Goal: Information Seeking & Learning: Check status

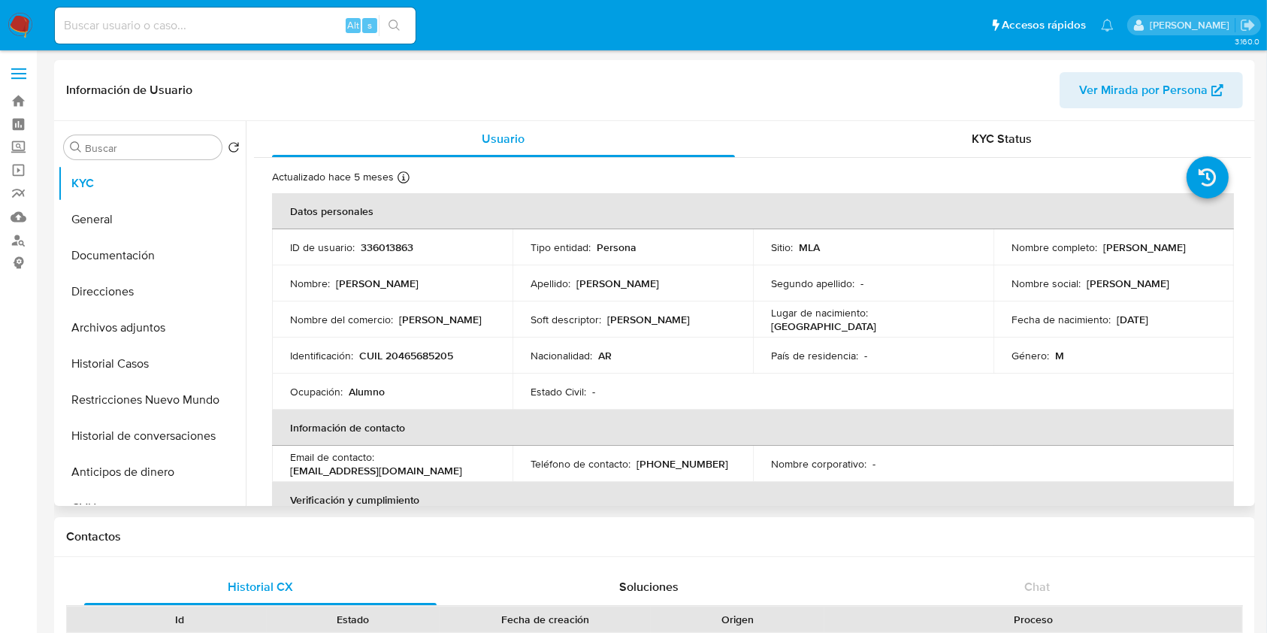
click at [398, 248] on p "336013863" at bounding box center [387, 247] width 53 height 14
copy p "336013863"
click at [708, 84] on header "Información de Usuario Ver Mirada por Persona" at bounding box center [654, 90] width 1177 height 36
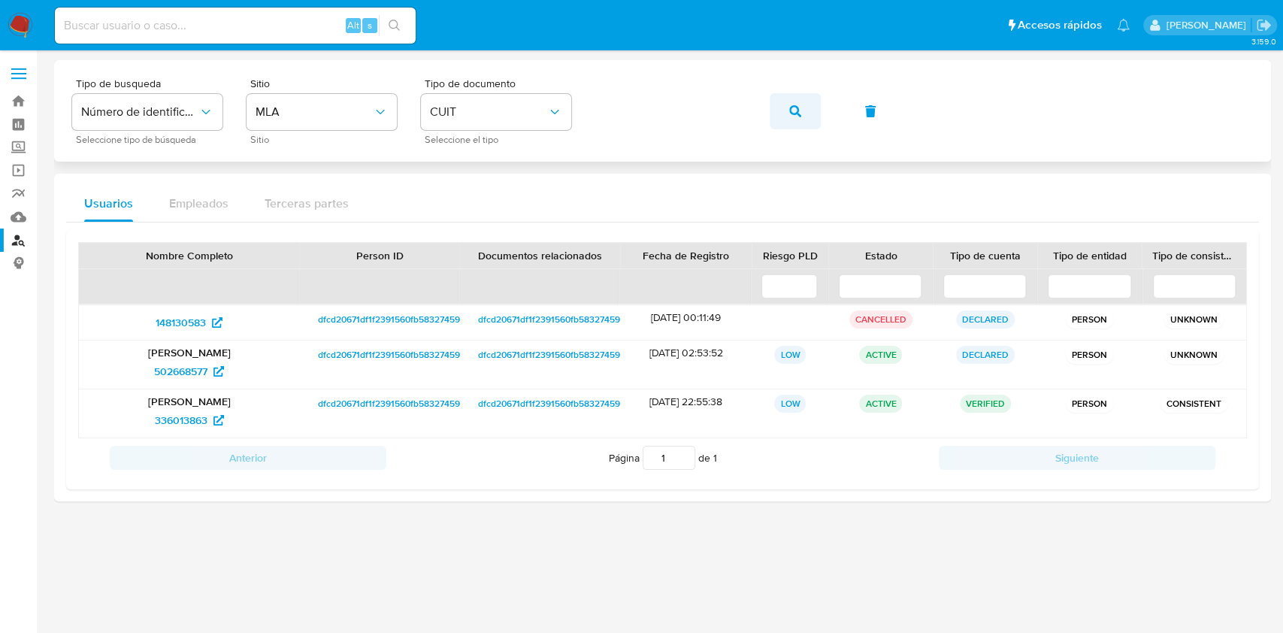
click at [771, 116] on button "button" at bounding box center [794, 111] width 51 height 36
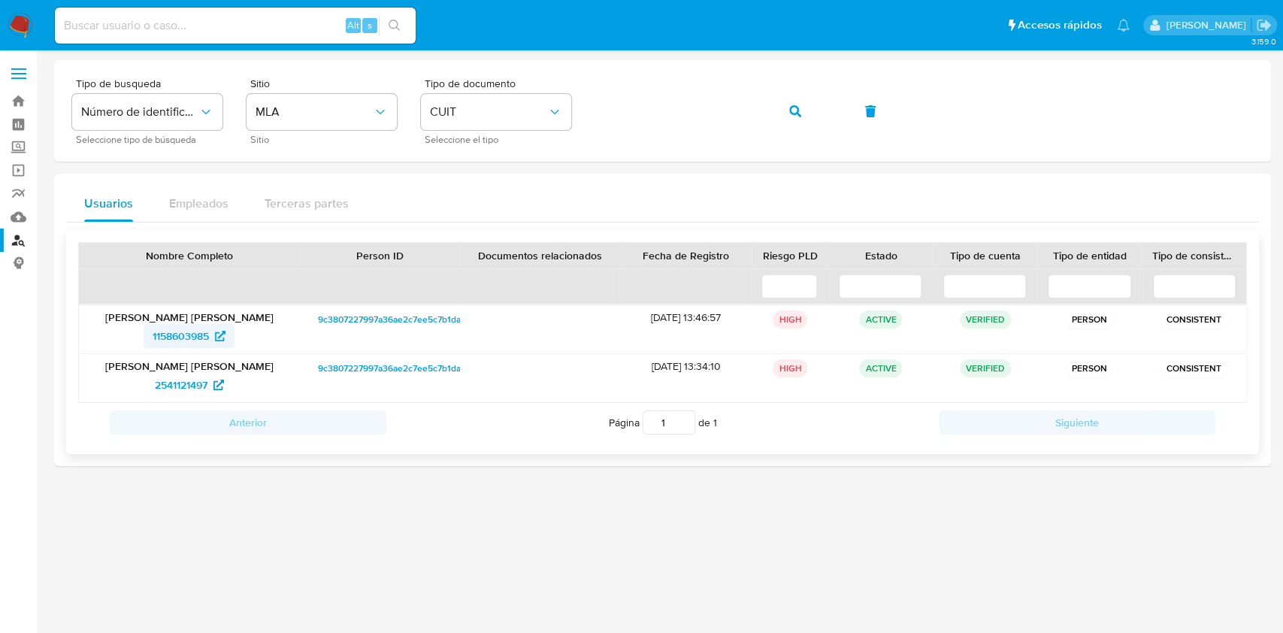
click at [196, 334] on span "1158603985" at bounding box center [181, 336] width 56 height 24
click at [799, 118] on span "button" at bounding box center [795, 111] width 12 height 33
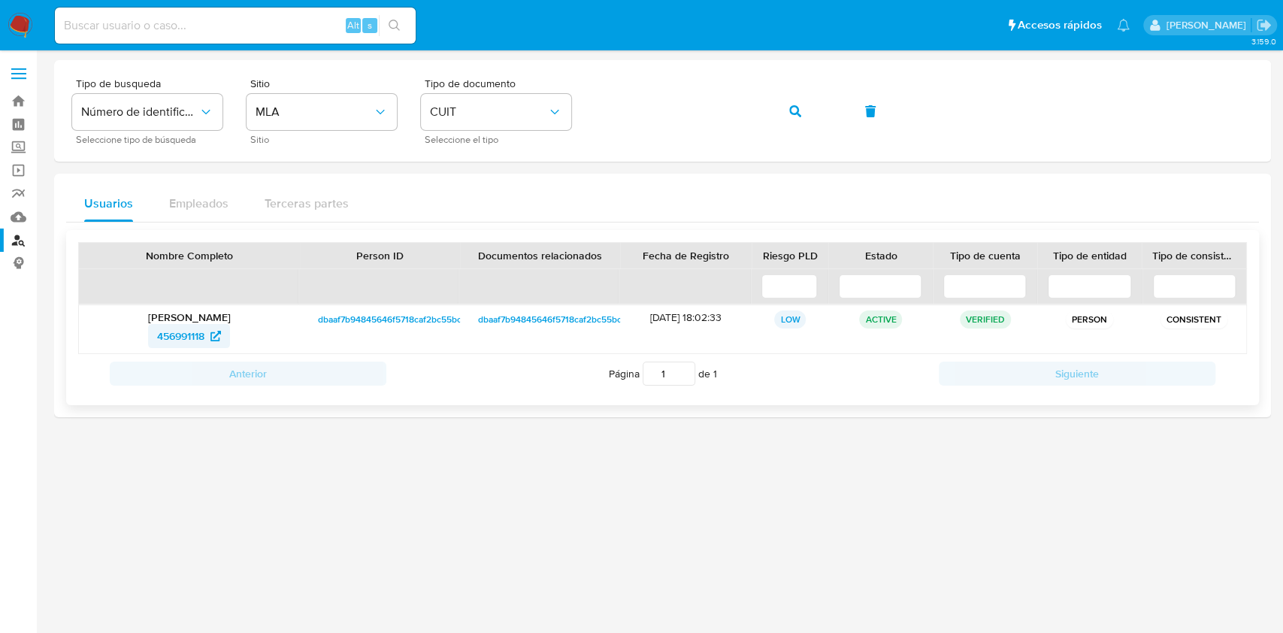
click at [159, 330] on span "456991118" at bounding box center [180, 336] width 47 height 24
click at [793, 104] on span "button" at bounding box center [795, 111] width 12 height 33
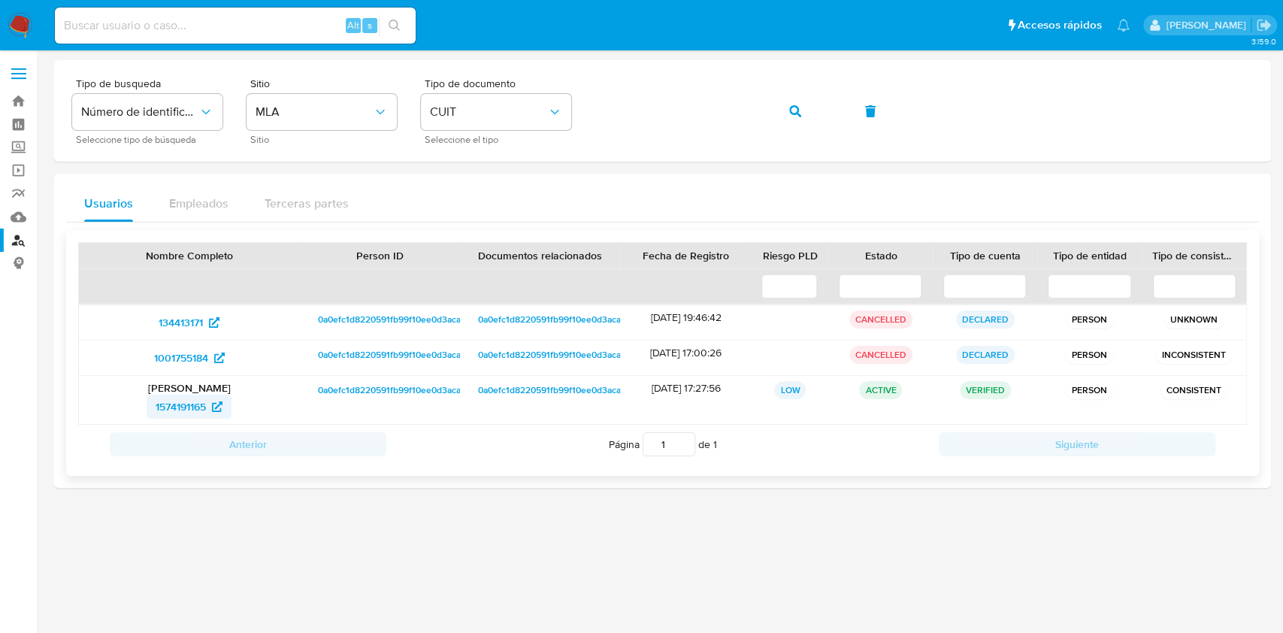
click at [204, 408] on span "1574191165" at bounding box center [181, 406] width 50 height 24
click at [789, 111] on icon "button" at bounding box center [795, 111] width 12 height 12
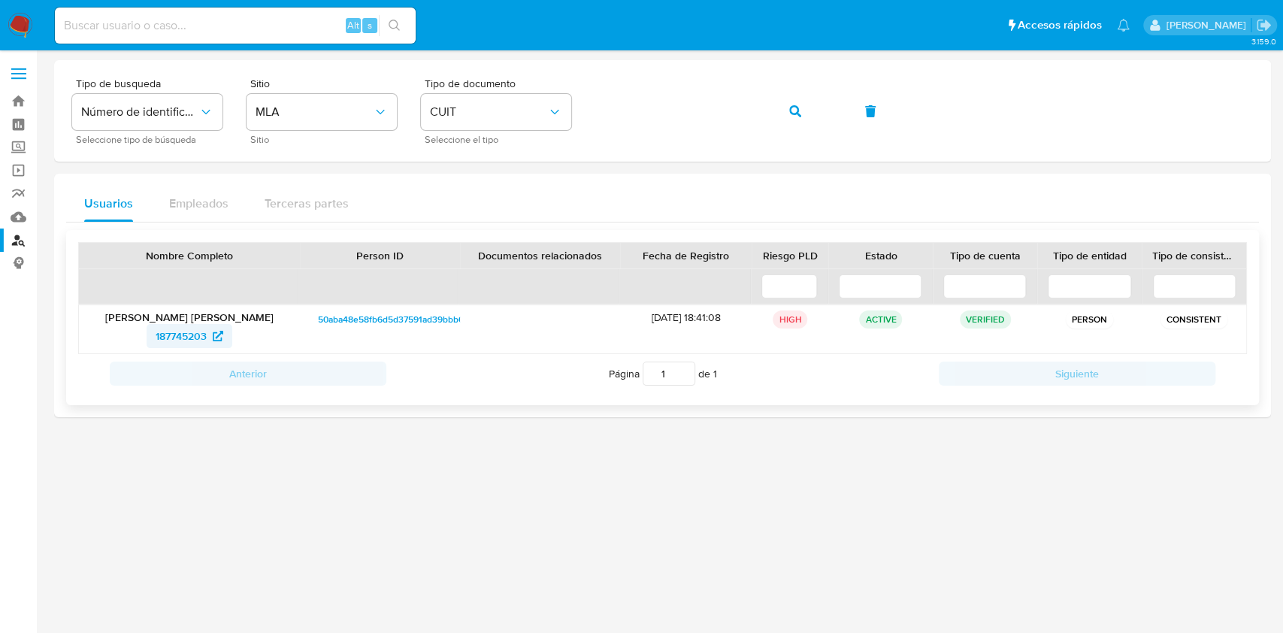
click at [187, 334] on span "187745203" at bounding box center [181, 336] width 51 height 24
click at [818, 115] on button "button" at bounding box center [794, 111] width 51 height 36
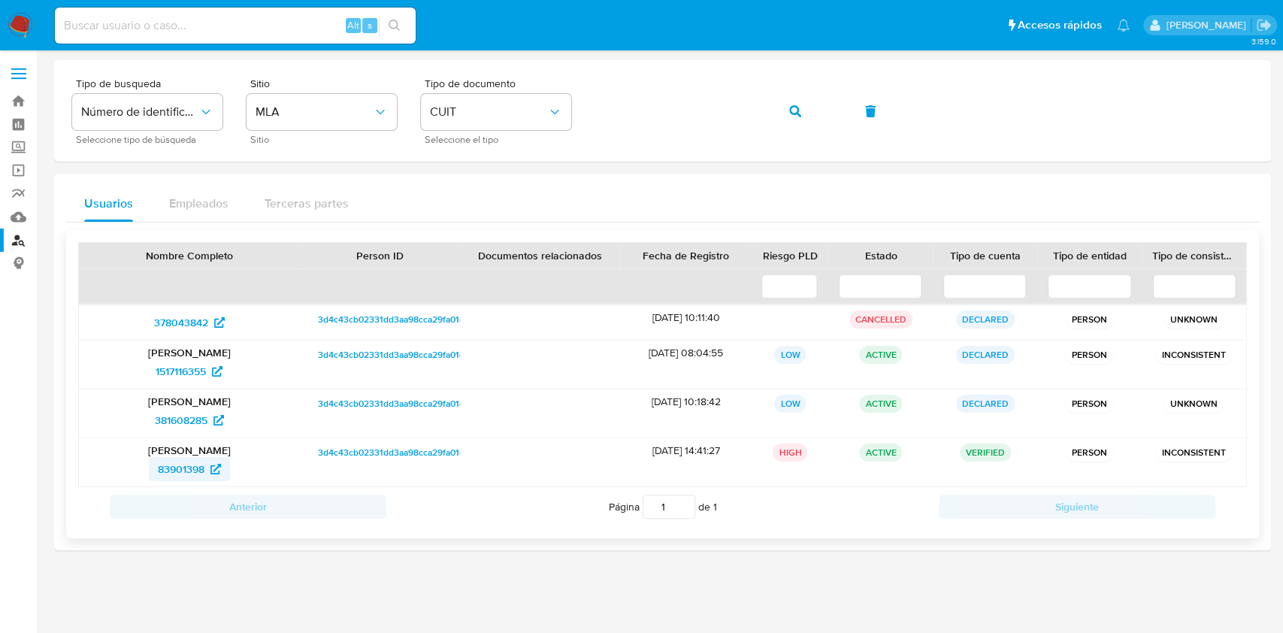
click at [181, 466] on span "83901398" at bounding box center [181, 469] width 47 height 24
click at [794, 111] on icon "button" at bounding box center [795, 111] width 12 height 12
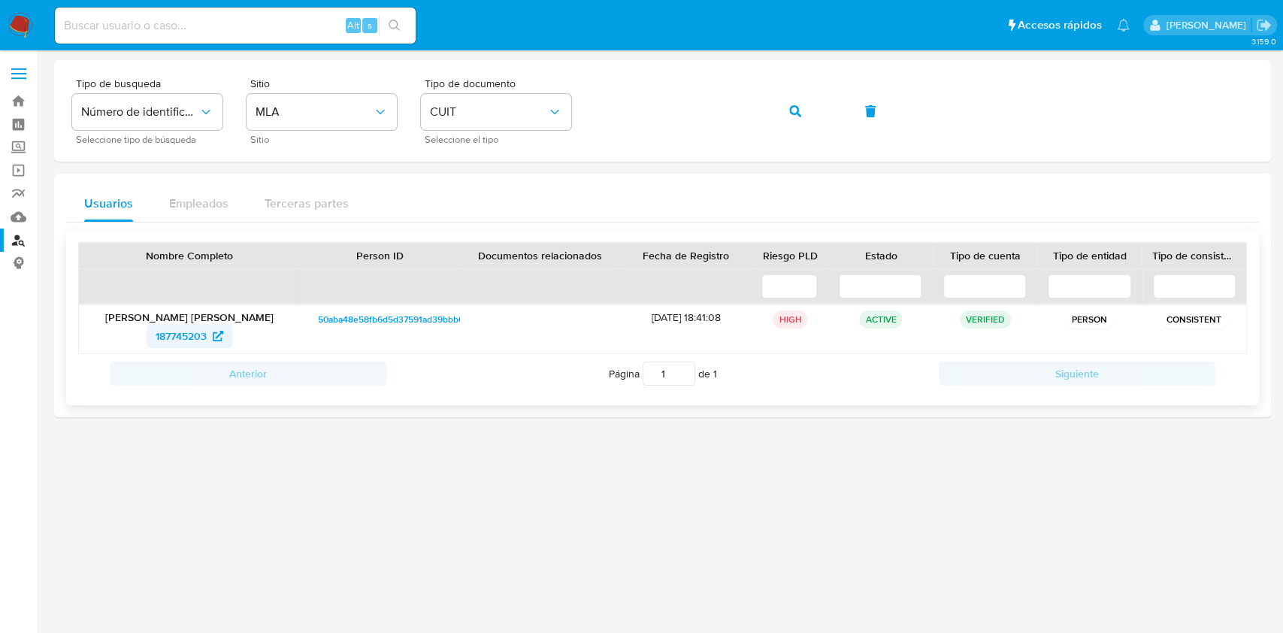
drag, startPoint x: 204, startPoint y: 337, endPoint x: 192, endPoint y: 343, distance: 13.4
click at [202, 337] on span "187745203" at bounding box center [181, 336] width 51 height 24
click at [785, 111] on button "button" at bounding box center [794, 111] width 51 height 36
click at [189, 334] on span "175178127" at bounding box center [181, 336] width 45 height 24
click at [757, 113] on div "Tipo de busqueda Número de identificación Seleccione tipo de búsqueda Sitio MLA…" at bounding box center [662, 110] width 1180 height 65
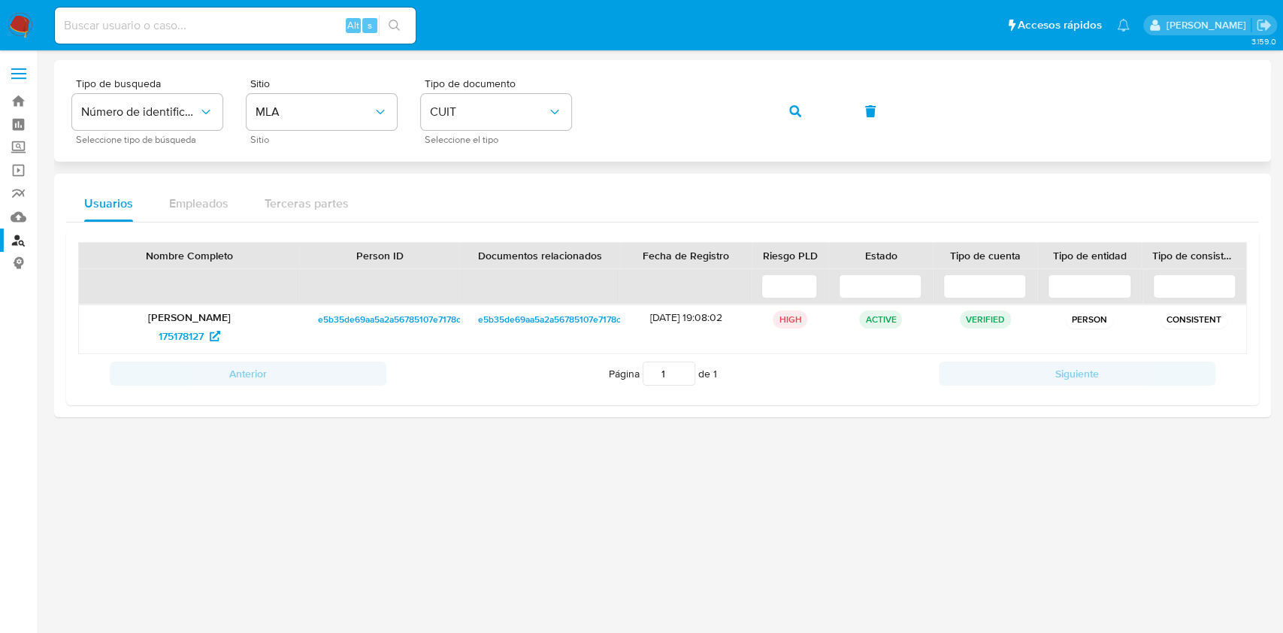
click at [775, 113] on button "button" at bounding box center [794, 111] width 51 height 36
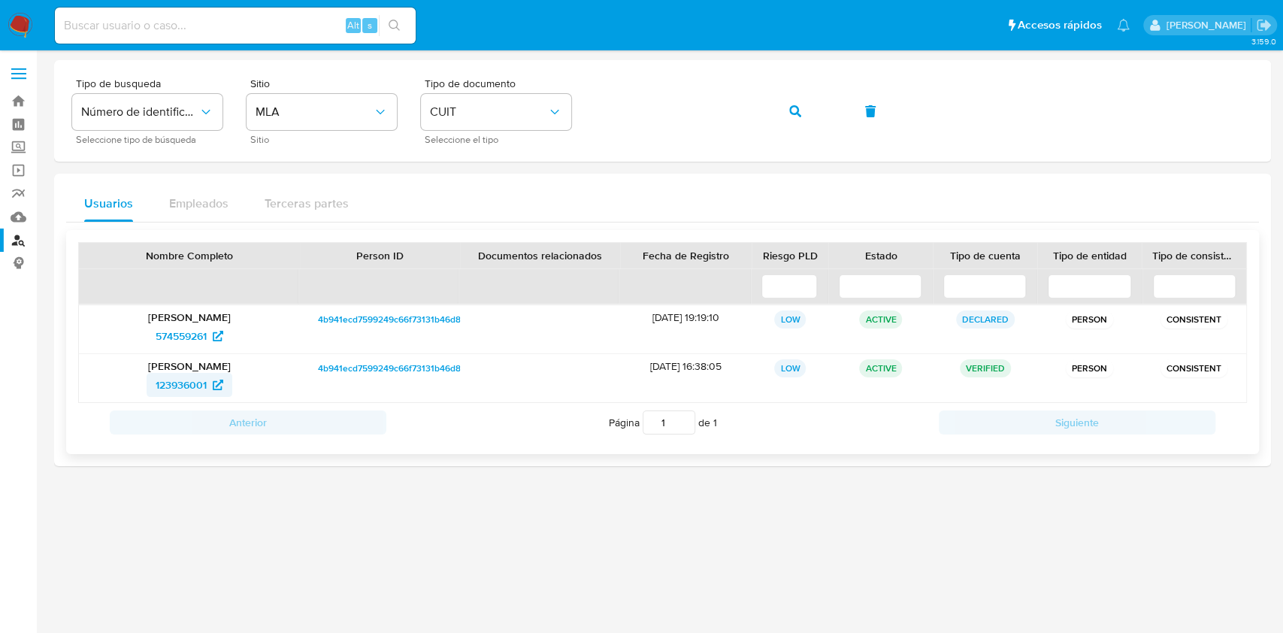
click at [189, 376] on span "123936001" at bounding box center [181, 385] width 51 height 24
click at [784, 110] on button "button" at bounding box center [794, 111] width 51 height 36
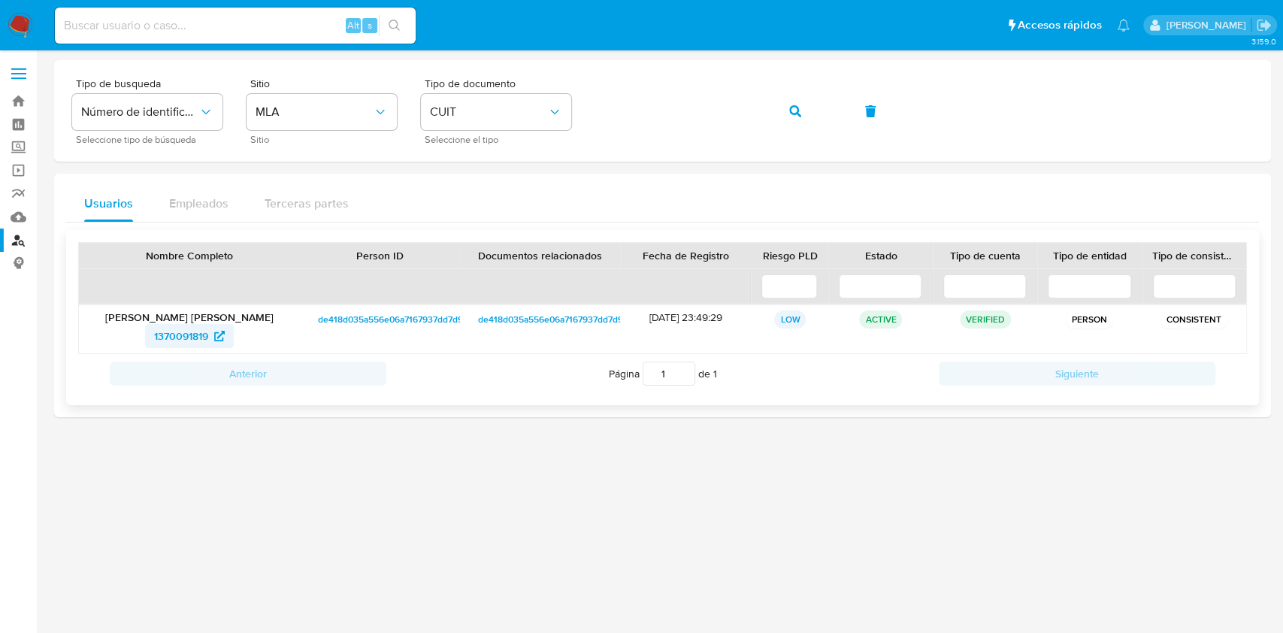
click at [193, 334] on span "1370091819" at bounding box center [181, 336] width 54 height 24
click at [774, 111] on button "button" at bounding box center [794, 111] width 51 height 36
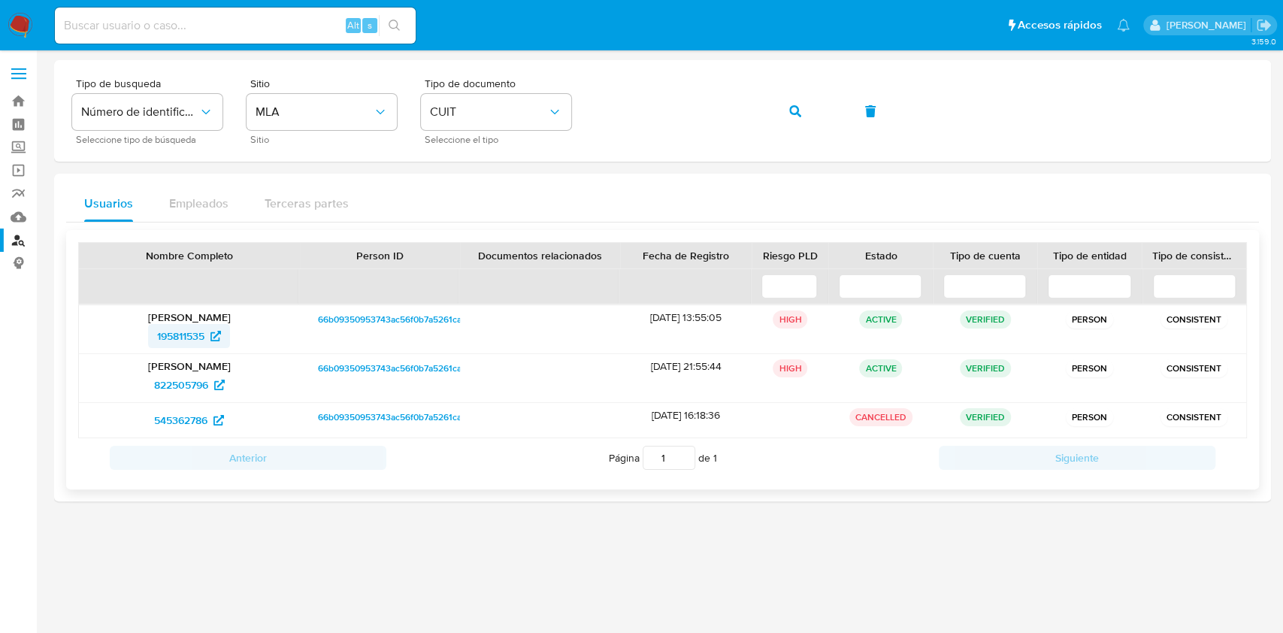
click at [196, 334] on span "195811535" at bounding box center [180, 336] width 47 height 24
click at [778, 113] on button "button" at bounding box center [794, 111] width 51 height 36
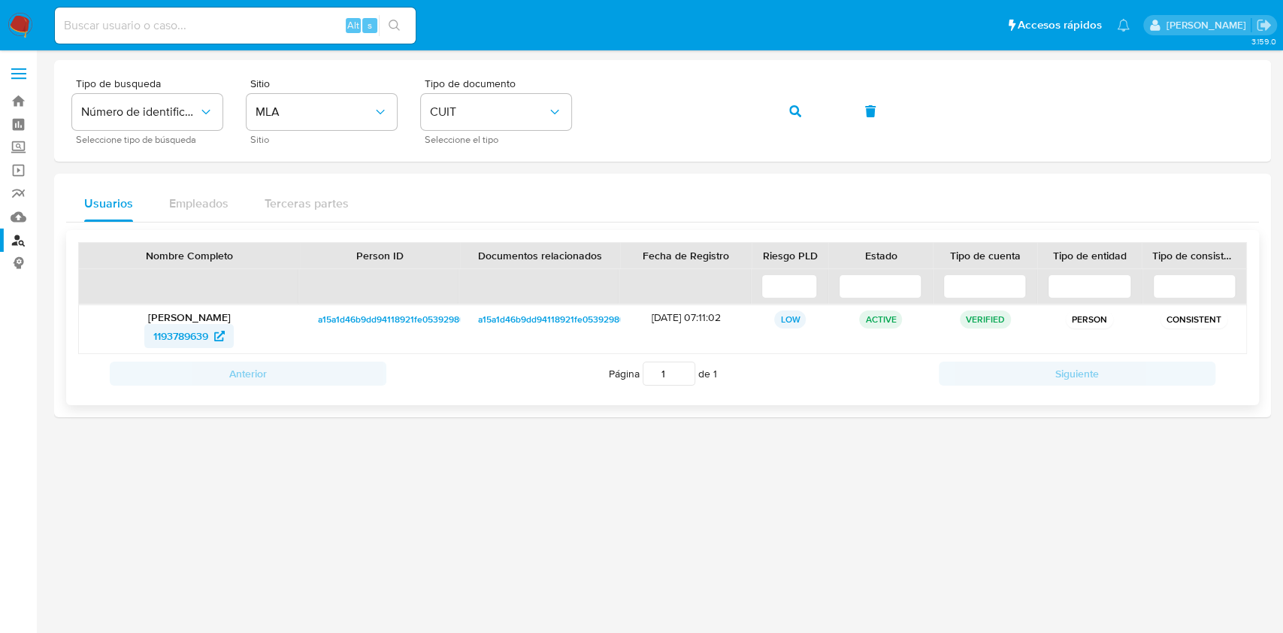
click at [192, 331] on span "1193789639" at bounding box center [180, 336] width 55 height 24
click at [793, 106] on icon "button" at bounding box center [795, 111] width 12 height 12
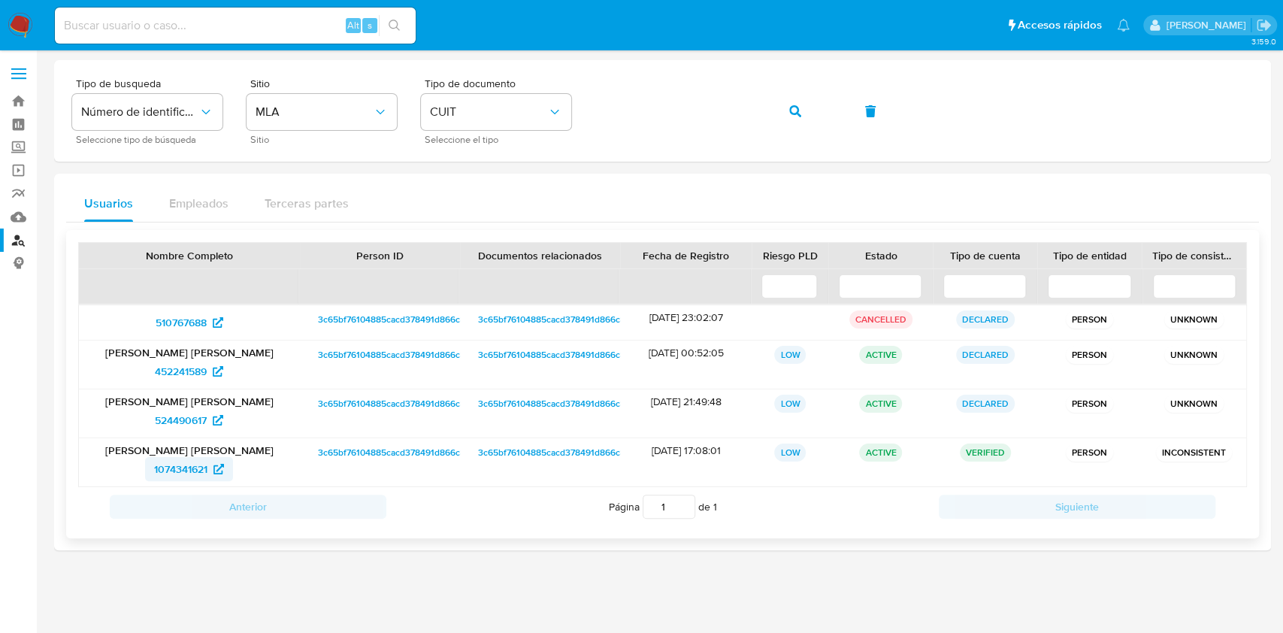
click at [181, 464] on span "1074341621" at bounding box center [180, 469] width 53 height 24
click at [776, 110] on button "button" at bounding box center [794, 111] width 51 height 36
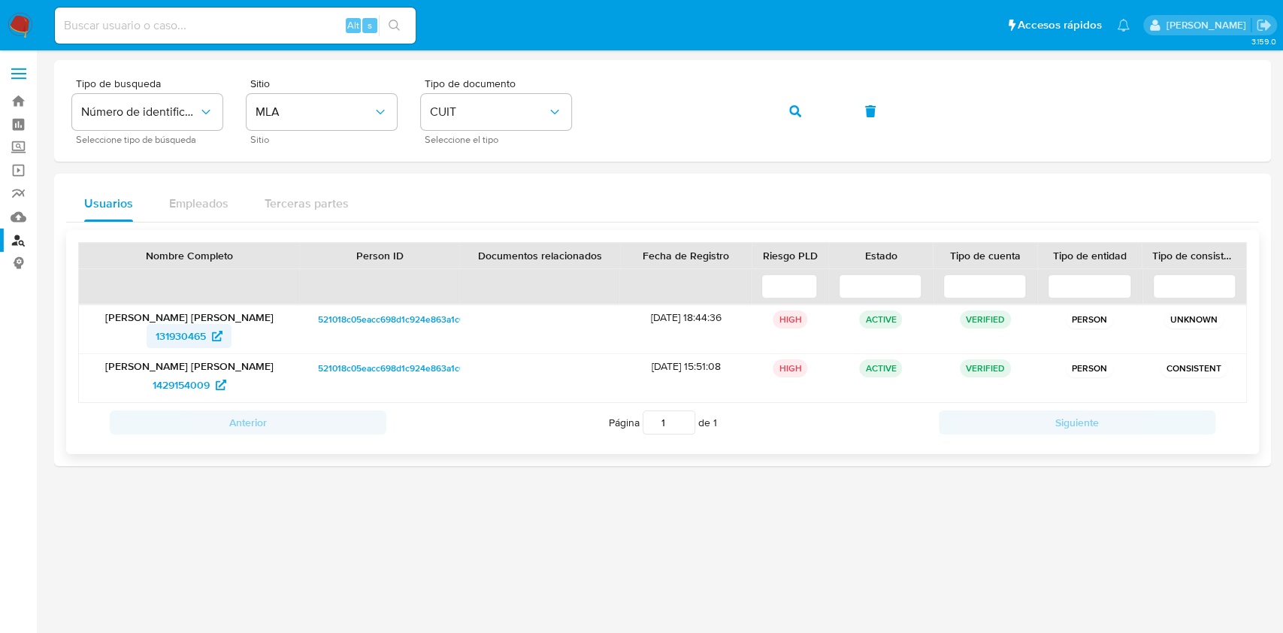
click at [186, 335] on span "131930465" at bounding box center [181, 336] width 50 height 24
click at [775, 107] on button "button" at bounding box center [794, 111] width 51 height 36
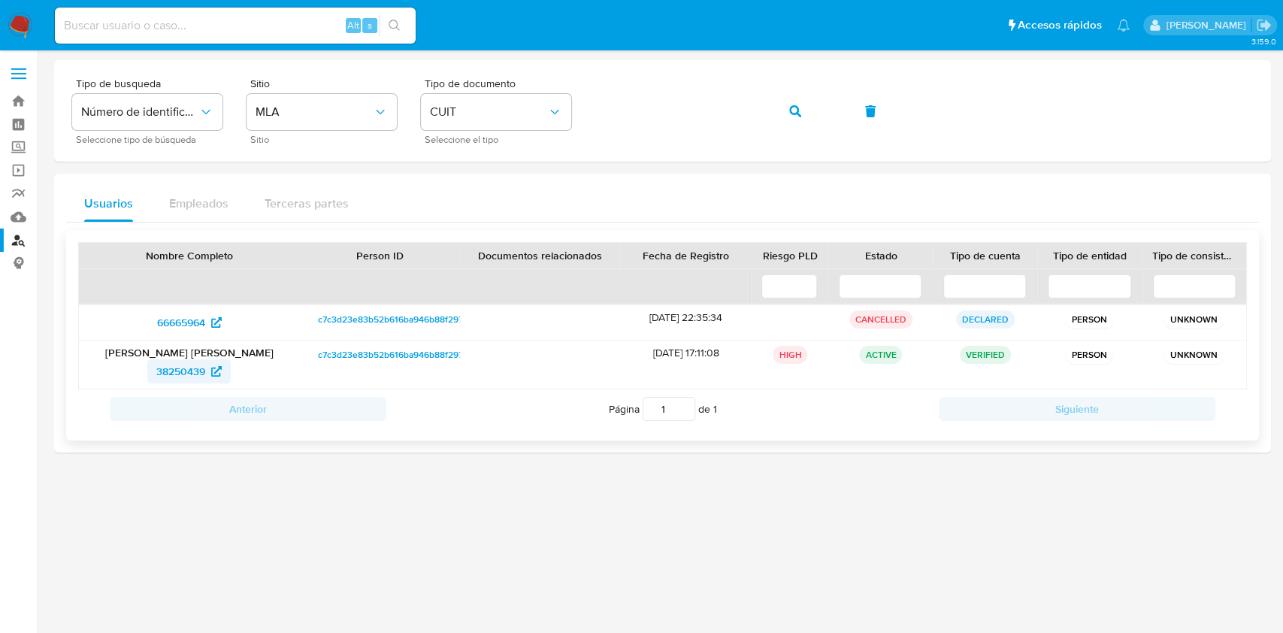
click at [196, 376] on span "38250439" at bounding box center [180, 371] width 49 height 24
click at [785, 107] on button "button" at bounding box center [794, 111] width 51 height 36
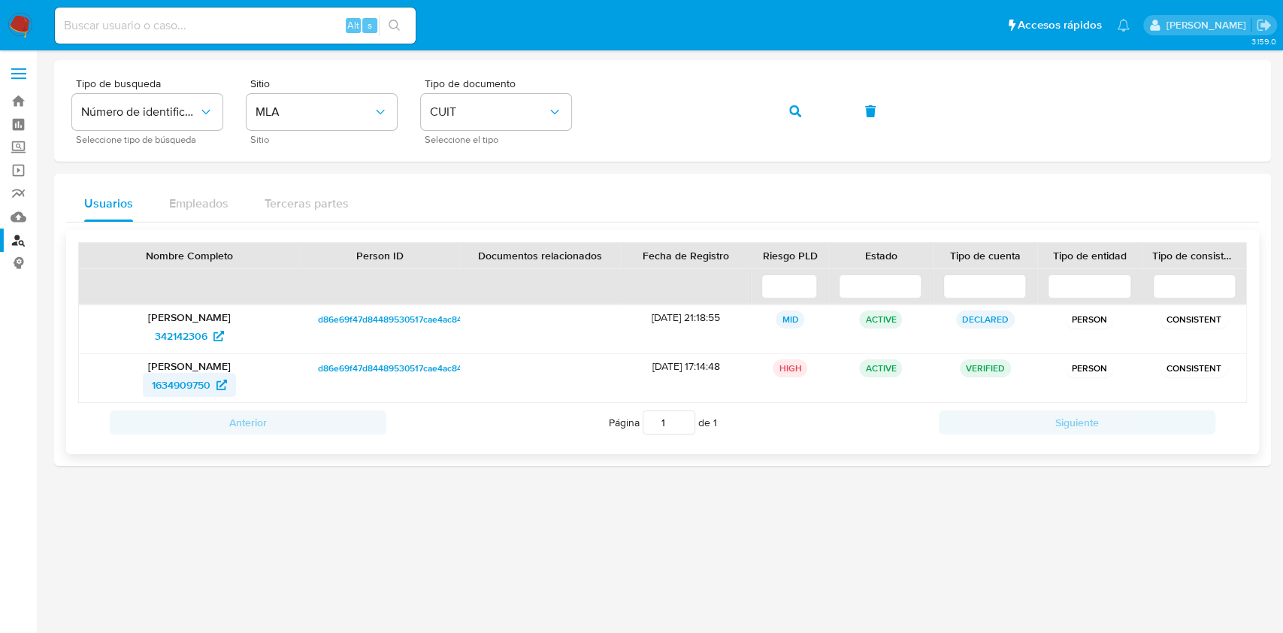
click at [186, 379] on span "1634909750" at bounding box center [181, 385] width 59 height 24
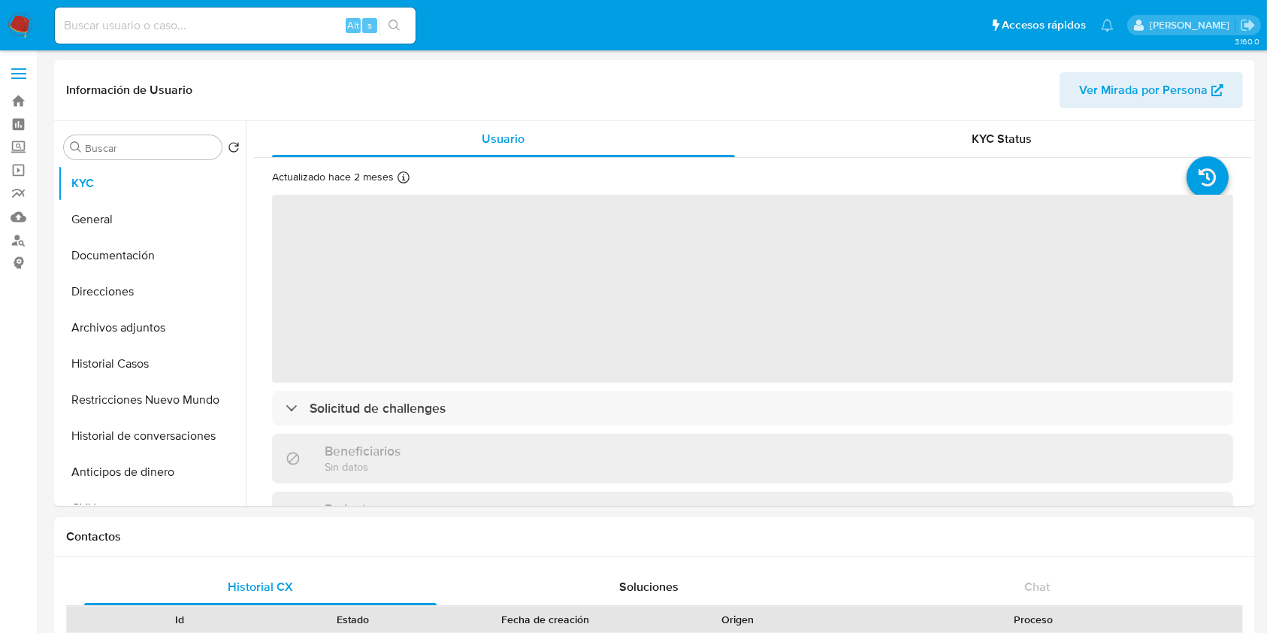
select select "10"
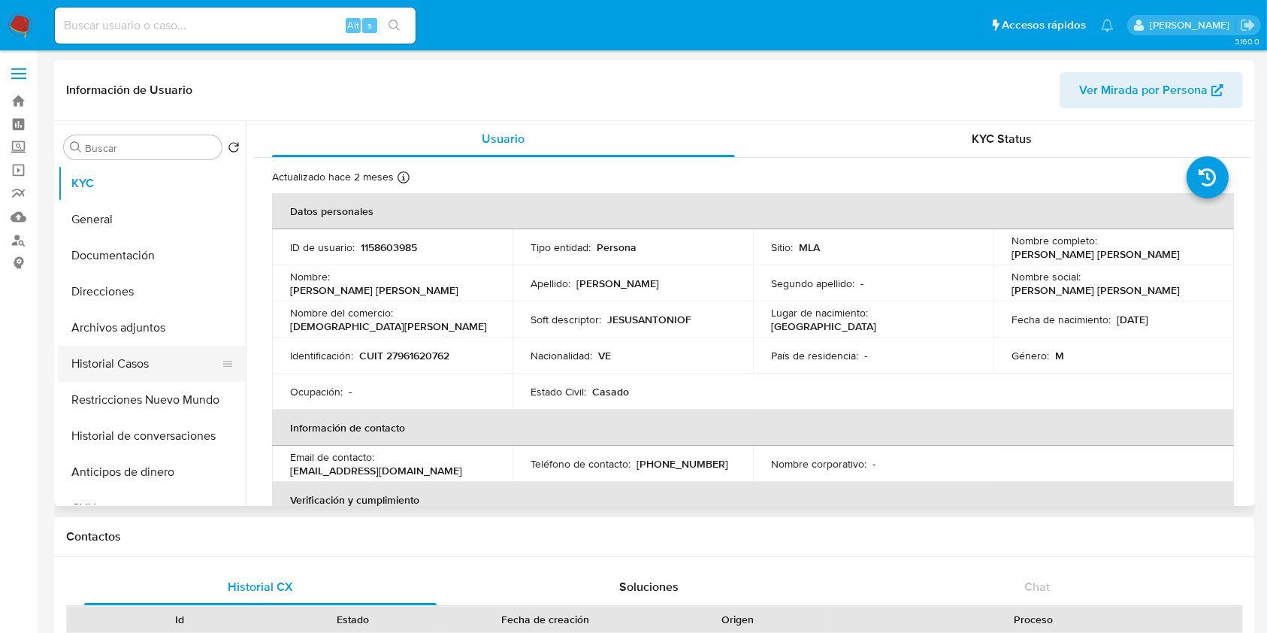
click at [131, 361] on button "Historial Casos" at bounding box center [146, 364] width 176 height 36
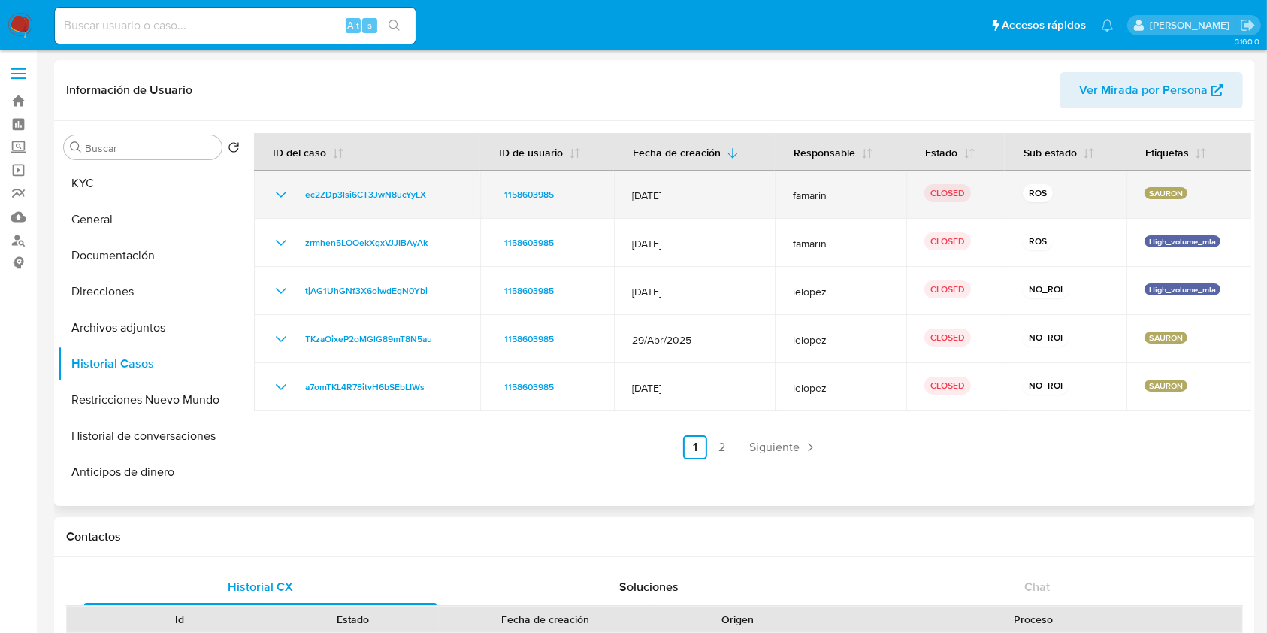
click at [288, 190] on icon "Mostrar/Ocultar" at bounding box center [281, 195] width 18 height 18
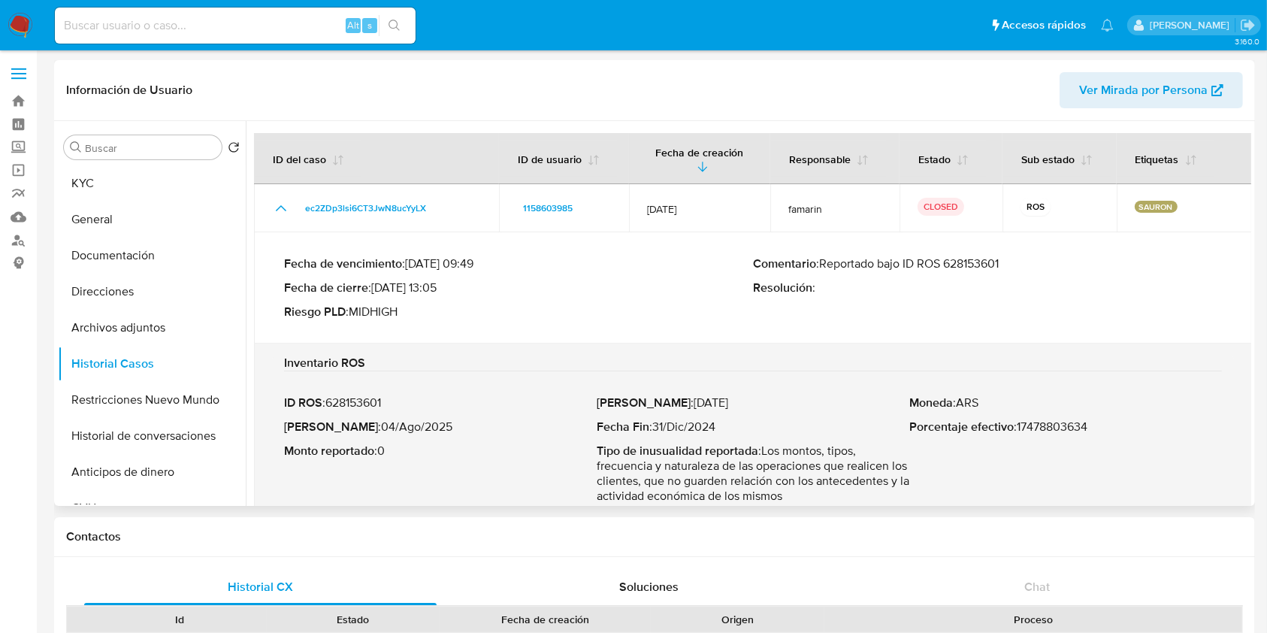
click at [970, 260] on p "Comentario : Reportado bajo ID ROS 628153601" at bounding box center [987, 263] width 469 height 15
click at [409, 425] on p "Fecha ROS : 04/Ago/2025" at bounding box center [440, 426] width 313 height 15
drag, startPoint x: 409, startPoint y: 425, endPoint x: 359, endPoint y: 427, distance: 50.4
click at [359, 427] on p "Fecha ROS : 04/Ago/2025" at bounding box center [440, 426] width 313 height 15
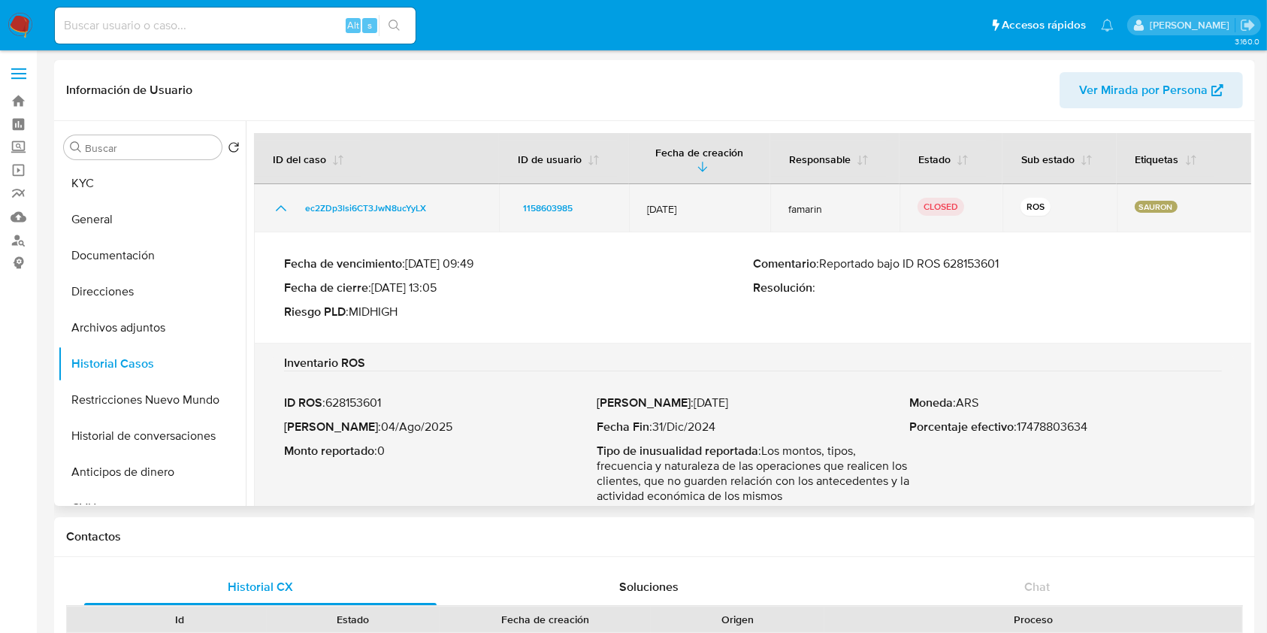
click at [289, 205] on div "ec2ZDp3lsi6CT3JwN8ucYyLX" at bounding box center [376, 208] width 209 height 18
click at [287, 205] on icon "Mostrar/Ocultar" at bounding box center [281, 208] width 18 height 18
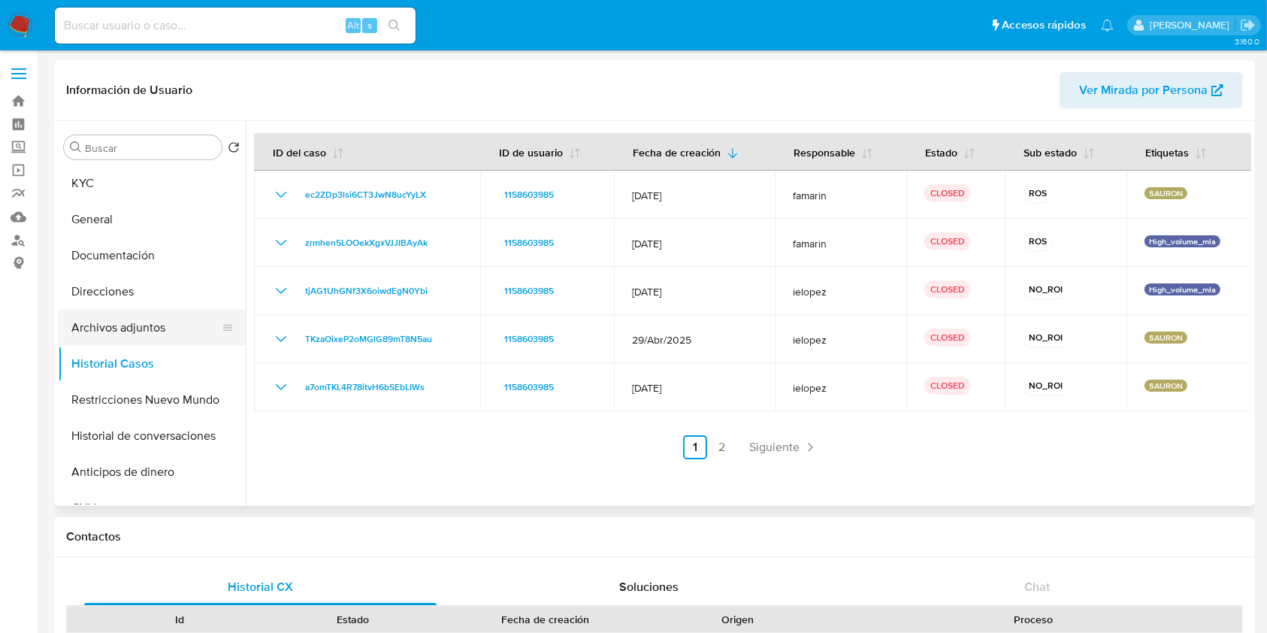
click at [141, 315] on button "Archivos adjuntos" at bounding box center [146, 328] width 176 height 36
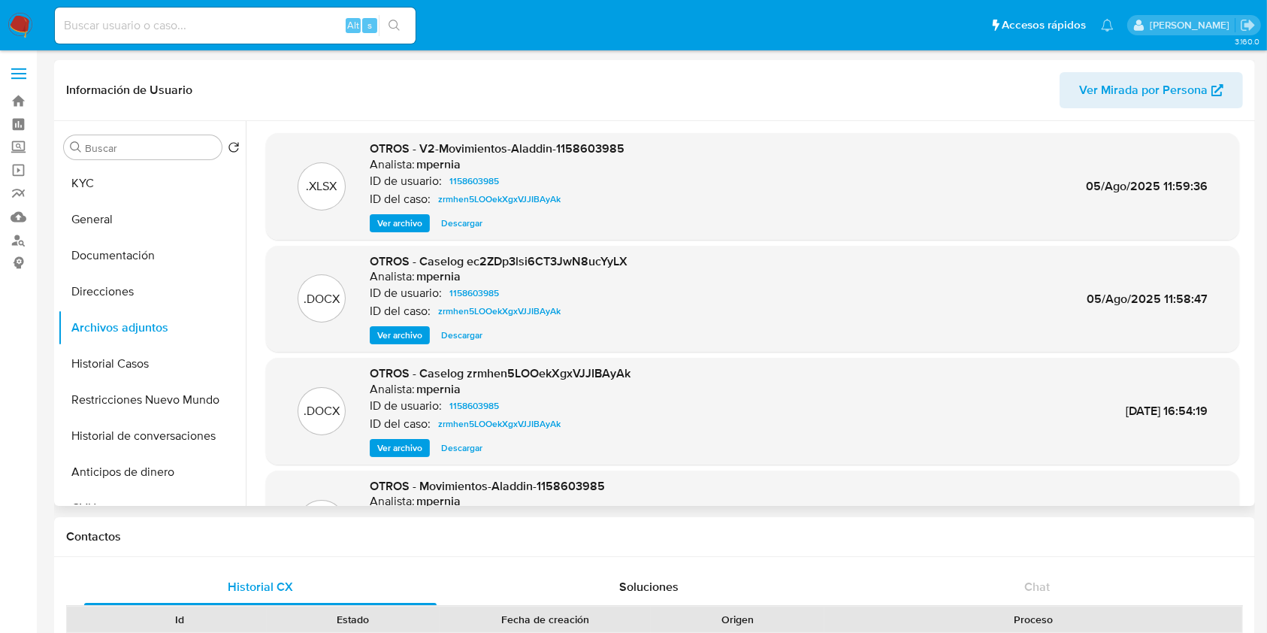
click at [412, 337] on span "Ver archivo" at bounding box center [399, 335] width 45 height 15
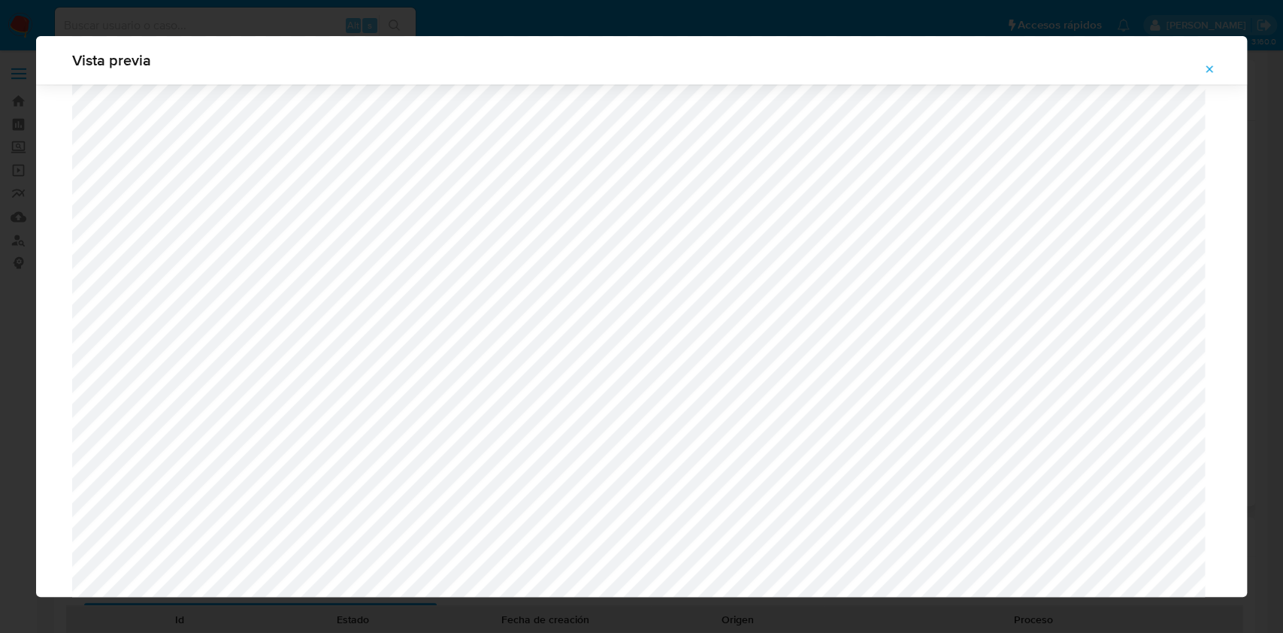
scroll to position [1673, 0]
click at [1214, 65] on button "Attachment preview" at bounding box center [1208, 69] width 33 height 24
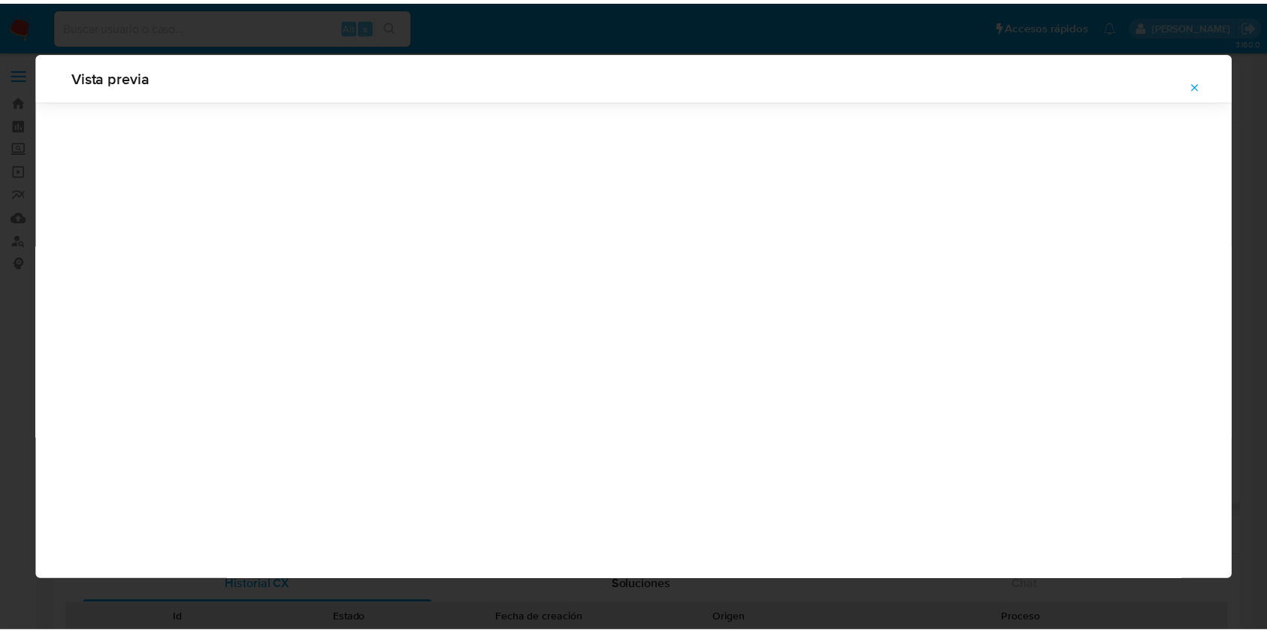
scroll to position [0, 0]
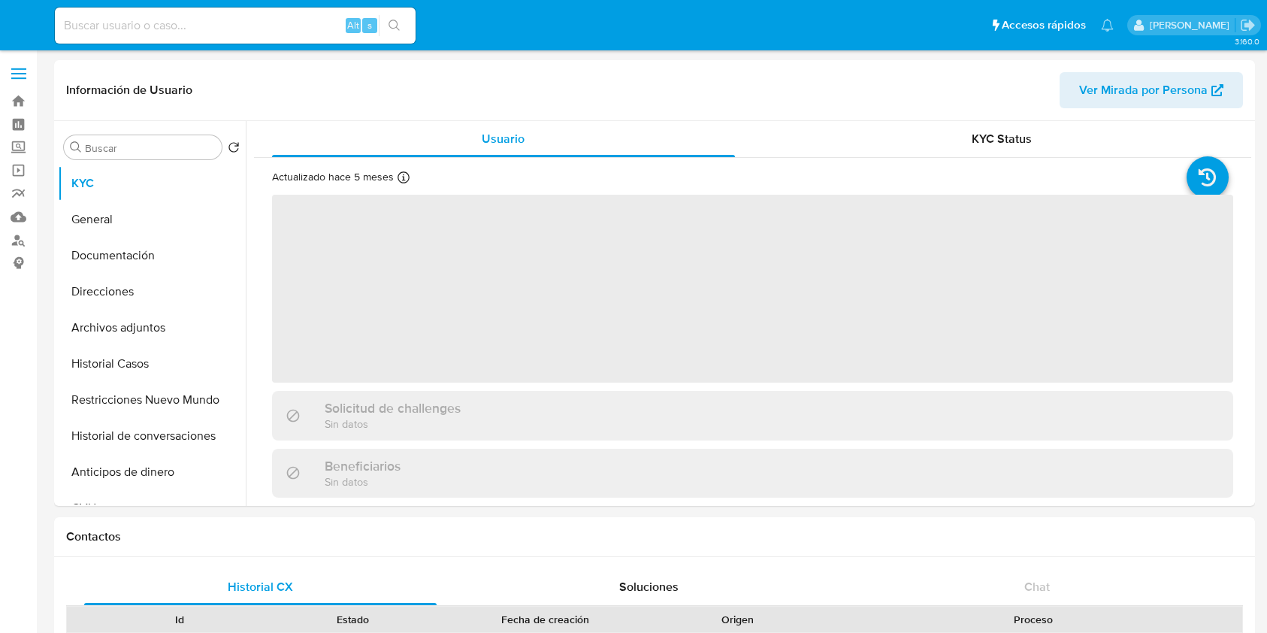
select select "10"
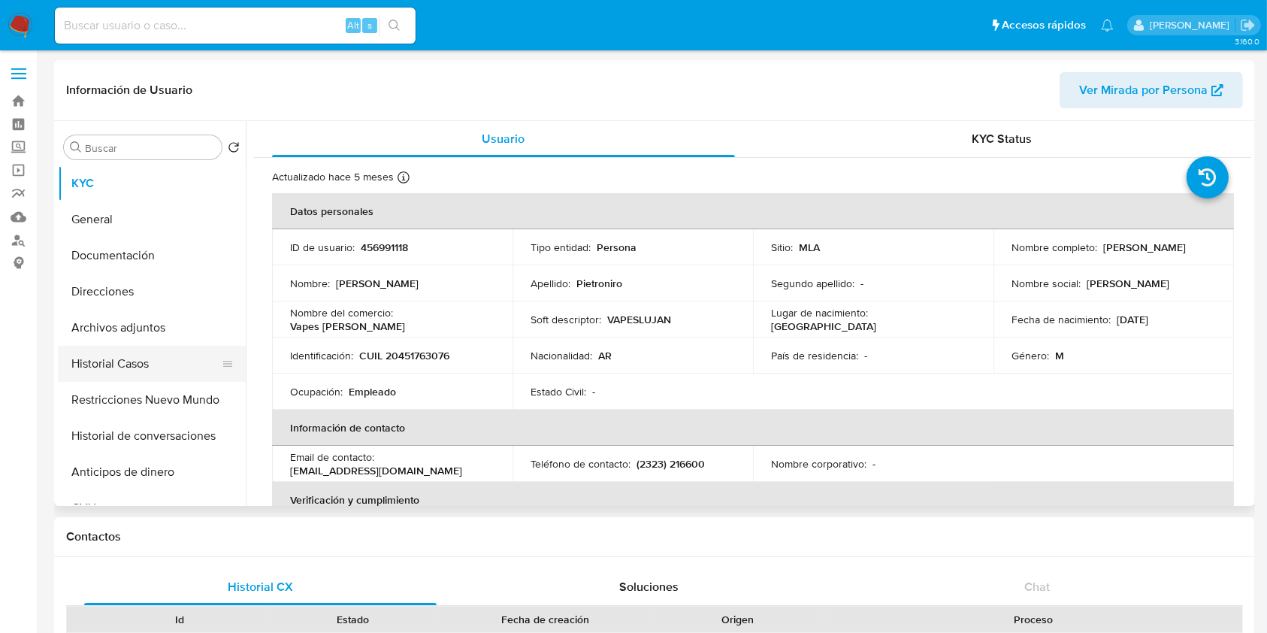
click at [153, 373] on button "Historial Casos" at bounding box center [146, 364] width 176 height 36
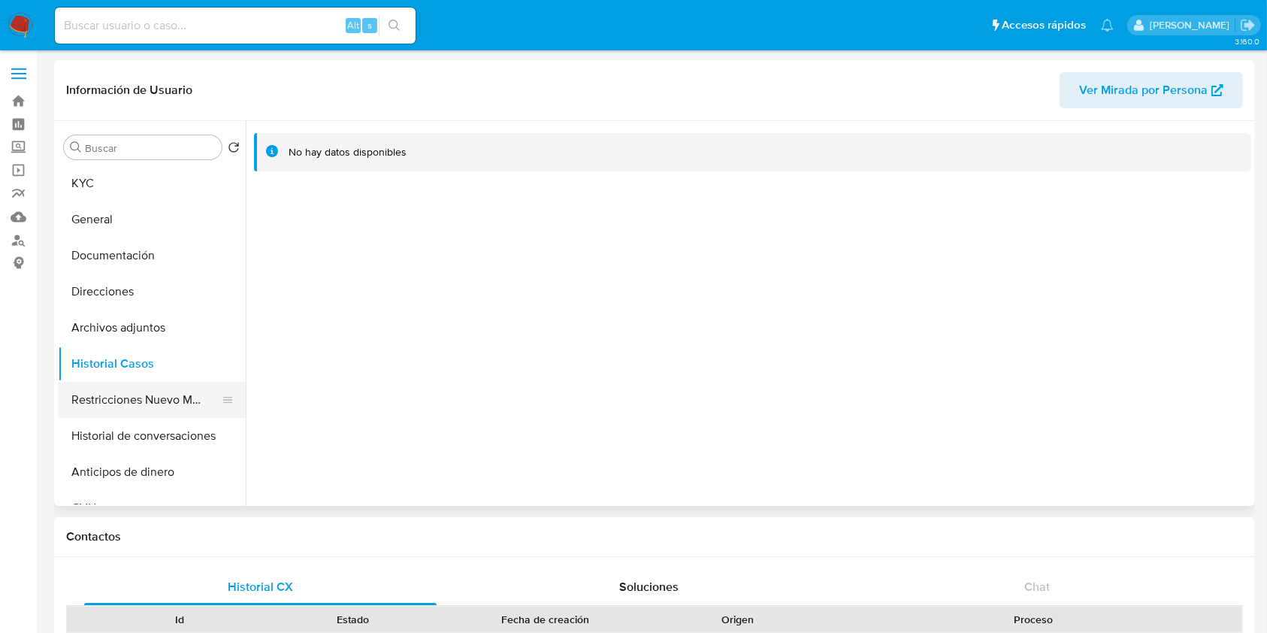
click at [114, 400] on button "Restricciones Nuevo Mundo" at bounding box center [146, 400] width 176 height 36
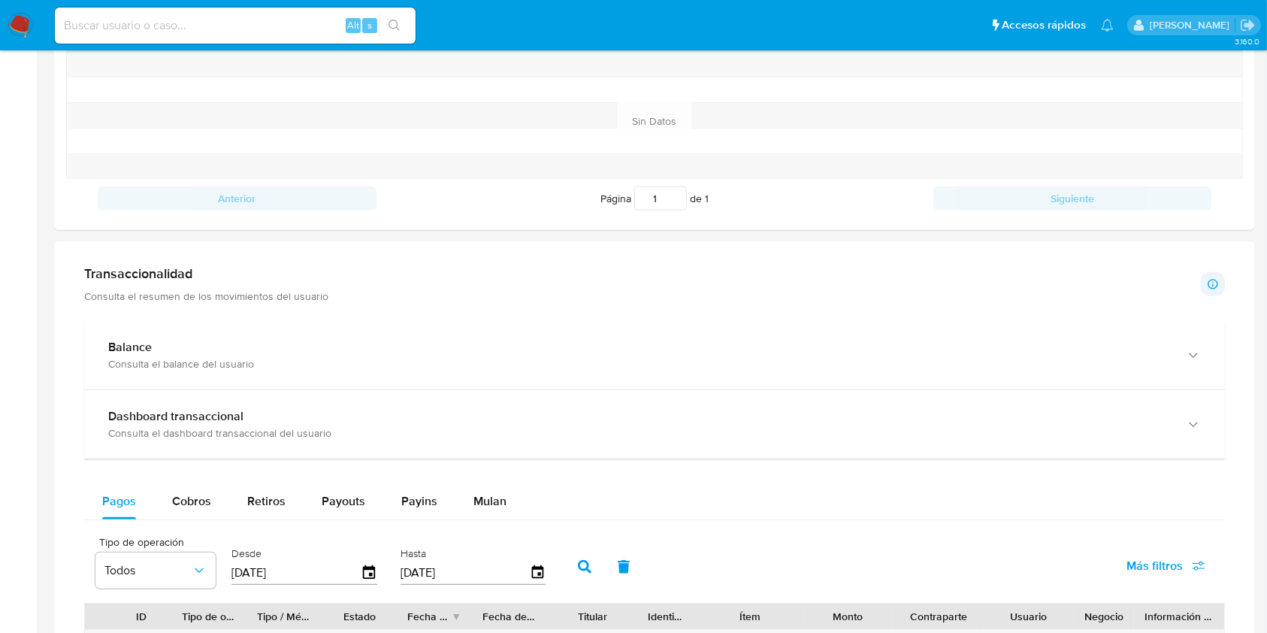
scroll to position [801, 0]
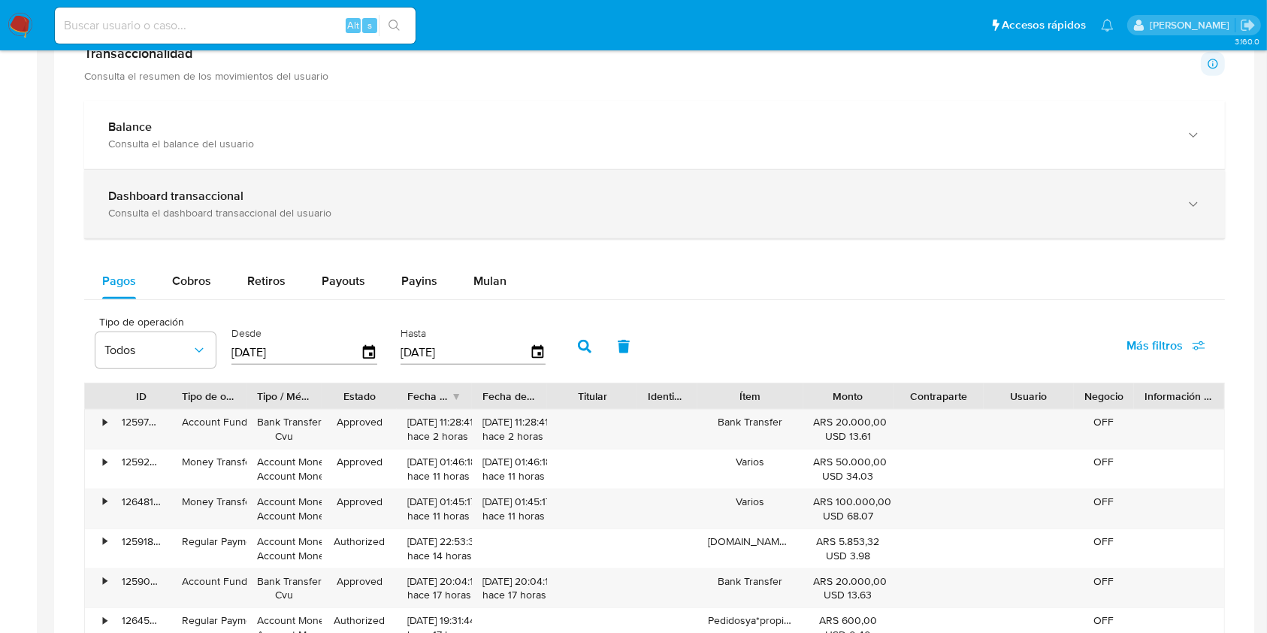
click at [319, 201] on div "Dashboard transaccional" at bounding box center [639, 196] width 1062 height 15
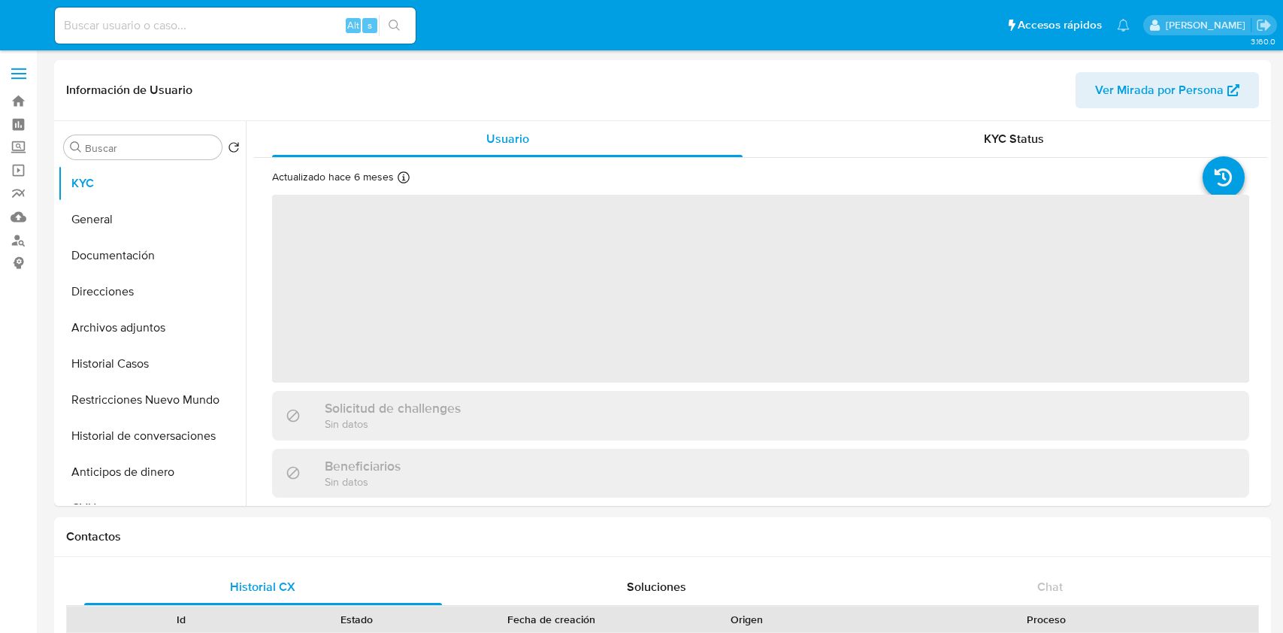
select select "10"
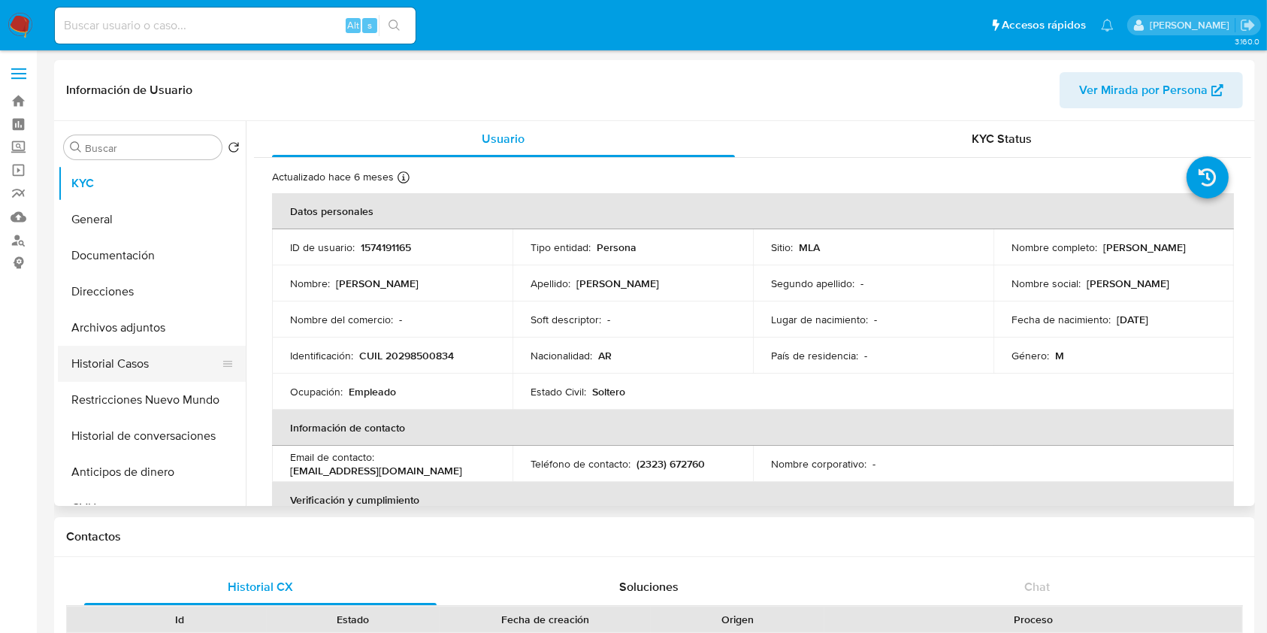
click at [145, 366] on button "Historial Casos" at bounding box center [146, 364] width 176 height 36
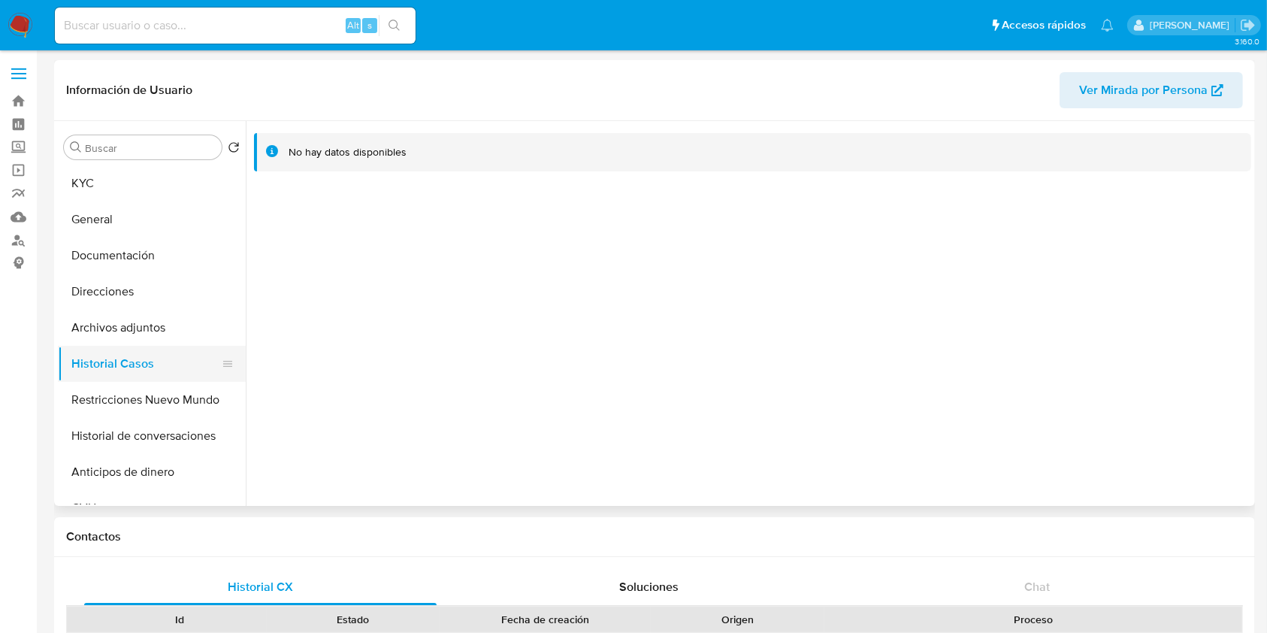
click at [168, 381] on button "Historial Casos" at bounding box center [146, 364] width 176 height 36
click at [136, 384] on button "Restricciones Nuevo Mundo" at bounding box center [146, 400] width 176 height 36
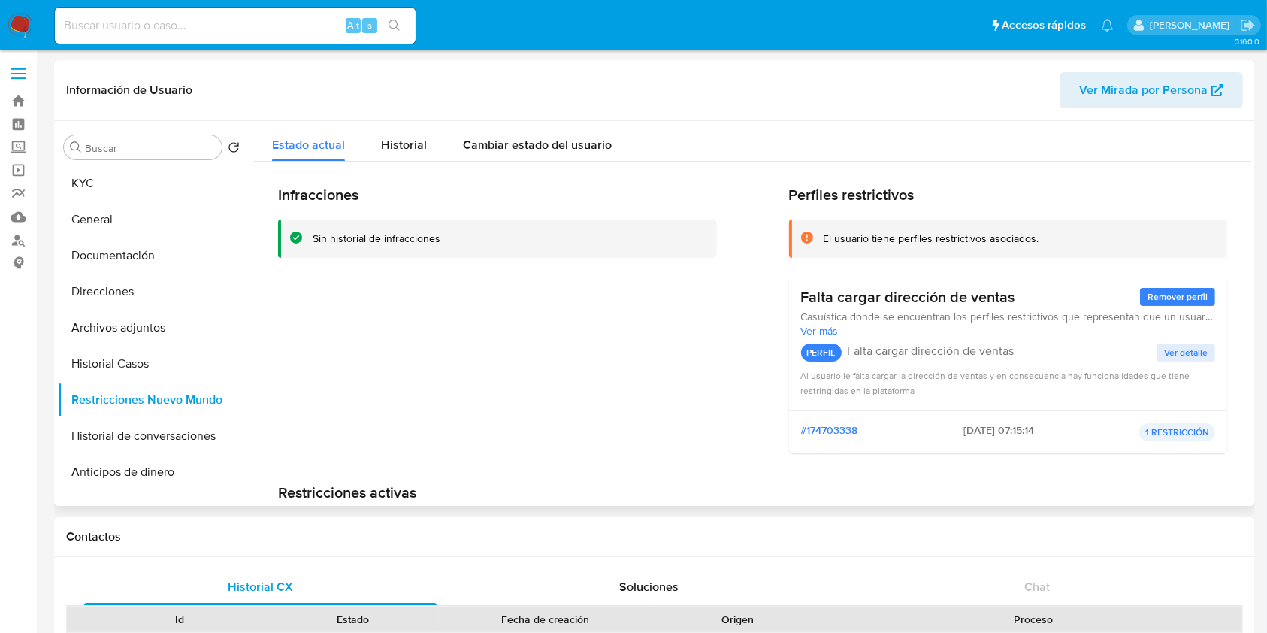
click at [1130, 83] on span "Ver Mirada por Persona" at bounding box center [1143, 90] width 128 height 36
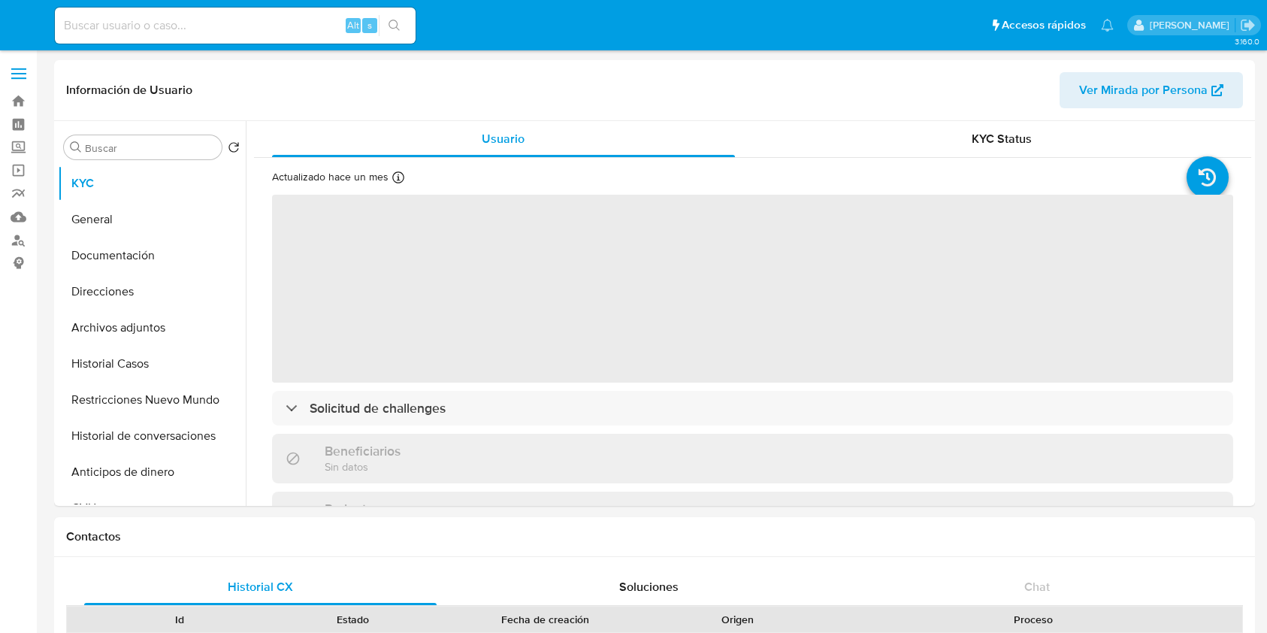
select select "10"
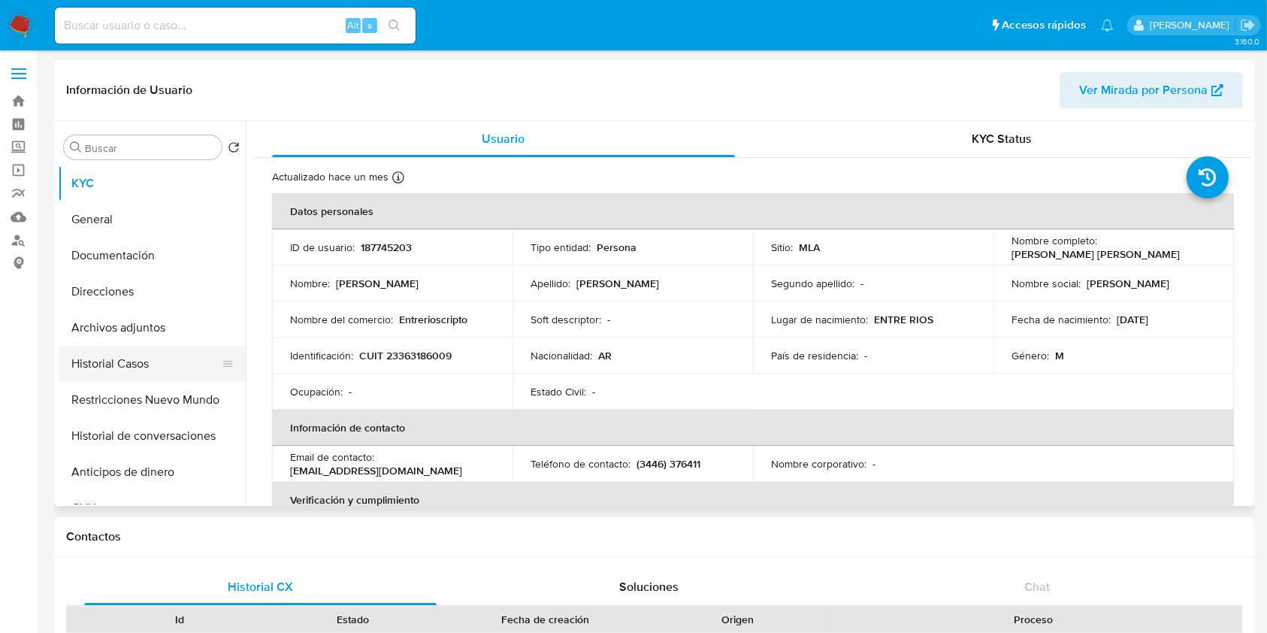
click at [126, 364] on button "Historial Casos" at bounding box center [146, 364] width 176 height 36
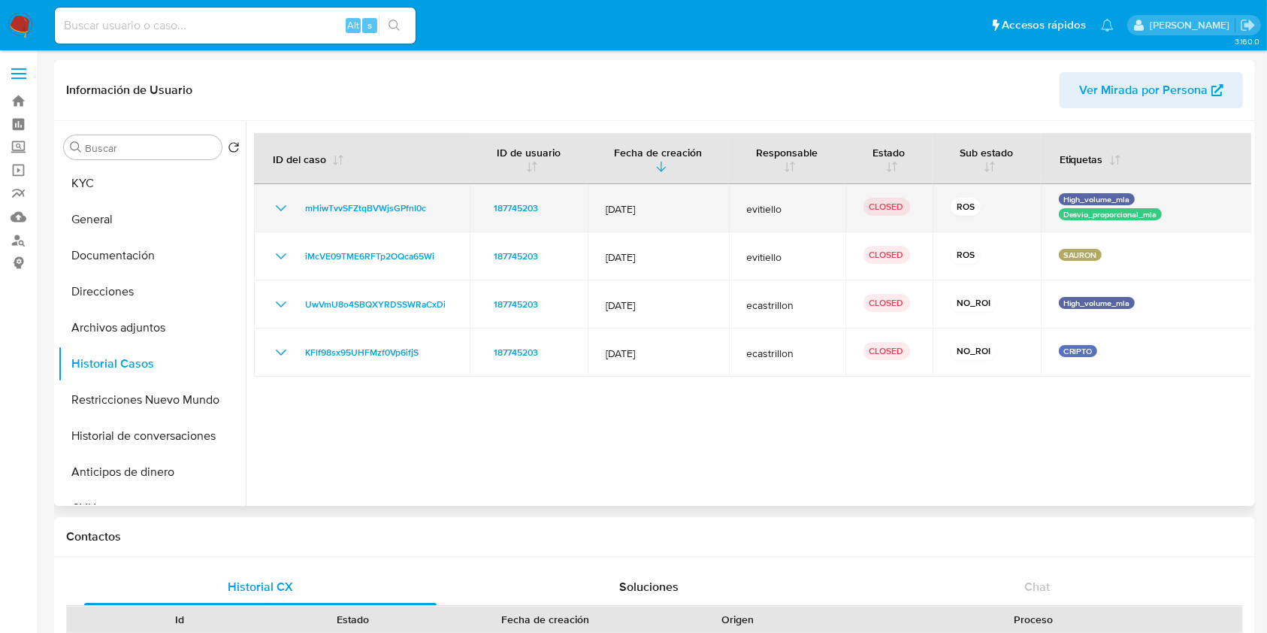
click at [288, 217] on td "mHiwTvvSFZtqBVWjsGPfnI0c" at bounding box center [362, 208] width 216 height 48
click at [283, 213] on icon "Mostrar/Ocultar" at bounding box center [281, 208] width 18 height 18
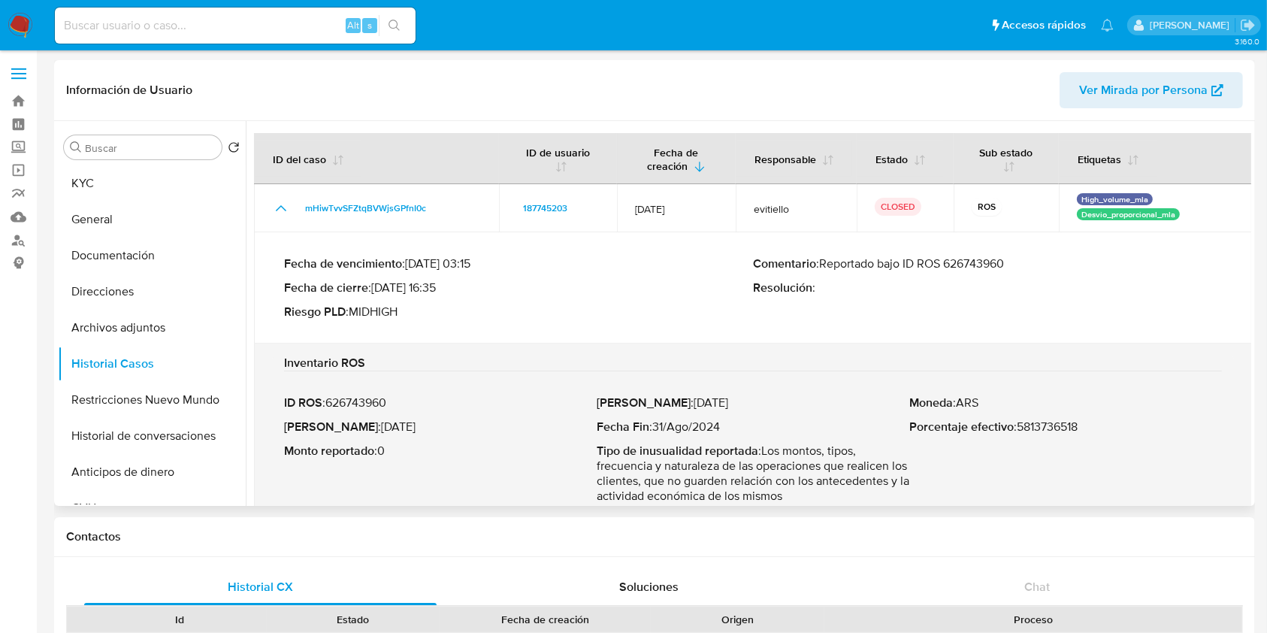
click at [966, 261] on p "Comentario : Reportado bajo ID ROS 626743960" at bounding box center [987, 263] width 469 height 15
click at [409, 427] on p "Fecha ROS : 27/Jul/2025" at bounding box center [440, 426] width 313 height 15
drag, startPoint x: 409, startPoint y: 427, endPoint x: 352, endPoint y: 430, distance: 56.4
click at [352, 430] on p "Fecha ROS : 27/Jul/2025" at bounding box center [440, 426] width 313 height 15
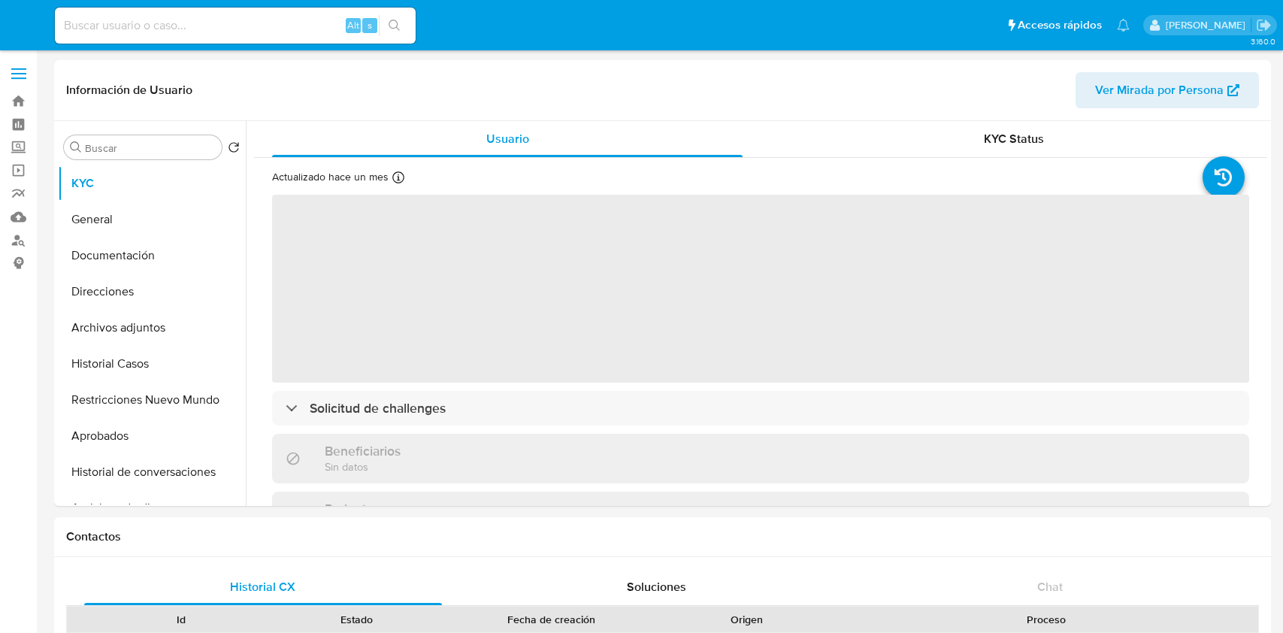
select select "10"
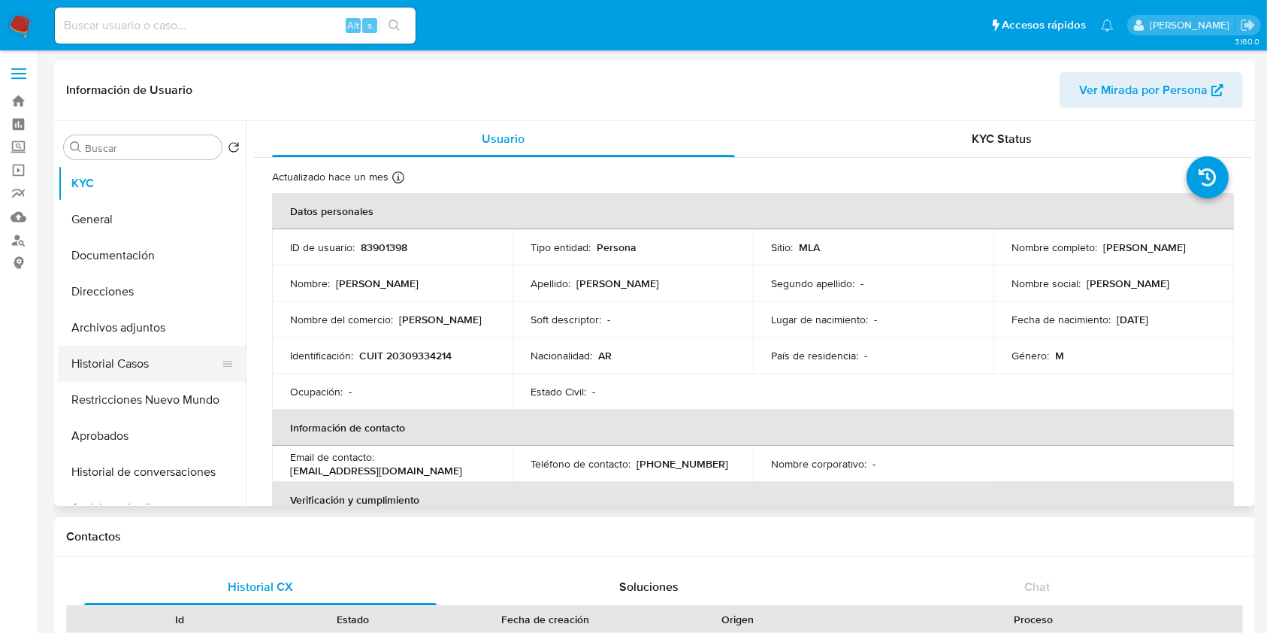
click at [141, 363] on button "Historial Casos" at bounding box center [146, 364] width 176 height 36
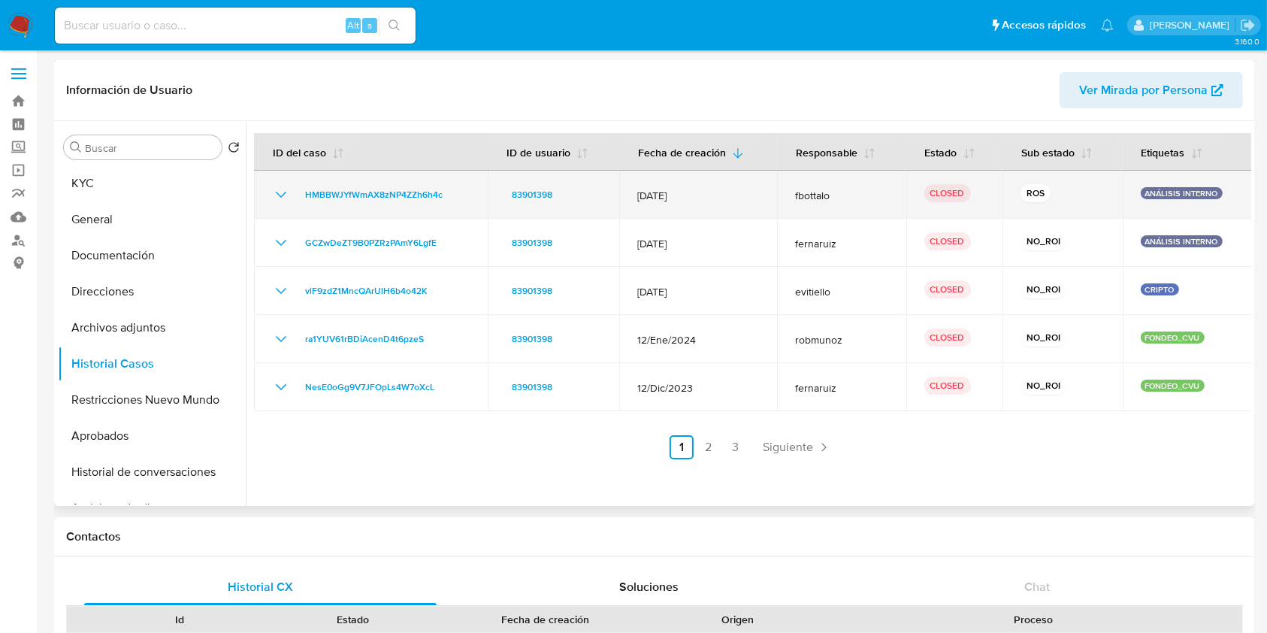
click at [282, 201] on icon "Mostrar/Ocultar" at bounding box center [281, 195] width 18 height 18
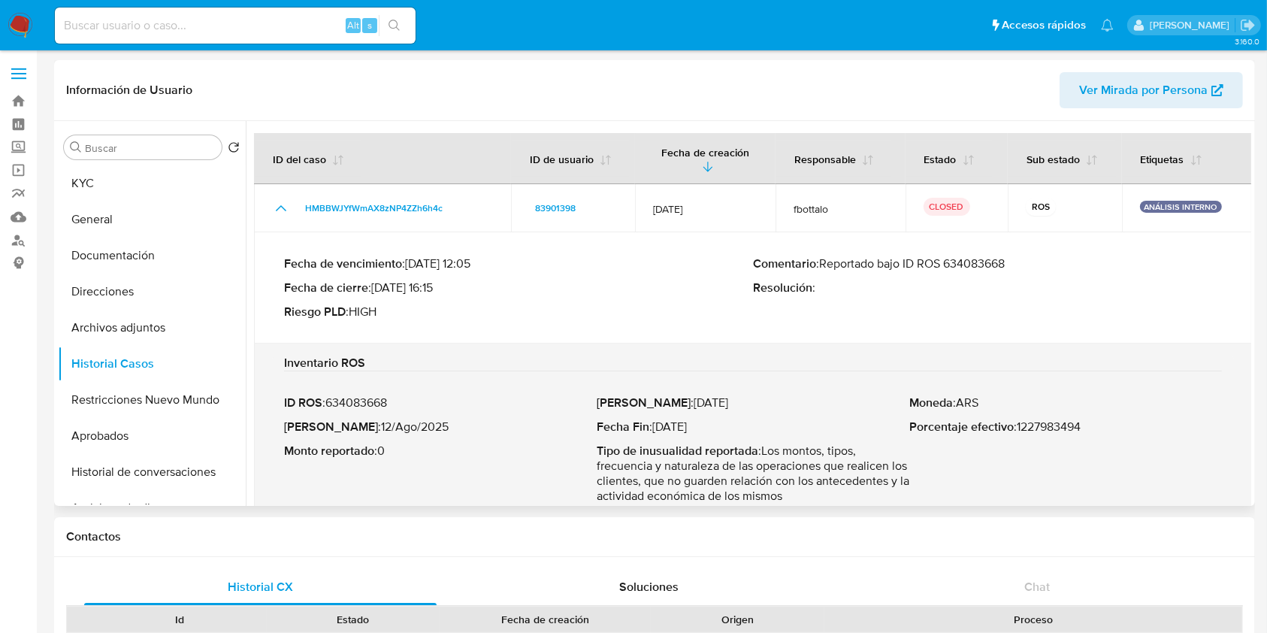
click at [976, 261] on p "Comentario : Reportado bajo ID ROS 634083668" at bounding box center [987, 263] width 469 height 15
click at [409, 425] on p "Fecha ROS : 12/Ago/2025" at bounding box center [440, 426] width 313 height 15
drag, startPoint x: 409, startPoint y: 425, endPoint x: 355, endPoint y: 426, distance: 53.4
click at [355, 426] on p "Fecha ROS : 12/Ago/2025" at bounding box center [440, 426] width 313 height 15
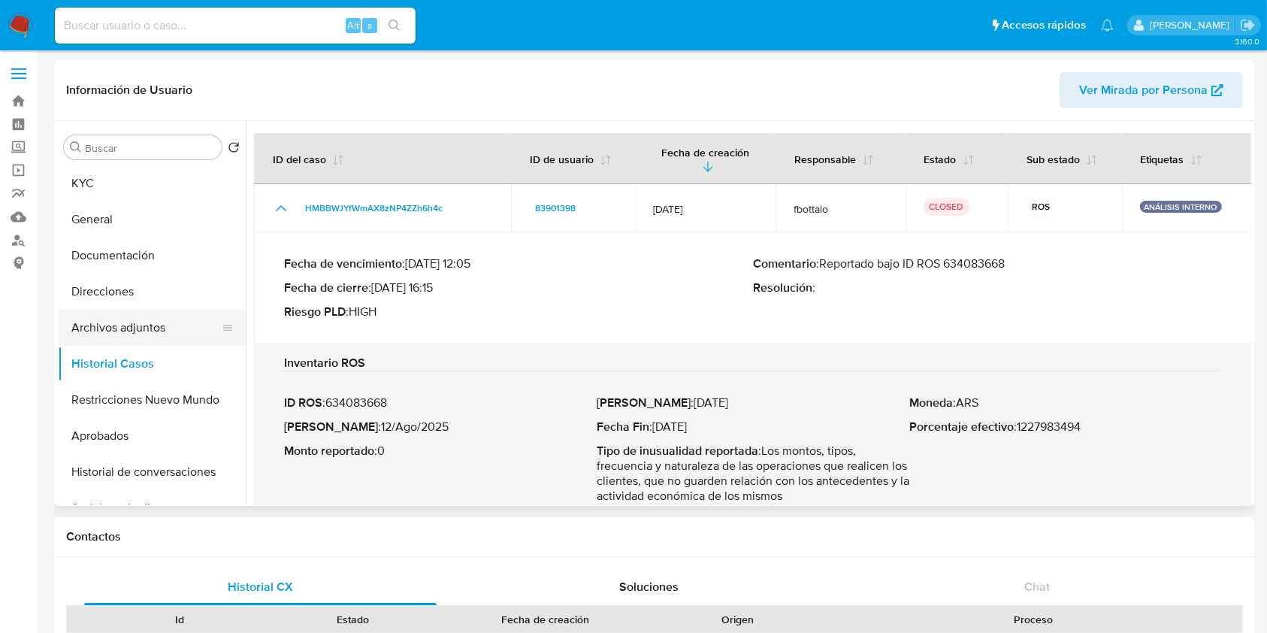
click at [107, 325] on button "Archivos adjuntos" at bounding box center [146, 328] width 176 height 36
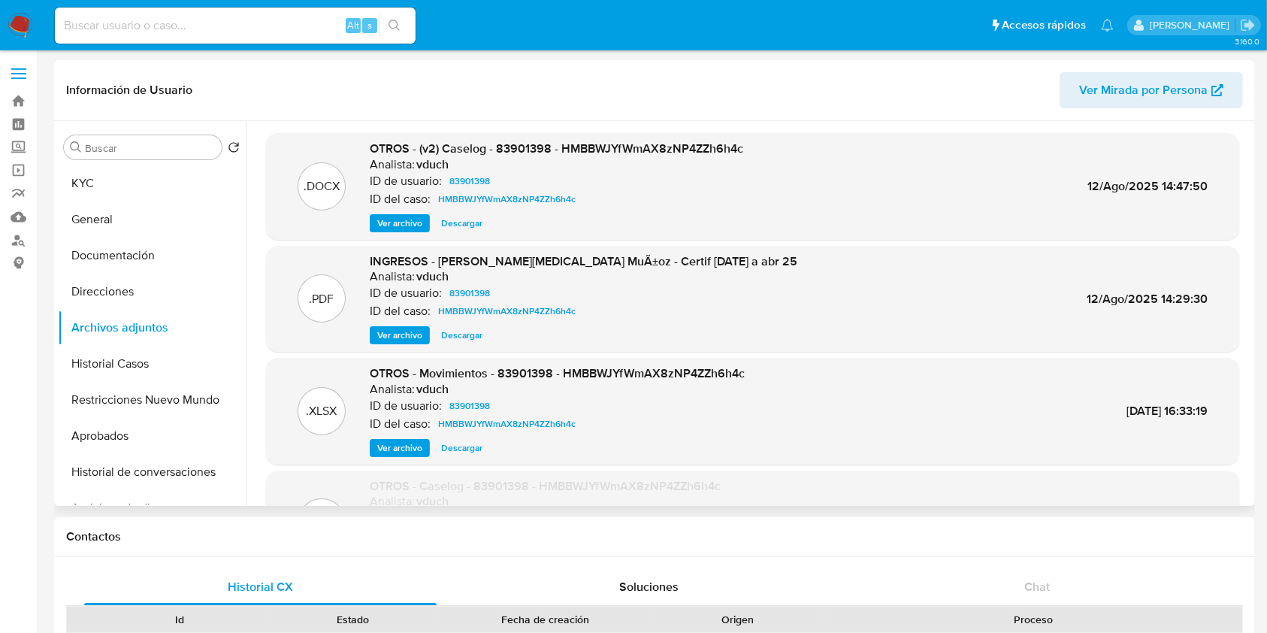
click at [407, 225] on span "Ver archivo" at bounding box center [399, 223] width 45 height 15
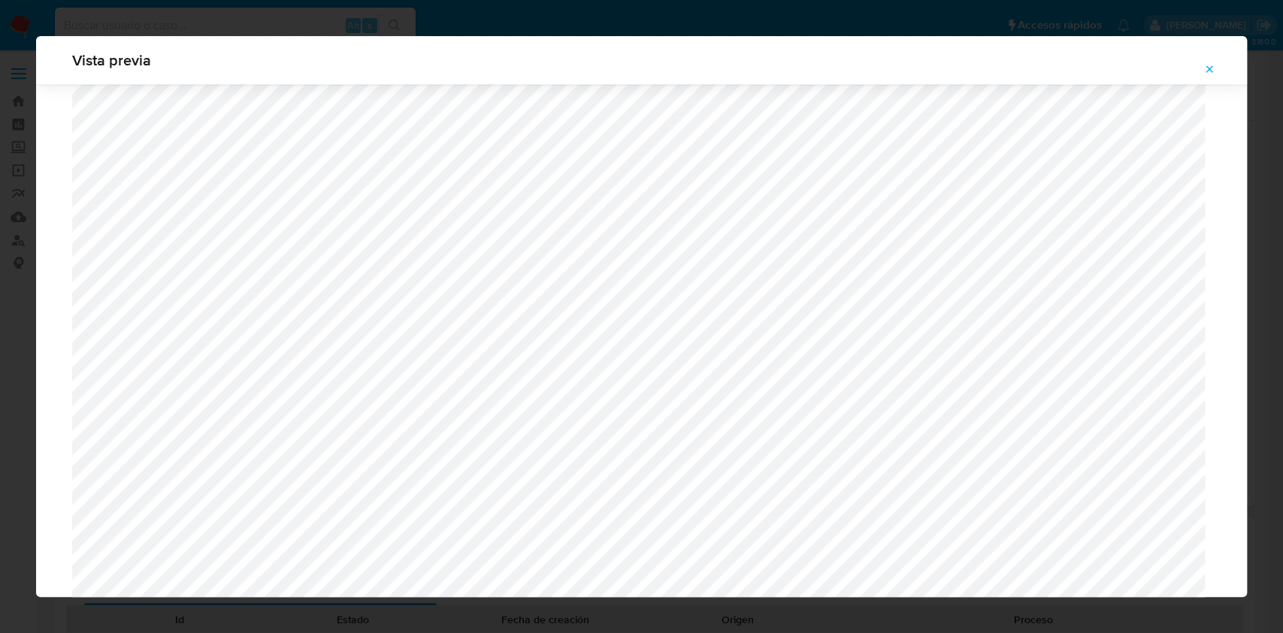
scroll to position [1473, 0]
click at [1203, 59] on span "Attachment preview" at bounding box center [1209, 69] width 12 height 21
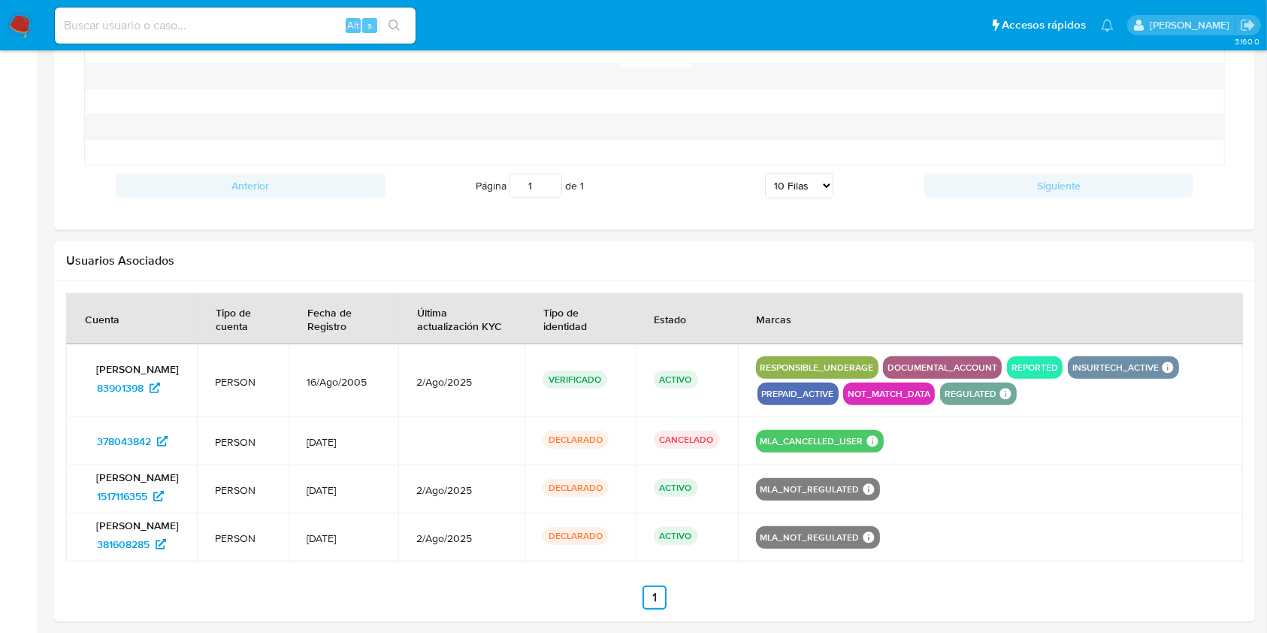
scroll to position [1368, 0]
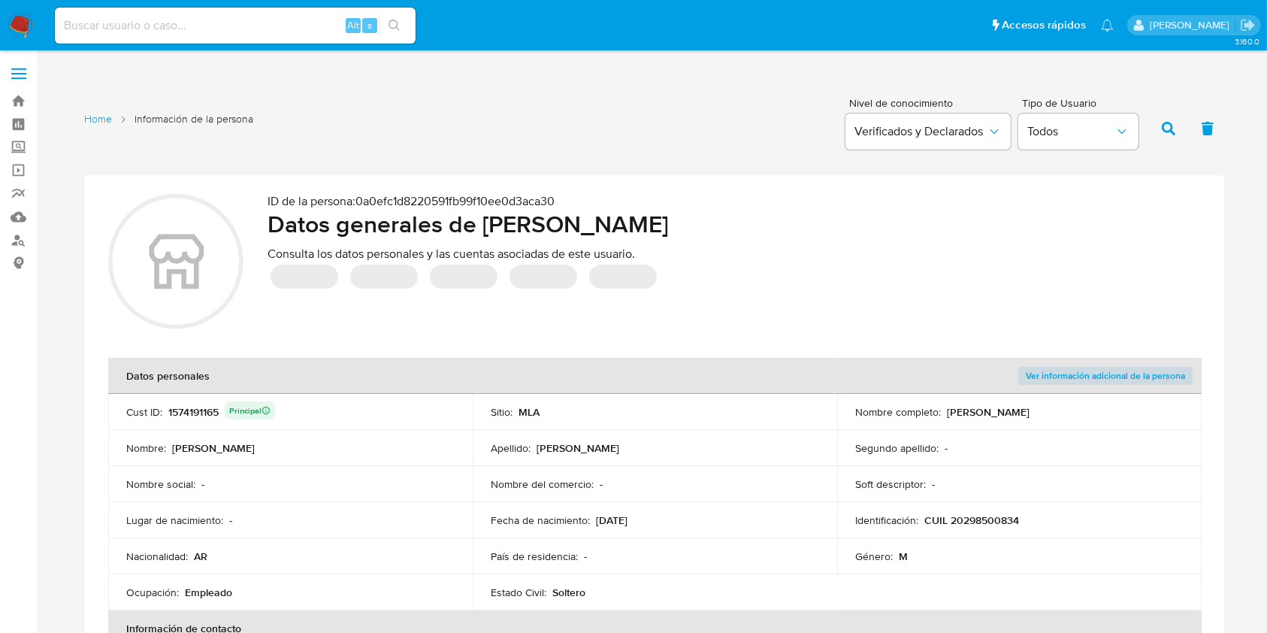
click at [662, 289] on div "‌ ‌ ‌ ‌ ‌" at bounding box center [733, 276] width 933 height 30
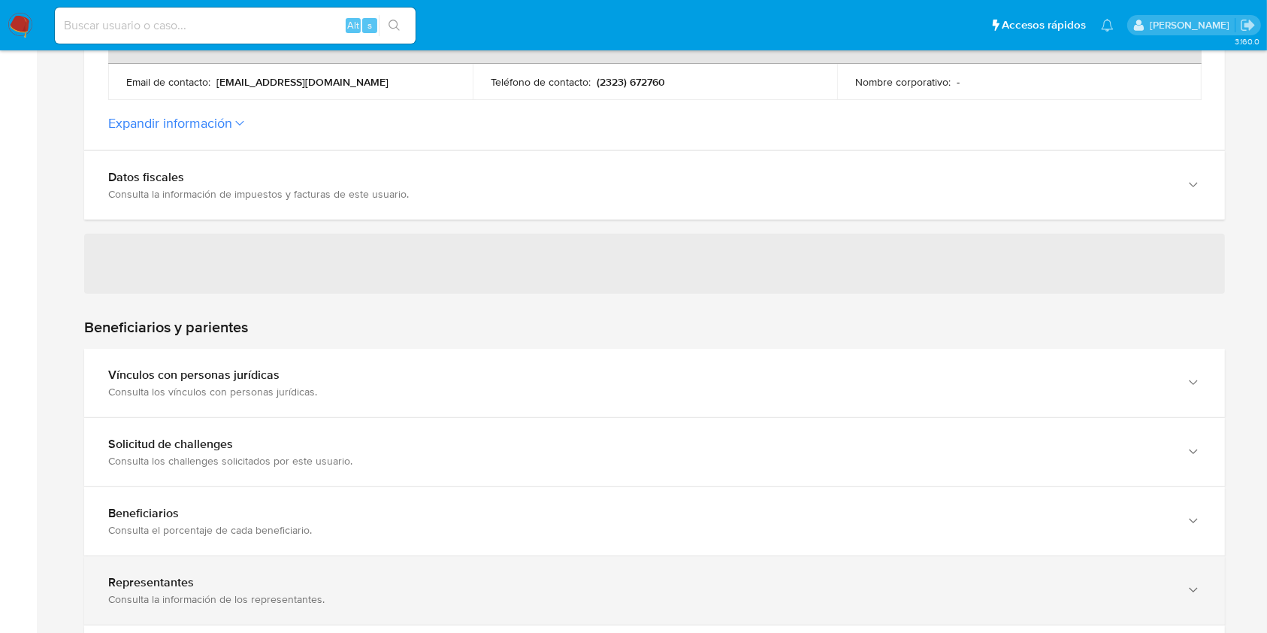
scroll to position [1002, 0]
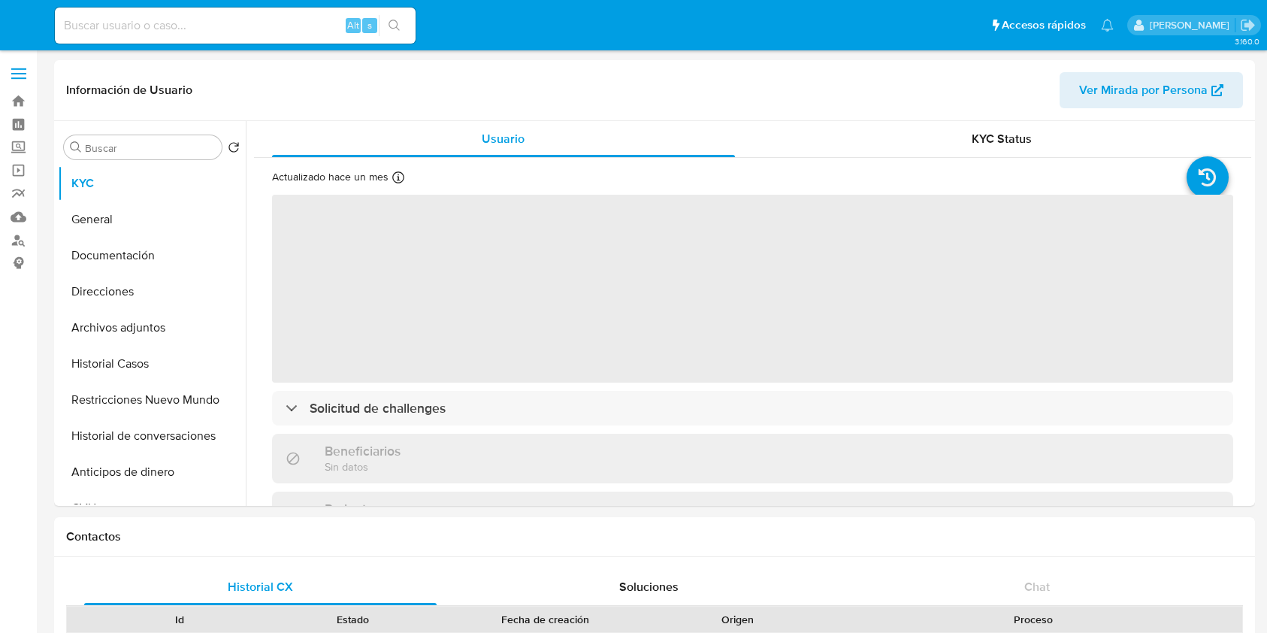
select select "10"
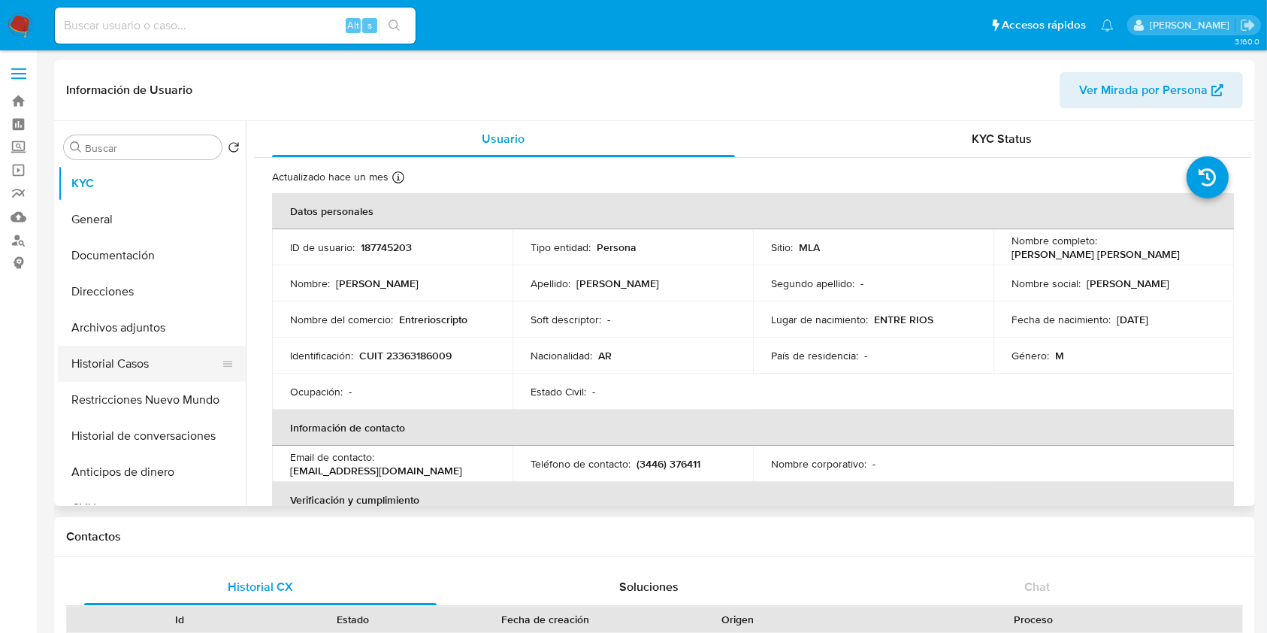
click at [112, 367] on button "Historial Casos" at bounding box center [146, 364] width 176 height 36
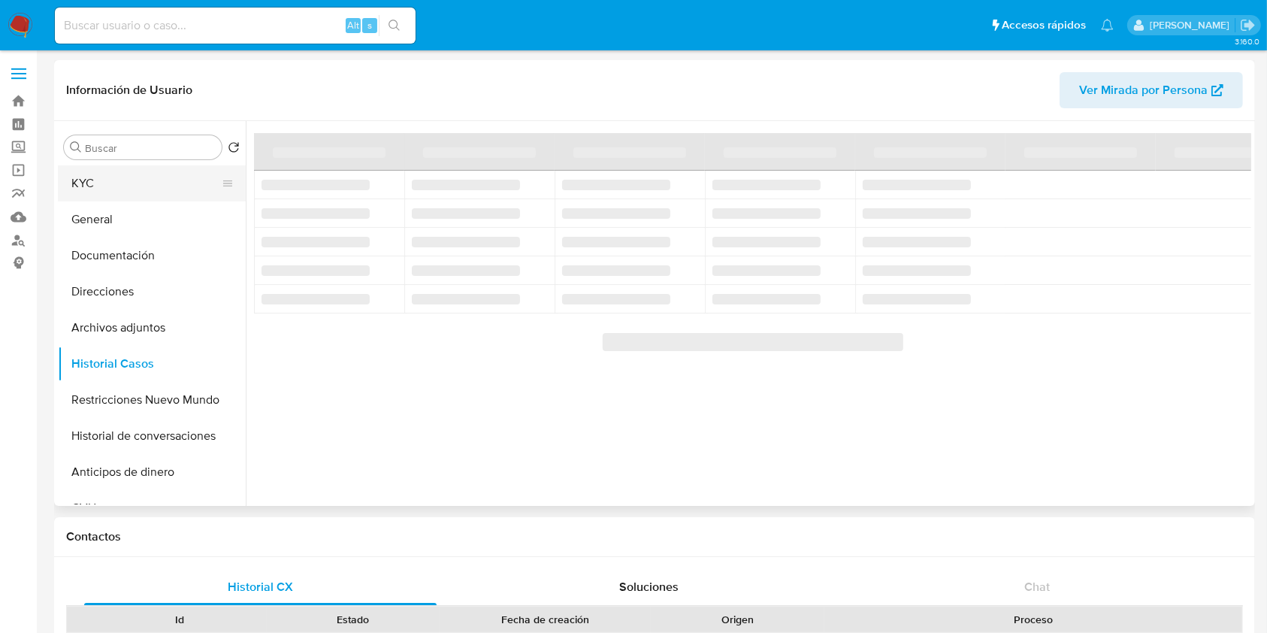
click at [145, 187] on button "KYC" at bounding box center [146, 183] width 176 height 36
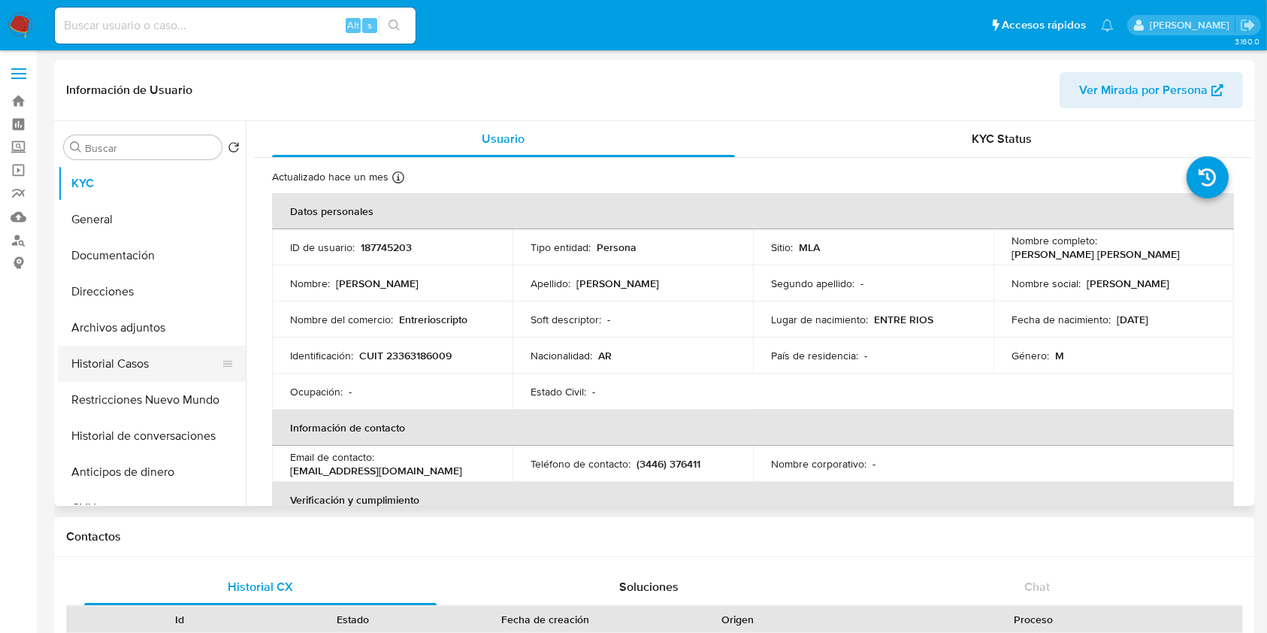
click at [139, 352] on button "Historial Casos" at bounding box center [146, 364] width 176 height 36
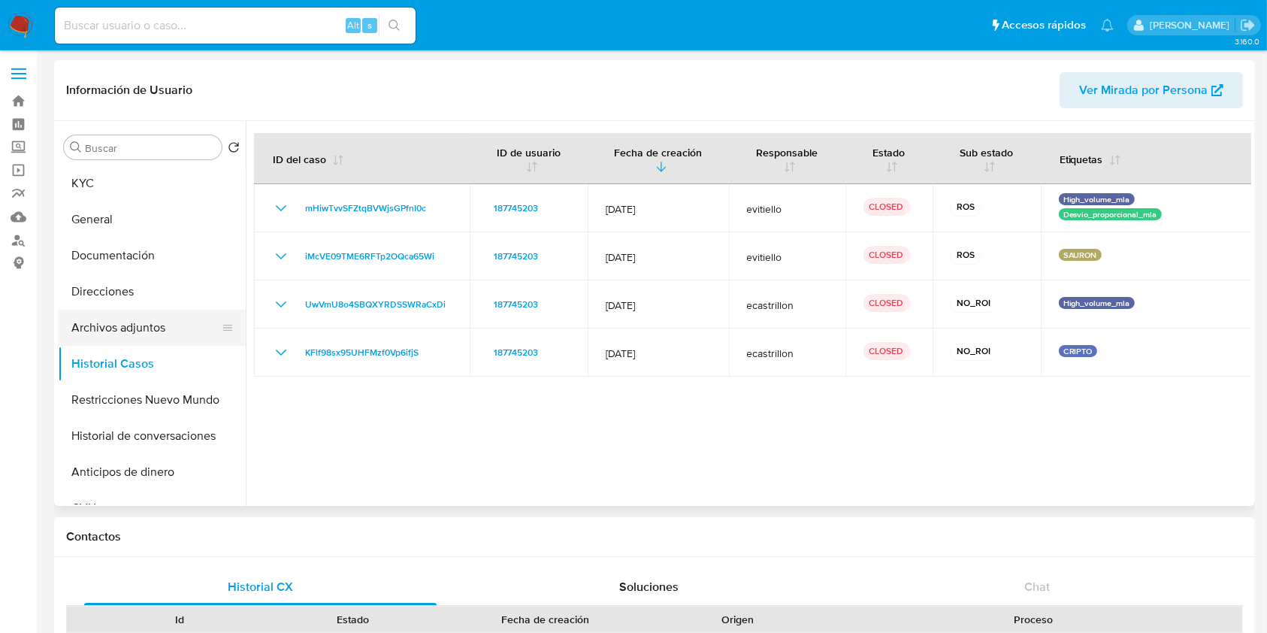
click at [133, 337] on button "Archivos adjuntos" at bounding box center [146, 328] width 176 height 36
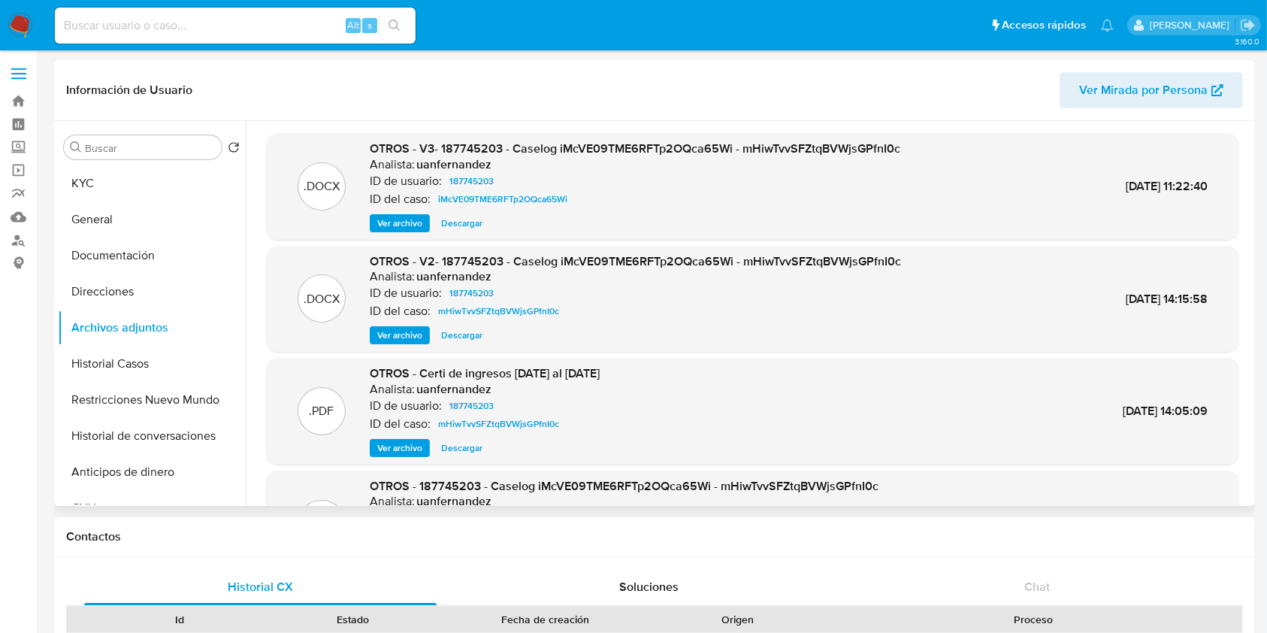
click at [400, 216] on span "Ver archivo" at bounding box center [399, 223] width 45 height 15
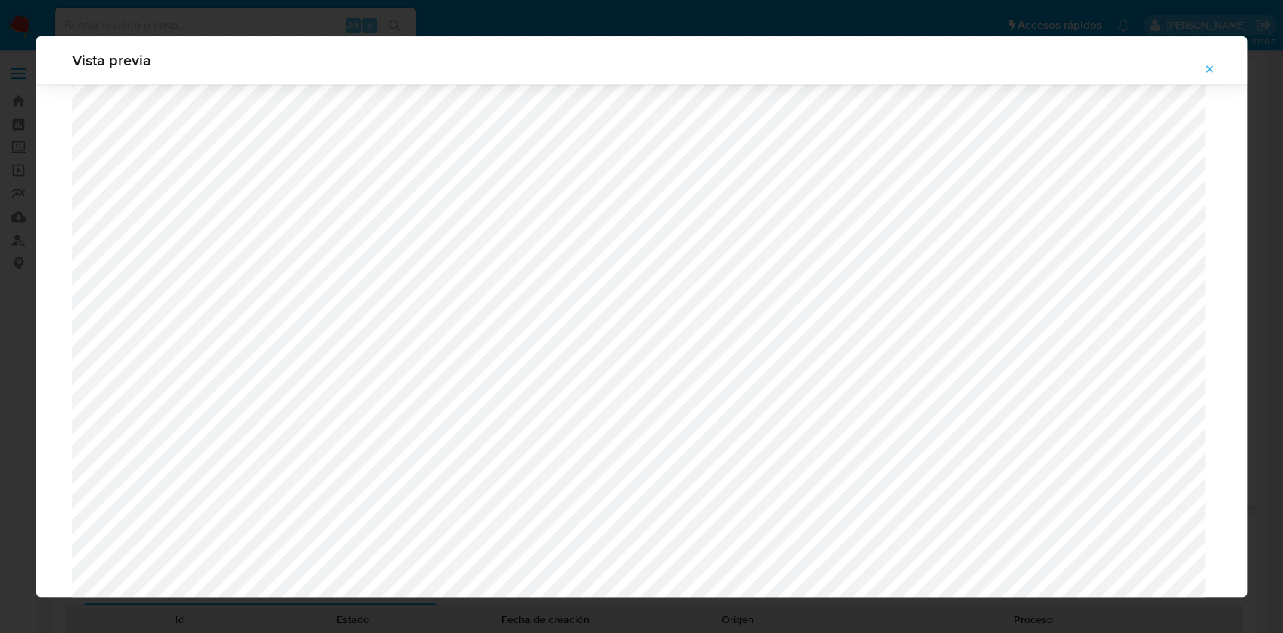
scroll to position [1873, 0]
click at [1208, 63] on icon "Attachment preview" at bounding box center [1209, 69] width 12 height 12
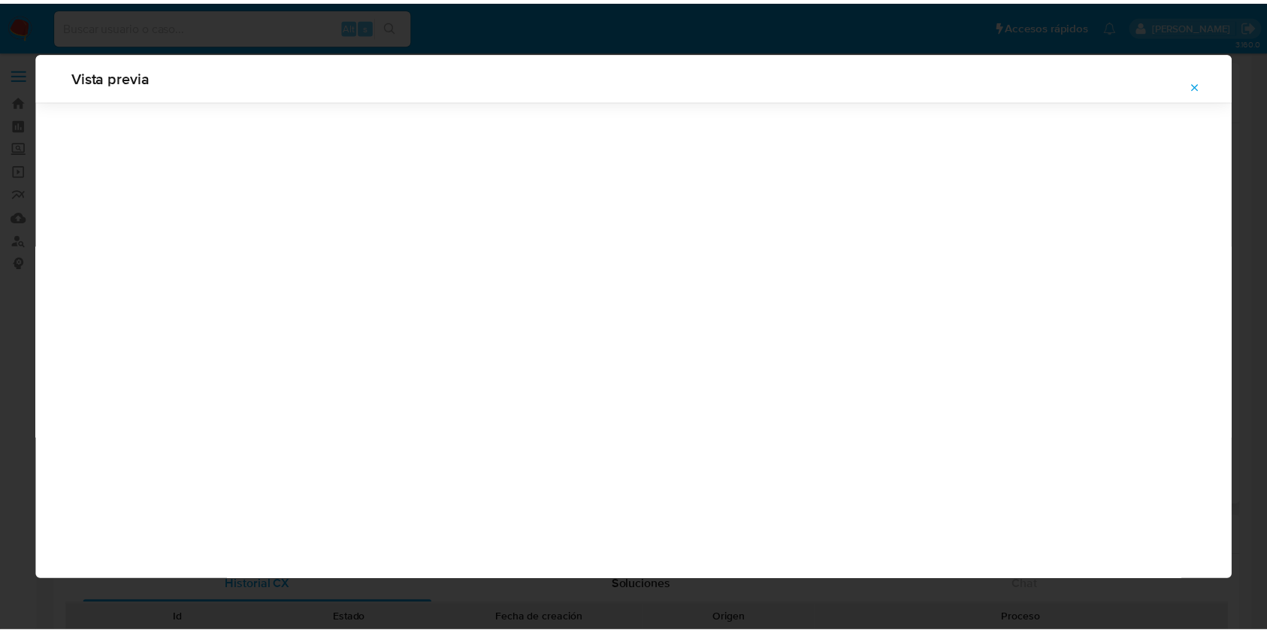
scroll to position [0, 0]
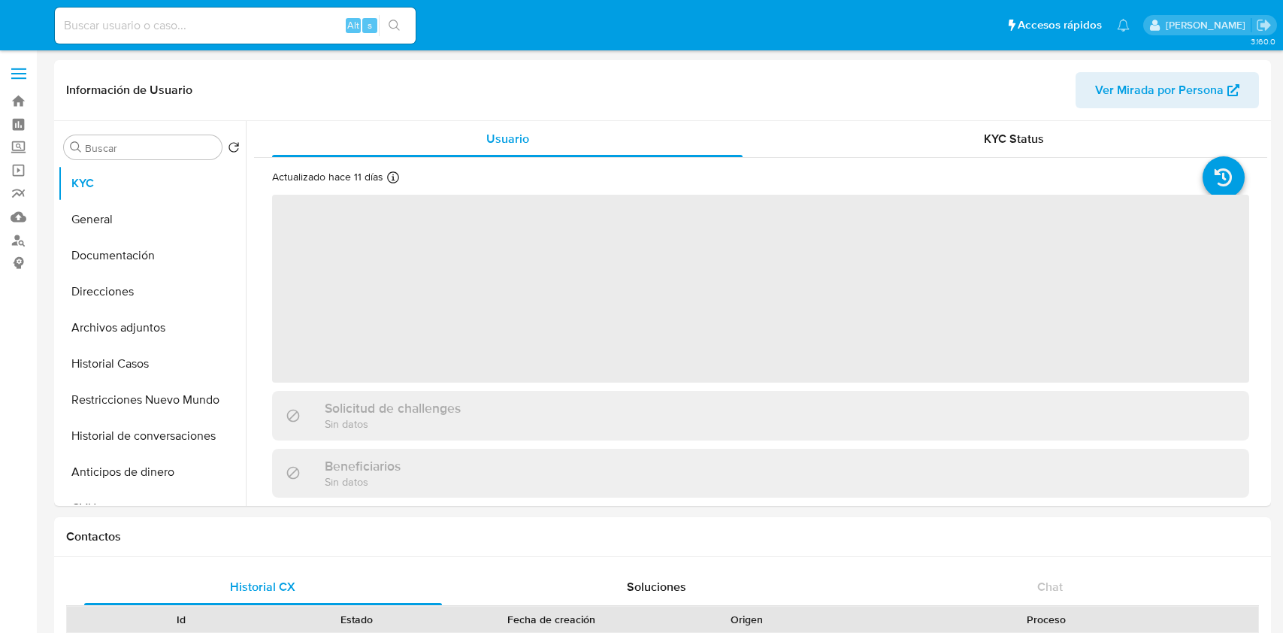
select select "10"
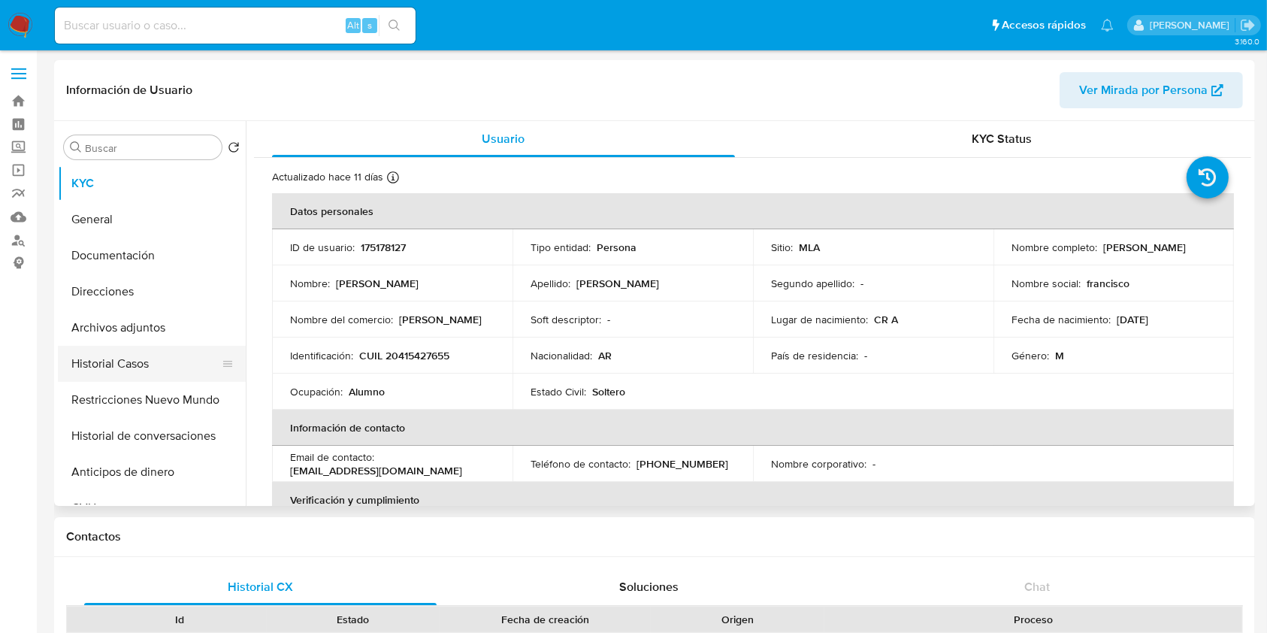
click at [113, 359] on button "Historial Casos" at bounding box center [146, 364] width 176 height 36
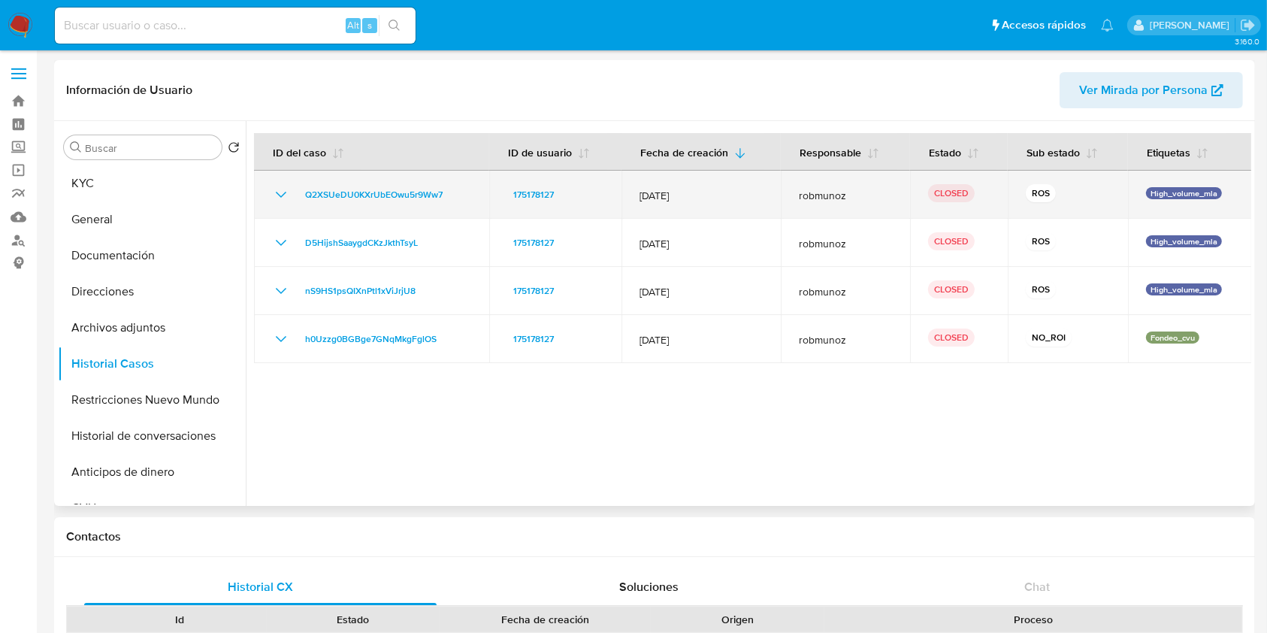
click at [270, 189] on td "Q2XSUeDU0KXrUbEOwu5r9Ww7" at bounding box center [371, 195] width 235 height 48
click at [286, 201] on icon "Mostrar/Ocultar" at bounding box center [281, 195] width 18 height 18
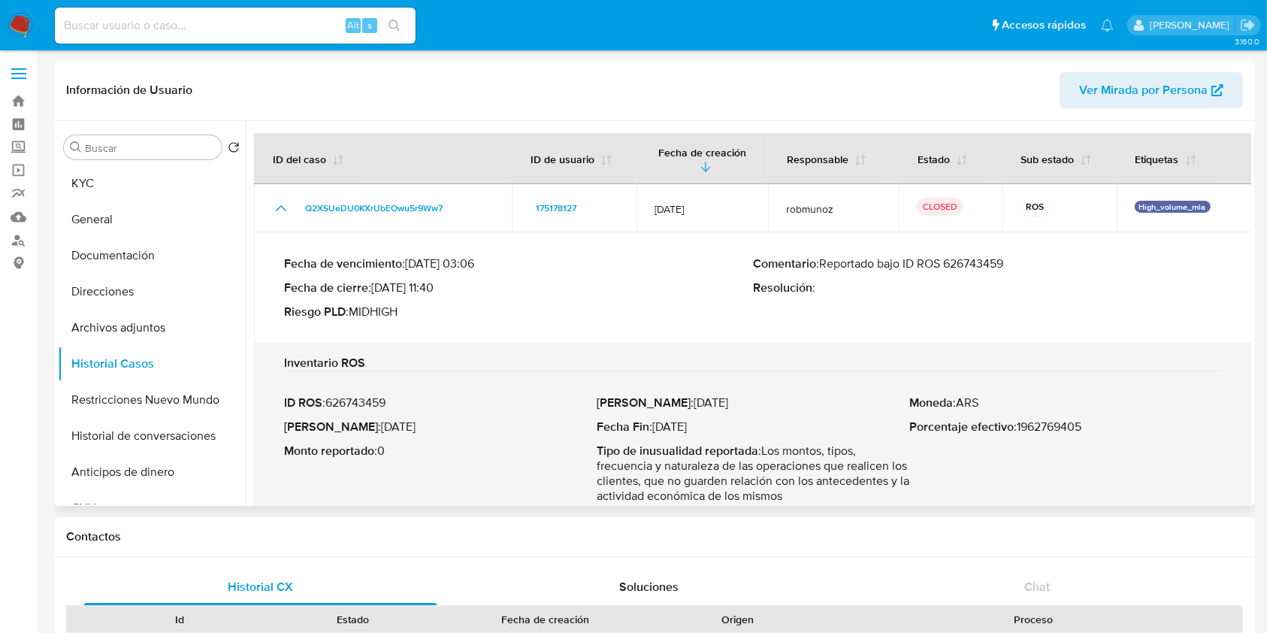
click at [972, 258] on p "Comentario : Reportado bajo ID ROS 626743459" at bounding box center [987, 263] width 469 height 15
click at [408, 425] on p "Fecha ROS : 26/Jul/2025" at bounding box center [440, 426] width 313 height 15
drag, startPoint x: 408, startPoint y: 425, endPoint x: 361, endPoint y: 425, distance: 47.3
click at [361, 425] on p "Fecha ROS : 26/Jul/2025" at bounding box center [440, 426] width 313 height 15
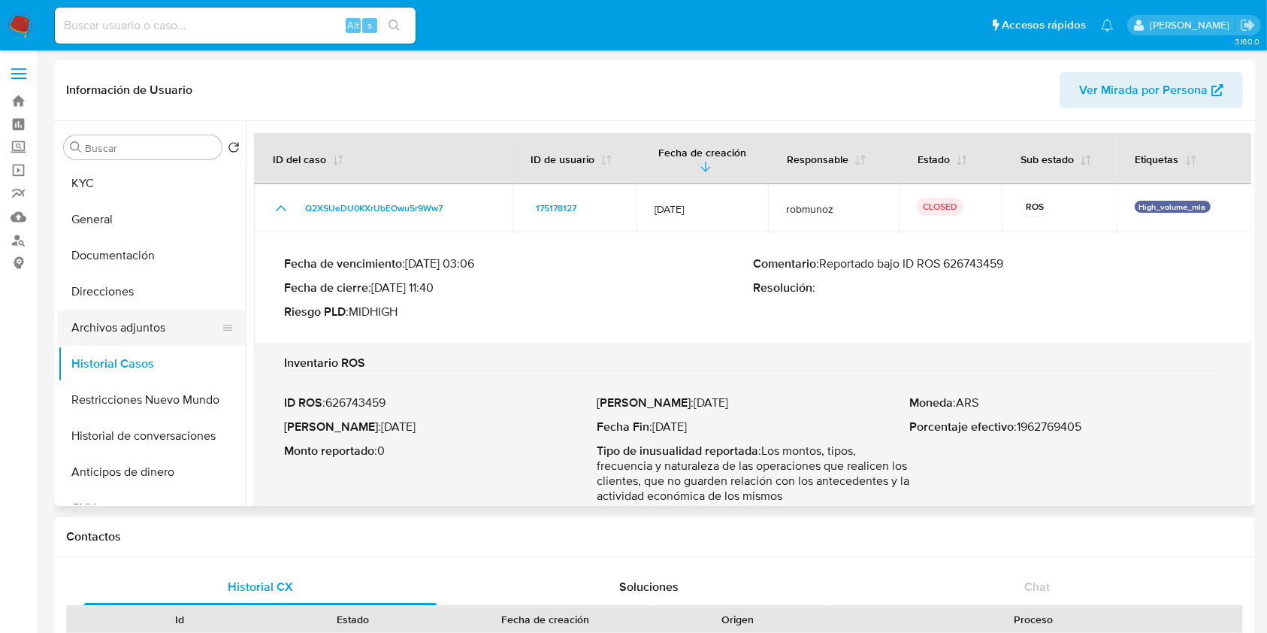
click at [166, 325] on button "Archivos adjuntos" at bounding box center [146, 328] width 176 height 36
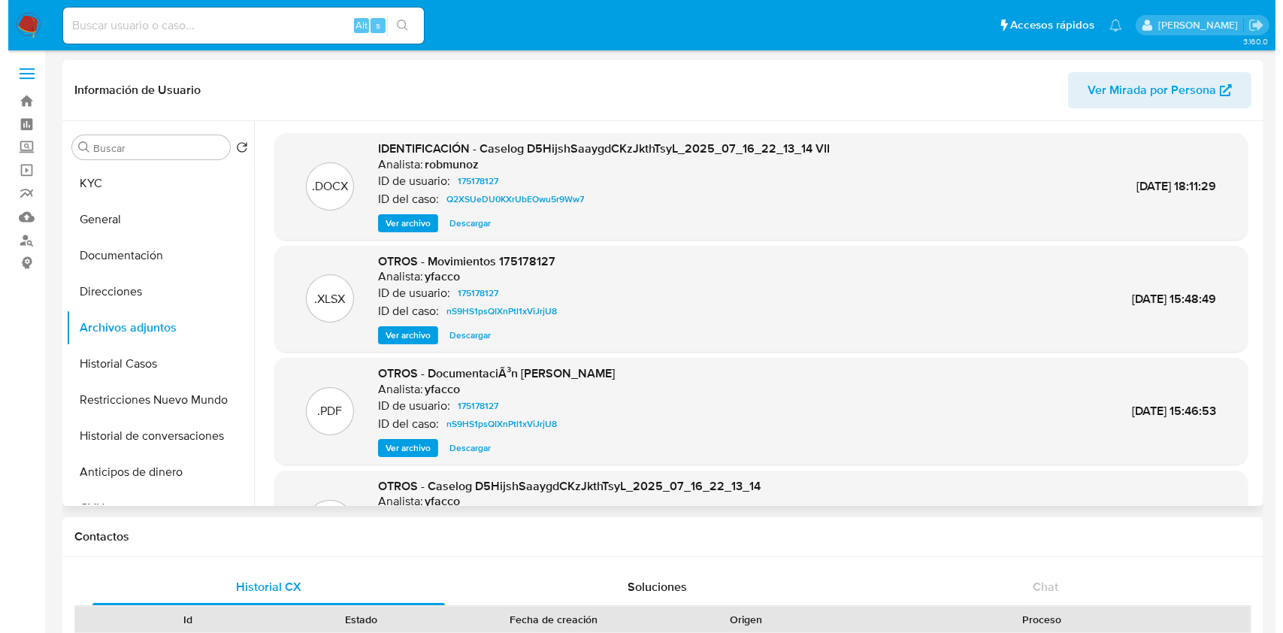
scroll to position [100, 0]
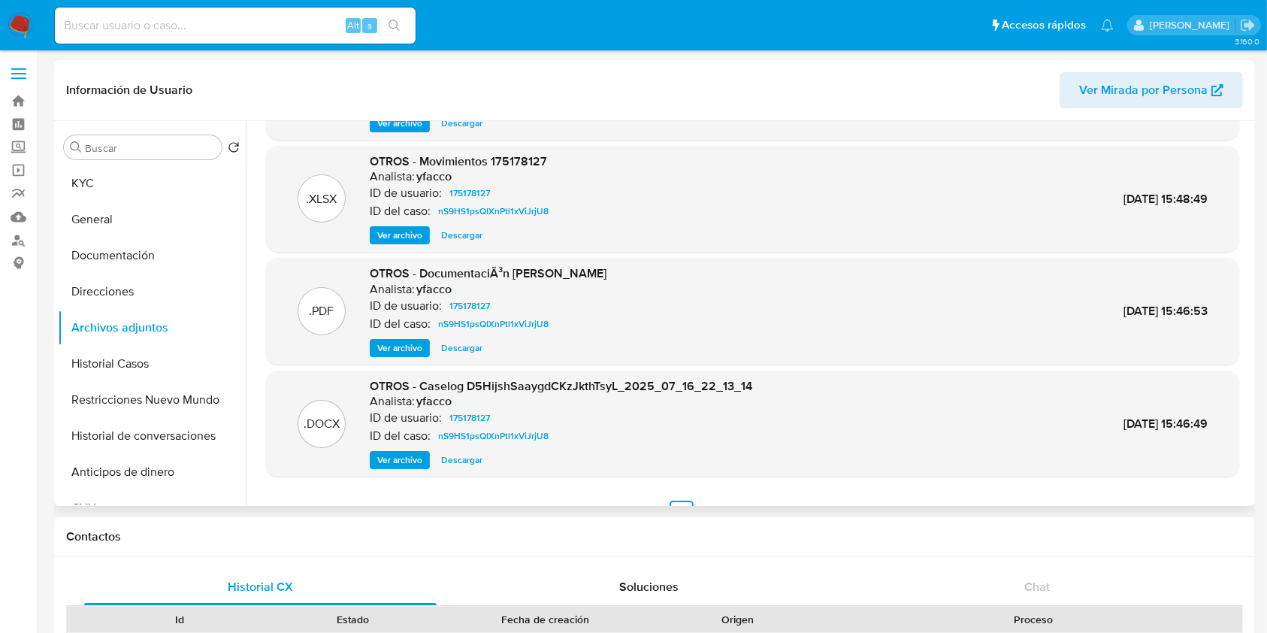
click at [391, 458] on span "Ver archivo" at bounding box center [399, 459] width 45 height 15
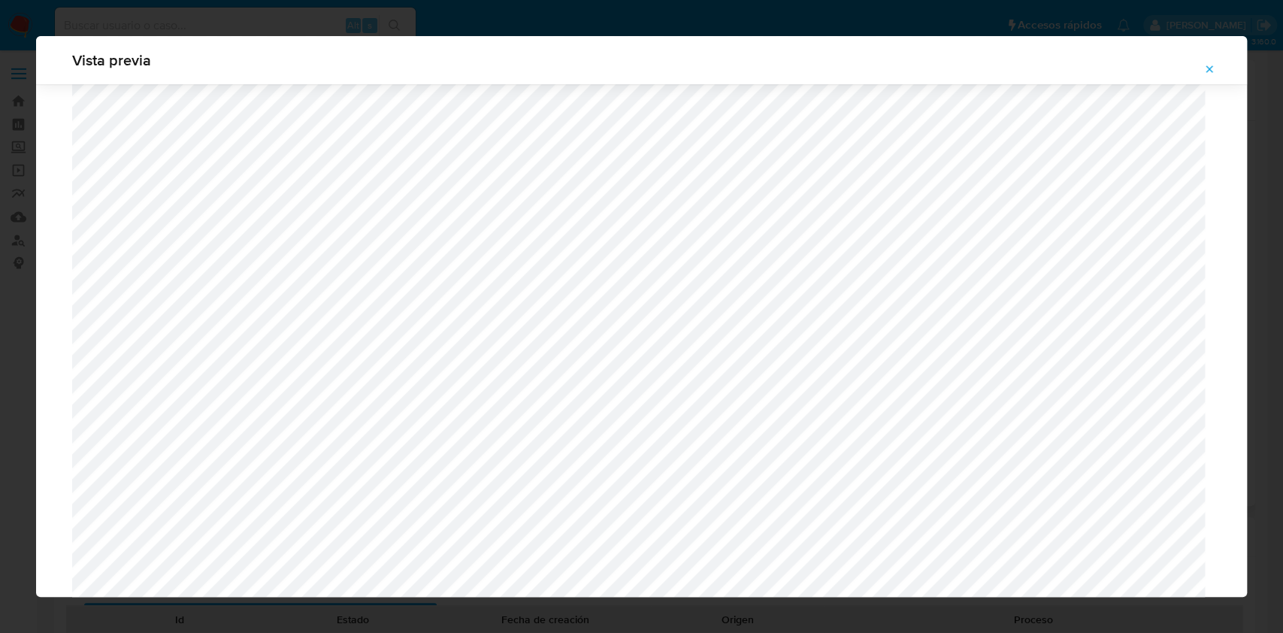
scroll to position [1272, 0]
click at [1206, 71] on icon "Attachment preview" at bounding box center [1209, 69] width 12 height 12
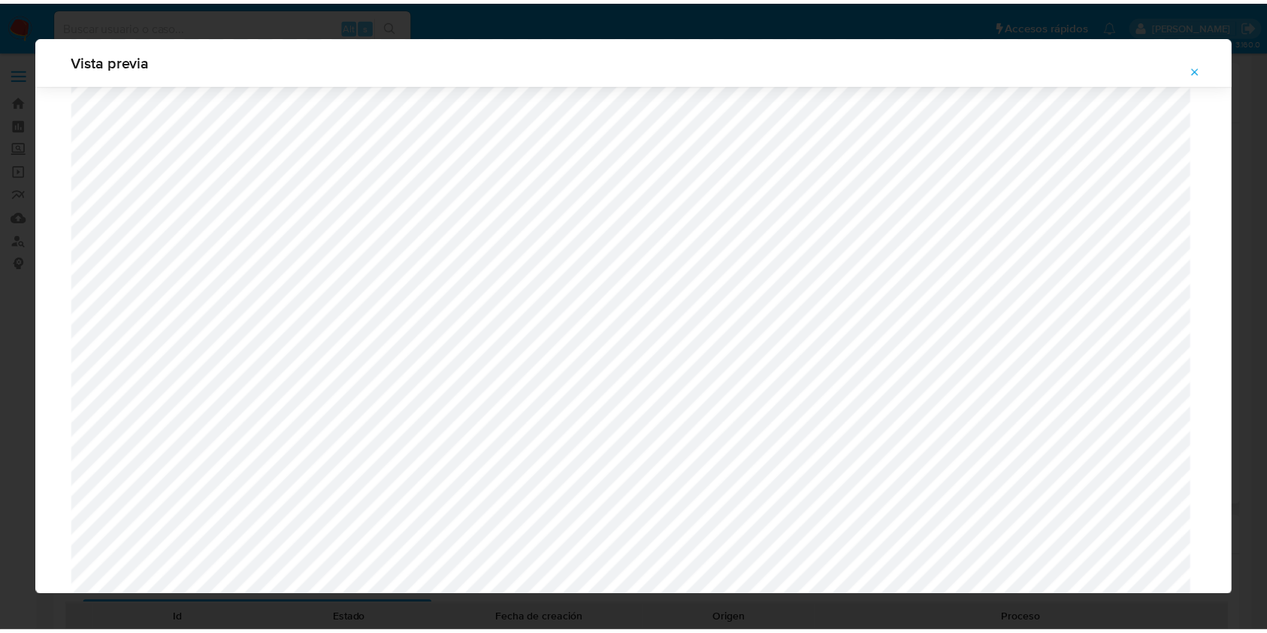
scroll to position [0, 0]
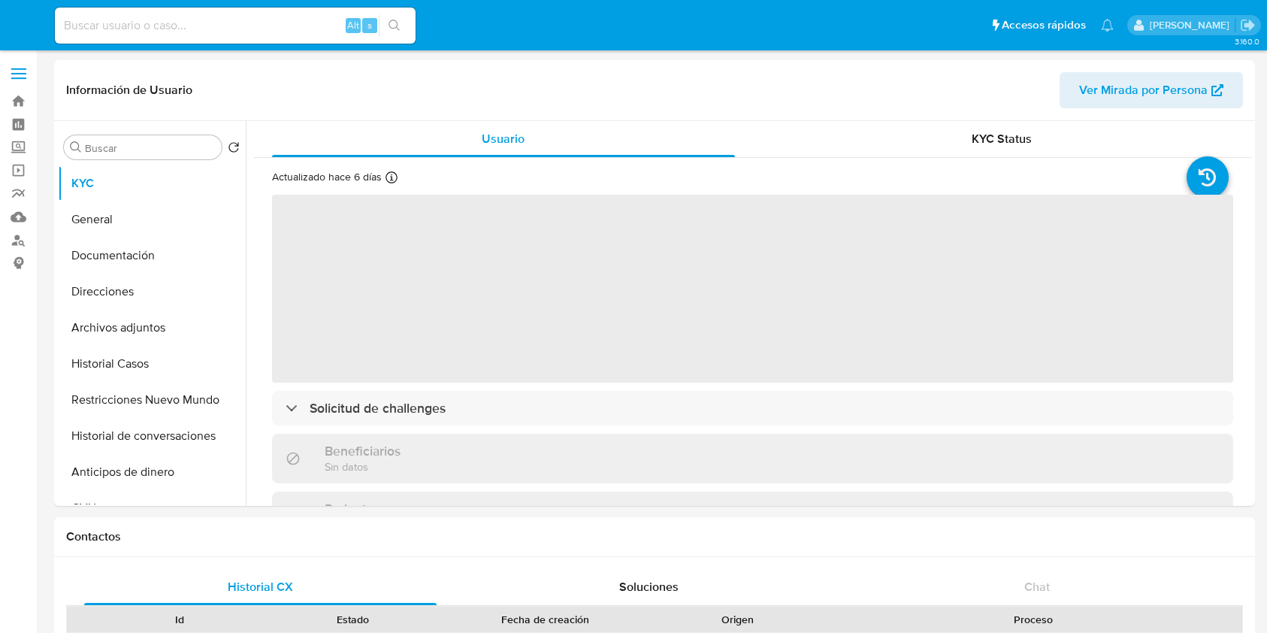
select select "10"
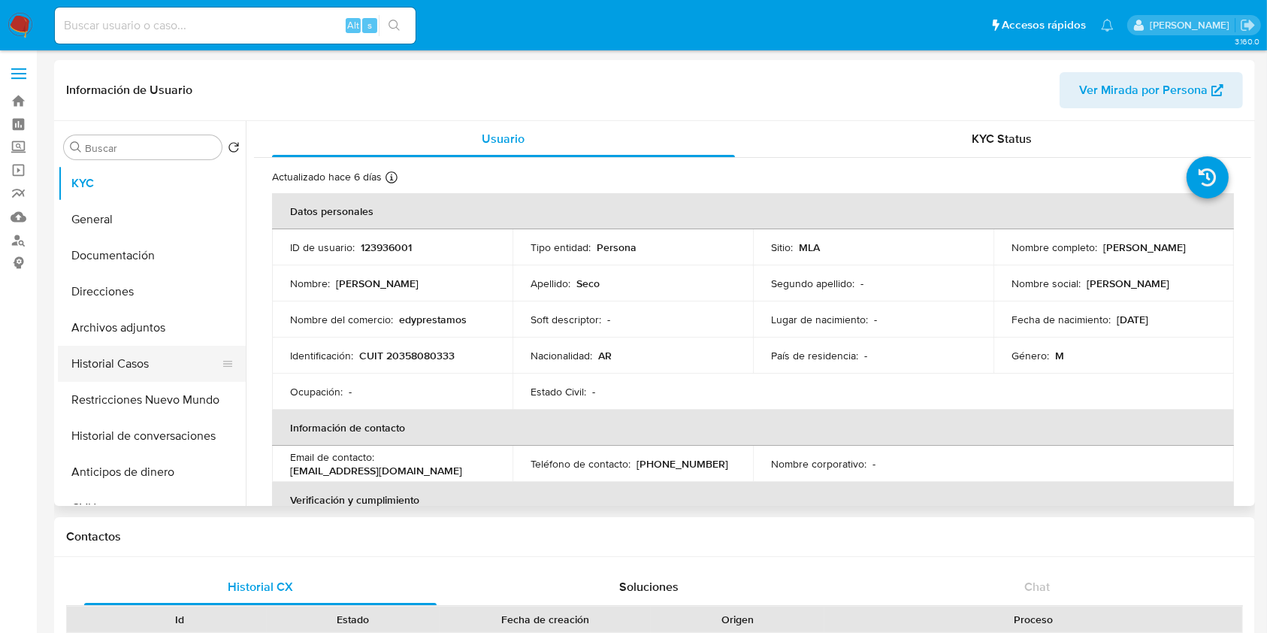
click at [137, 347] on button "Historial Casos" at bounding box center [146, 364] width 176 height 36
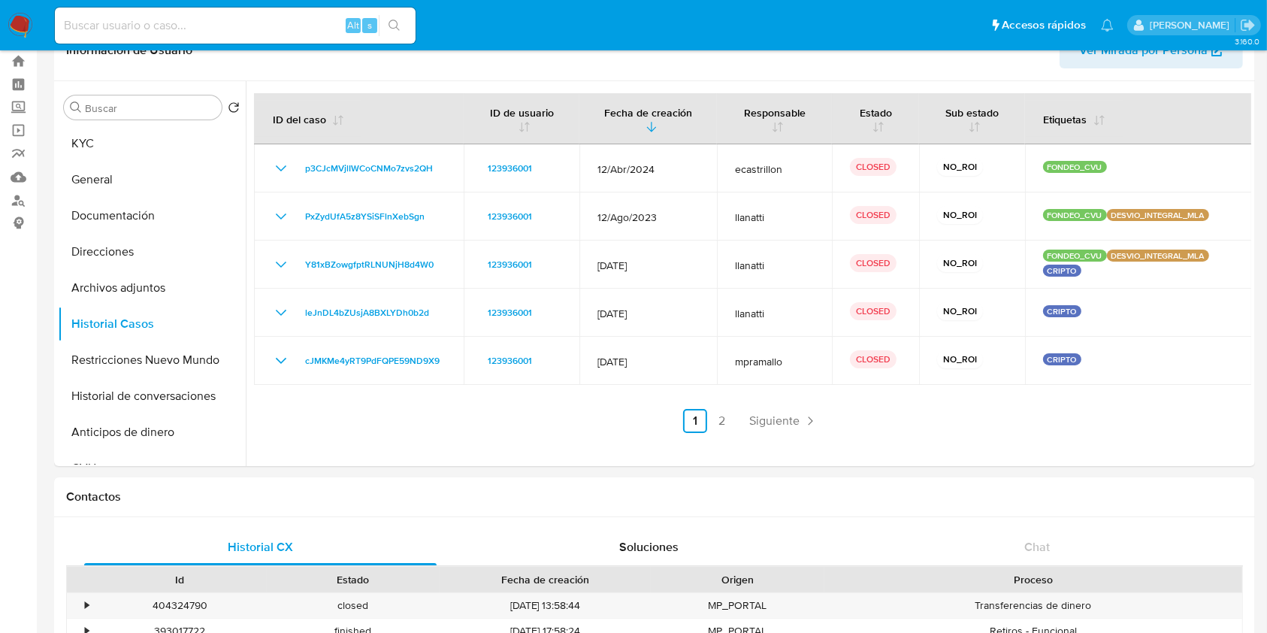
scroll to position [8, 0]
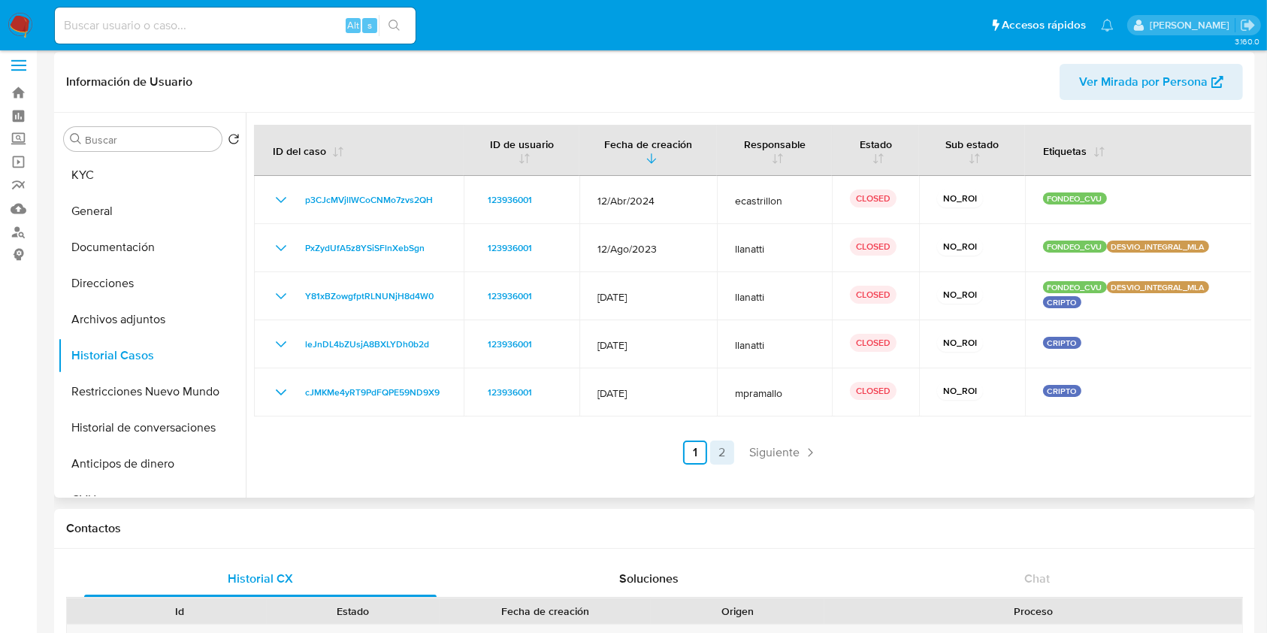
click at [730, 456] on link "2" at bounding box center [722, 452] width 24 height 24
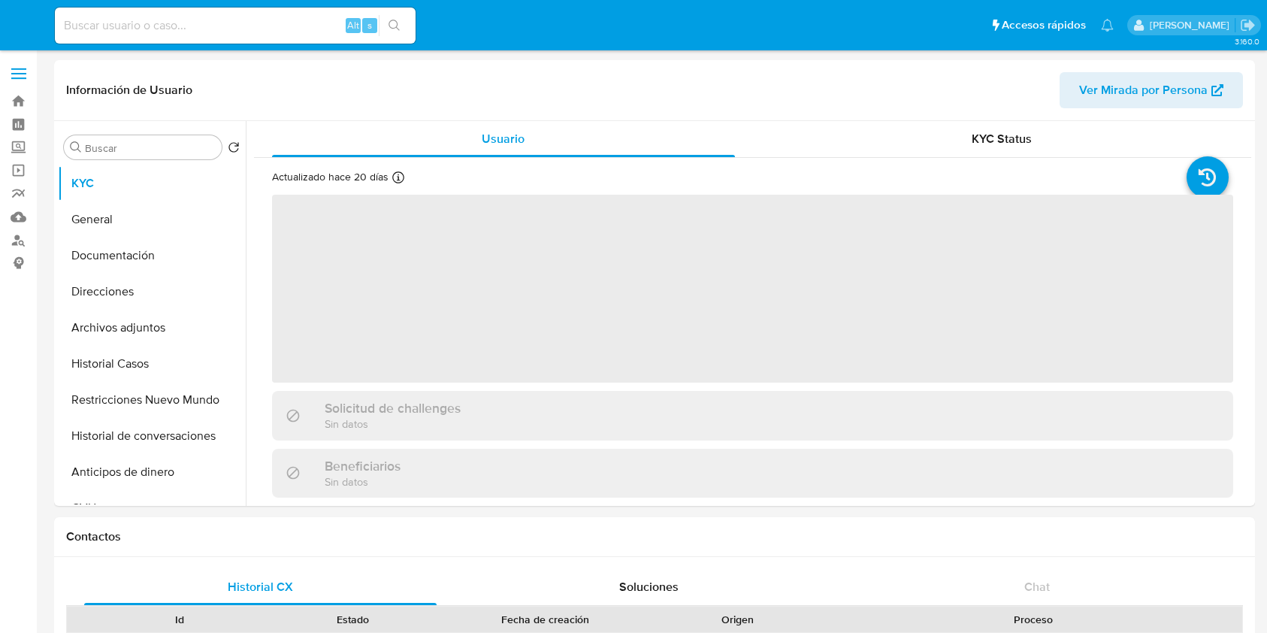
select select "10"
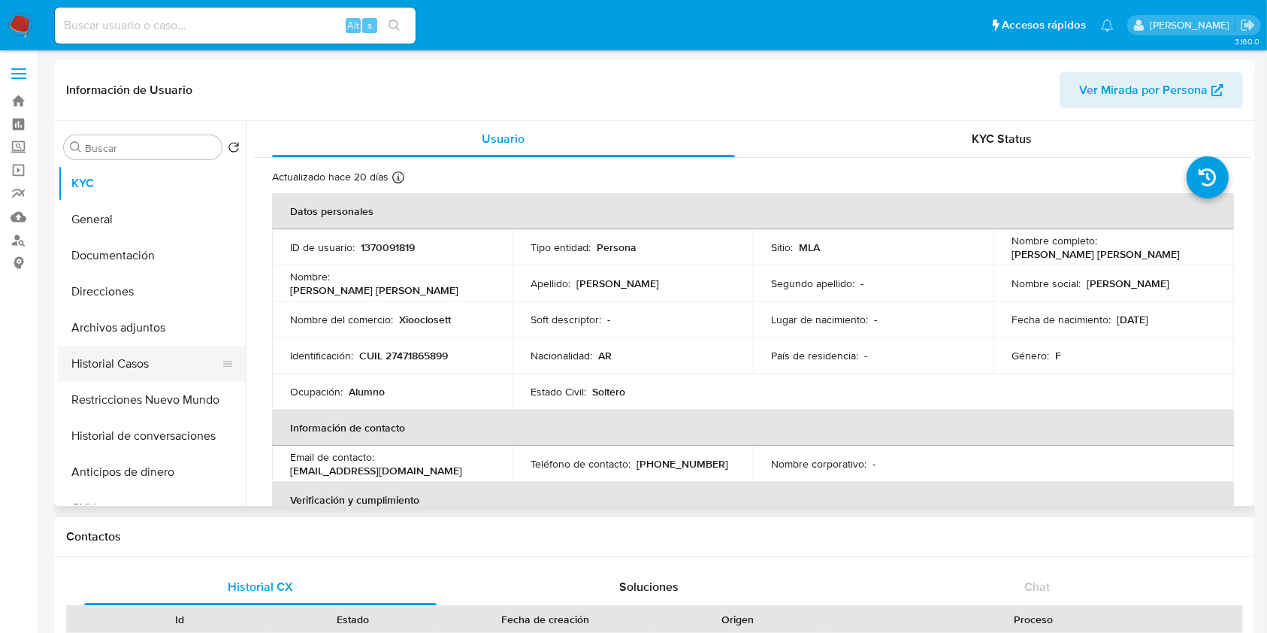
click at [113, 373] on button "Historial Casos" at bounding box center [146, 364] width 176 height 36
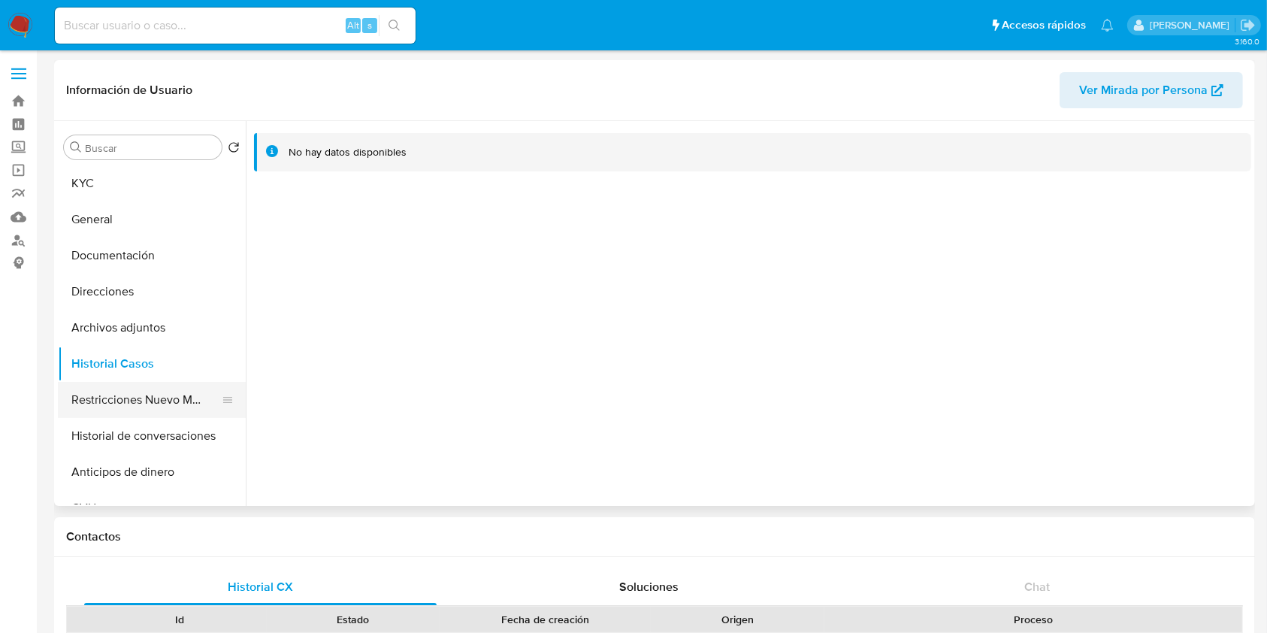
click at [150, 405] on button "Restricciones Nuevo Mundo" at bounding box center [146, 400] width 176 height 36
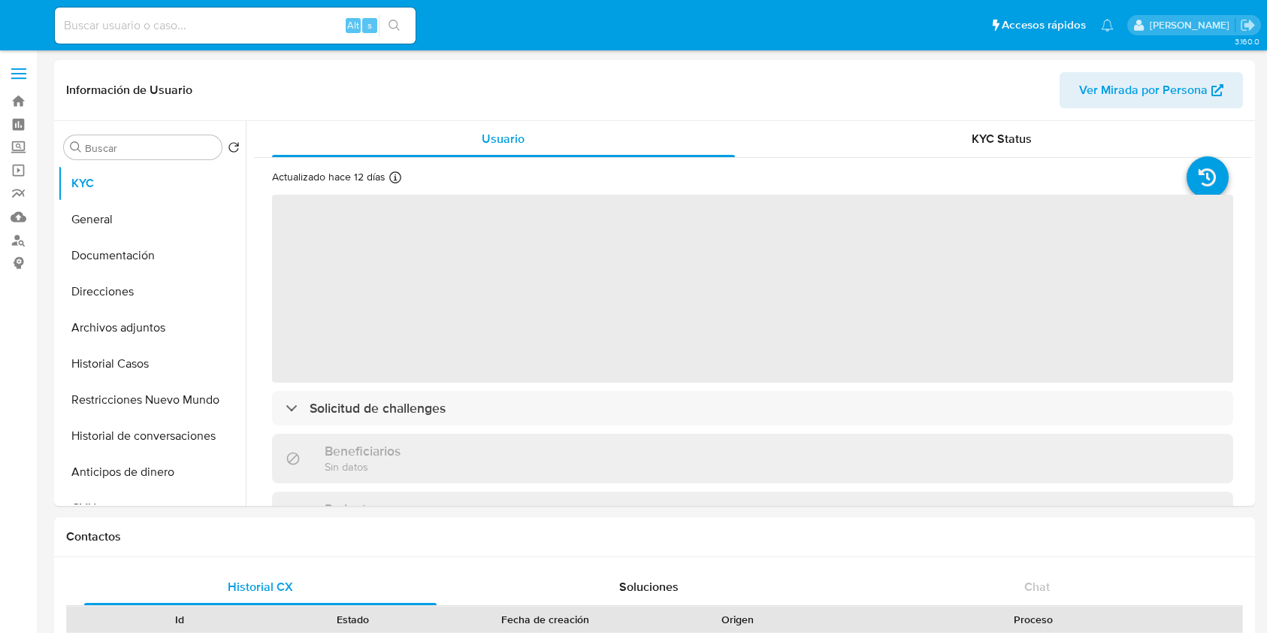
select select "10"
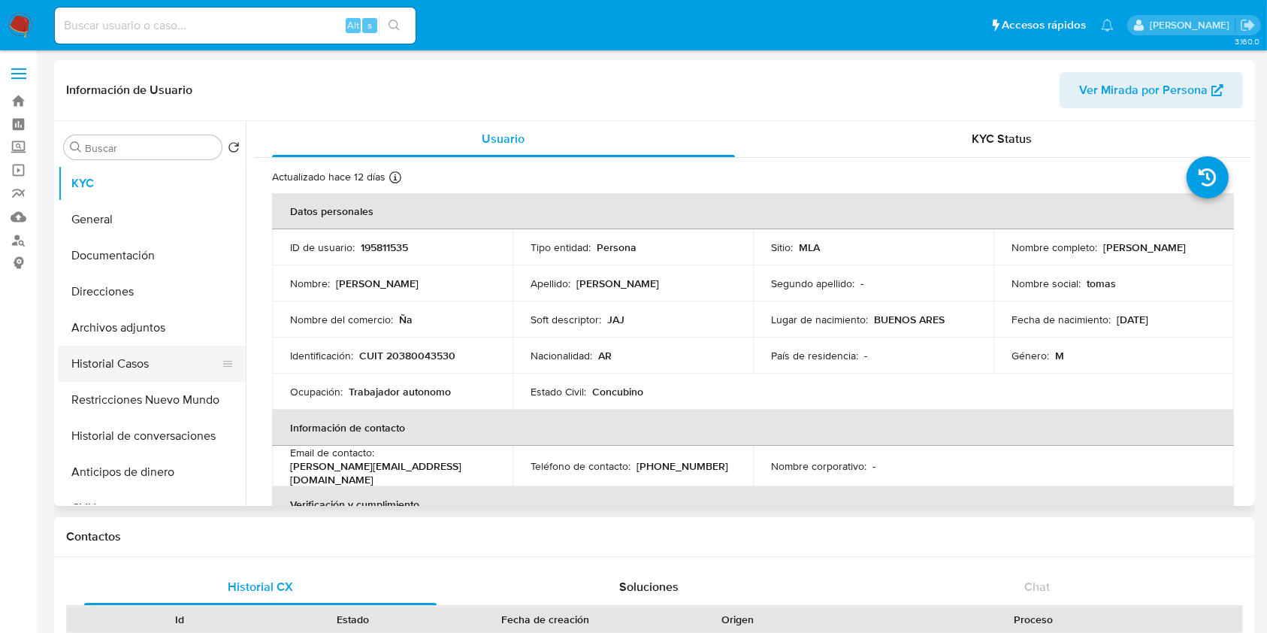
click at [120, 364] on button "Historial Casos" at bounding box center [146, 364] width 176 height 36
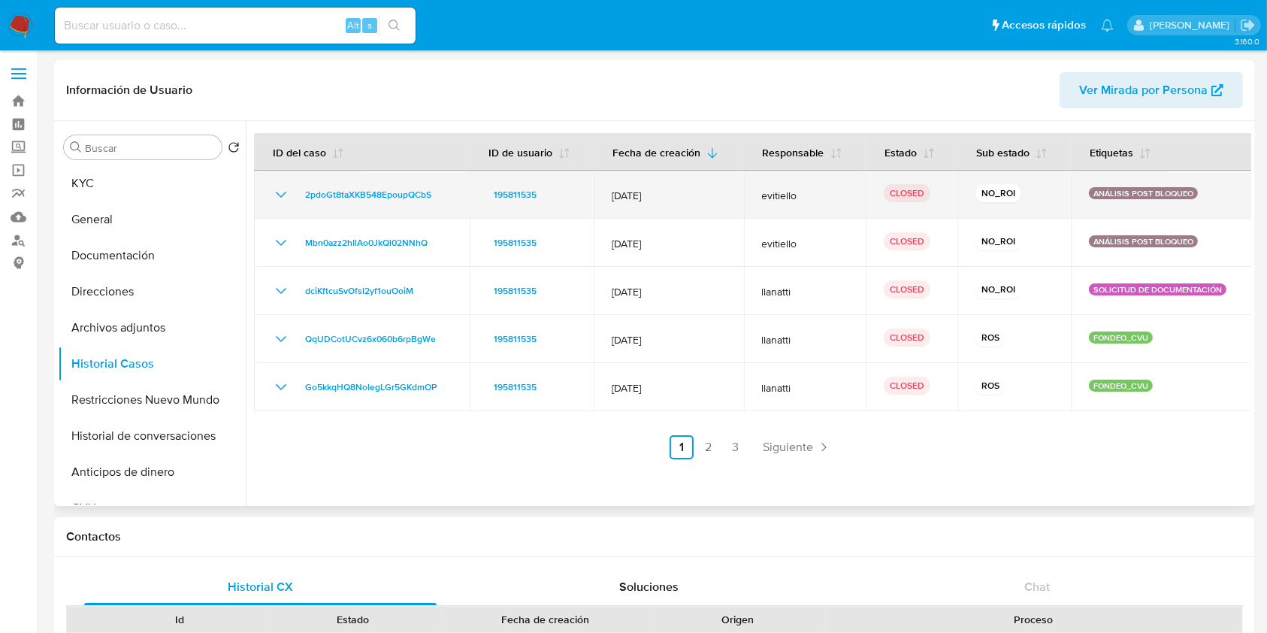
drag, startPoint x: 280, startPoint y: 190, endPoint x: 292, endPoint y: 175, distance: 19.7
click at [294, 145] on table "ID del caso ID de usuario Fecha de creación Responsable Estado Sub estado Etiqu…" at bounding box center [753, 272] width 998 height 278
click at [351, 195] on span "2pdoGt8taXKB548EpoupQCbS" at bounding box center [368, 195] width 126 height 18
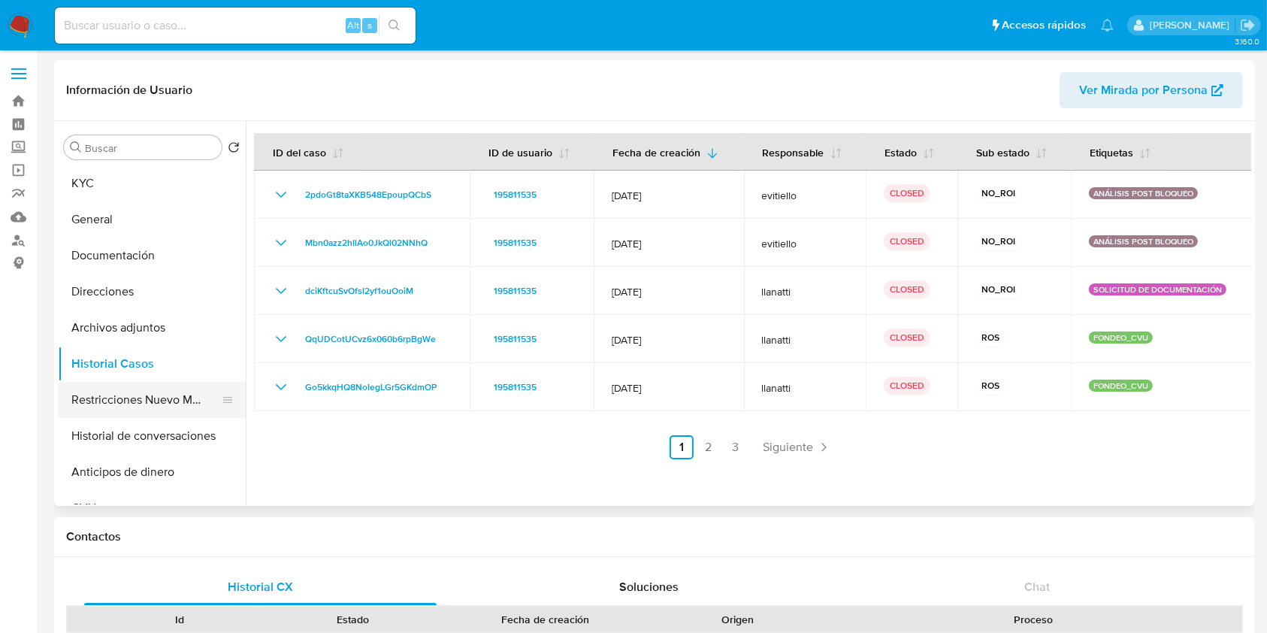
drag, startPoint x: 118, startPoint y: 395, endPoint x: 150, endPoint y: 394, distance: 31.6
click at [156, 373] on ul "KYC General Documentación Direcciones Archivos adjuntos Historial Casos Restric…" at bounding box center [152, 334] width 188 height 339
click at [148, 394] on button "Restricciones Nuevo Mundo" at bounding box center [146, 400] width 176 height 36
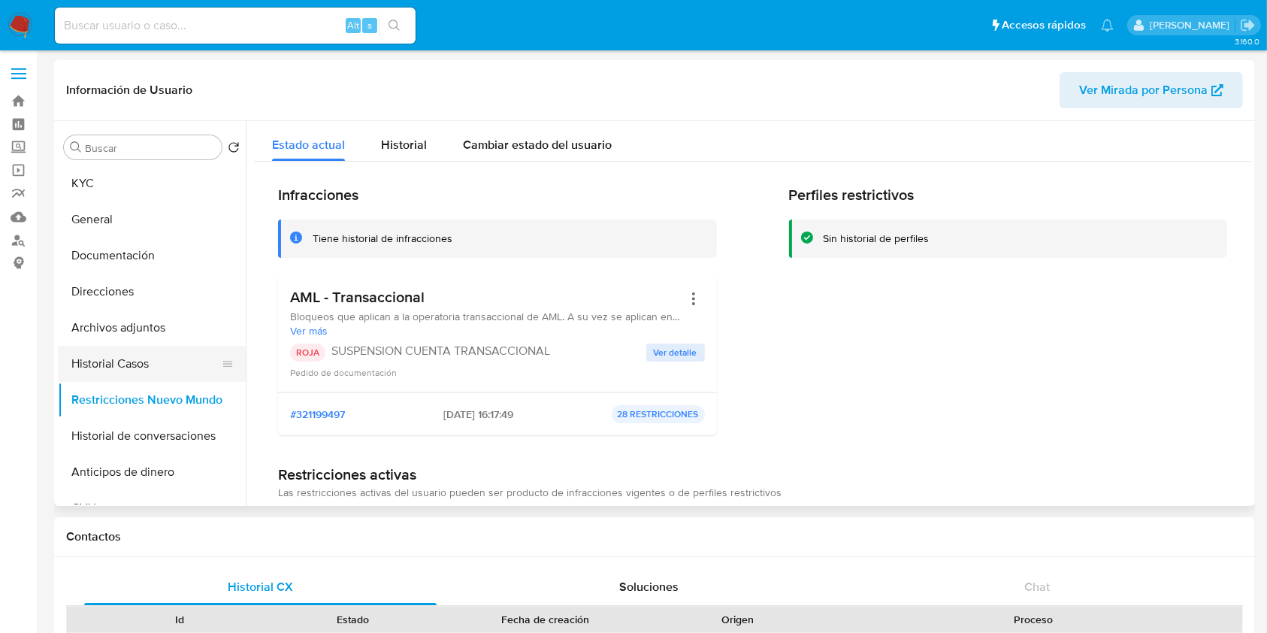
click at [132, 358] on button "Historial Casos" at bounding box center [146, 364] width 176 height 36
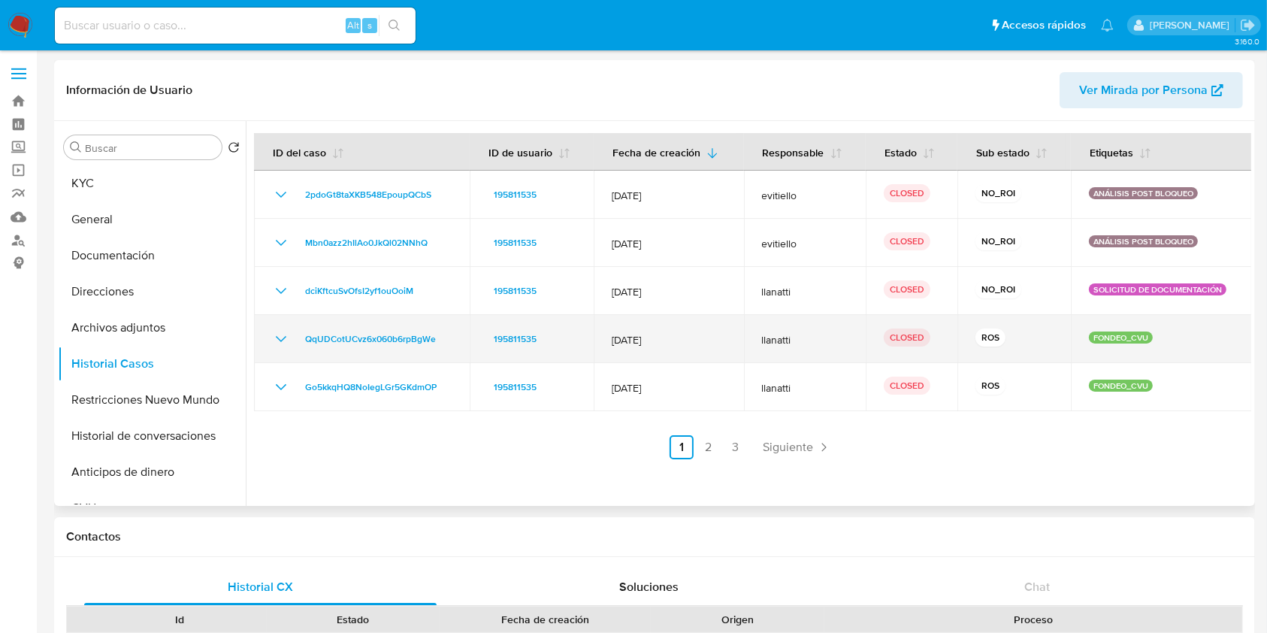
click at [277, 339] on icon "Mostrar/Ocultar" at bounding box center [281, 339] width 18 height 18
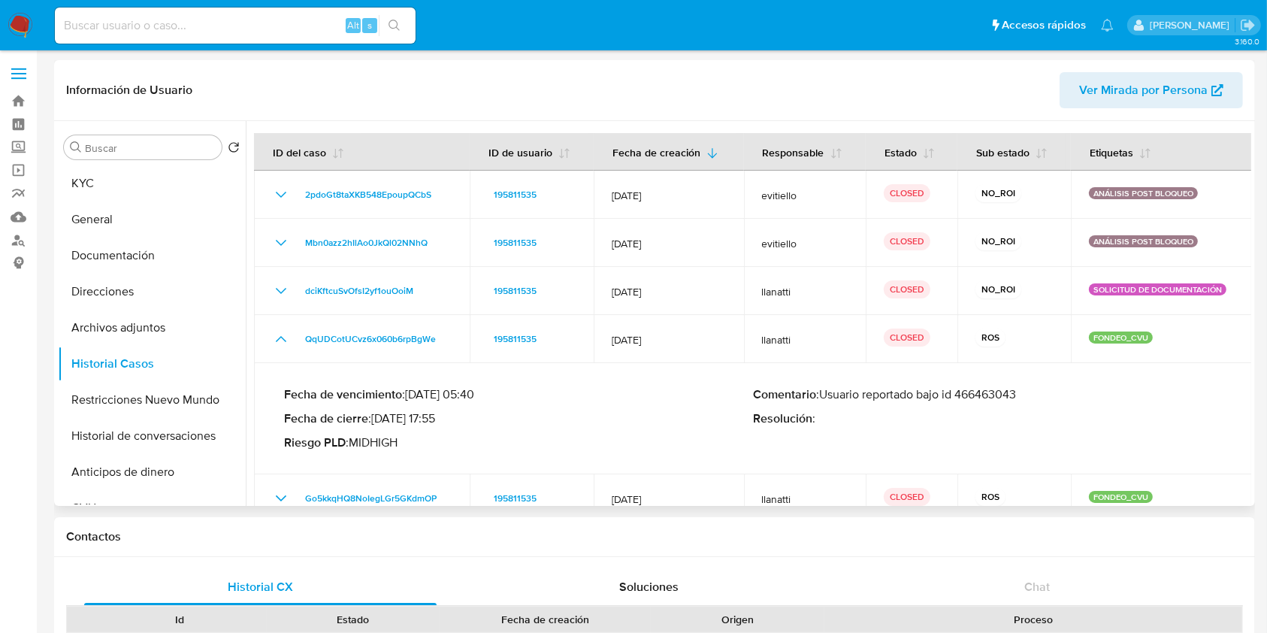
click at [1004, 397] on p "Comentario : Usuario reportado bajo id 466463043" at bounding box center [987, 394] width 469 height 15
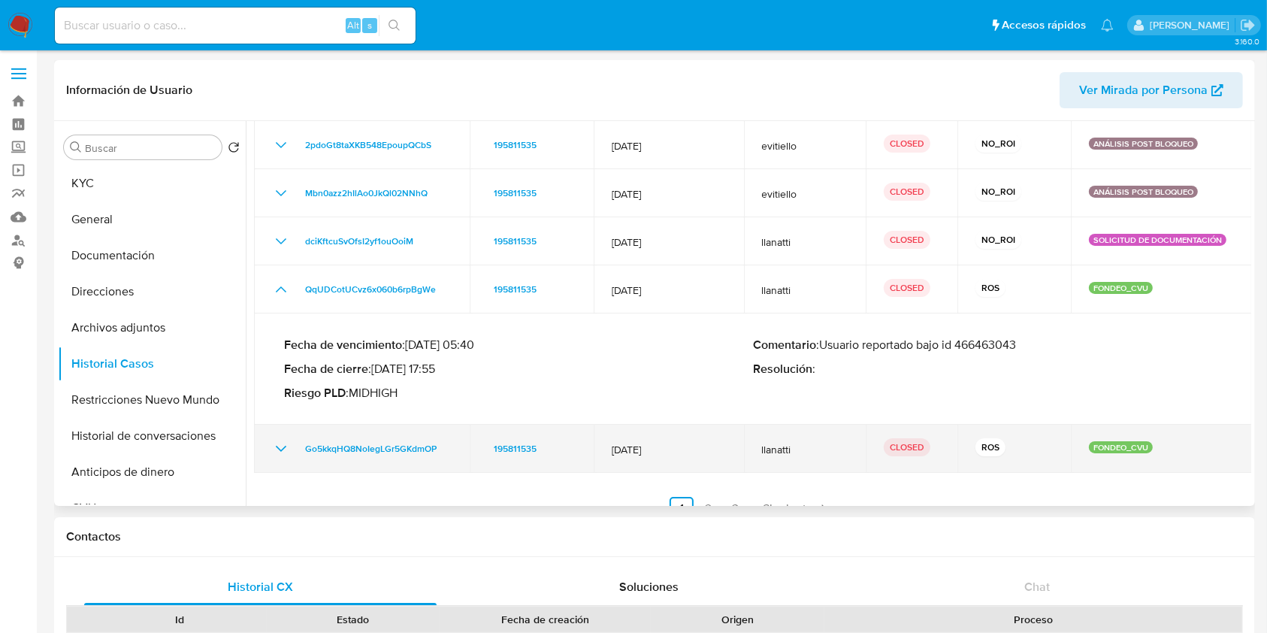
scroll to position [72, 0]
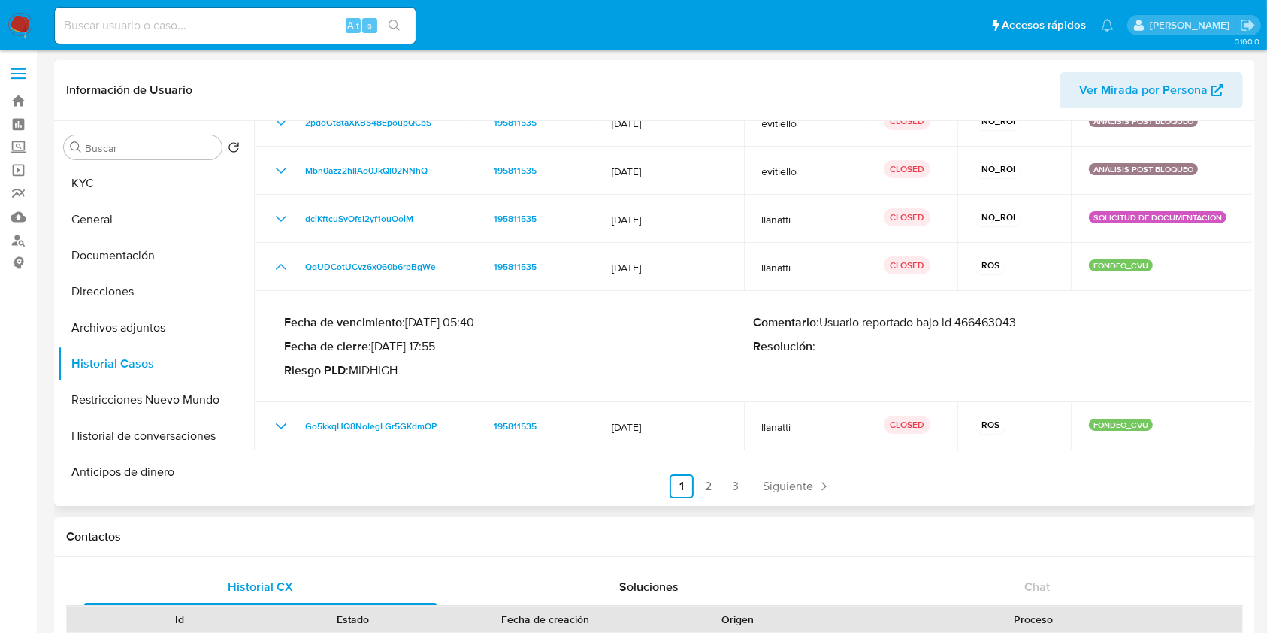
click at [423, 350] on p "Fecha de cierre : [DATE] 17:55" at bounding box center [518, 346] width 469 height 15
drag, startPoint x: 423, startPoint y: 350, endPoint x: 382, endPoint y: 346, distance: 41.6
click at [382, 346] on p "Fecha de cierre : [DATE] 17:55" at bounding box center [518, 346] width 469 height 15
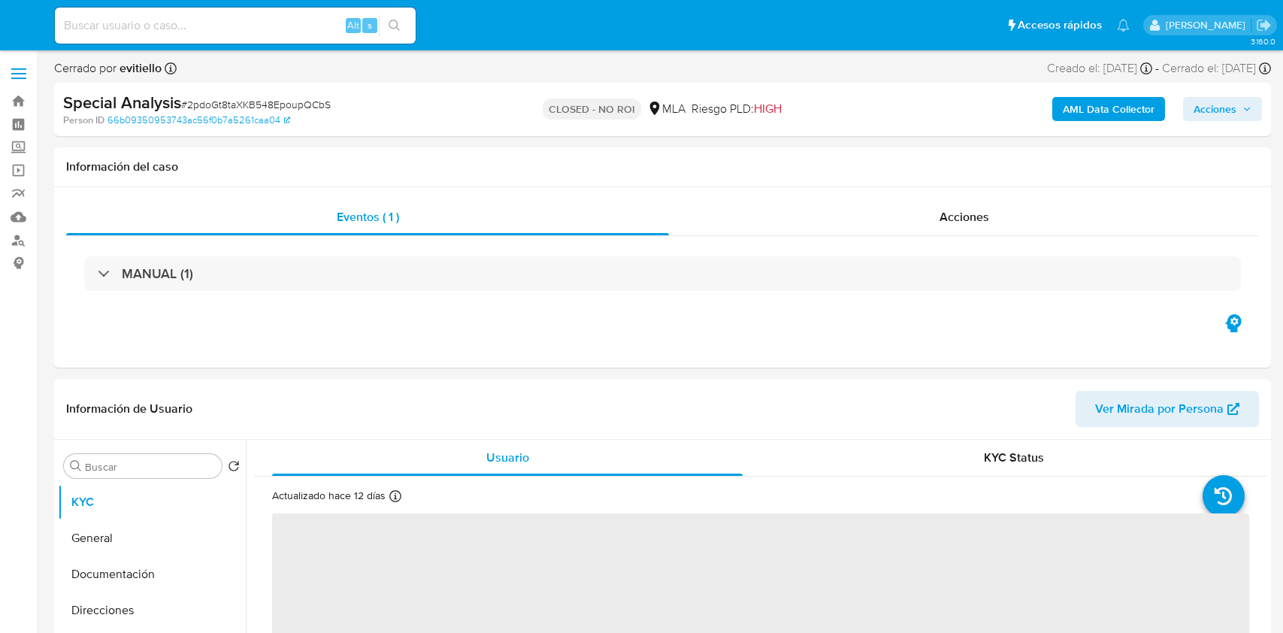
select select "10"
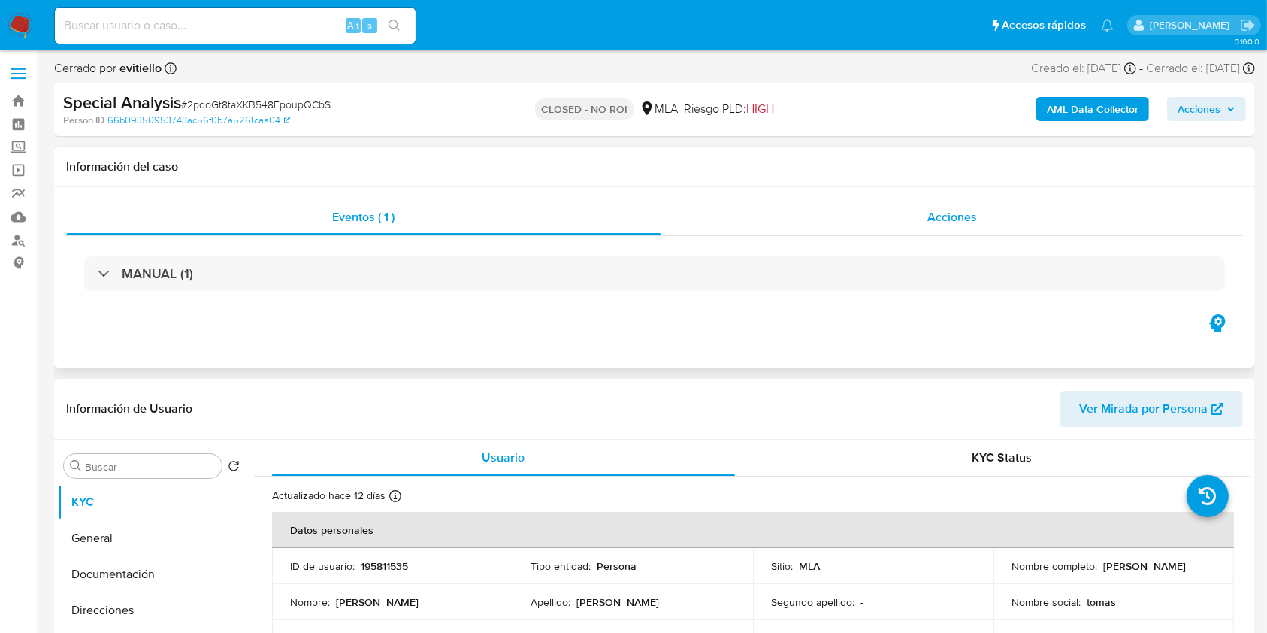
click at [1088, 225] on div "Acciones" at bounding box center [952, 217] width 582 height 36
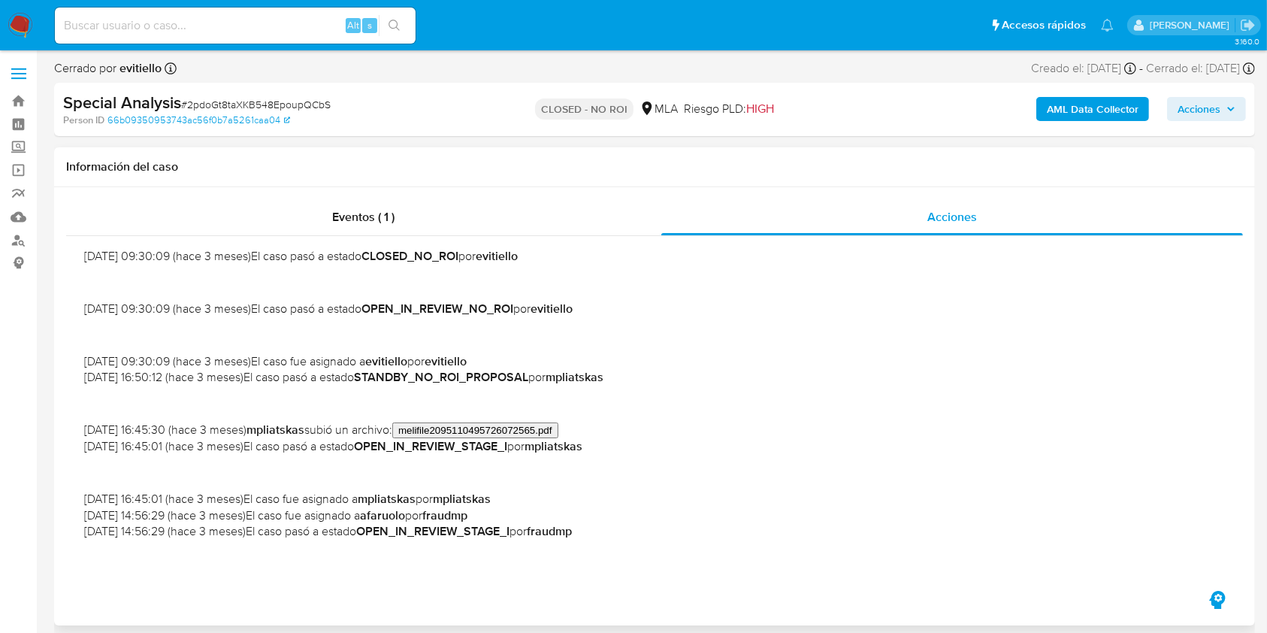
scroll to position [200, 0]
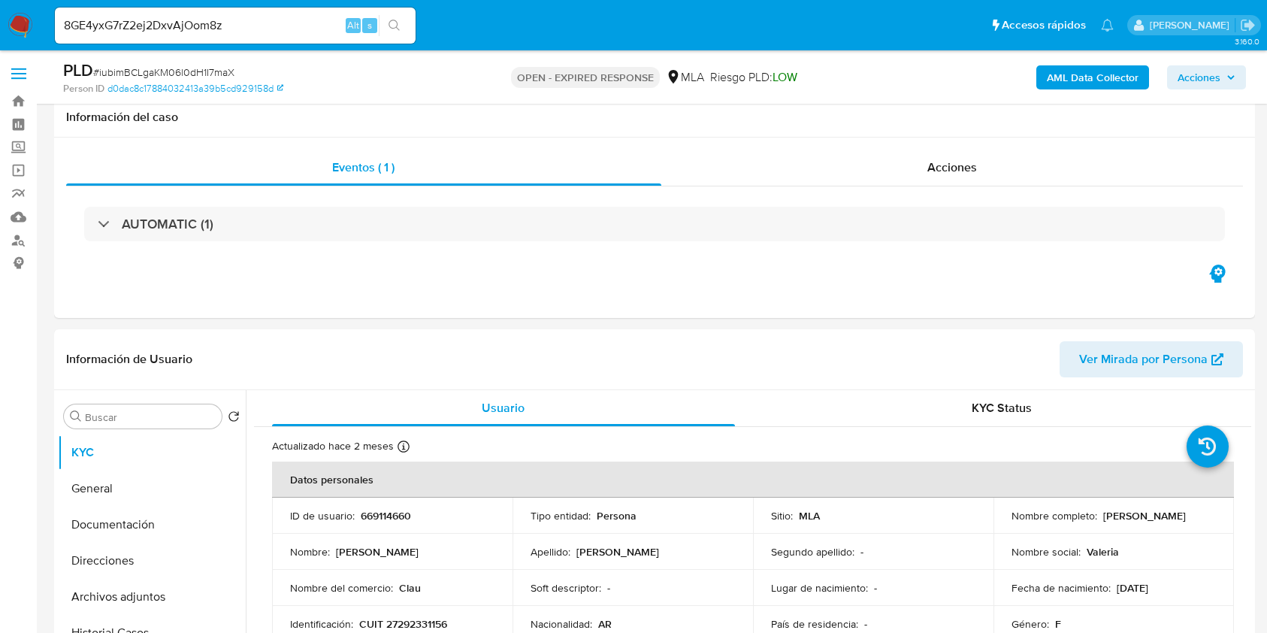
select select "10"
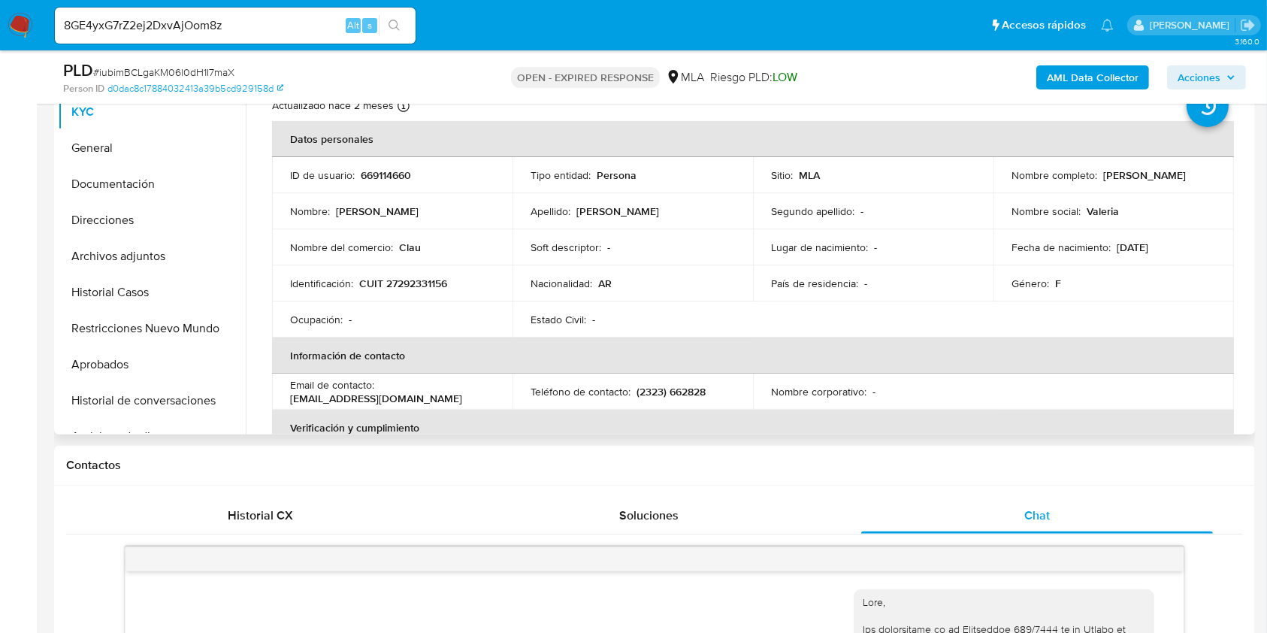
scroll to position [1767, 0]
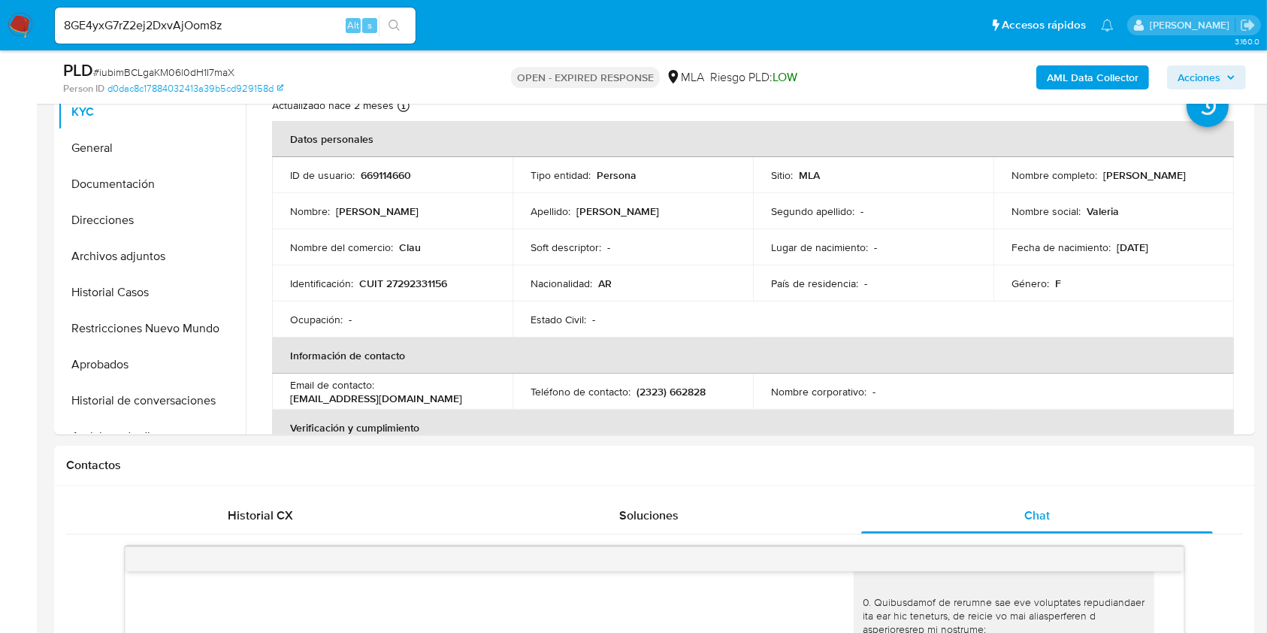
click at [296, 10] on div "8GE4yxG7rZ2ej2DxvAjOom8z Alt s" at bounding box center [235, 26] width 361 height 36
click at [296, 16] on input "8GE4yxG7rZ2ej2DxvAjOom8z" at bounding box center [235, 26] width 361 height 20
paste input "1Fwng5ryHUFQZOmNQSQEUbXR"
type input "1Fwng5ryHUFQZOmNQSQEUbXR"
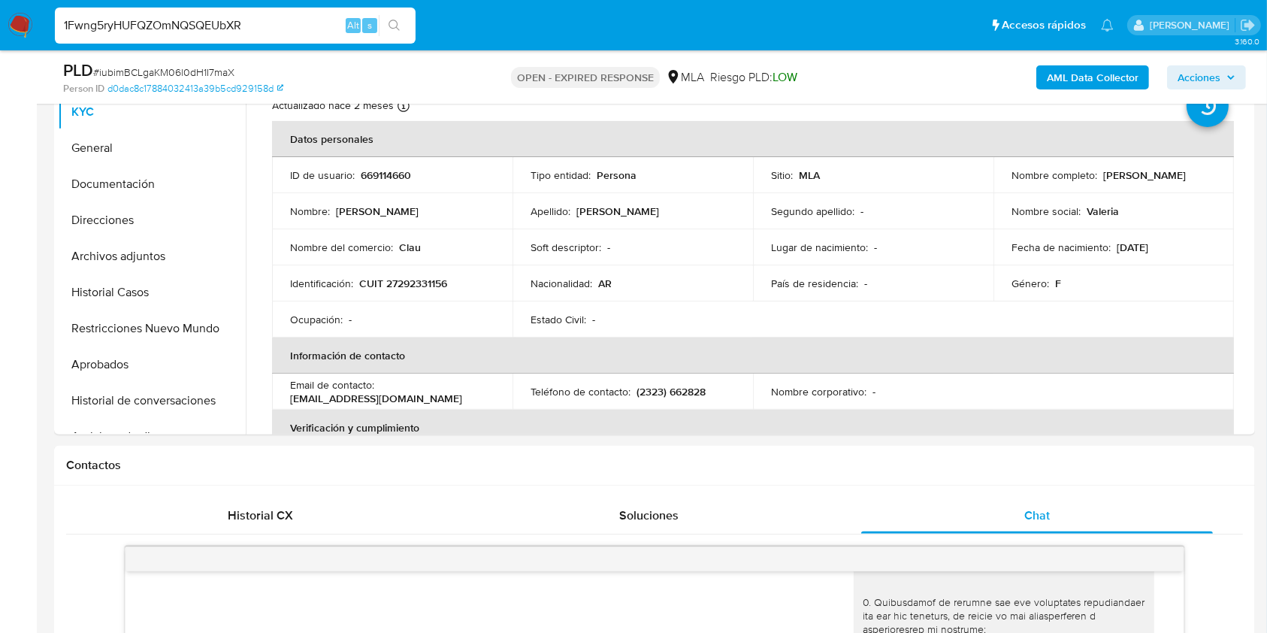
click at [376, 24] on div "s" at bounding box center [369, 25] width 15 height 15
click at [396, 29] on icon "search-icon" at bounding box center [394, 26] width 12 height 12
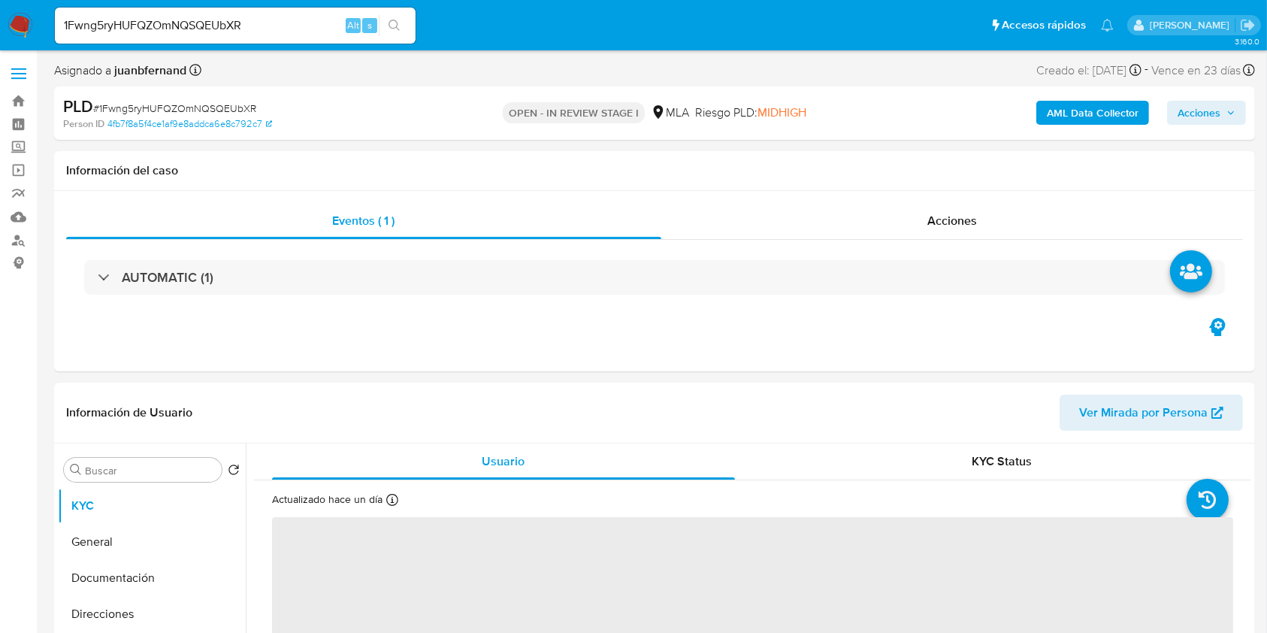
select select "10"
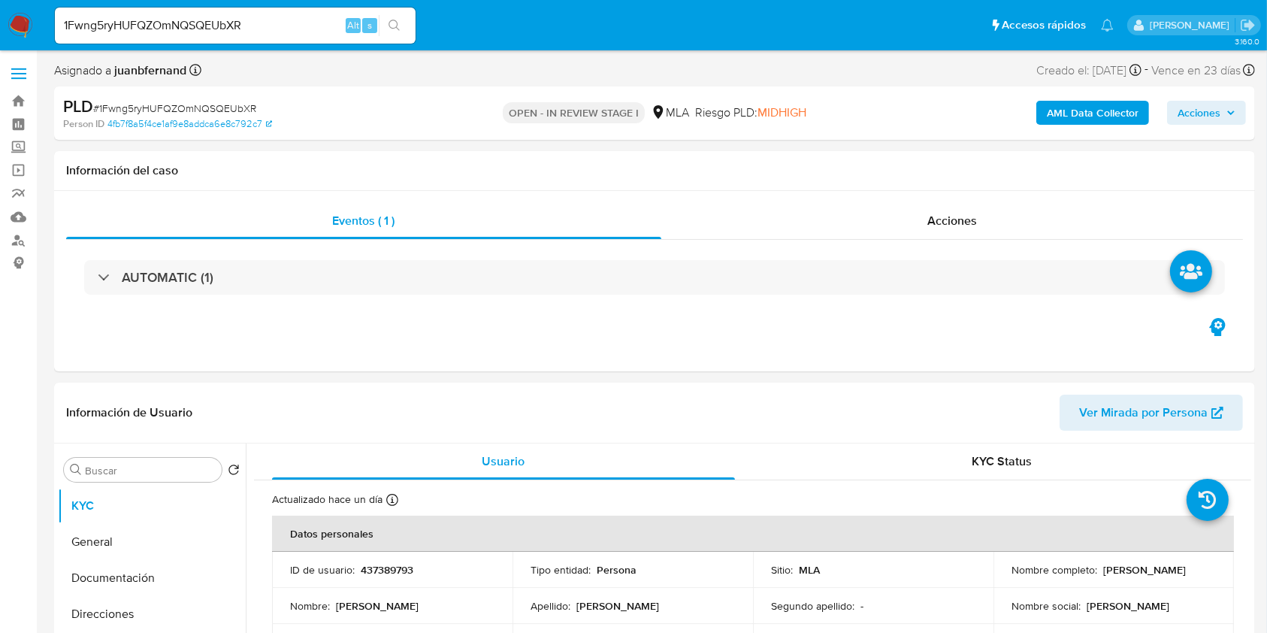
click at [343, 39] on div "1Fwng5ryHUFQZOmNQSQEUbXR Alt s" at bounding box center [235, 26] width 361 height 36
click at [279, 27] on input "1Fwng5ryHUFQZOmNQSQEUbXR" at bounding box center [235, 26] width 361 height 20
paste input "0lHRX4TgMuXaQKQB2Cl4bW1P"
type input "0lHRX4TgMuXaQKQB2Cl4bW1P"
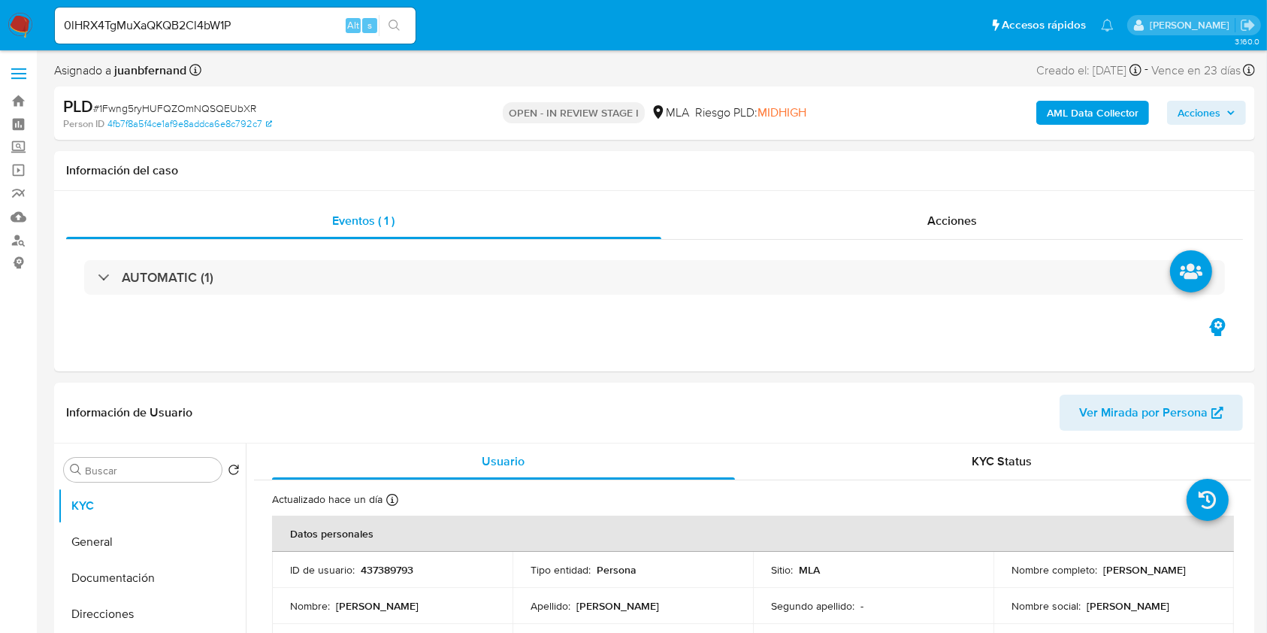
click at [397, 32] on button "search-icon" at bounding box center [394, 25] width 31 height 21
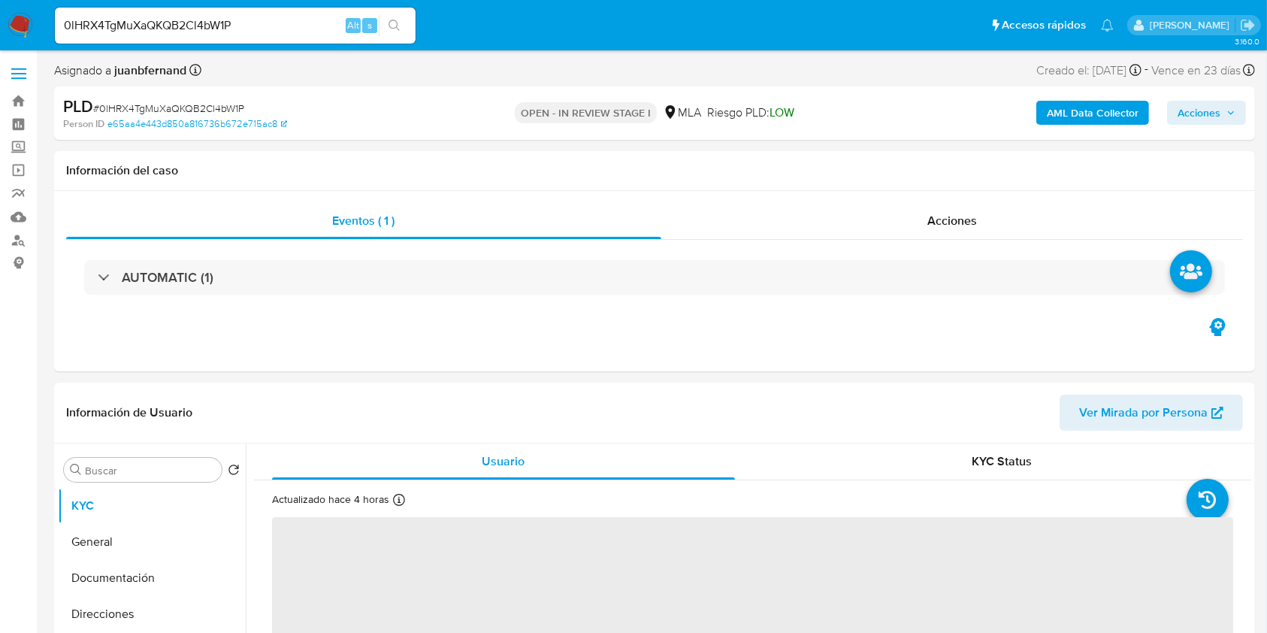
select select "10"
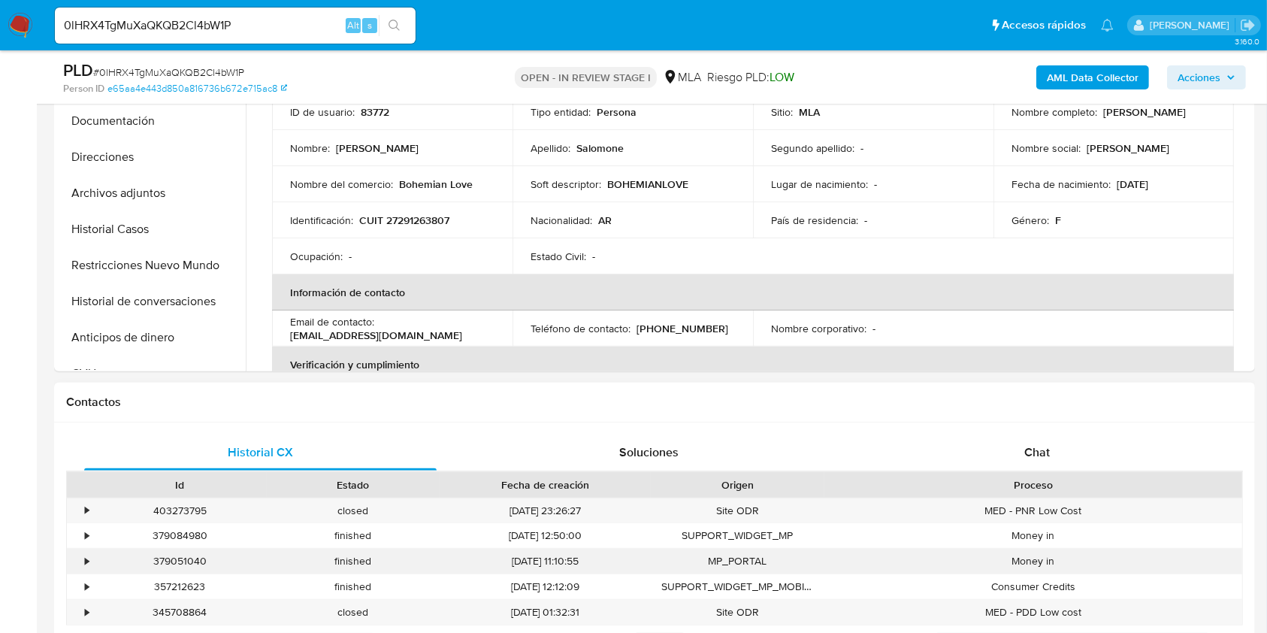
scroll to position [701, 0]
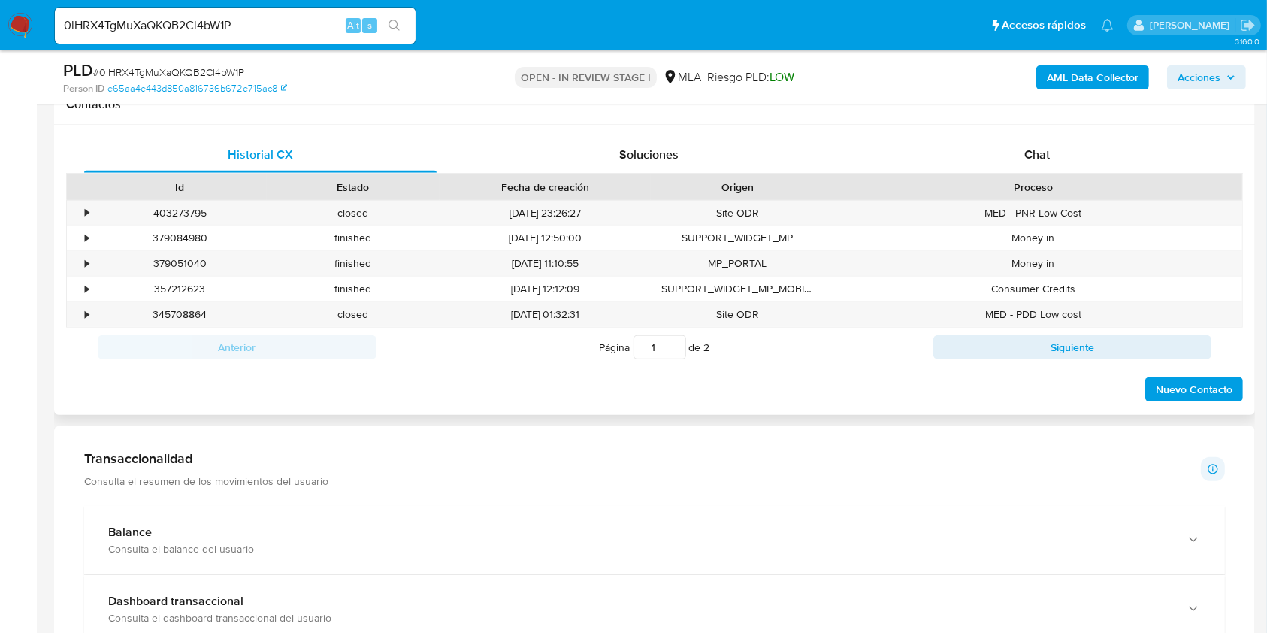
click at [1023, 132] on div "Historial CX Soluciones Chat Id Estado Fecha de creación Origen Proceso • 40327…" at bounding box center [654, 270] width 1201 height 290
click at [1011, 150] on div "Chat" at bounding box center [1037, 155] width 352 height 36
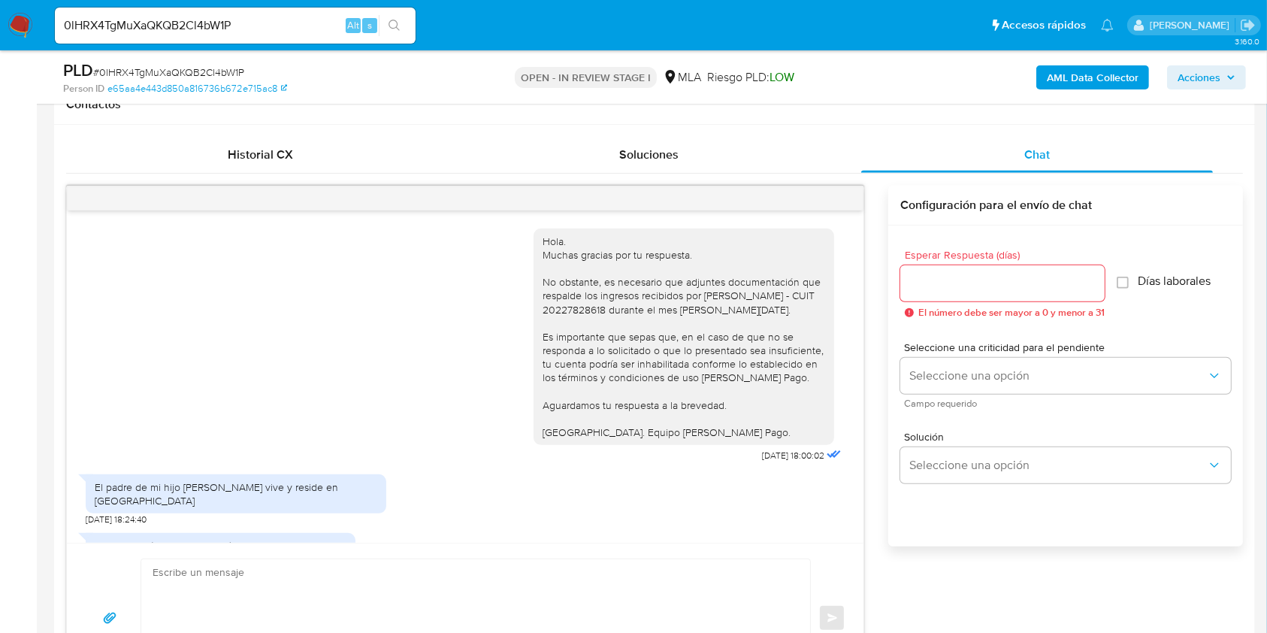
scroll to position [904, 0]
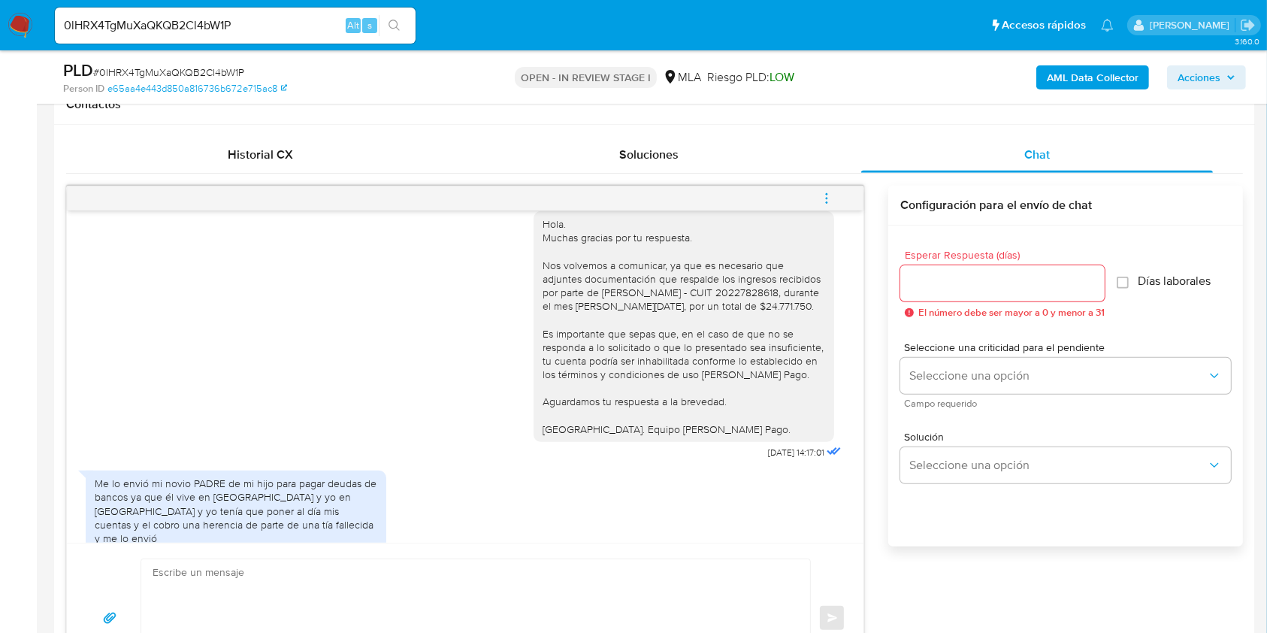
click at [306, 24] on input "0lHRX4TgMuXaQKQB2Cl4bW1P" at bounding box center [235, 26] width 361 height 20
paste input "lzgDuNR8QPhpiKYODE8orIo8"
click at [410, 25] on input "lzgDuNR8QPhpiKYODE8orIo8" at bounding box center [235, 26] width 361 height 20
type input "lzgDuNR8QPhpiKYODE8orIo8"
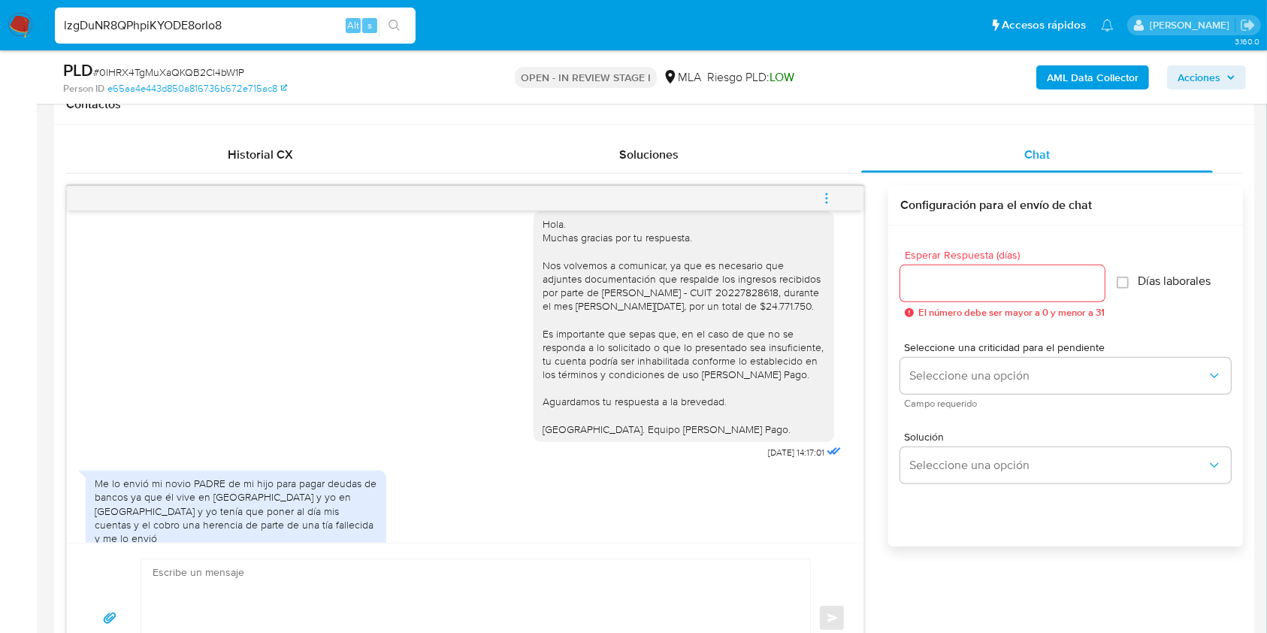
click at [401, 28] on button "search-icon" at bounding box center [394, 25] width 31 height 21
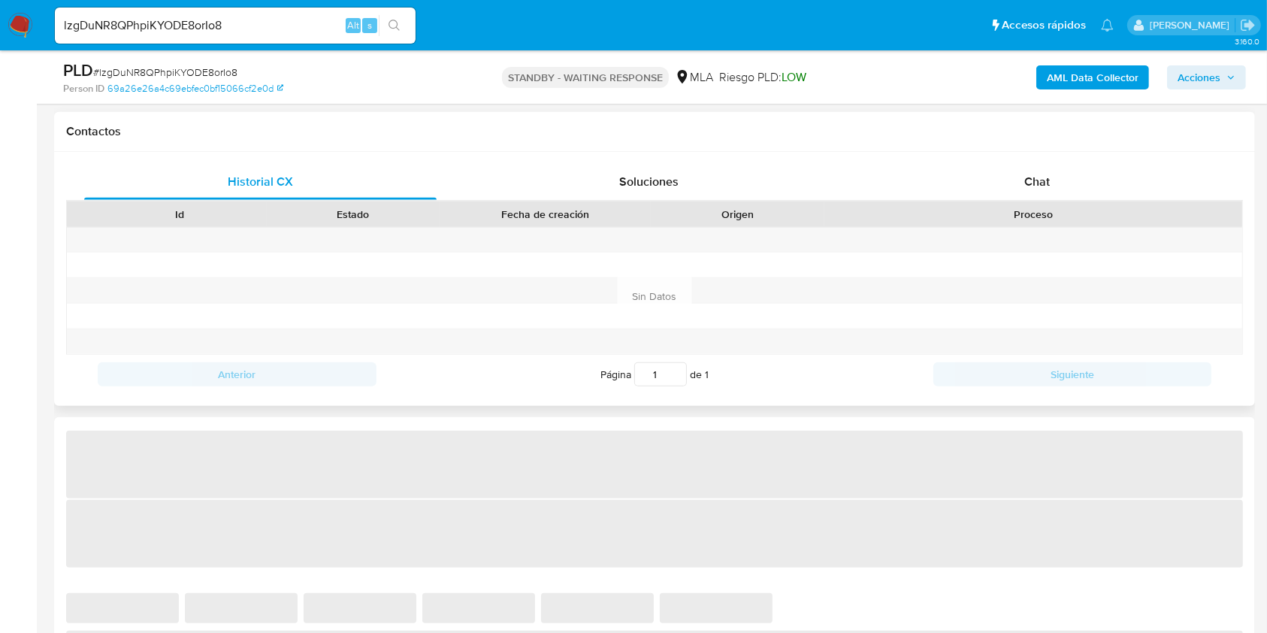
scroll to position [701, 0]
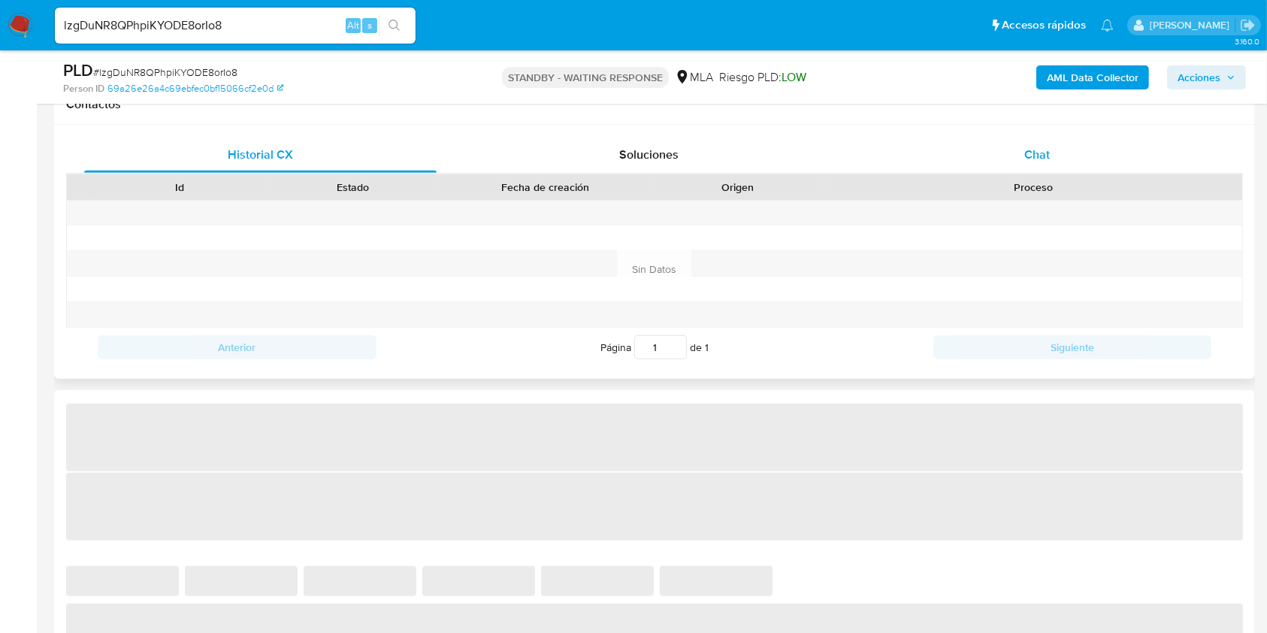
click at [1044, 154] on span "Chat" at bounding box center [1037, 154] width 26 height 17
select select "10"
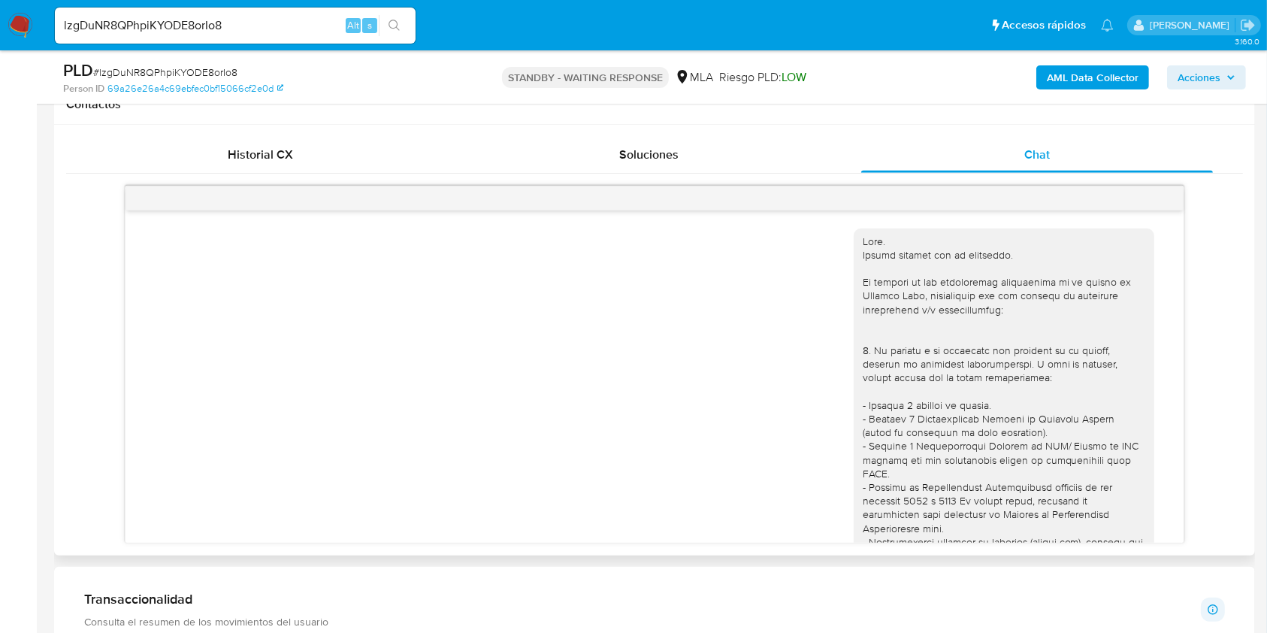
scroll to position [2065, 0]
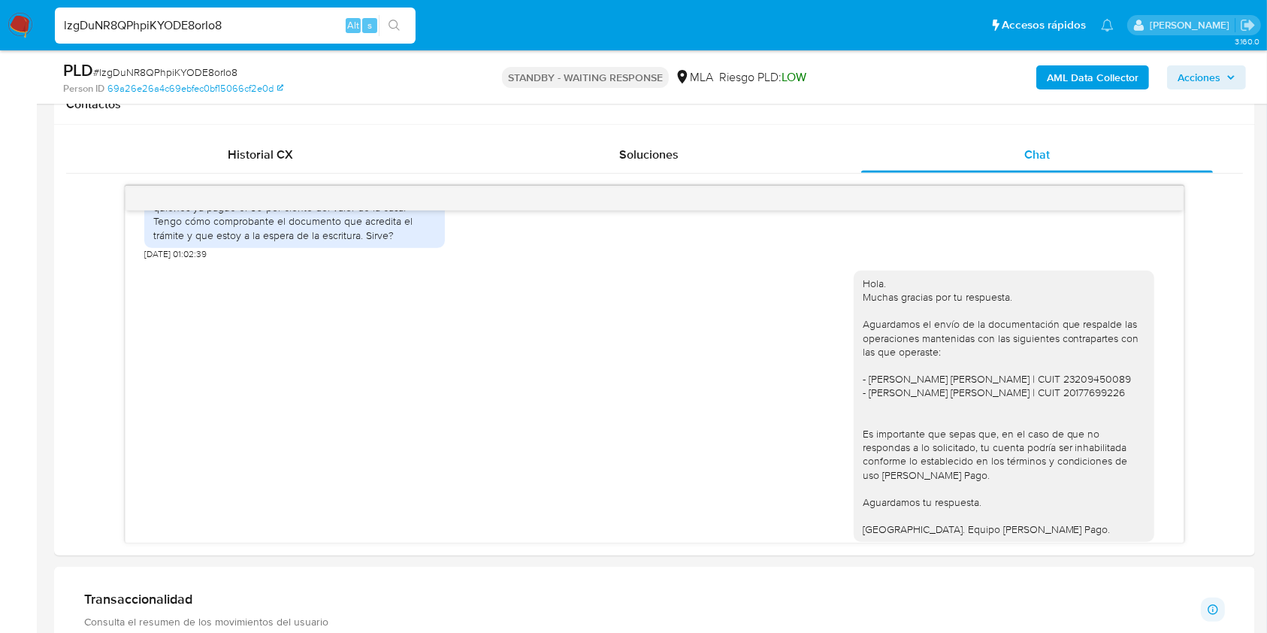
click at [277, 19] on input "lzgDuNR8QPhpiKYODE8orIo8" at bounding box center [235, 26] width 361 height 20
paste input "XeainaWNbM6bgkzy3or7SEiD"
click at [378, 27] on input "XeainaWNbM6bgkzy3or7SEiD" at bounding box center [235, 26] width 361 height 20
type input "XeainaWNbM6bgkzy3or7SEiD"
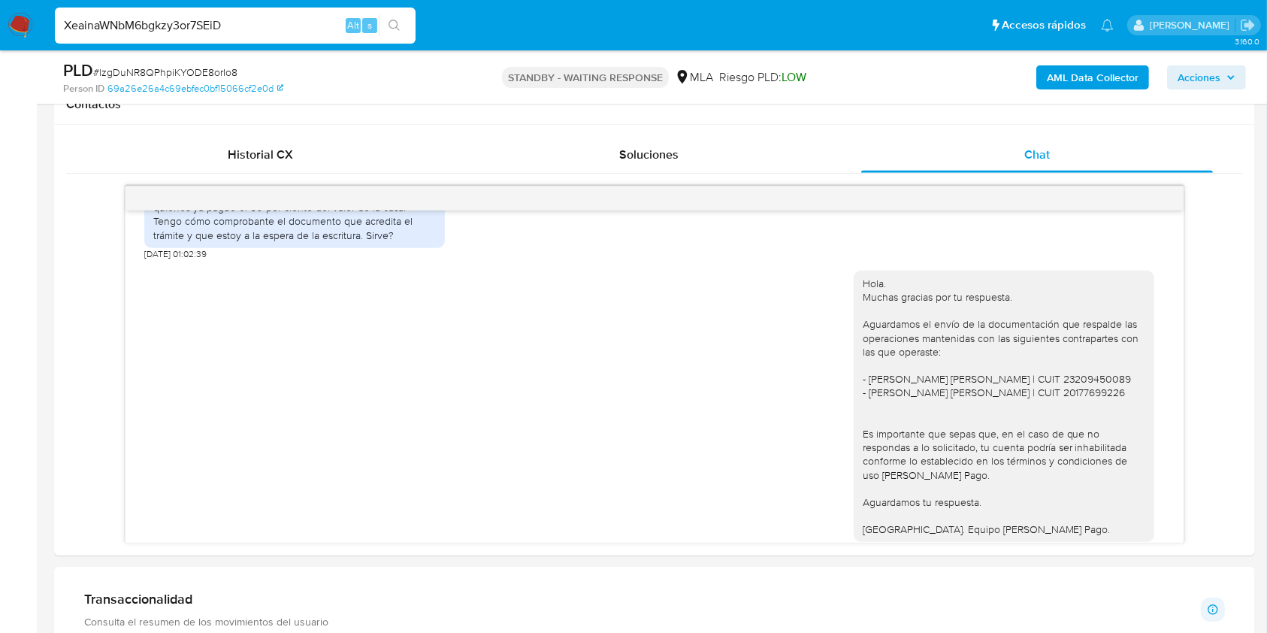
click at [395, 26] on icon "search-icon" at bounding box center [394, 26] width 12 height 12
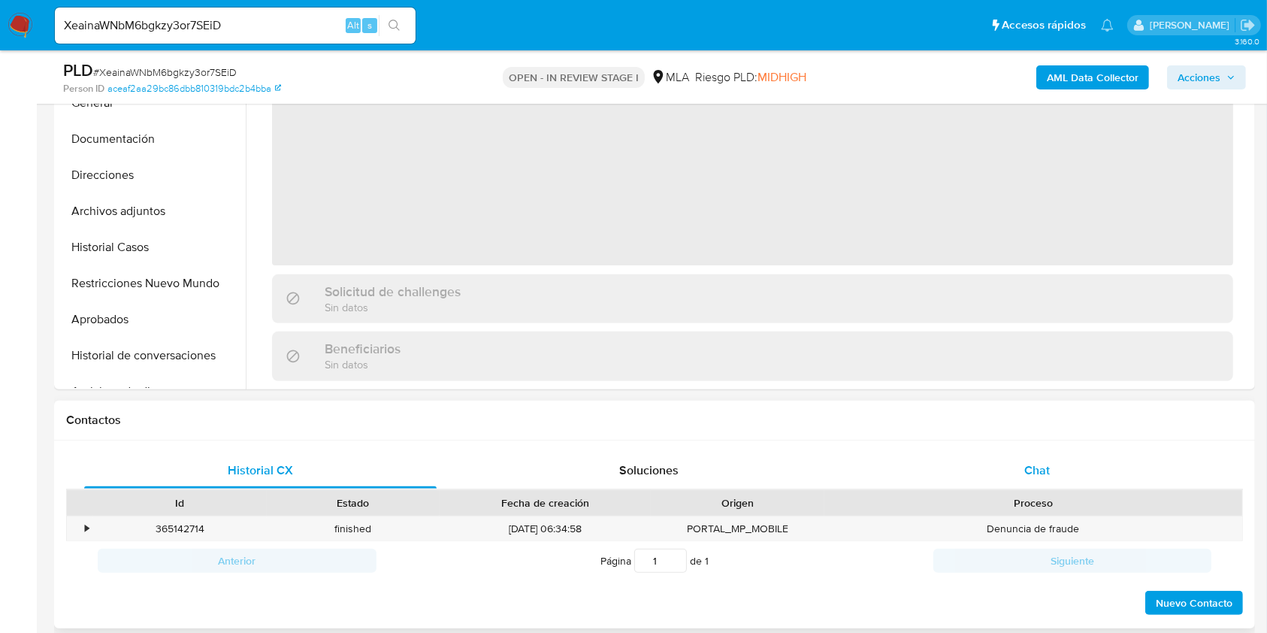
scroll to position [601, 0]
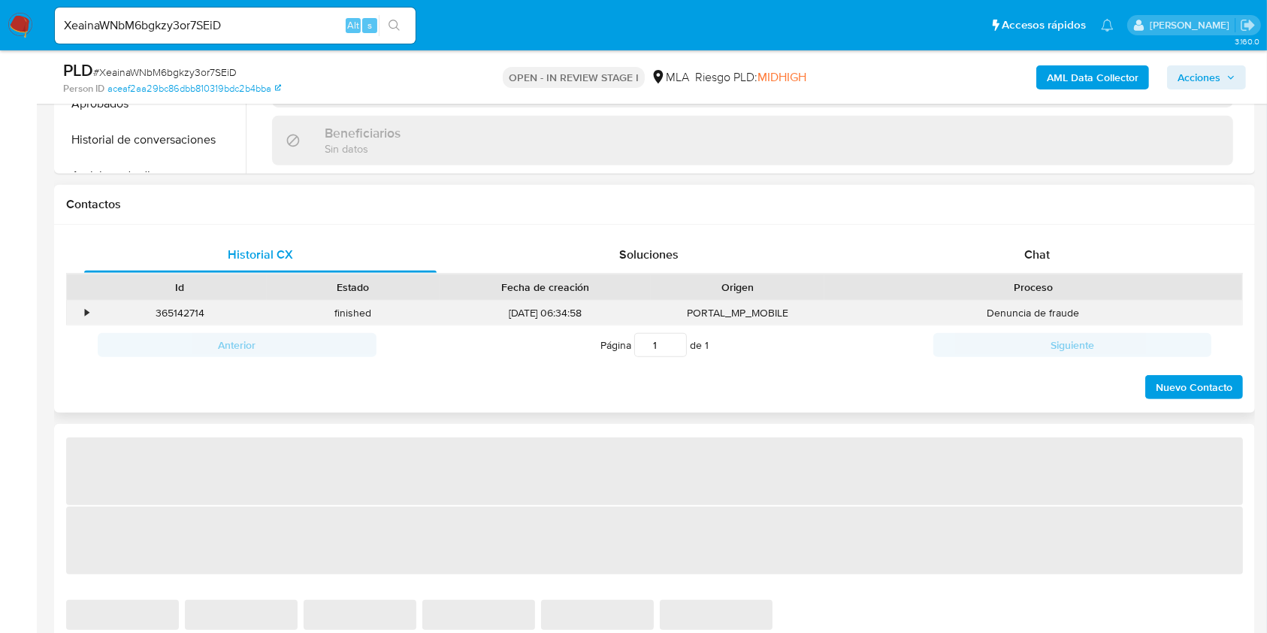
click at [985, 312] on div "Denuncia de fraude" at bounding box center [1033, 313] width 418 height 25
select select "10"
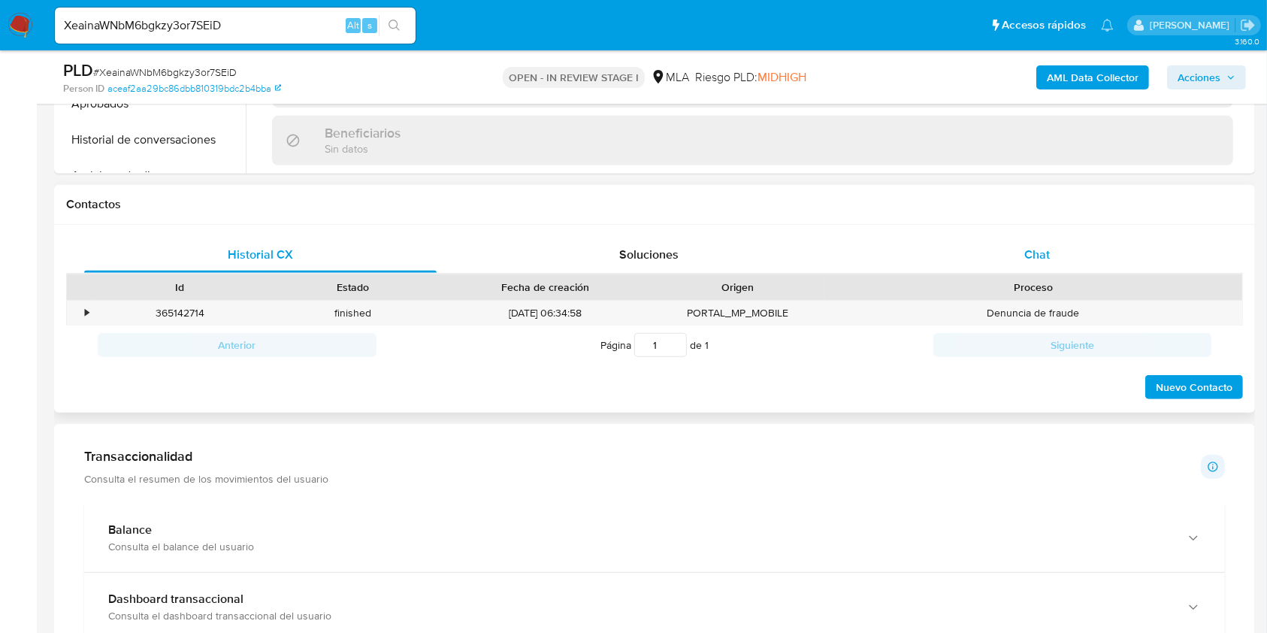
click at [1008, 237] on div "Chat" at bounding box center [1037, 255] width 352 height 36
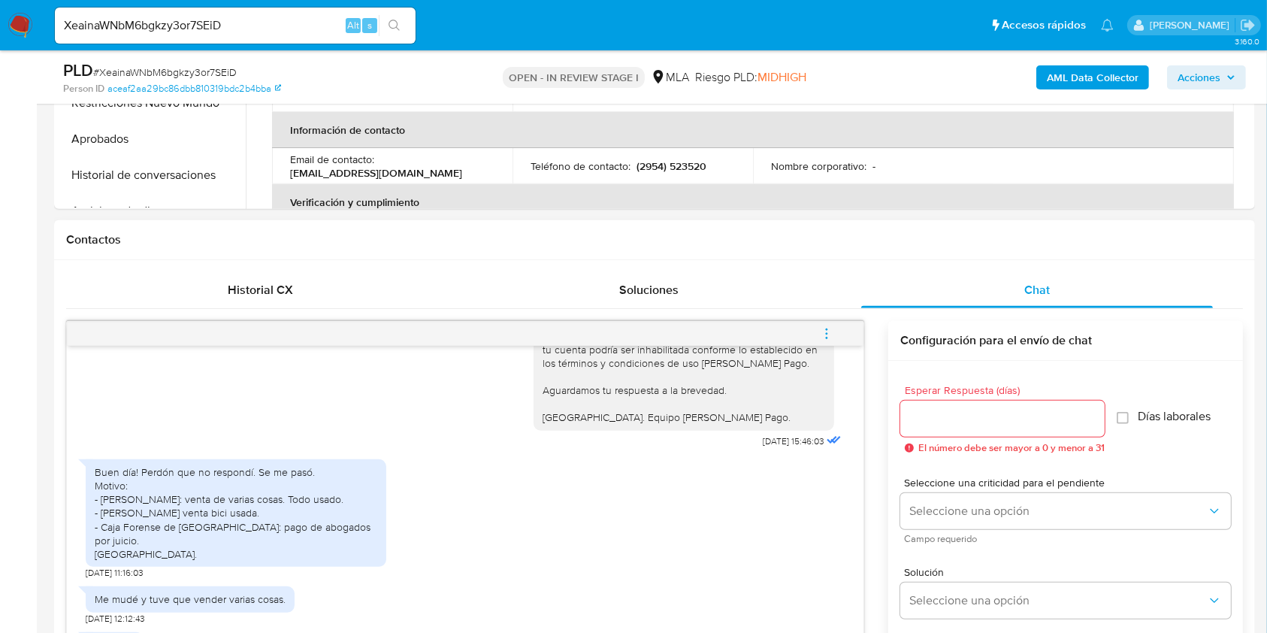
scroll to position [400, 0]
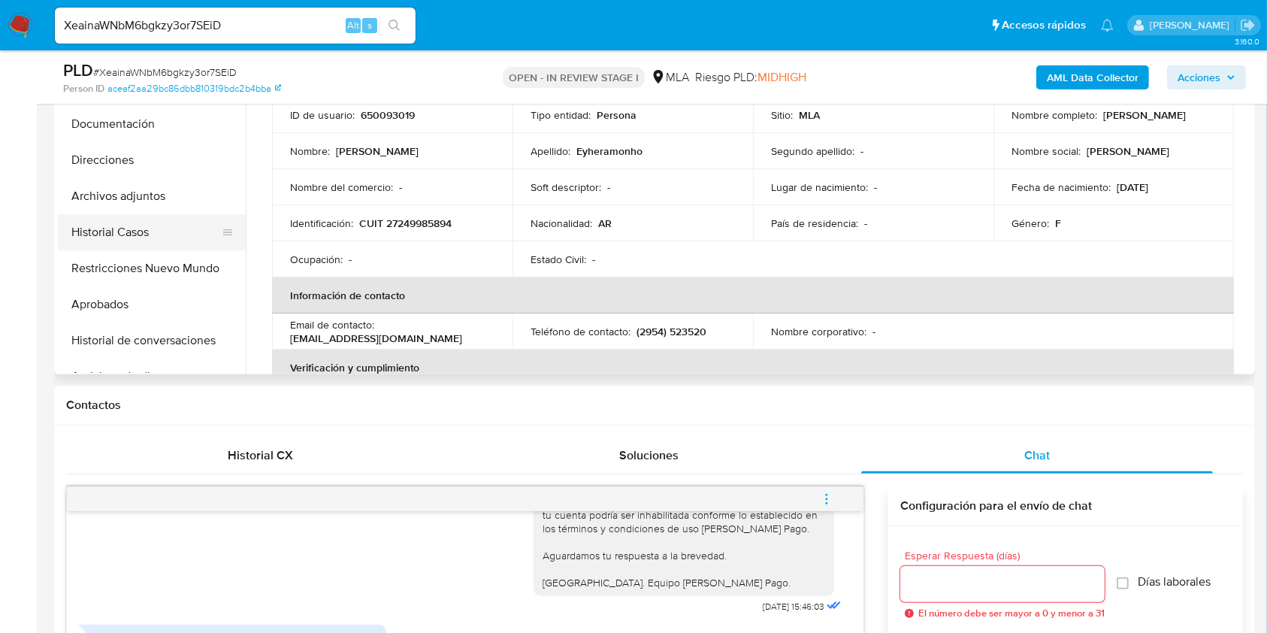
click at [116, 229] on button "Historial Casos" at bounding box center [146, 232] width 176 height 36
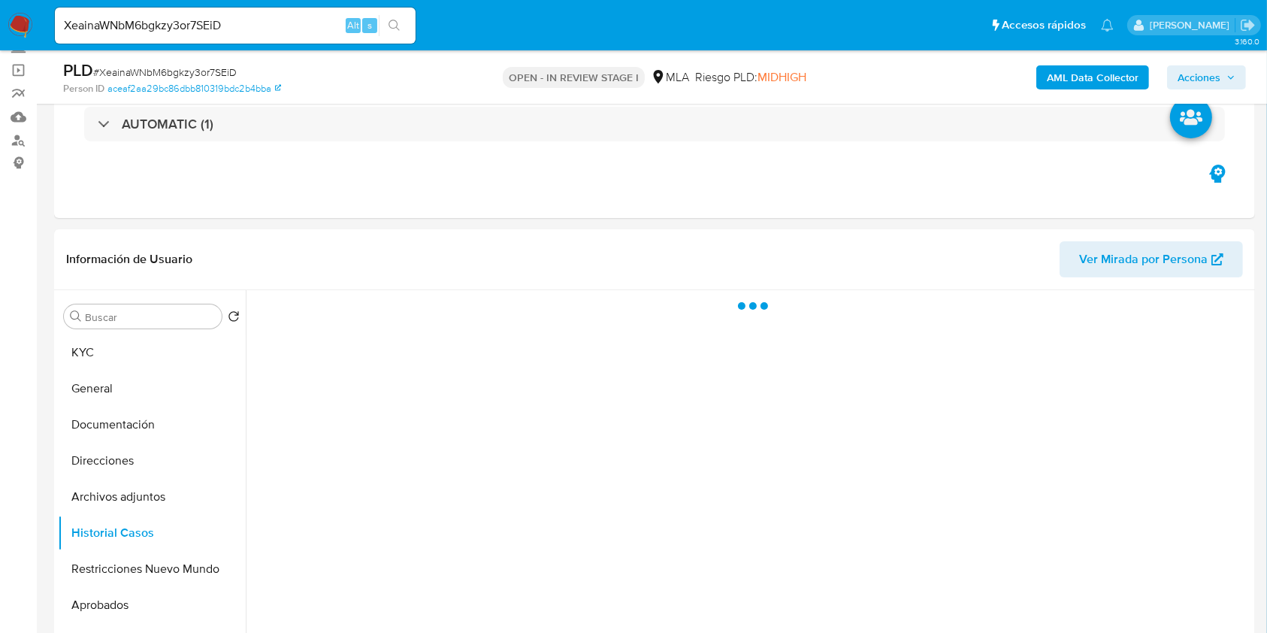
scroll to position [200, 0]
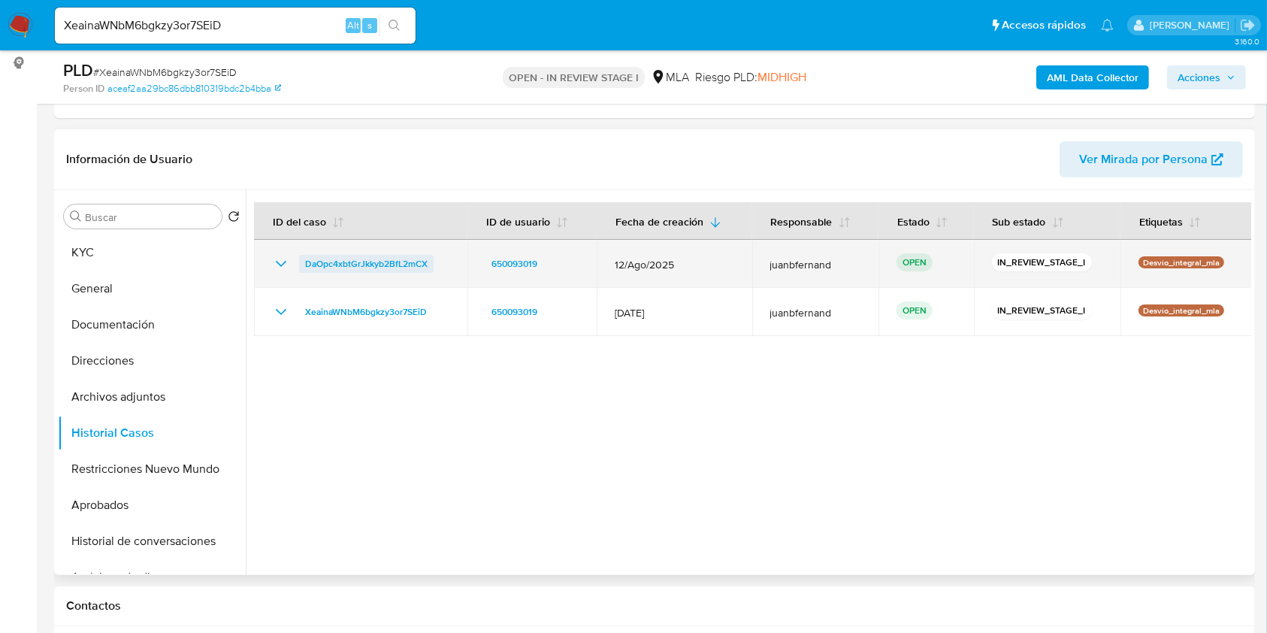
click at [379, 260] on span "DaOpc4xbtGrJkkyb2BfL2mCX" at bounding box center [366, 264] width 122 height 18
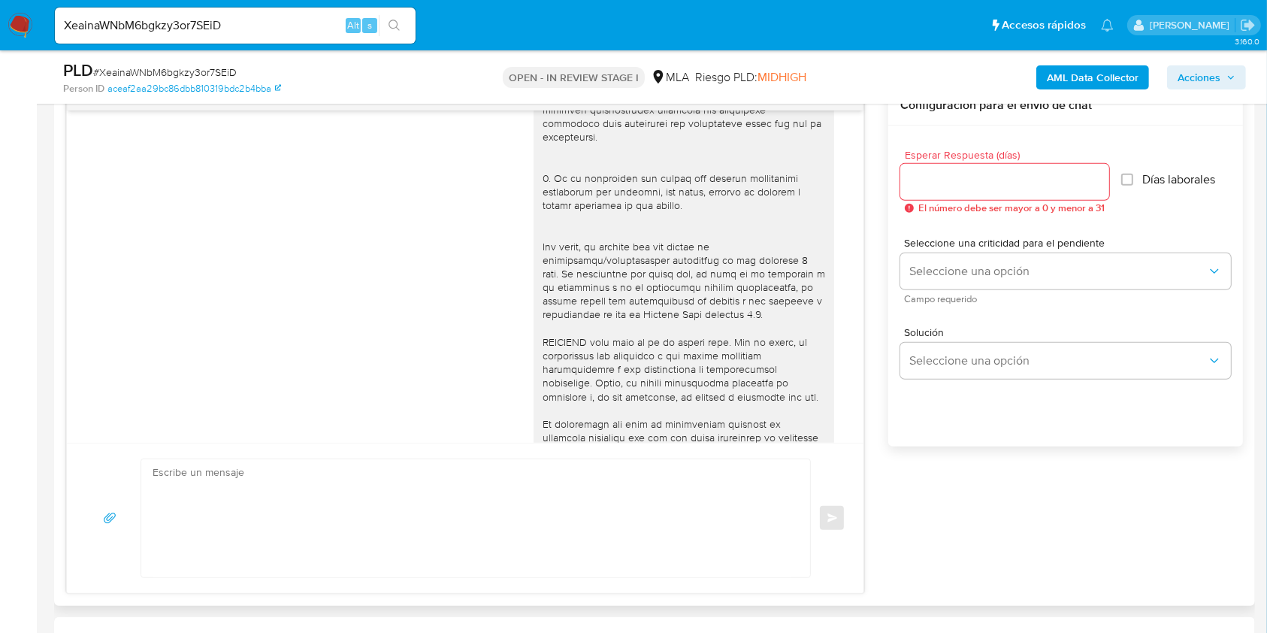
scroll to position [701, 0]
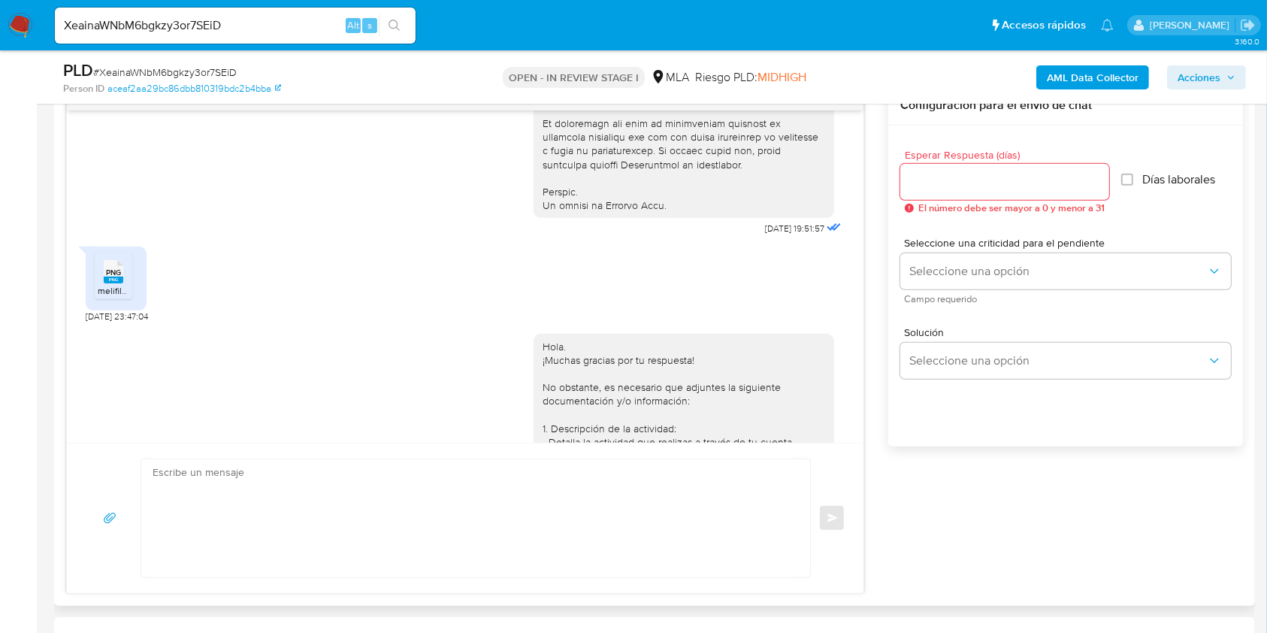
click at [86, 322] on span "20/07/2025 23:47:04" at bounding box center [117, 316] width 62 height 12
drag, startPoint x: 86, startPoint y: 343, endPoint x: 128, endPoint y: 345, distance: 41.4
click at [128, 322] on span "20/07/2025 23:47:04" at bounding box center [117, 316] width 62 height 12
copy span "20/07/2025"
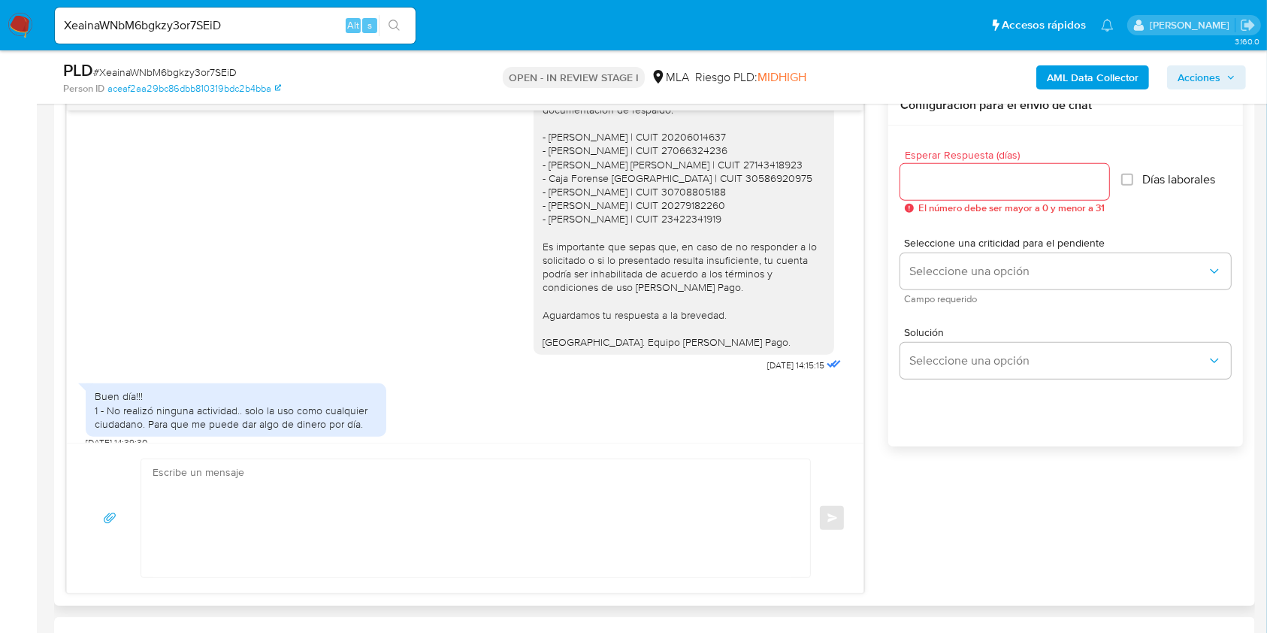
scroll to position [1302, 0]
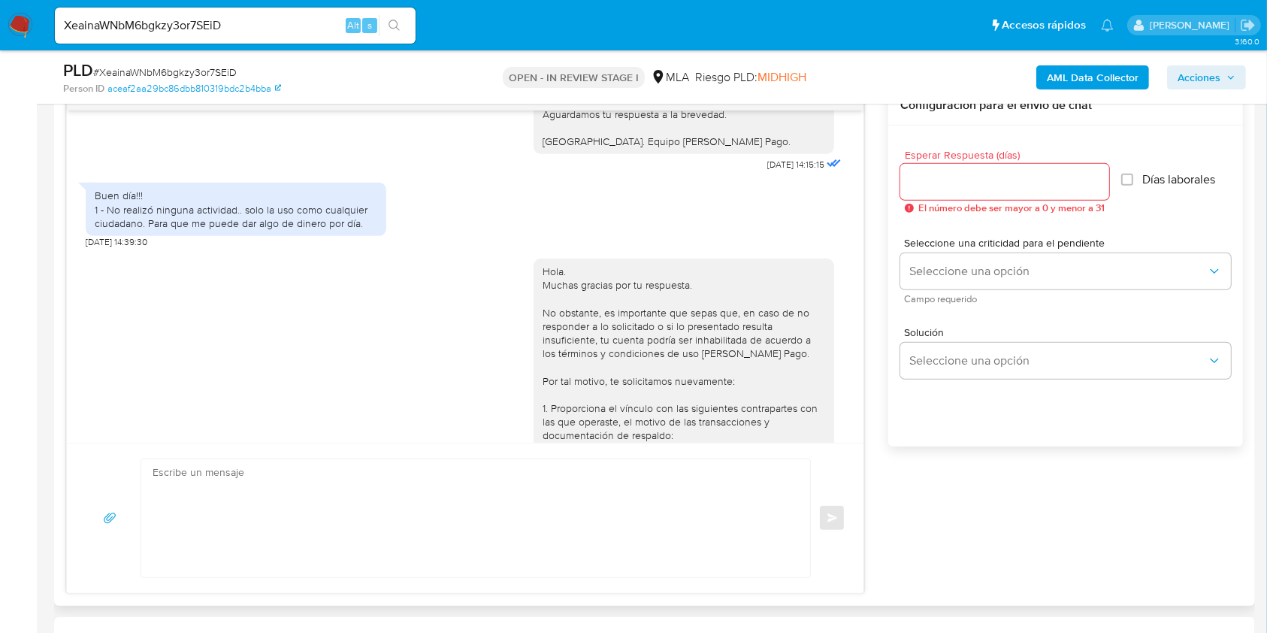
click at [349, 230] on div "Buen día!!! 1 - No realizó ninguna actividad.. solo la uso como cualquier ciuda…" at bounding box center [236, 209] width 283 height 41
drag, startPoint x: 349, startPoint y: 249, endPoint x: 171, endPoint y: 307, distance: 187.7
click at [108, 230] on div "Buen día!!! 1 - No realizó ninguna actividad.. solo la uso como cualquier ciuda…" at bounding box center [236, 209] width 283 height 41
copy div "No realizó ninguna actividad.. solo la uso como cualquier ciudadano. Para que m…"
click at [767, 171] on span "28/08/2025 14:15:15" at bounding box center [795, 165] width 57 height 12
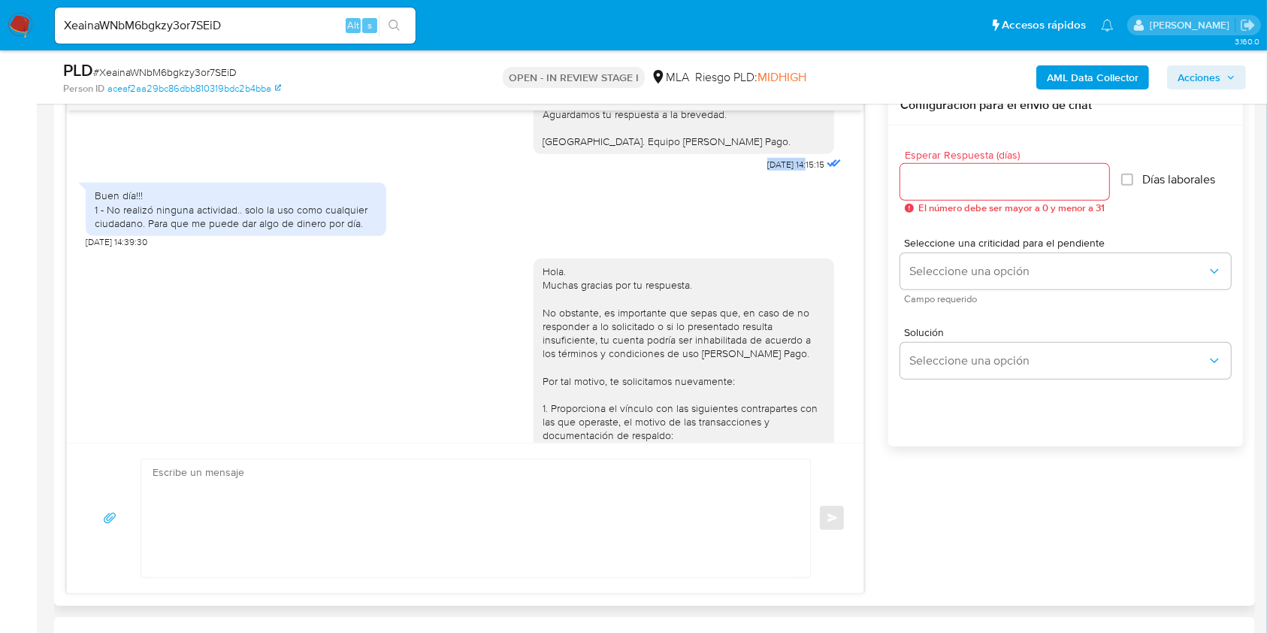
drag, startPoint x: 736, startPoint y: 190, endPoint x: 760, endPoint y: 189, distance: 24.8
click at [767, 171] on span "28/08/2025 14:15:15" at bounding box center [795, 165] width 57 height 12
copy span "28/08/2025"
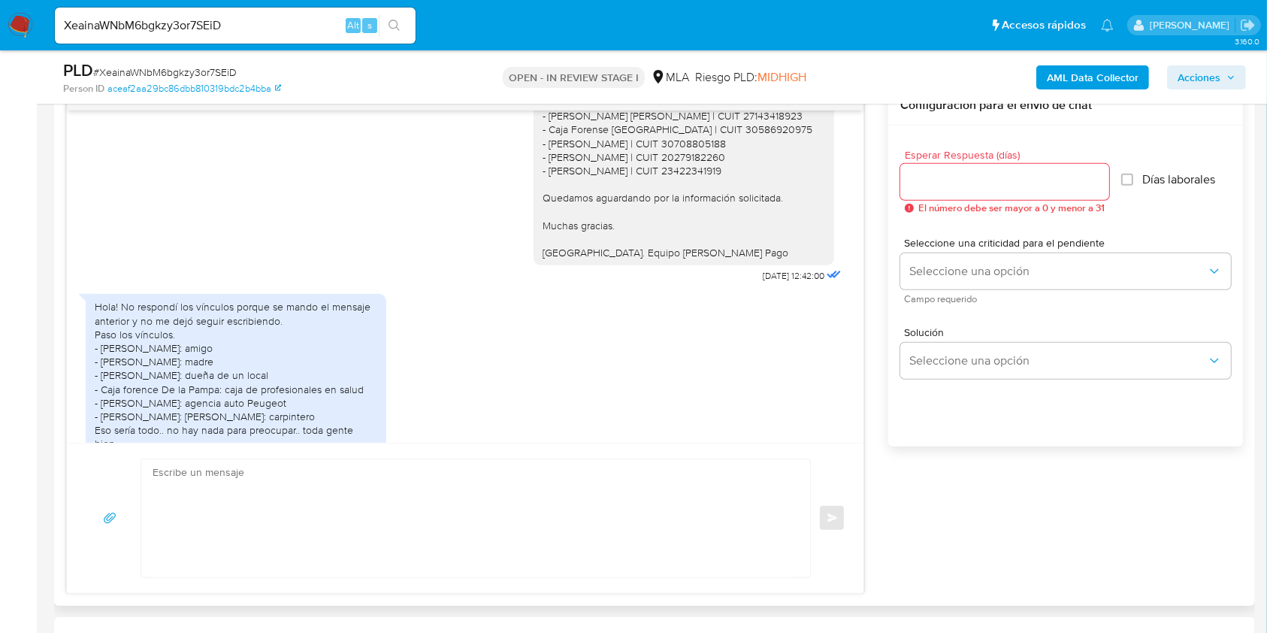
scroll to position [1703, 0]
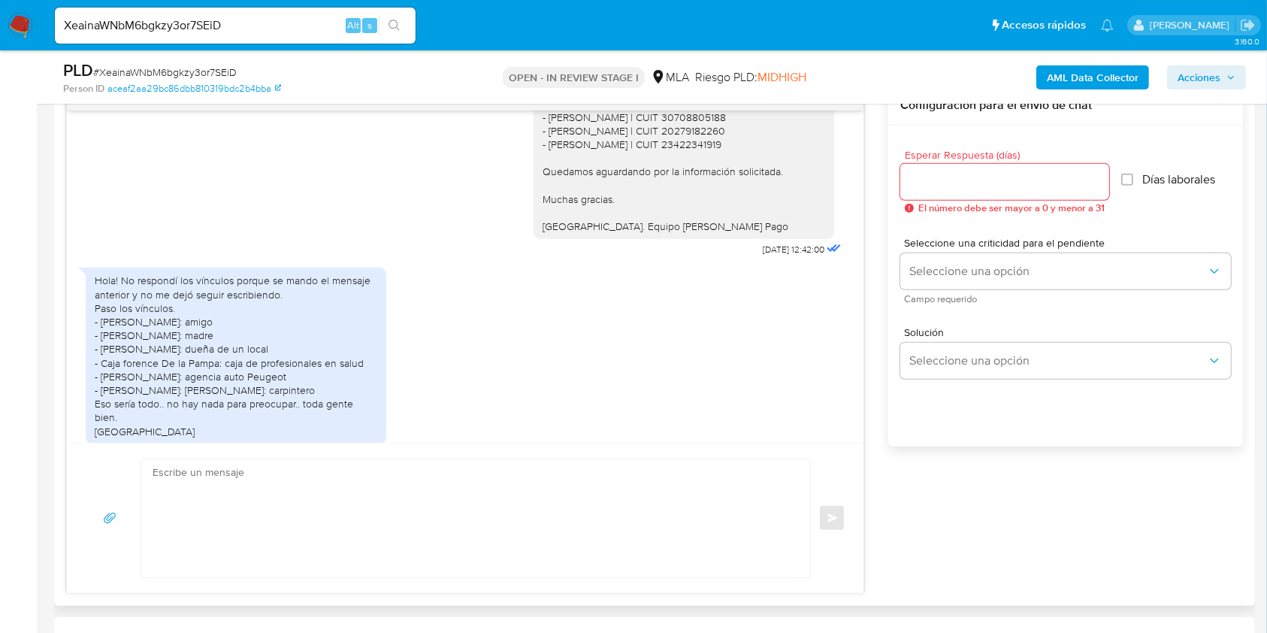
click at [763, 255] on span "05/09/2025 12:42:00" at bounding box center [794, 249] width 62 height 12
drag, startPoint x: 728, startPoint y: 273, endPoint x: 756, endPoint y: 273, distance: 27.8
click at [763, 255] on span "05/09/2025 12:42:00" at bounding box center [794, 249] width 62 height 12
copy span "05/09/2025"
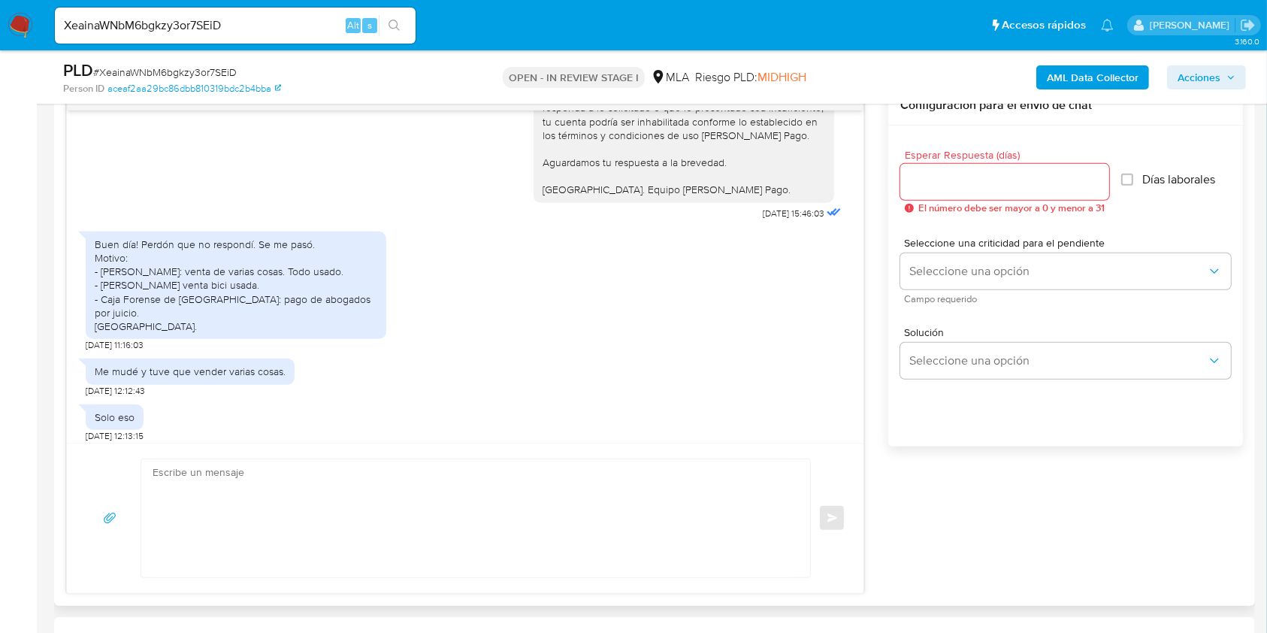
scroll to position [2272, 0]
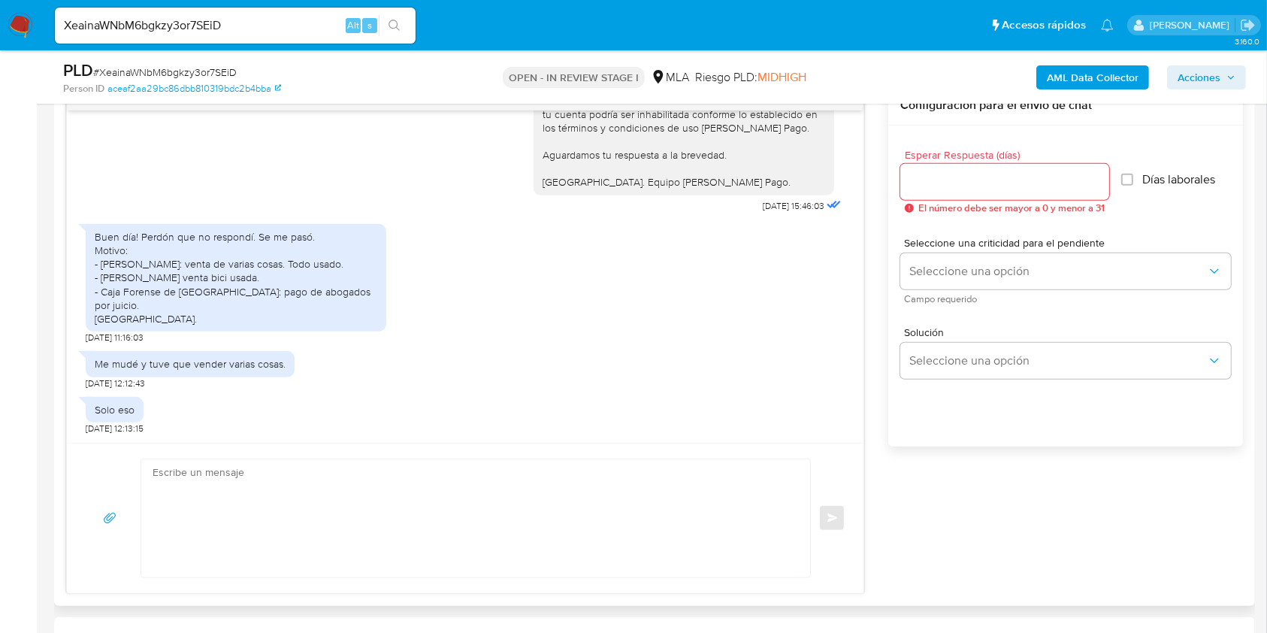
click at [763, 212] on span "09/09/2025 15:46:03" at bounding box center [794, 206] width 62 height 12
drag, startPoint x: 729, startPoint y: 216, endPoint x: 753, endPoint y: 220, distance: 24.5
click at [763, 212] on span "09/09/2025 15:46:03" at bounding box center [794, 206] width 62 height 12
copy span "09/09/2025"
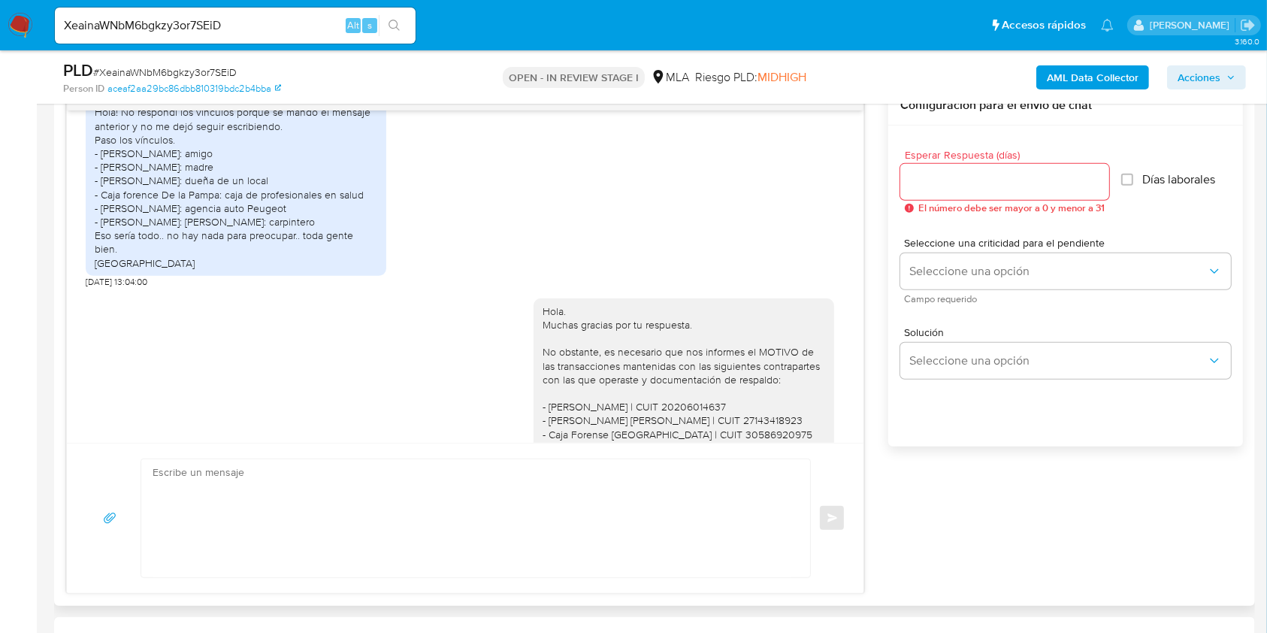
scroll to position [1771, 0]
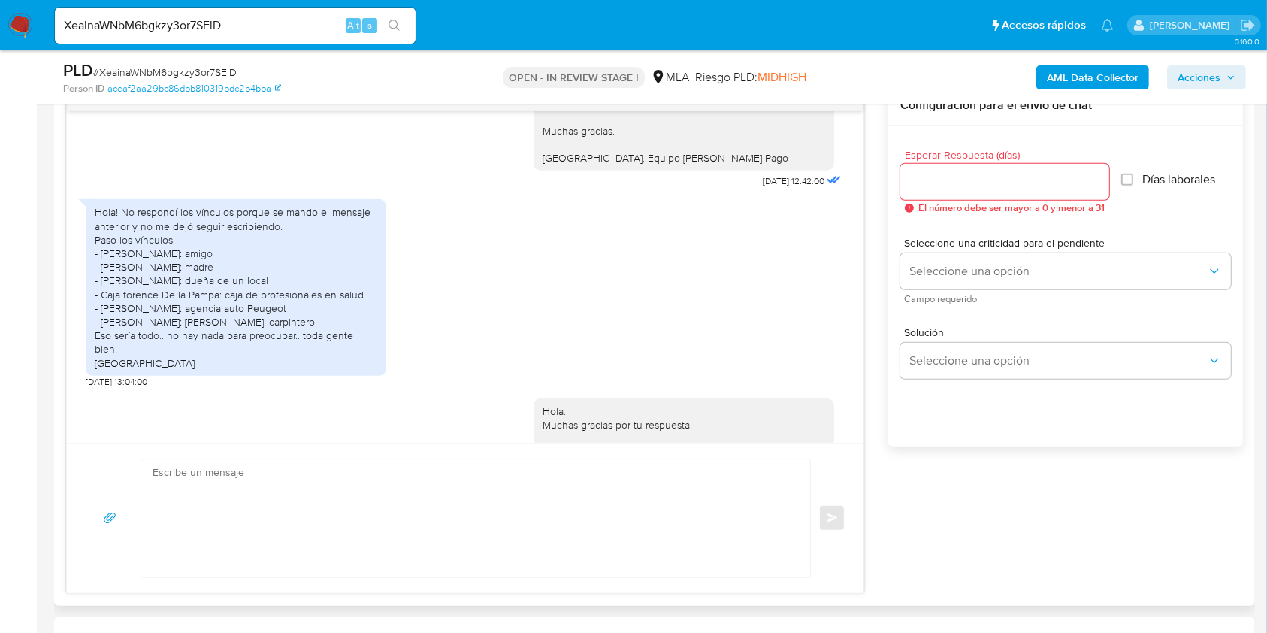
click at [107, 280] on div "Hola! No respondí los vínculos porque se mando el mensaje anterior y no me dejó…" at bounding box center [236, 287] width 283 height 164
drag, startPoint x: 107, startPoint y: 280, endPoint x: 115, endPoint y: 286, distance: 10.2
click at [115, 286] on div "Hola! No respondí los vínculos porque se mando el mensaje anterior y no me dejó…" at bounding box center [236, 287] width 283 height 164
click at [125, 369] on div "Hola! No respondí los vínculos porque se mando el mensaje anterior y no me dejó…" at bounding box center [236, 287] width 283 height 164
click at [216, 360] on div "Hola! No respondí los vínculos porque se mando el mensaje anterior y no me dejó…" at bounding box center [236, 287] width 283 height 164
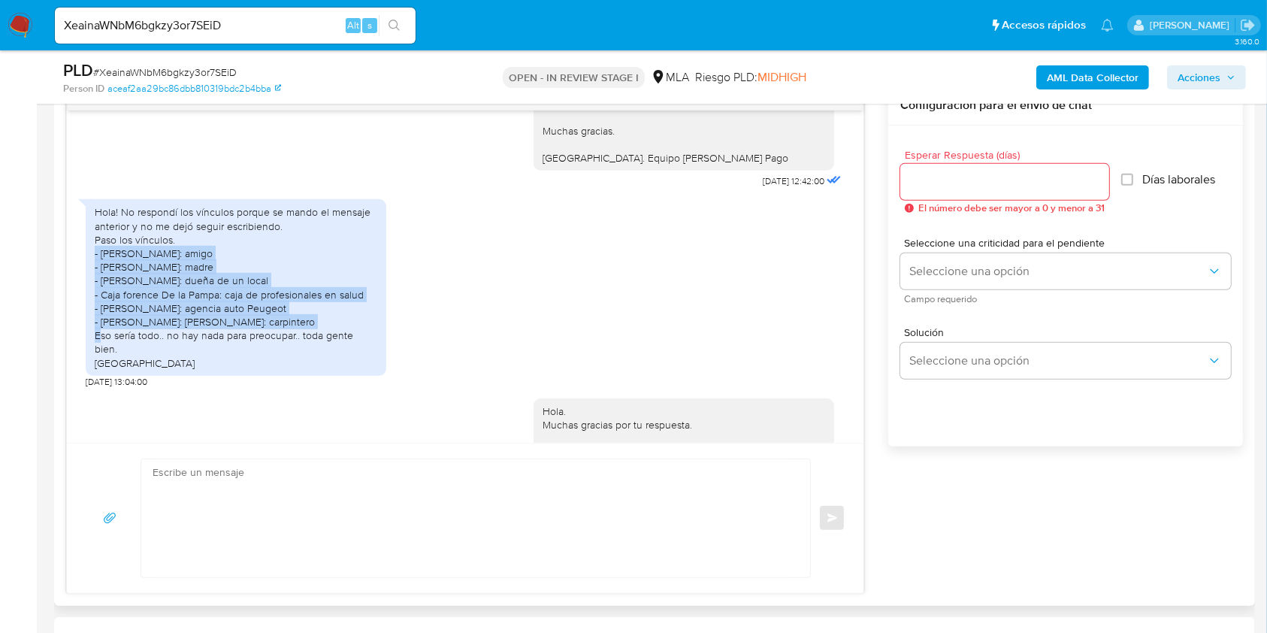
drag, startPoint x: 216, startPoint y: 359, endPoint x: 83, endPoint y: 283, distance: 153.1
click at [83, 283] on div "17/07/2025 19:51:57 PNG PNG melifile8455402481678409902.png 20/07/2025 23:47:04…" at bounding box center [465, 276] width 796 height 332
copy div "- Lucas Rodolfo: amigo - Martin Marta: madre - Conde Claudia: dueña de un local…"
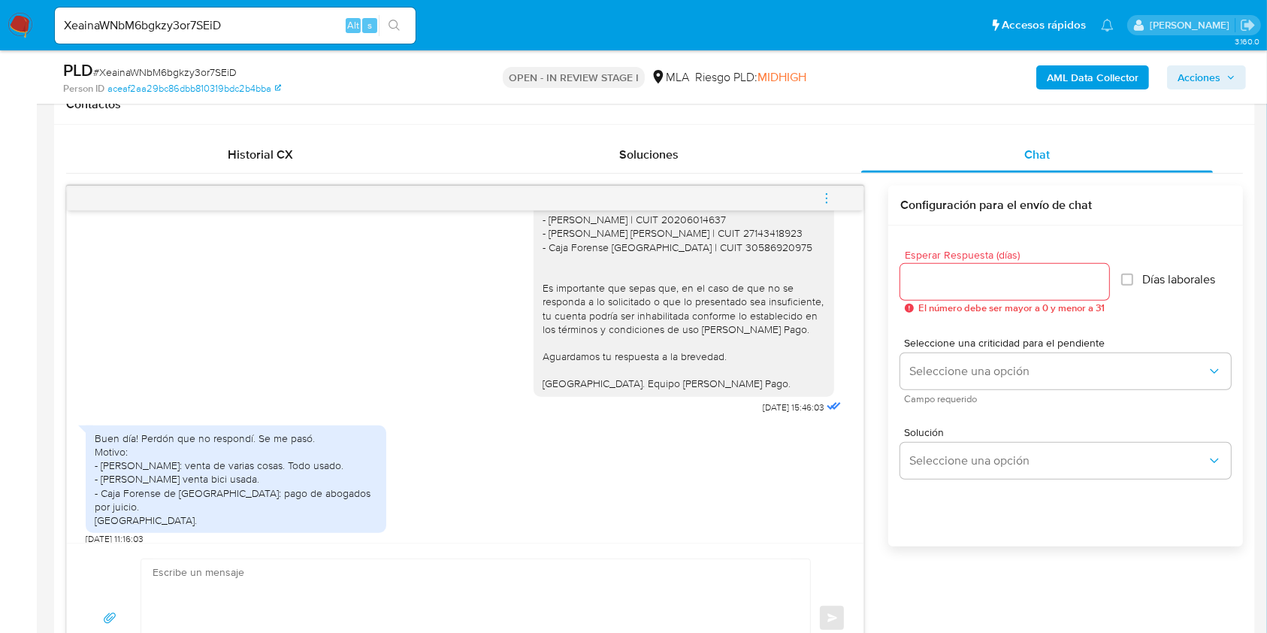
scroll to position [2072, 0]
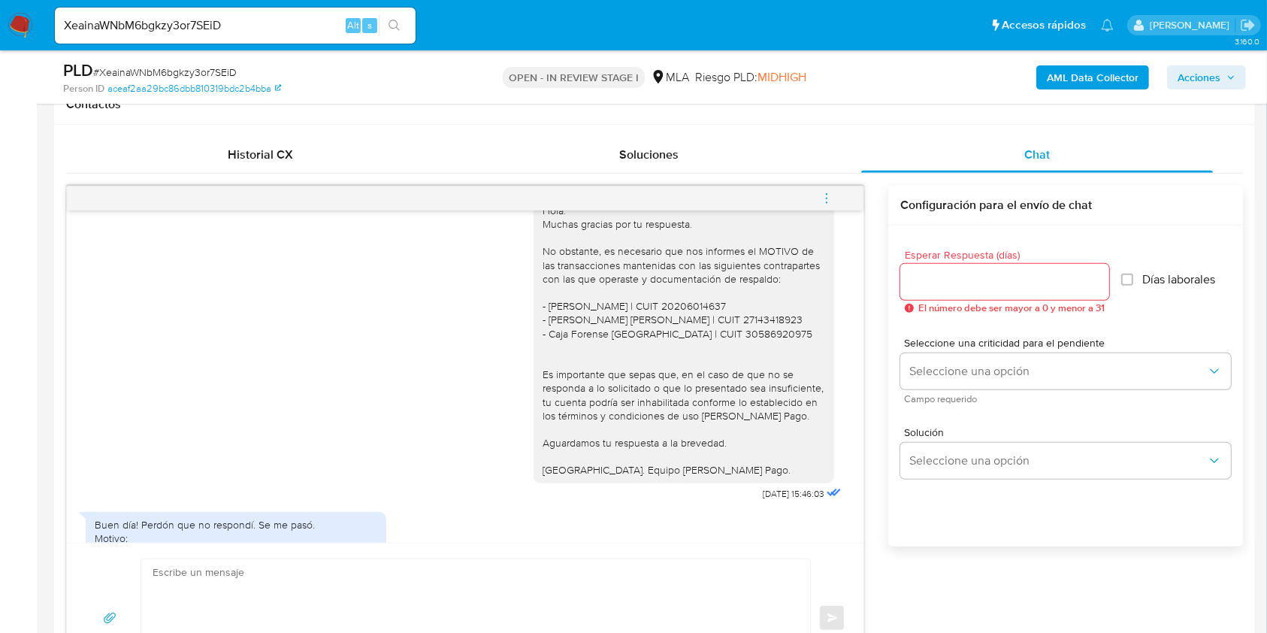
click at [545, 331] on div "Hola. Muchas gracias por tu respuesta. No obstante, es necesario que nos inform…" at bounding box center [683, 340] width 283 height 273
drag, startPoint x: 553, startPoint y: 331, endPoint x: 703, endPoint y: 331, distance: 149.5
click at [703, 331] on div "Hola. Muchas gracias por tu respuesta. No obstante, es necesario que nos inform…" at bounding box center [683, 340] width 283 height 273
copy div "Lucas Rodolfo Cuello | CUIT 20206014637"
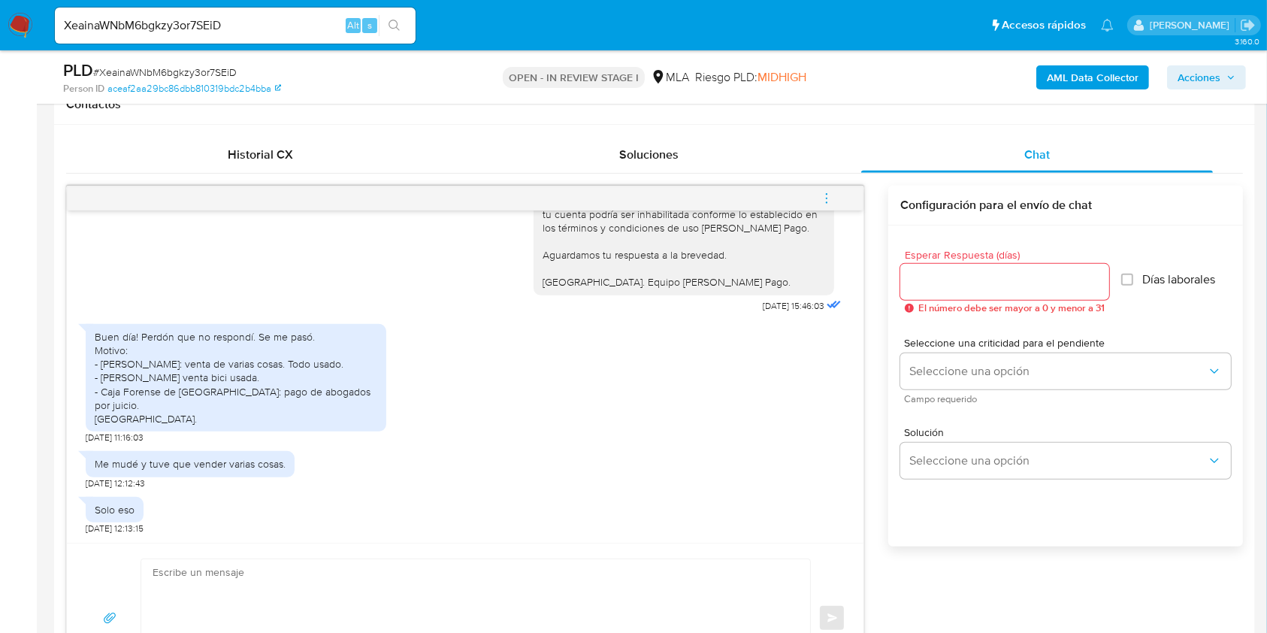
scroll to position [2272, 0]
click at [348, 400] on div "Buen día! Perdón que no respondí. Se me pasó. Motivo: - Lucas Rodolfo: venta de…" at bounding box center [236, 377] width 283 height 95
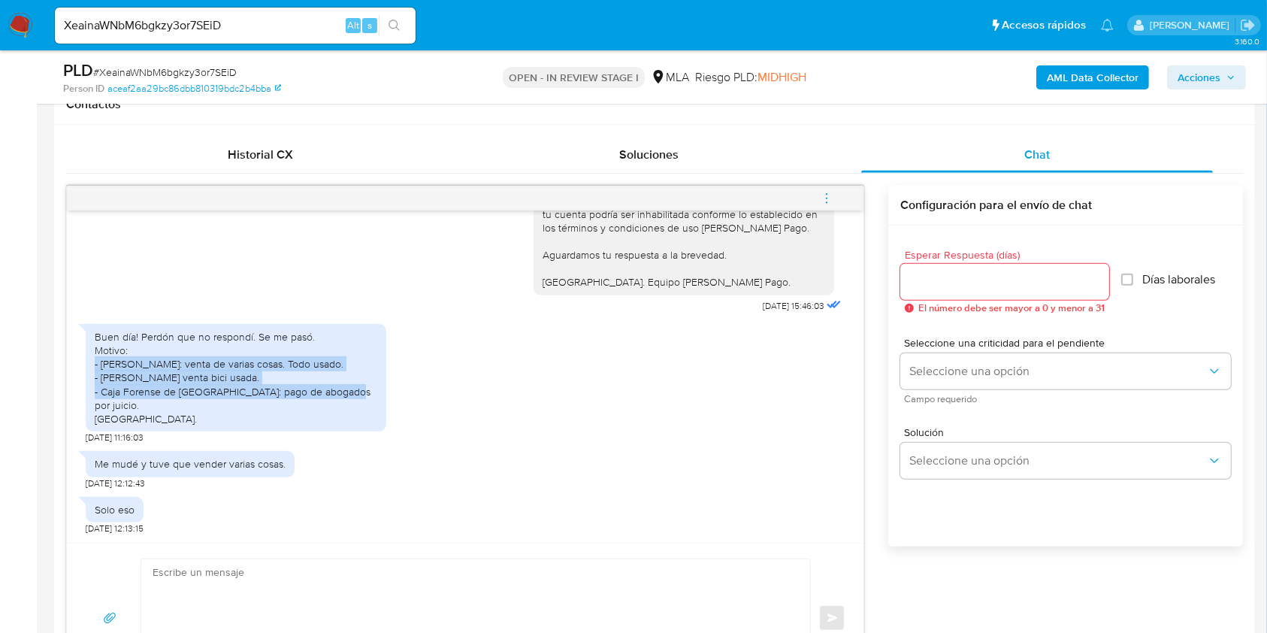
drag, startPoint x: 348, startPoint y: 400, endPoint x: 75, endPoint y: 383, distance: 273.3
click at [75, 383] on div "17/07/2025 19:51:57 PNG PNG melifile8455402481678409902.png 20/07/2025 23:47:04…" at bounding box center [465, 376] width 796 height 332
copy div "- Lucas Rodolfo: venta de varias cosas. Todo usado. - Conde Nora venta bici usa…"
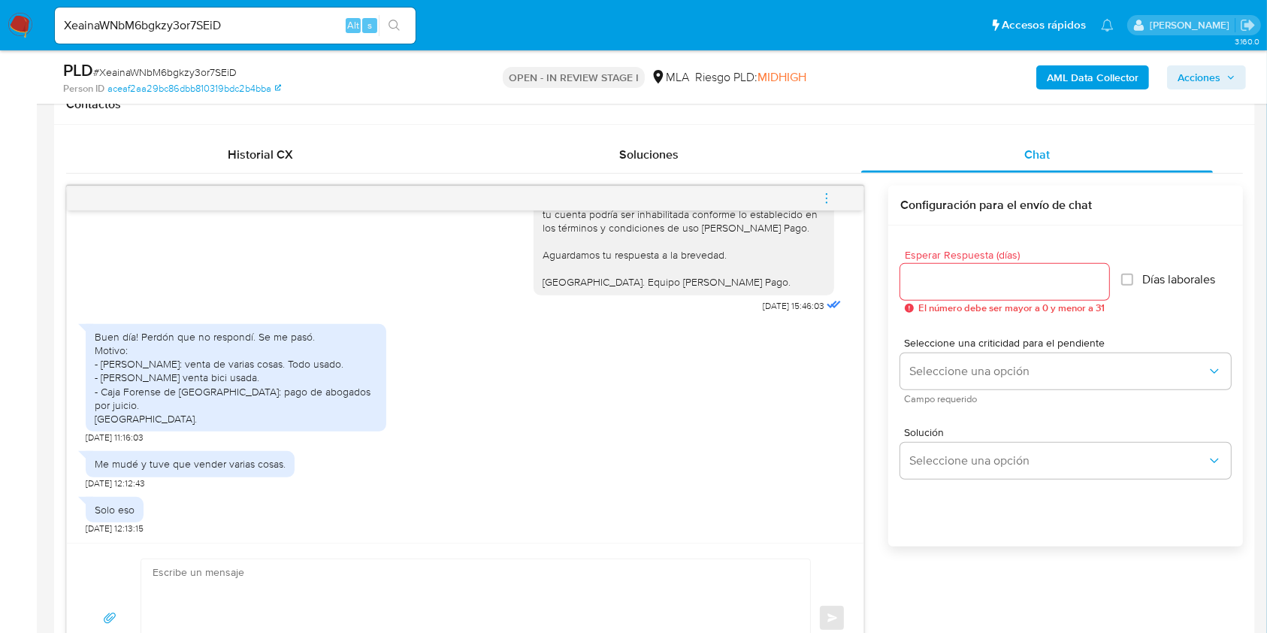
click at [269, 461] on div "Me mudé y tuve que vender varias cosas." at bounding box center [190, 464] width 191 height 14
drag, startPoint x: 264, startPoint y: 464, endPoint x: 98, endPoint y: 467, distance: 166.1
click at [98, 467] on div "Me mudé y tuve que vender varias cosas." at bounding box center [190, 464] width 191 height 14
copy div "Me mudé y tuve que vender varias cosas"
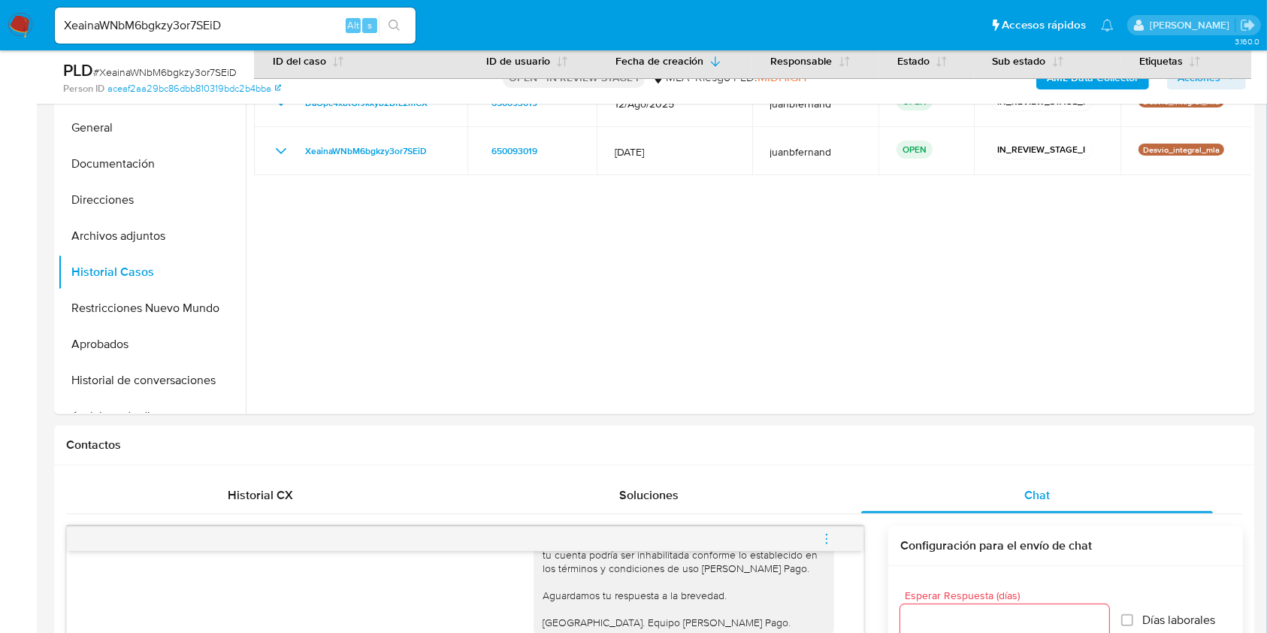
scroll to position [0, 0]
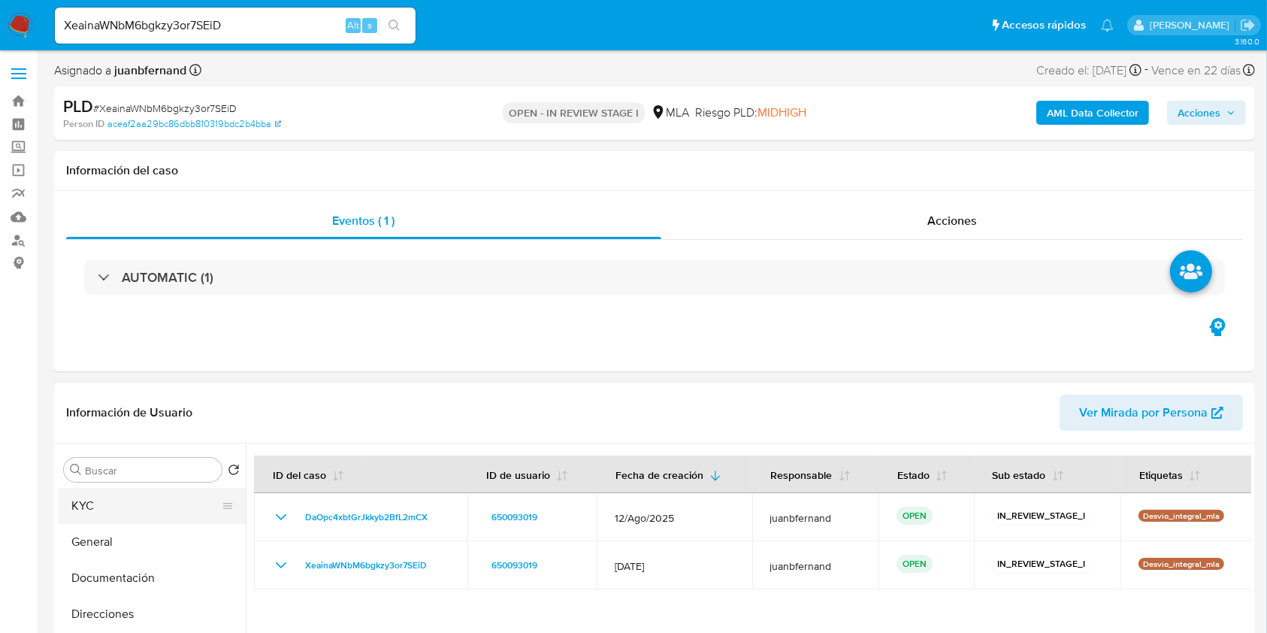
click at [109, 497] on button "KYC" at bounding box center [146, 506] width 176 height 36
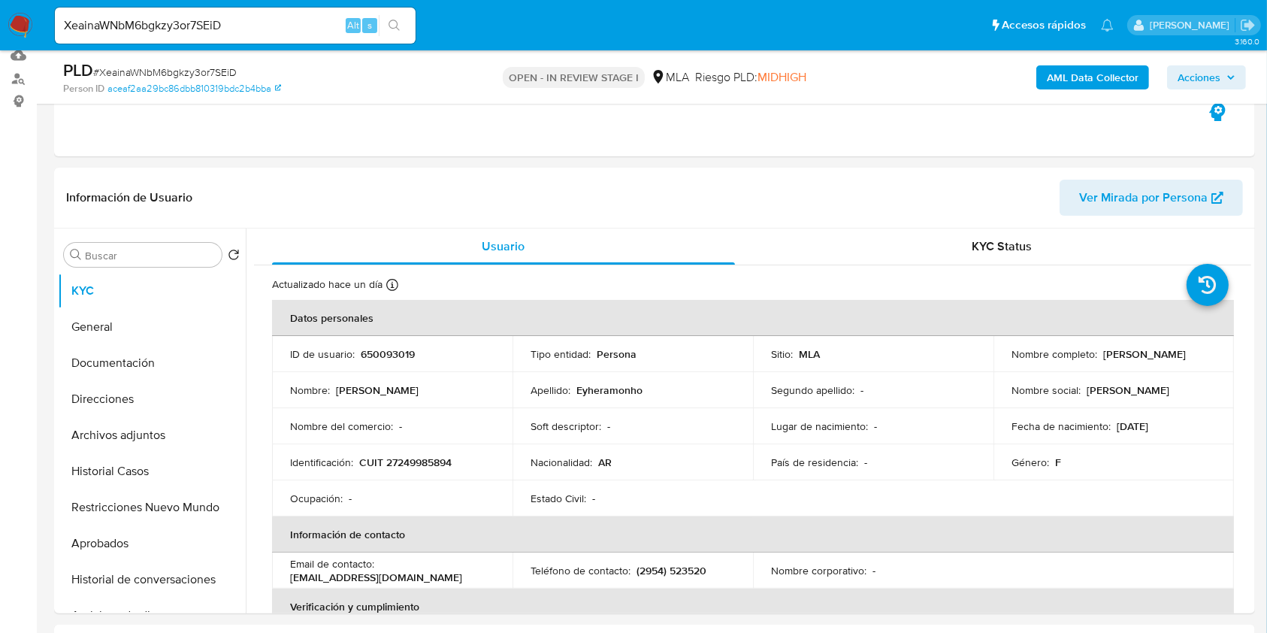
scroll to position [169, 0]
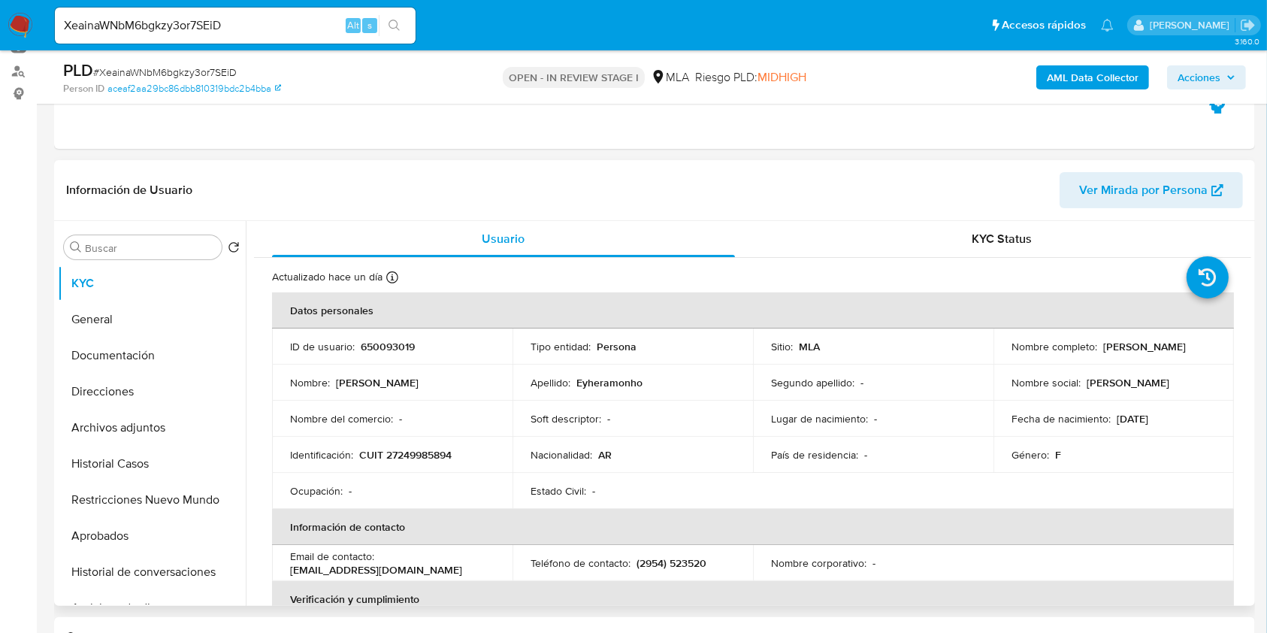
click at [422, 448] on p "CUIT 27249985894" at bounding box center [405, 455] width 92 height 14
copy p "27249985894"
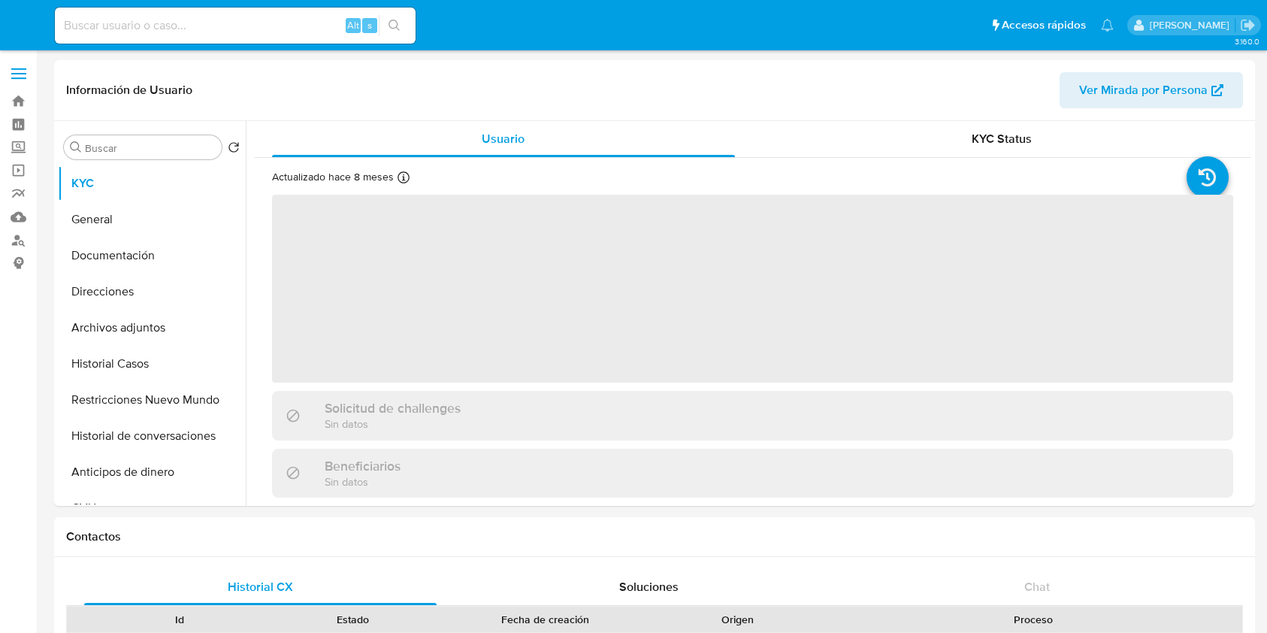
select select "10"
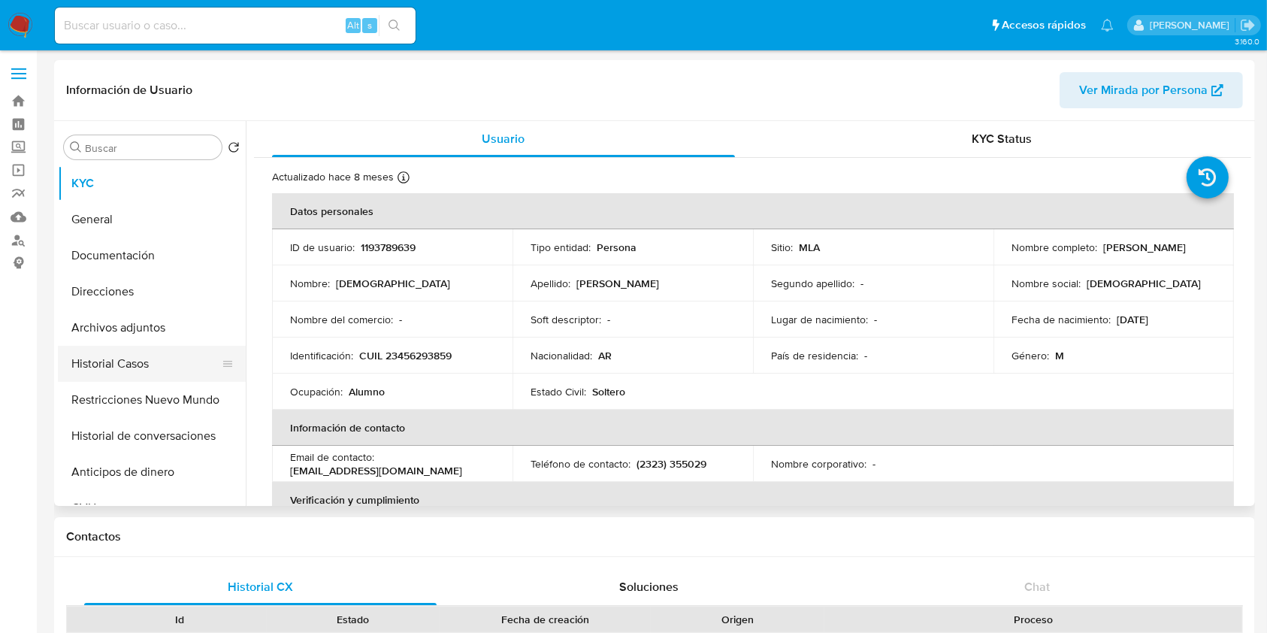
click at [97, 358] on button "Historial Casos" at bounding box center [146, 364] width 176 height 36
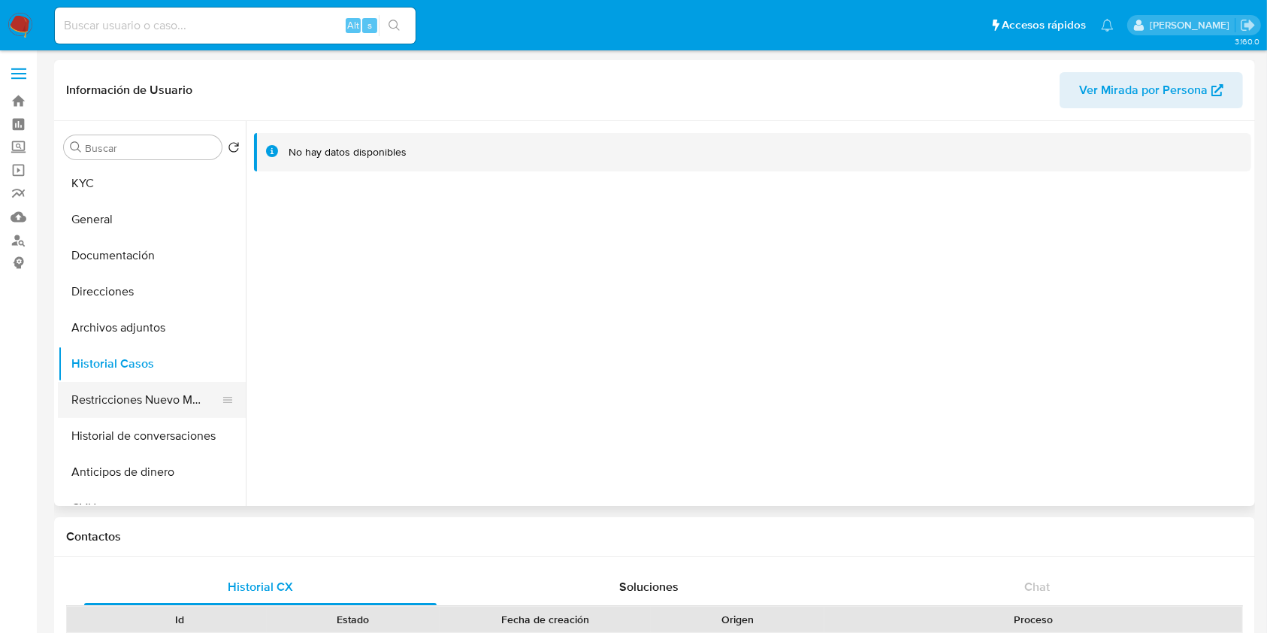
click at [102, 390] on button "Restricciones Nuevo Mundo" at bounding box center [146, 400] width 176 height 36
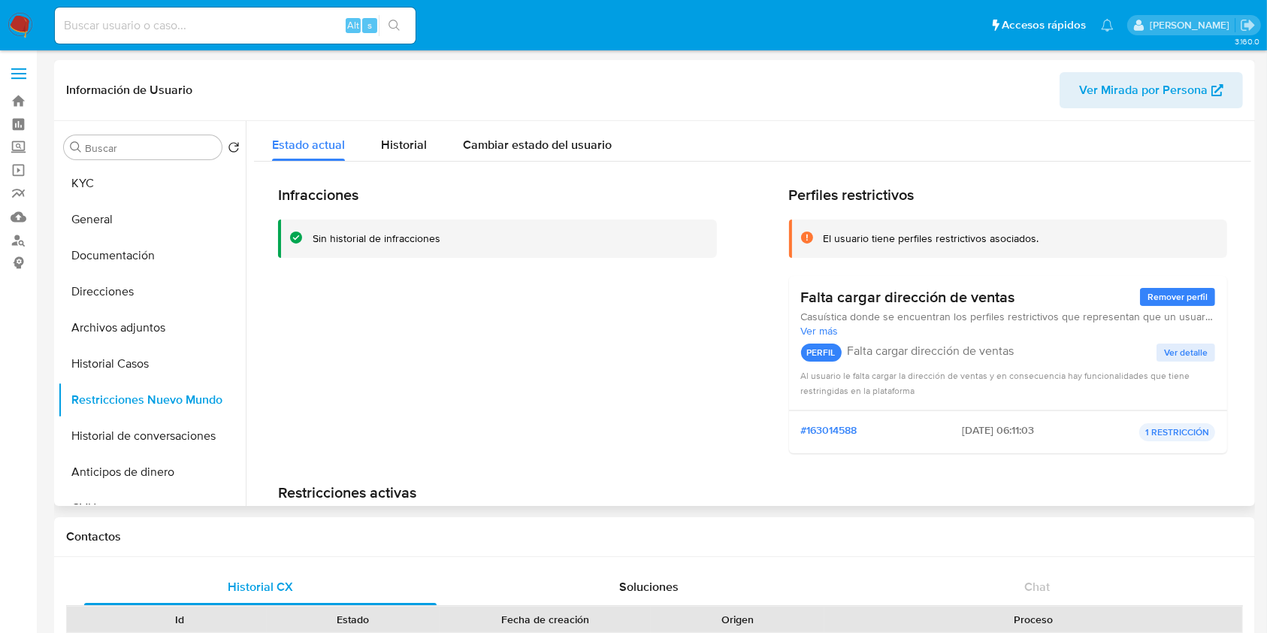
click at [1130, 89] on span "Ver Mirada por Persona" at bounding box center [1143, 90] width 128 height 36
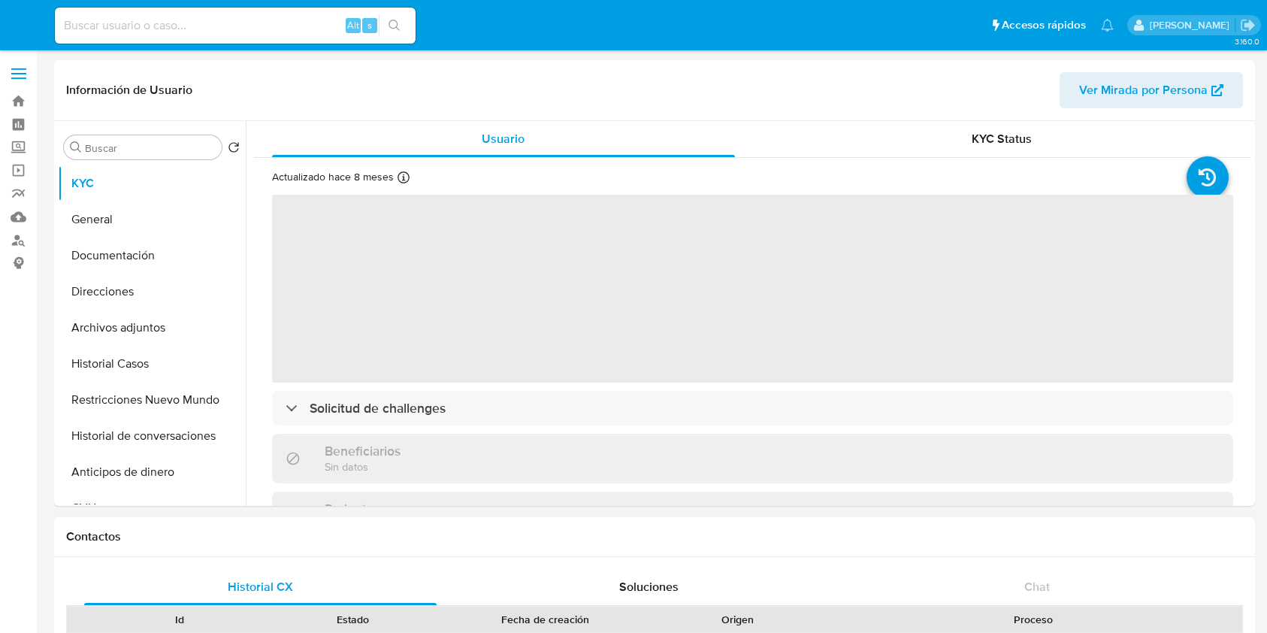
select select "10"
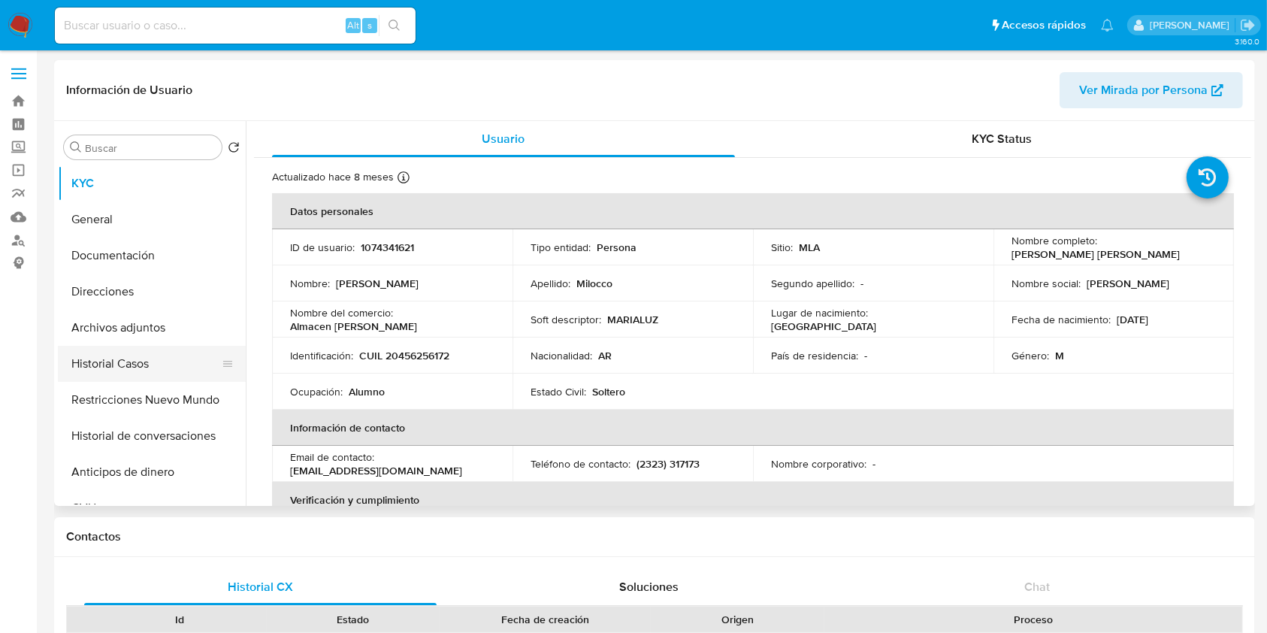
click at [125, 375] on button "Historial Casos" at bounding box center [146, 364] width 176 height 36
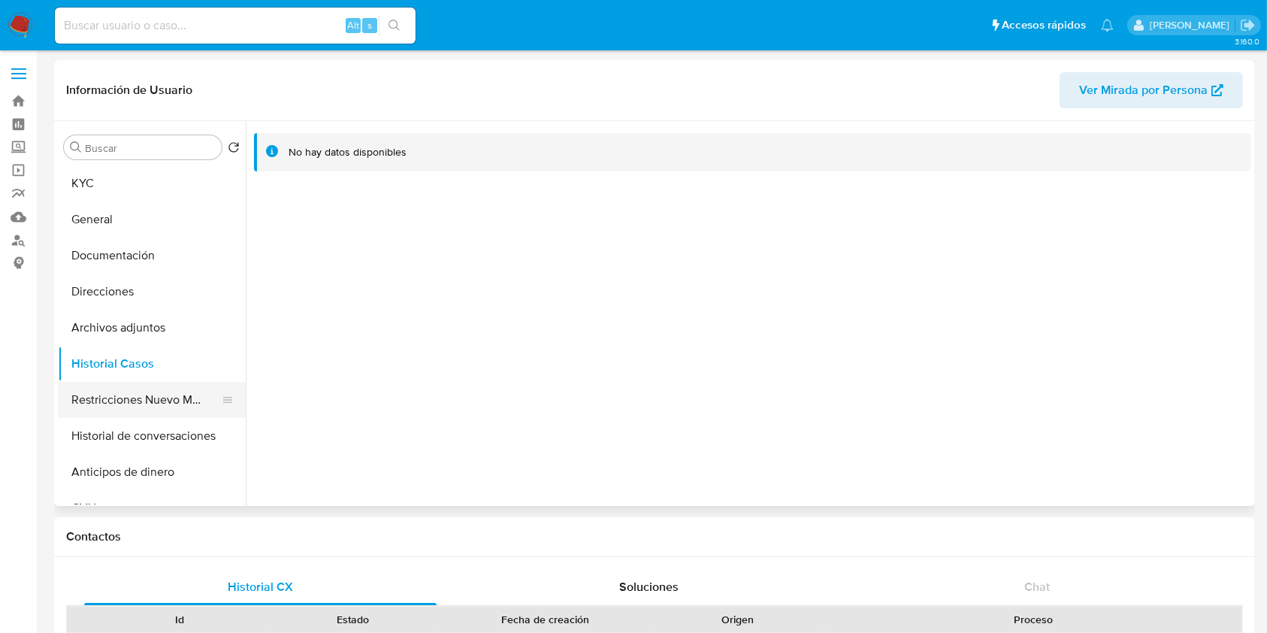
click at [137, 397] on button "Restricciones Nuevo Mundo" at bounding box center [146, 400] width 176 height 36
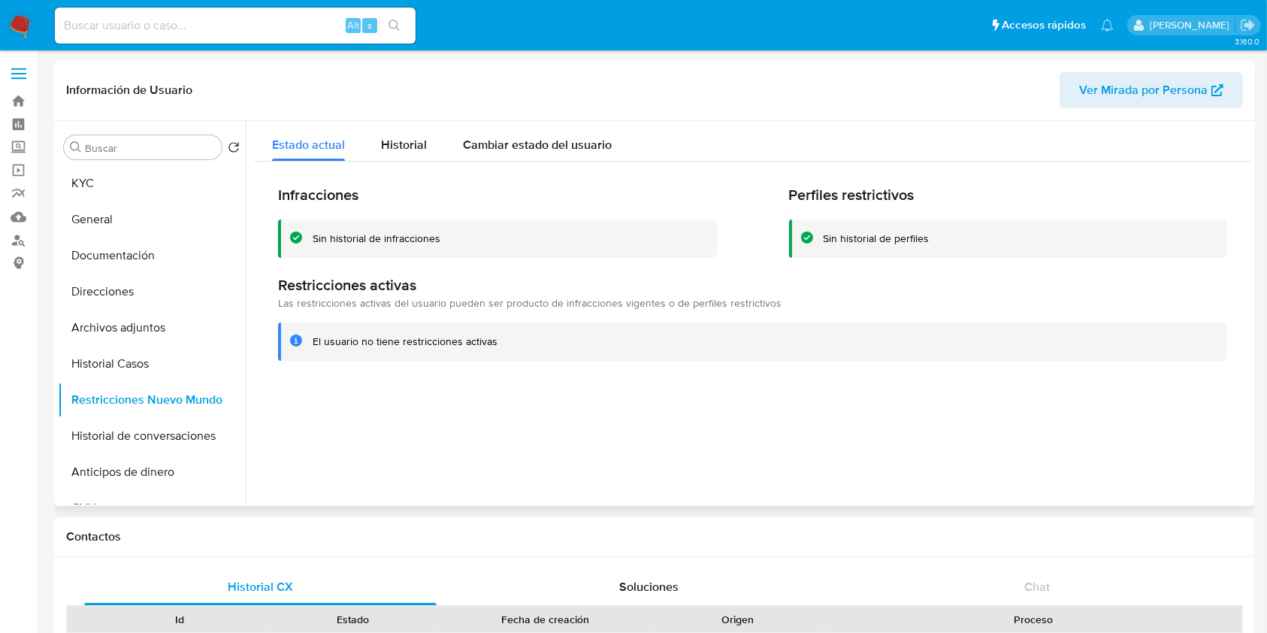
click at [1160, 92] on span "Ver Mirada por Persona" at bounding box center [1143, 90] width 128 height 36
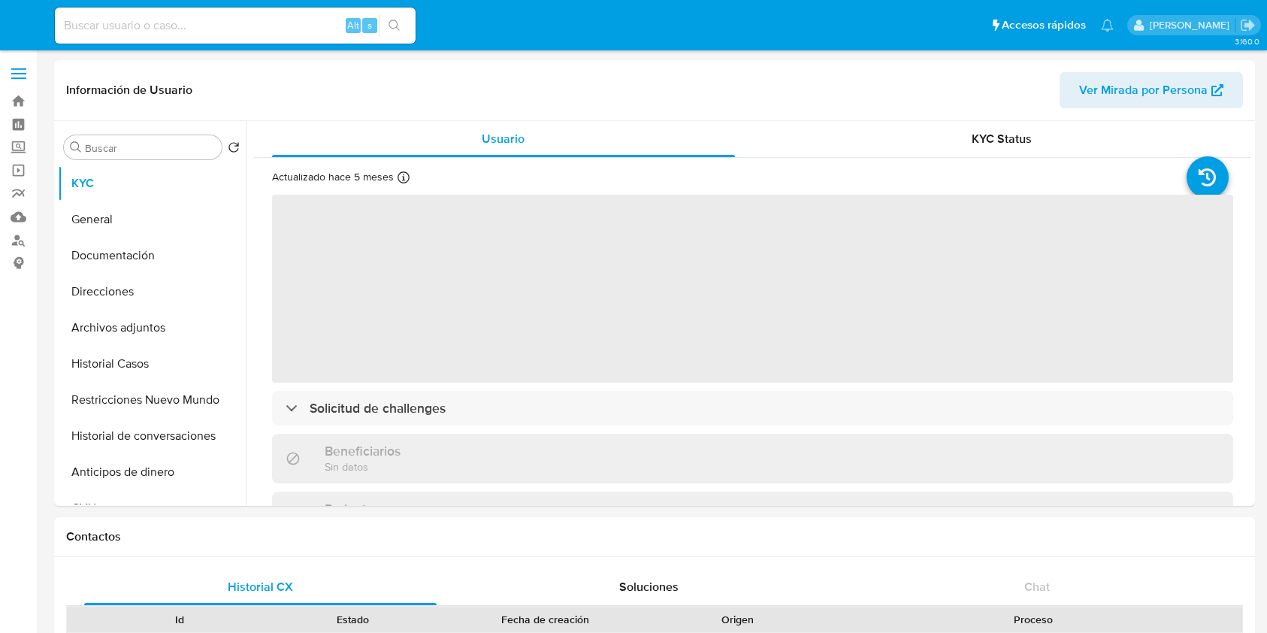
select select "10"
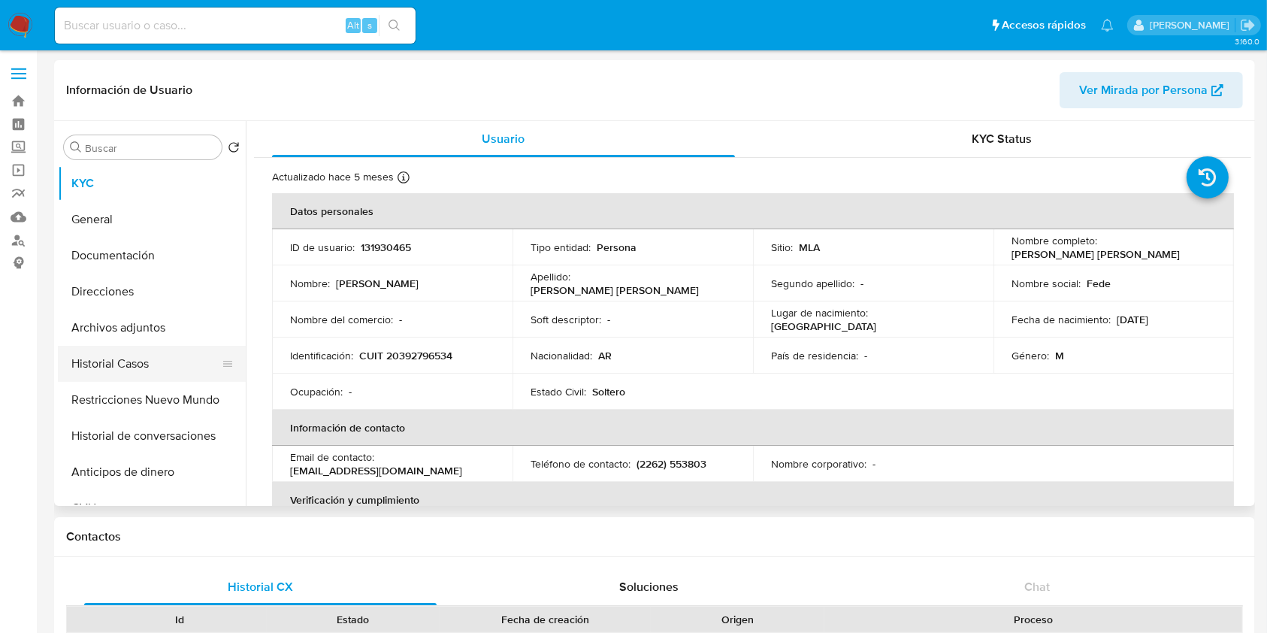
click at [176, 364] on button "Historial Casos" at bounding box center [146, 364] width 176 height 36
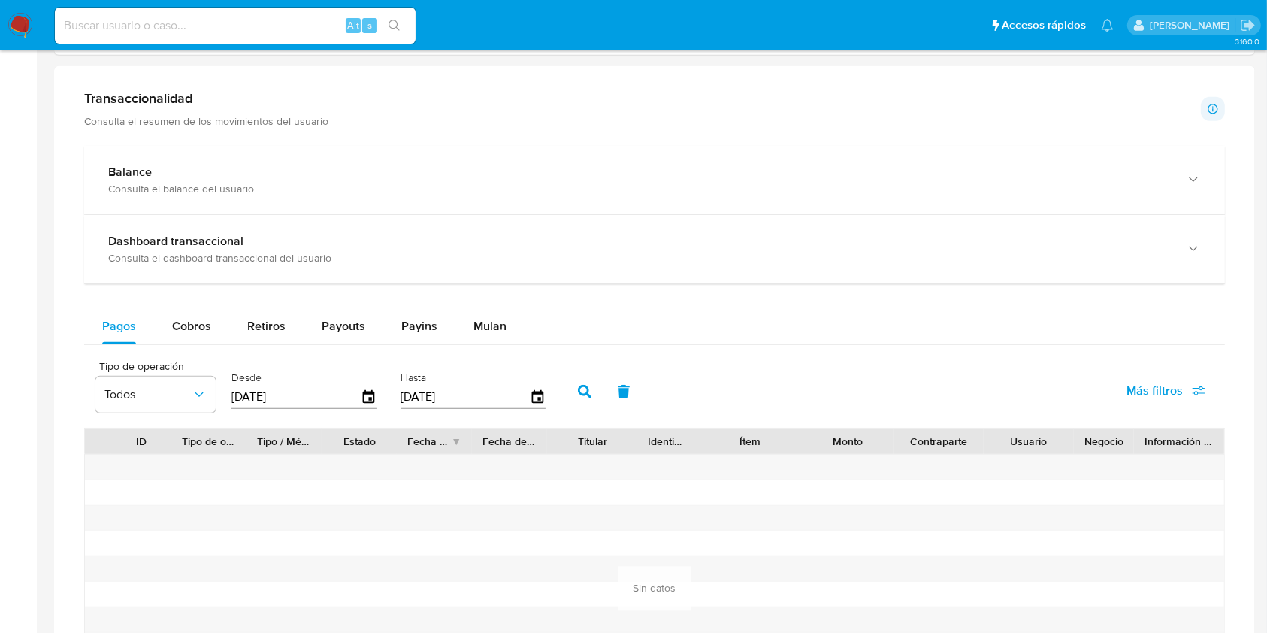
scroll to position [1185, 0]
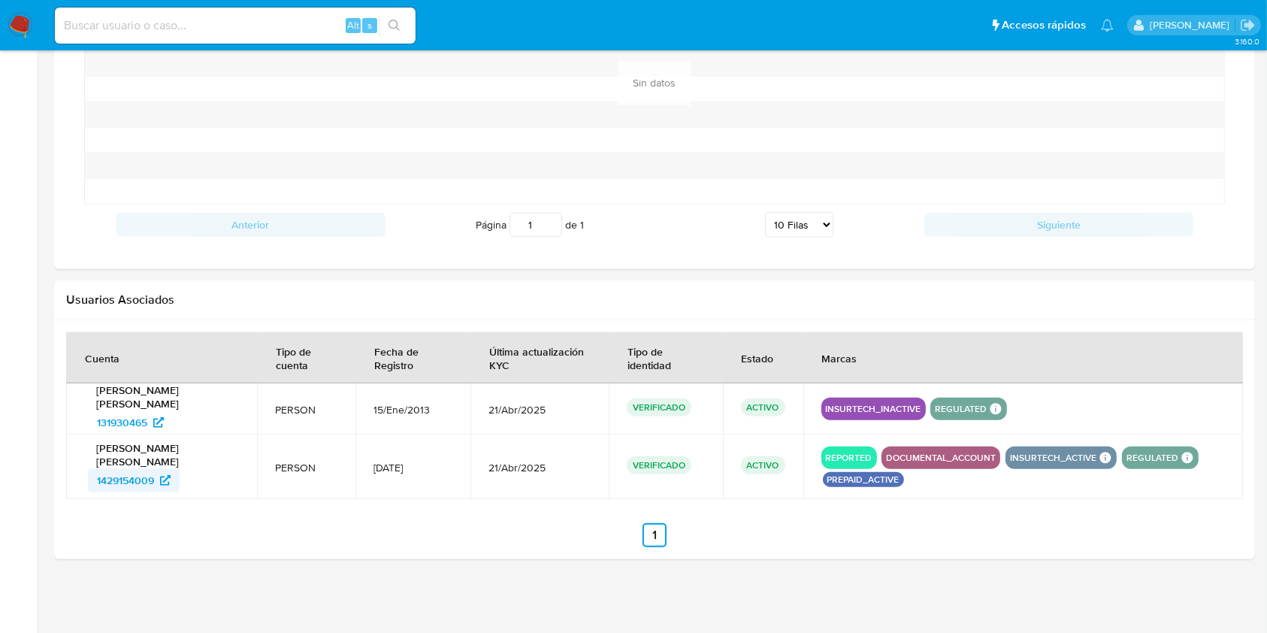
click at [138, 485] on span "1429154009" at bounding box center [125, 480] width 57 height 24
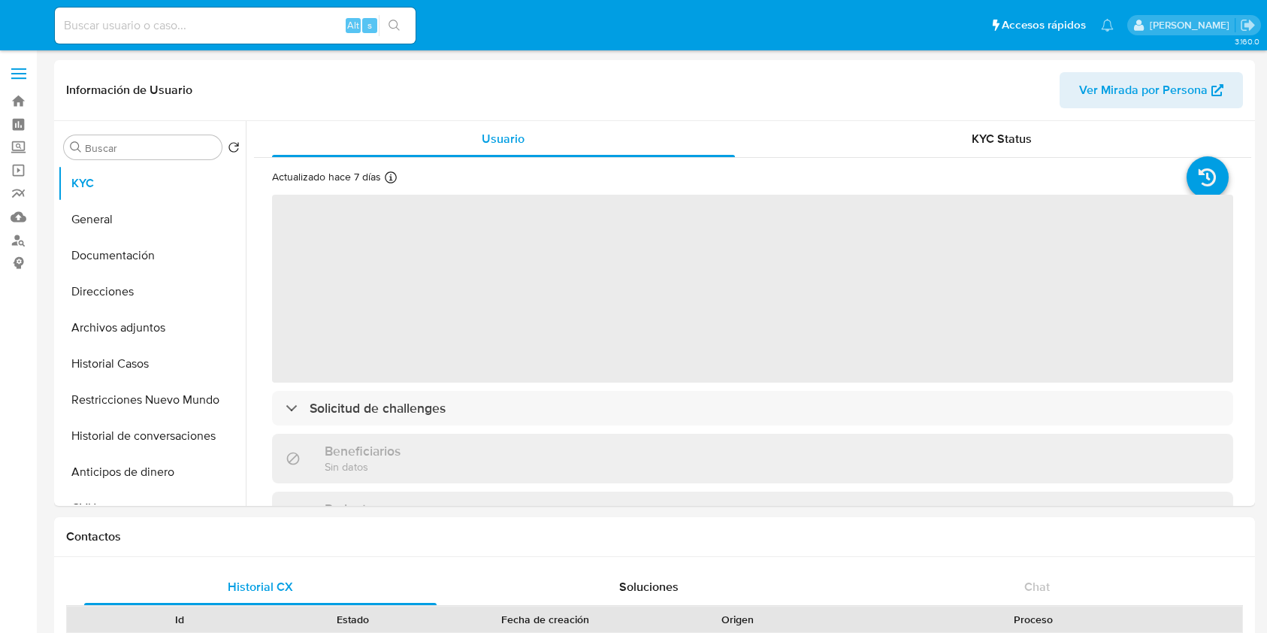
select select "10"
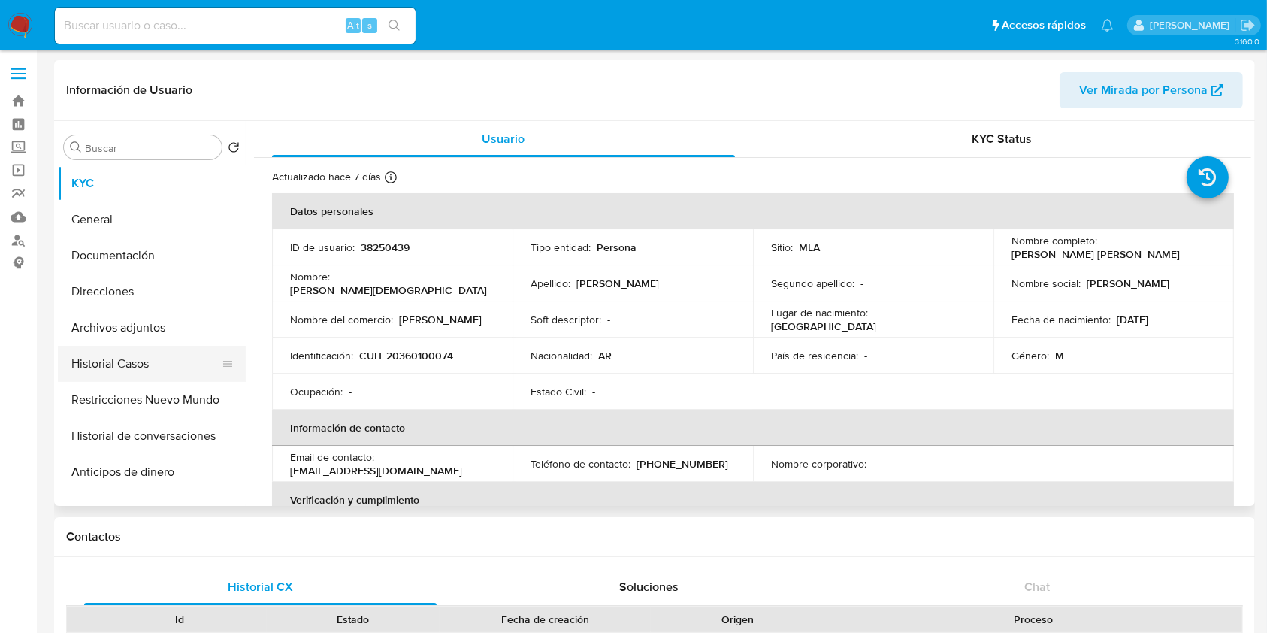
click at [127, 352] on button "Historial Casos" at bounding box center [146, 364] width 176 height 36
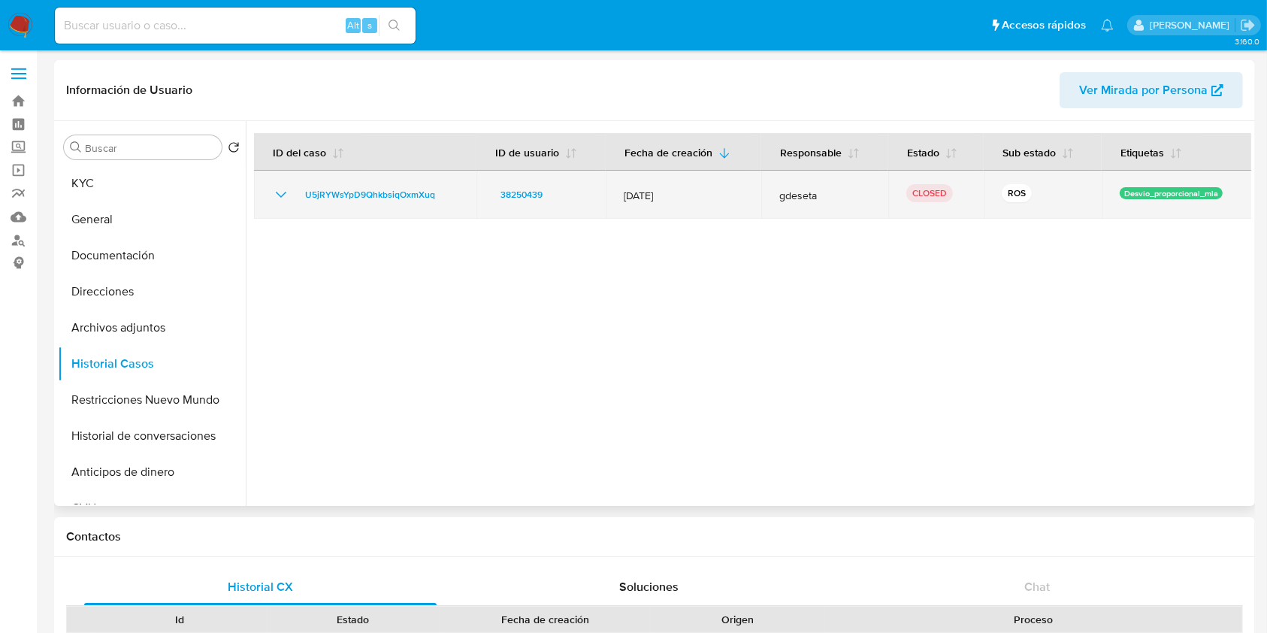
click at [286, 192] on icon "Mostrar/Ocultar" at bounding box center [281, 195] width 18 height 18
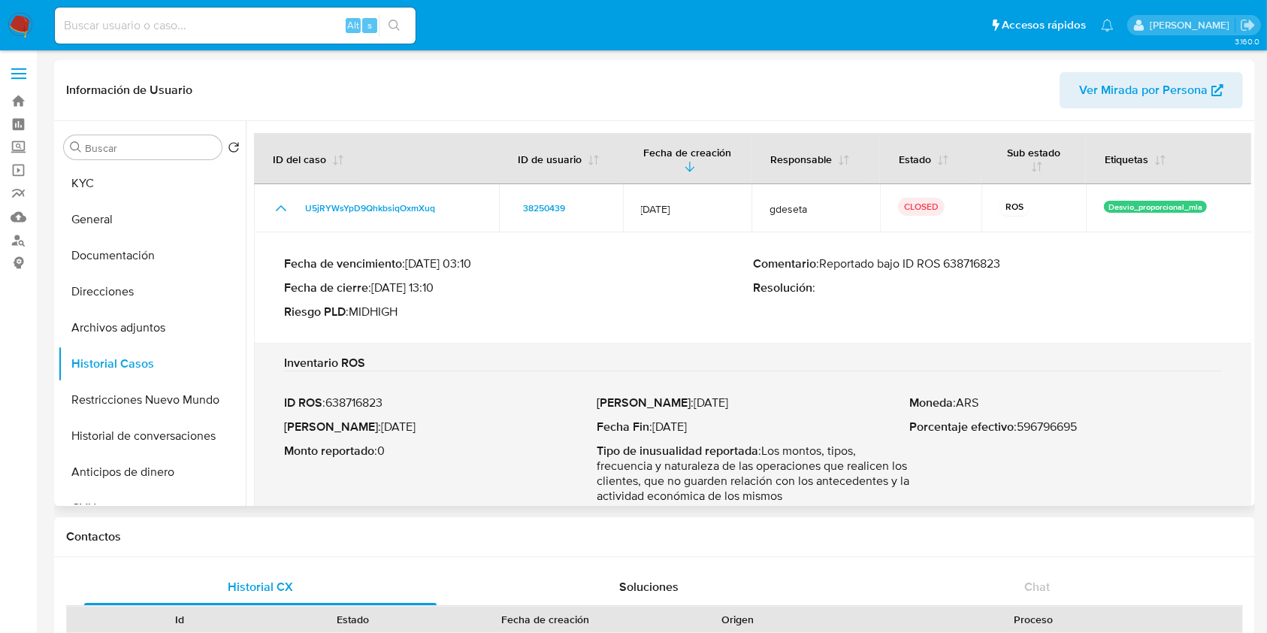
click at [992, 261] on p "Comentario : Reportado bajo ID ROS 638716823" at bounding box center [987, 263] width 469 height 15
click at [419, 422] on p "Fecha ROS : [DATE]" at bounding box center [440, 426] width 313 height 15
drag, startPoint x: 419, startPoint y: 422, endPoint x: 352, endPoint y: 428, distance: 67.1
click at [352, 428] on p "Fecha ROS : [DATE]" at bounding box center [440, 426] width 313 height 15
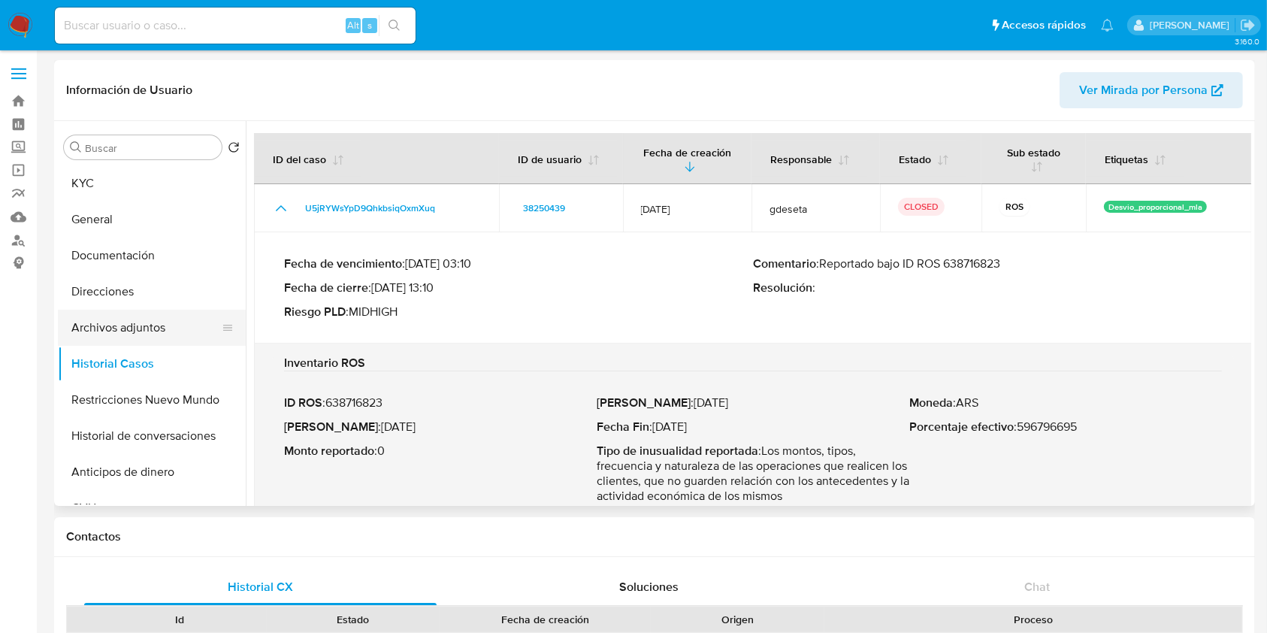
click at [186, 322] on button "Archivos adjuntos" at bounding box center [146, 328] width 176 height 36
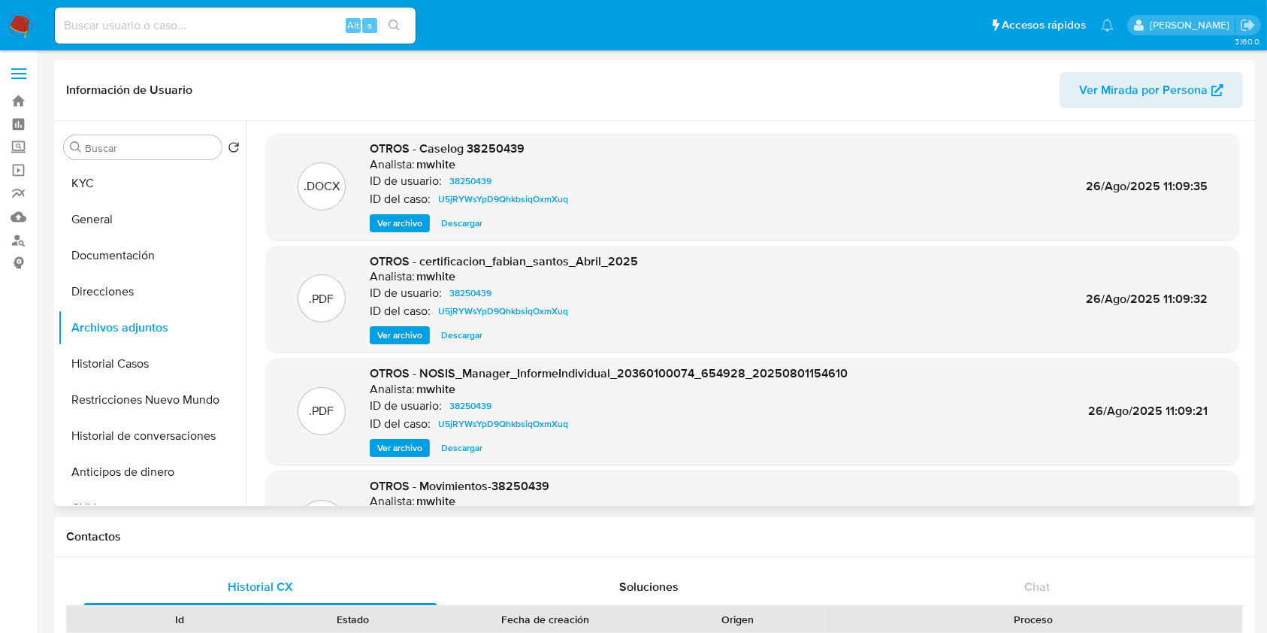
click at [402, 222] on span "Ver archivo" at bounding box center [399, 223] width 45 height 15
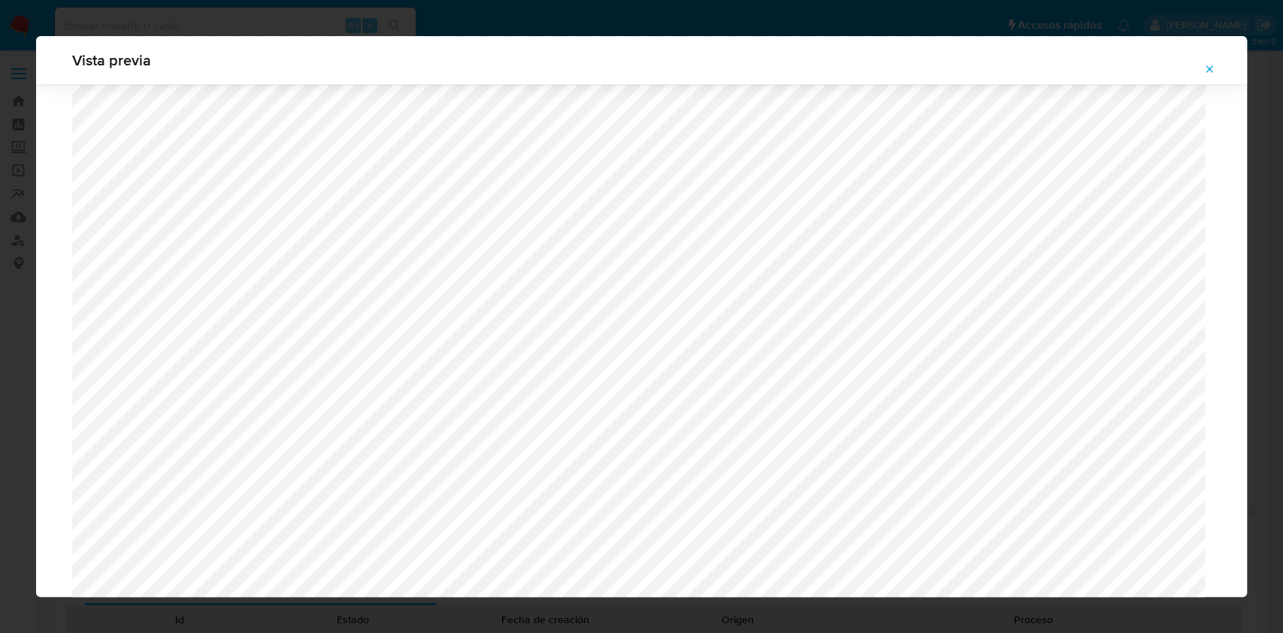
scroll to position [1473, 0]
click at [1213, 71] on icon "Attachment preview" at bounding box center [1209, 69] width 12 height 12
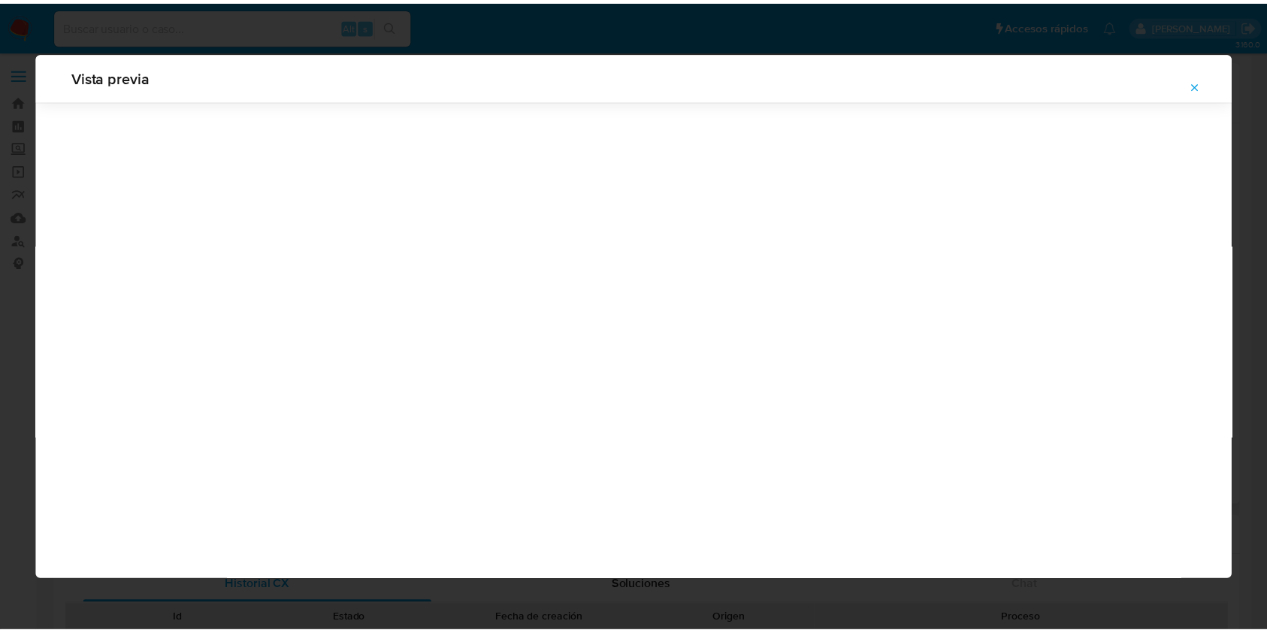
scroll to position [0, 0]
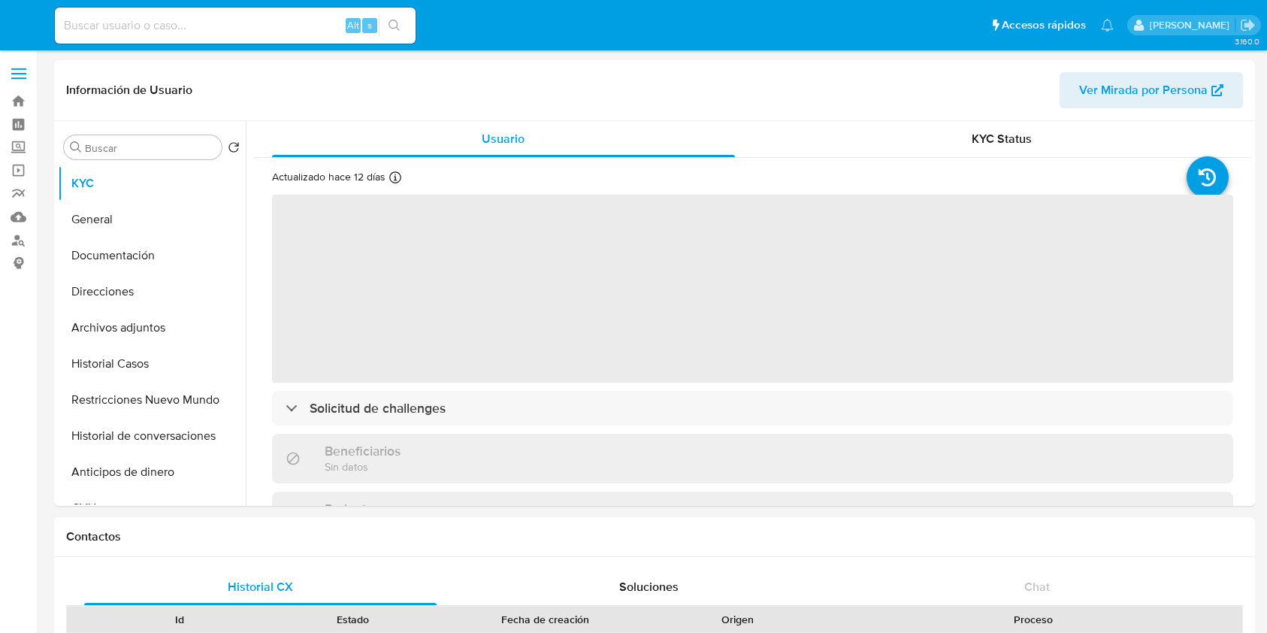
select select "10"
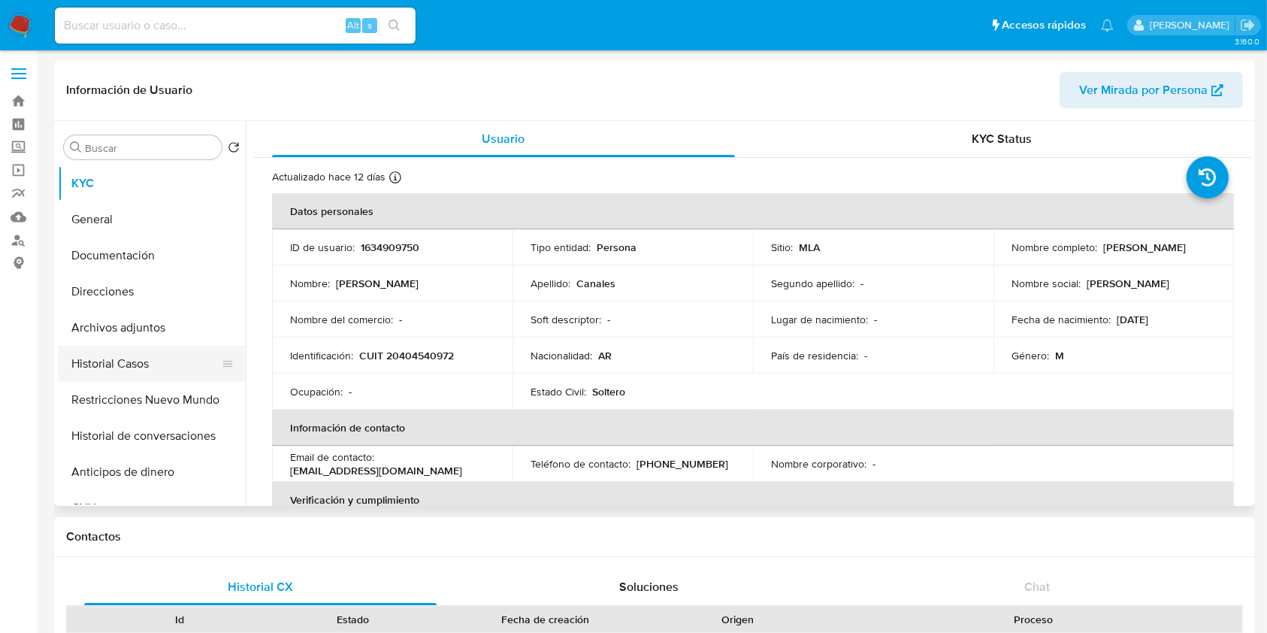
click at [138, 354] on button "Historial Casos" at bounding box center [146, 364] width 176 height 36
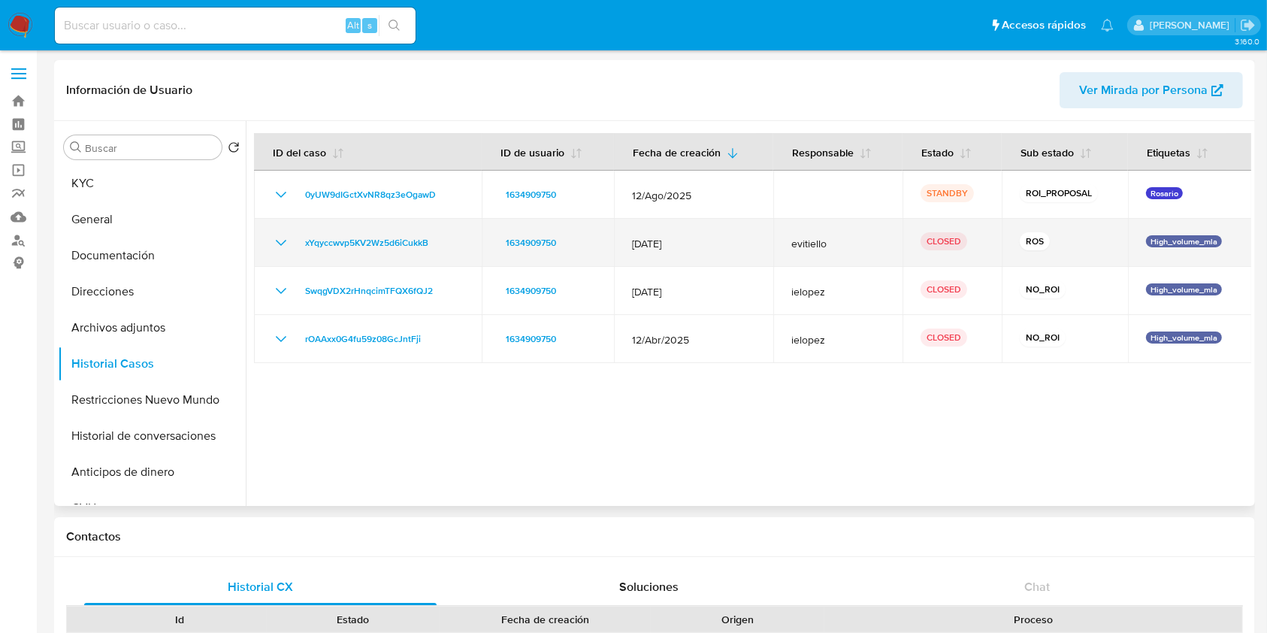
click at [280, 242] on icon "Mostrar/Ocultar" at bounding box center [281, 243] width 18 height 18
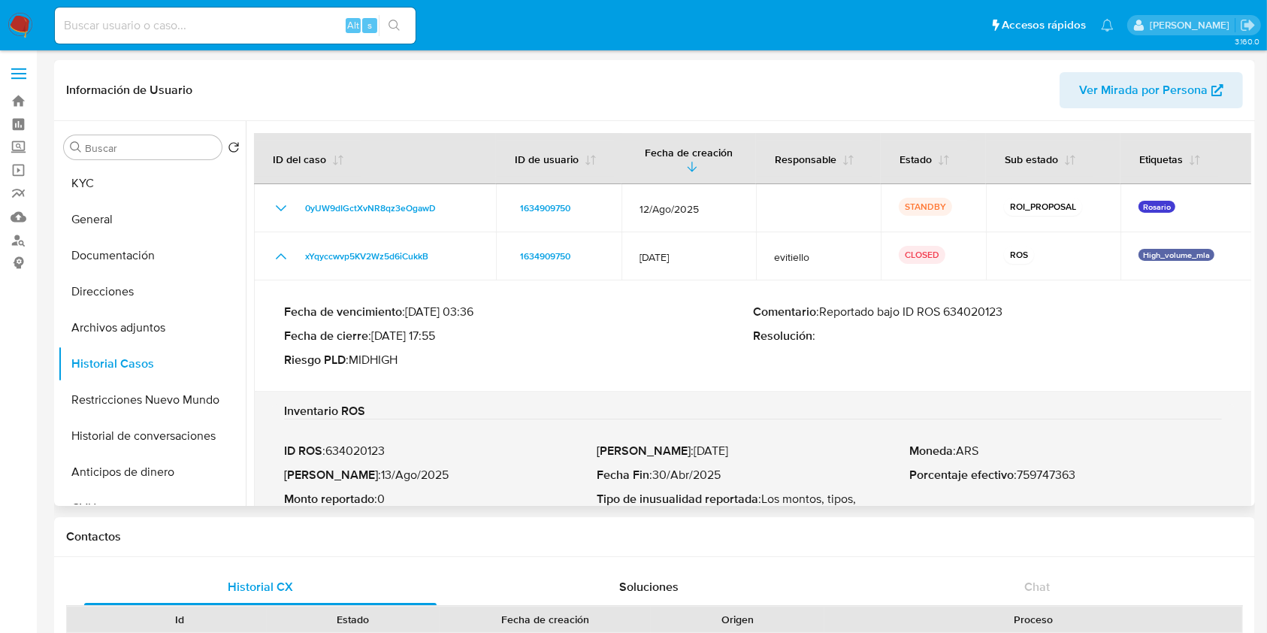
click at [997, 312] on p "Comentario : Reportado bajo ID ROS 634020123" at bounding box center [987, 311] width 469 height 15
click at [458, 337] on p "Fecha de cierre : 14/08/2025 17:55" at bounding box center [518, 335] width 469 height 15
click at [425, 337] on p "Fecha de cierre : 14/08/2025 17:55" at bounding box center [518, 335] width 469 height 15
drag, startPoint x: 425, startPoint y: 337, endPoint x: 386, endPoint y: 336, distance: 39.1
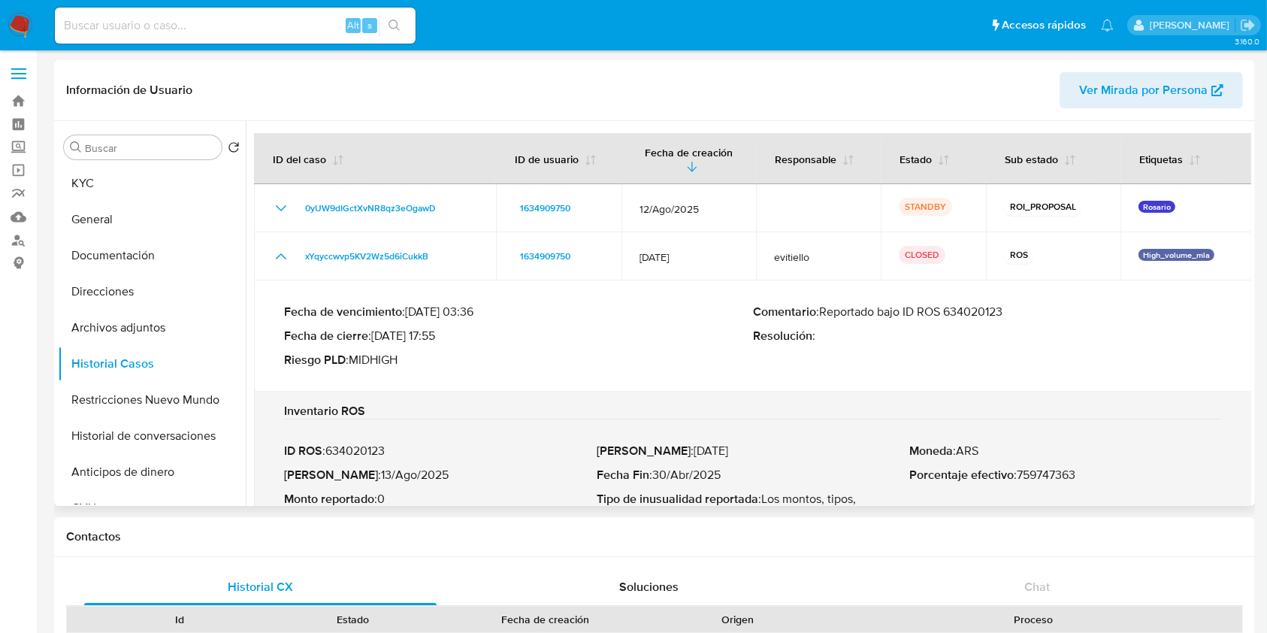
click at [382, 337] on p "Fecha de cierre : 14/08/2025 17:55" at bounding box center [518, 335] width 469 height 15
click at [400, 481] on p "Fecha ROS : 13/Ago/2025" at bounding box center [440, 474] width 313 height 15
drag, startPoint x: 400, startPoint y: 481, endPoint x: 354, endPoint y: 478, distance: 46.7
click at [354, 478] on p "Fecha ROS : 13/Ago/2025" at bounding box center [440, 474] width 313 height 15
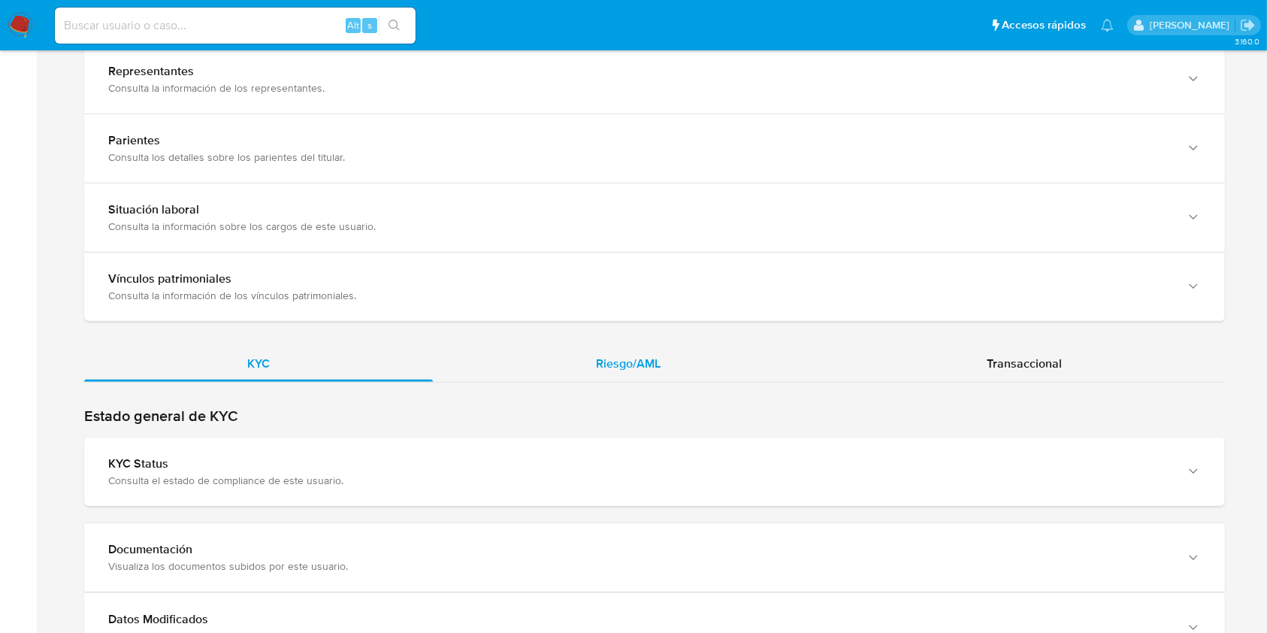
click at [673, 356] on div "Riesgo/AML" at bounding box center [628, 364] width 391 height 36
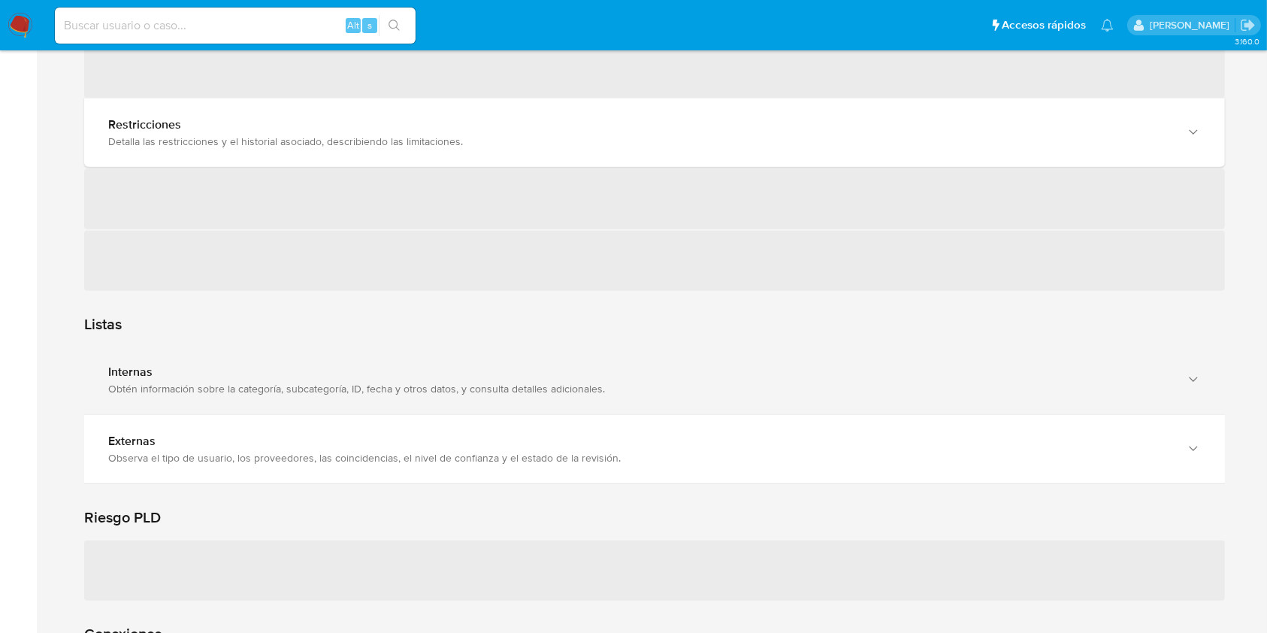
scroll to position [1302, 0]
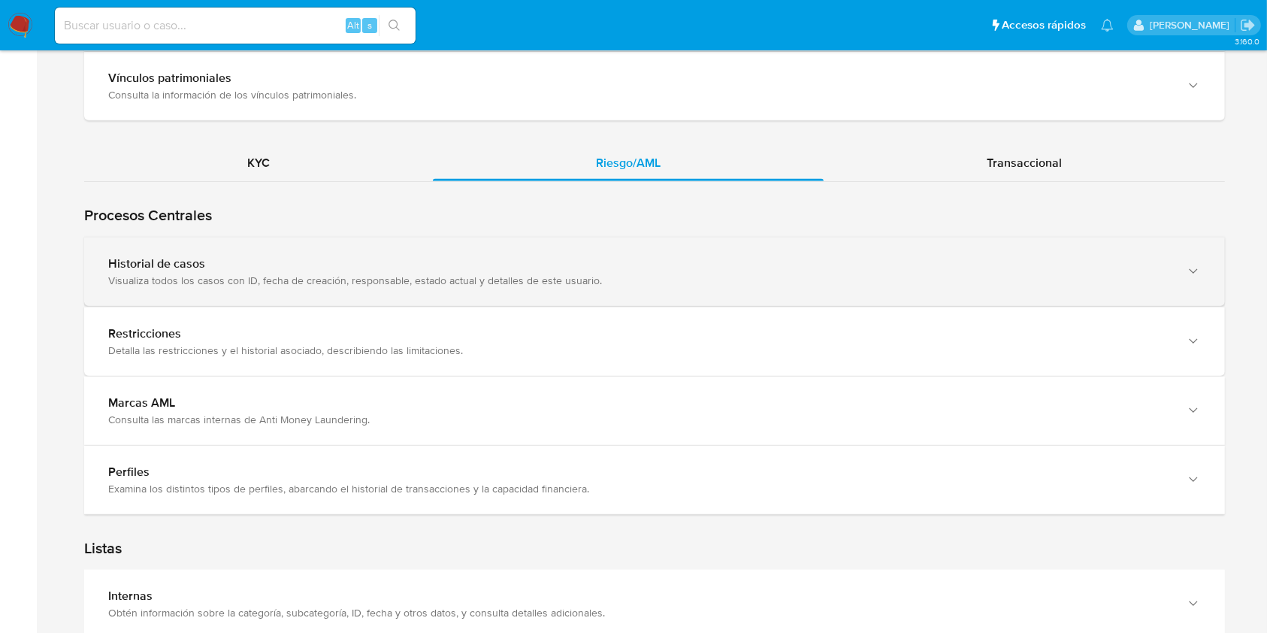
click at [416, 251] on div "Historial de casos Visualiza todos los casos con ID, fecha de creación, respons…" at bounding box center [654, 271] width 1141 height 68
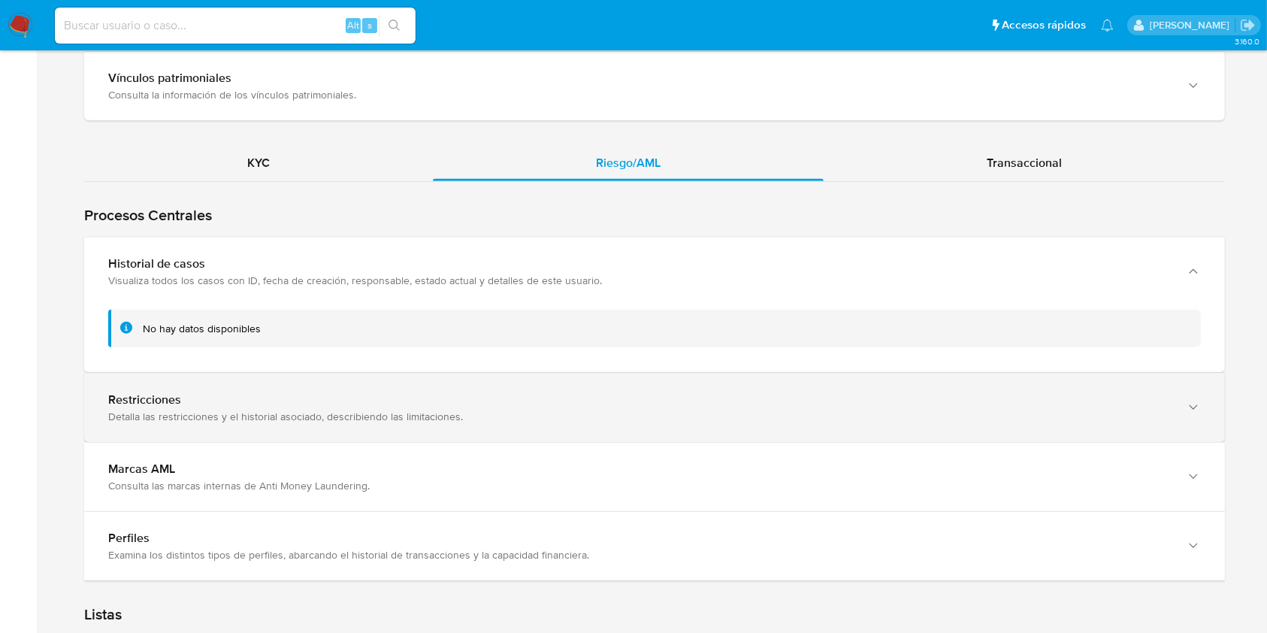
click at [475, 407] on div "Restricciones Detalla las restricciones y el historial asociado, describiendo l…" at bounding box center [639, 407] width 1062 height 31
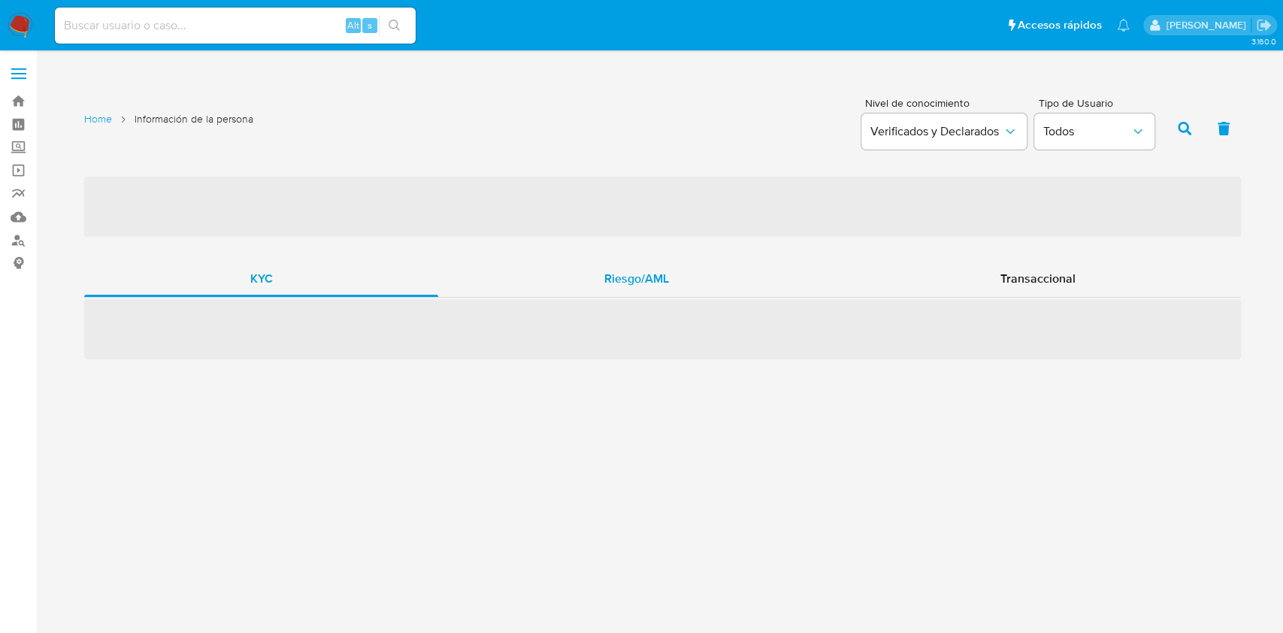
click at [645, 290] on div "Riesgo/AML" at bounding box center [636, 279] width 396 height 36
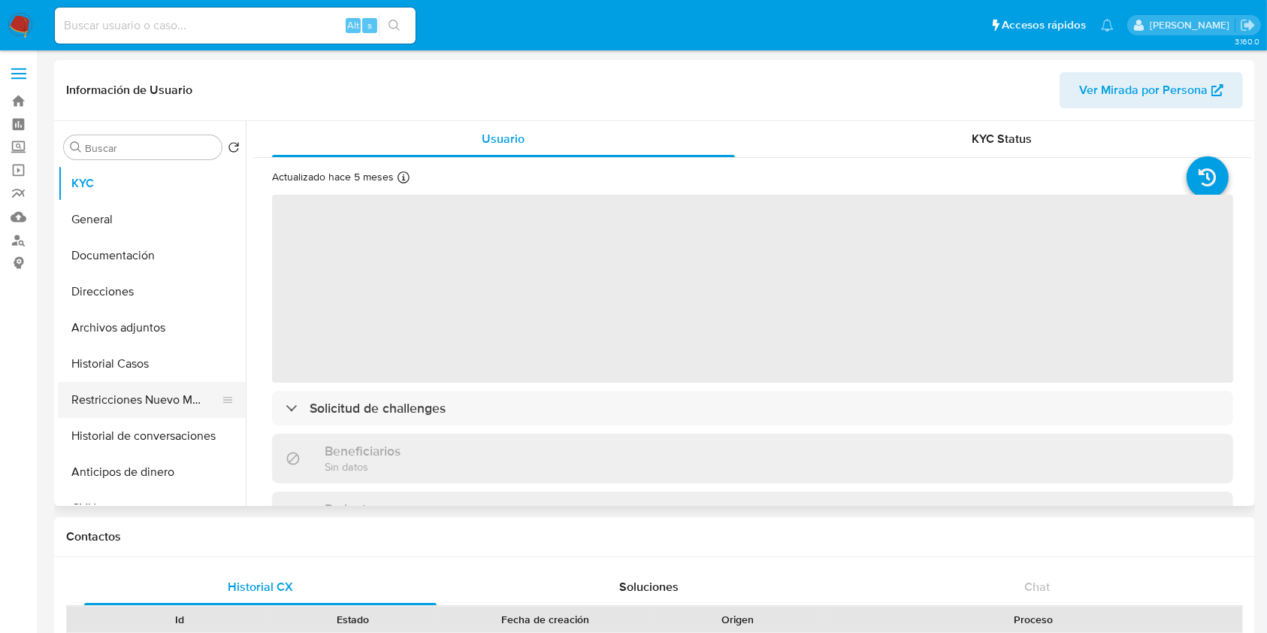
click at [112, 402] on button "Restricciones Nuevo Mundo" at bounding box center [146, 400] width 176 height 36
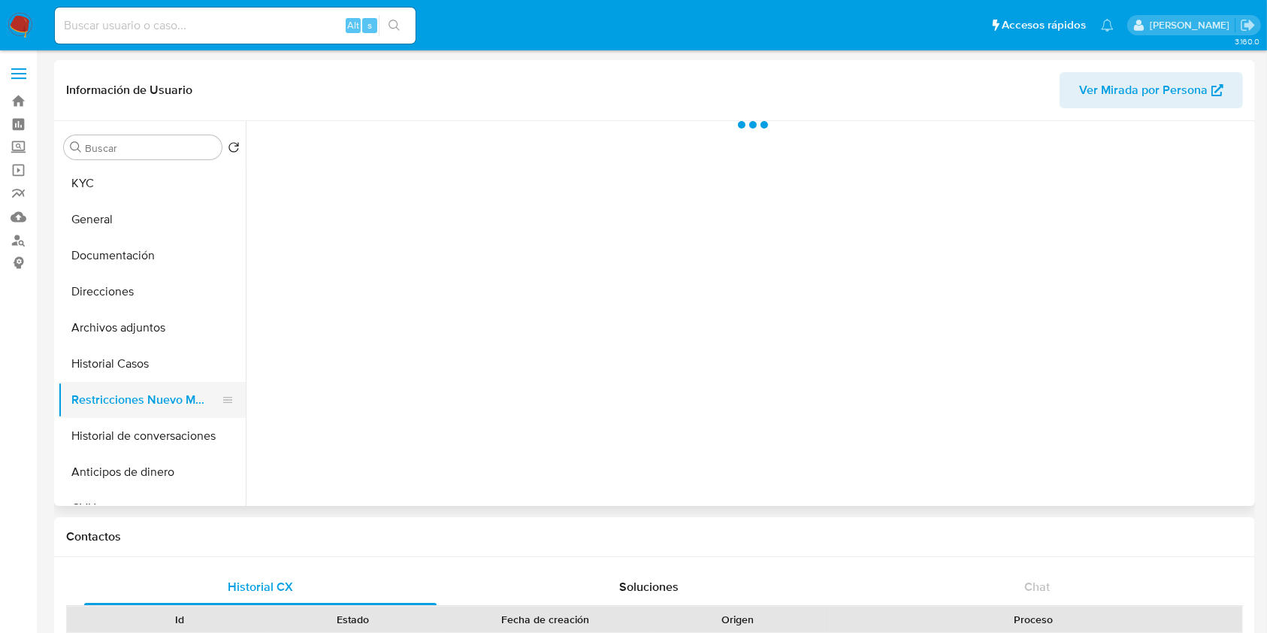
select select "10"
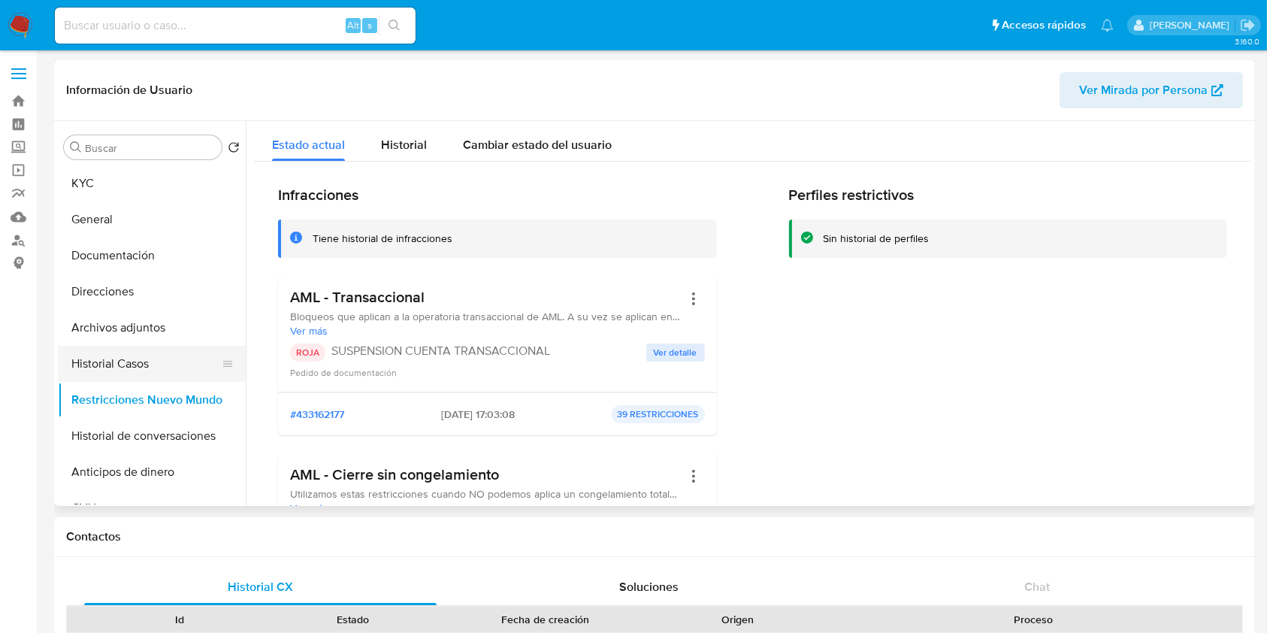
click at [62, 370] on button "Historial Casos" at bounding box center [146, 364] width 176 height 36
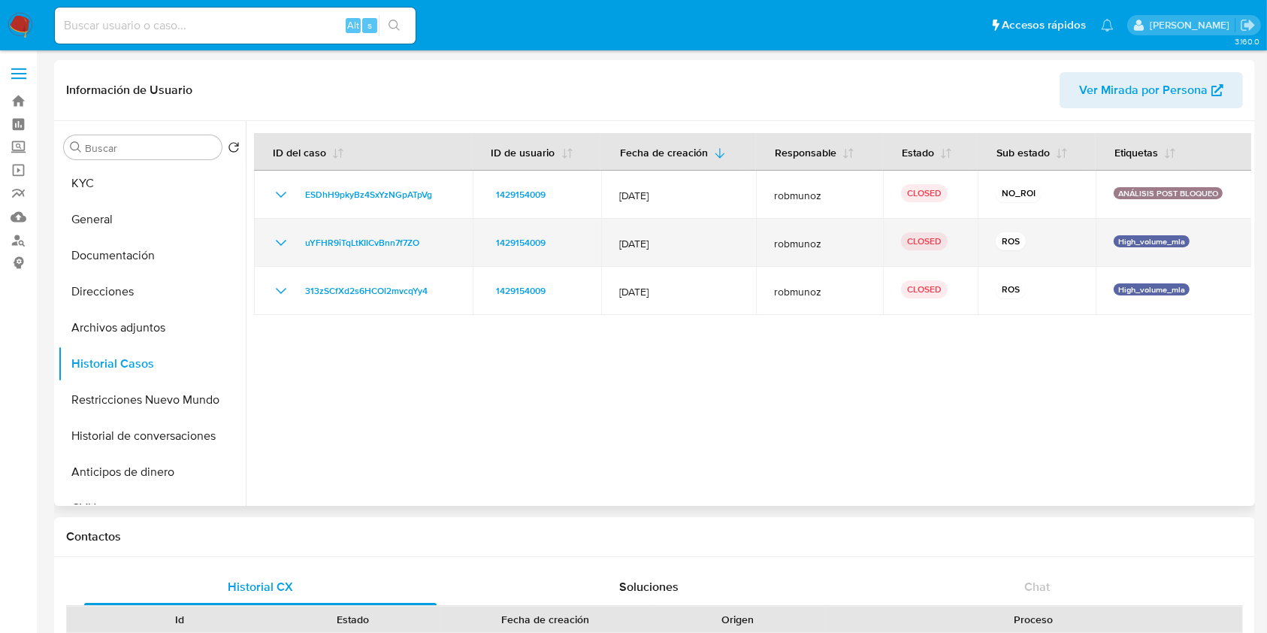
click at [282, 243] on icon "Mostrar/Ocultar" at bounding box center [281, 243] width 11 height 6
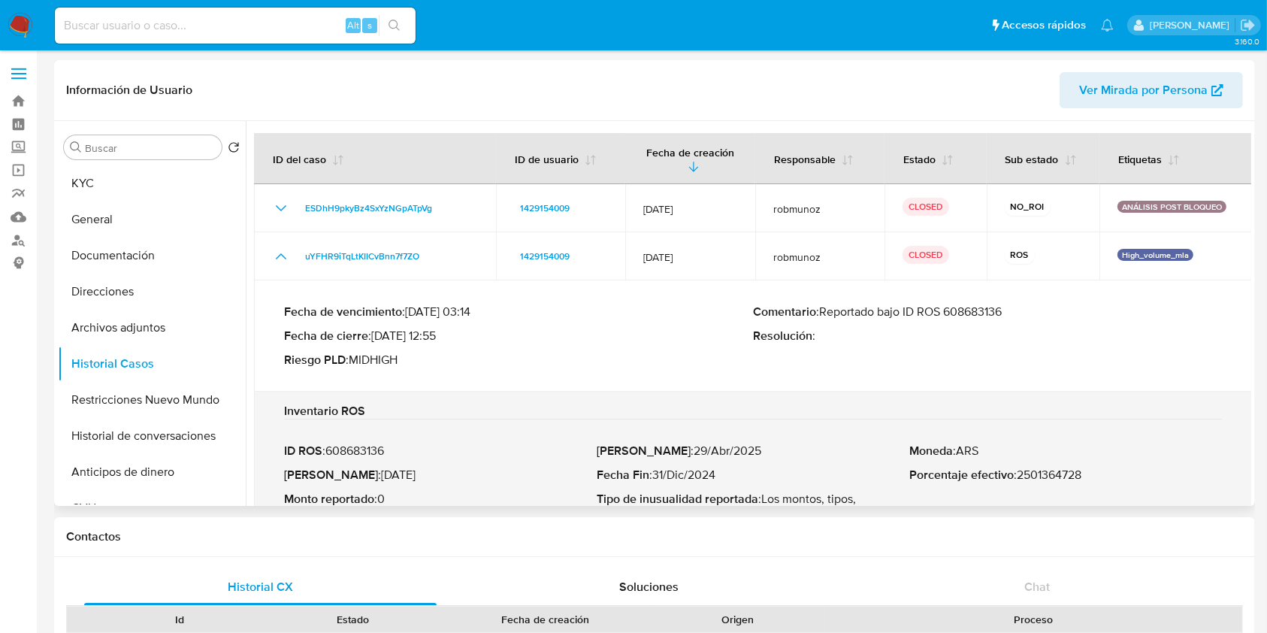
click at [1000, 313] on p "Comentario : Reportado bajo ID ROS 608683136" at bounding box center [987, 311] width 469 height 15
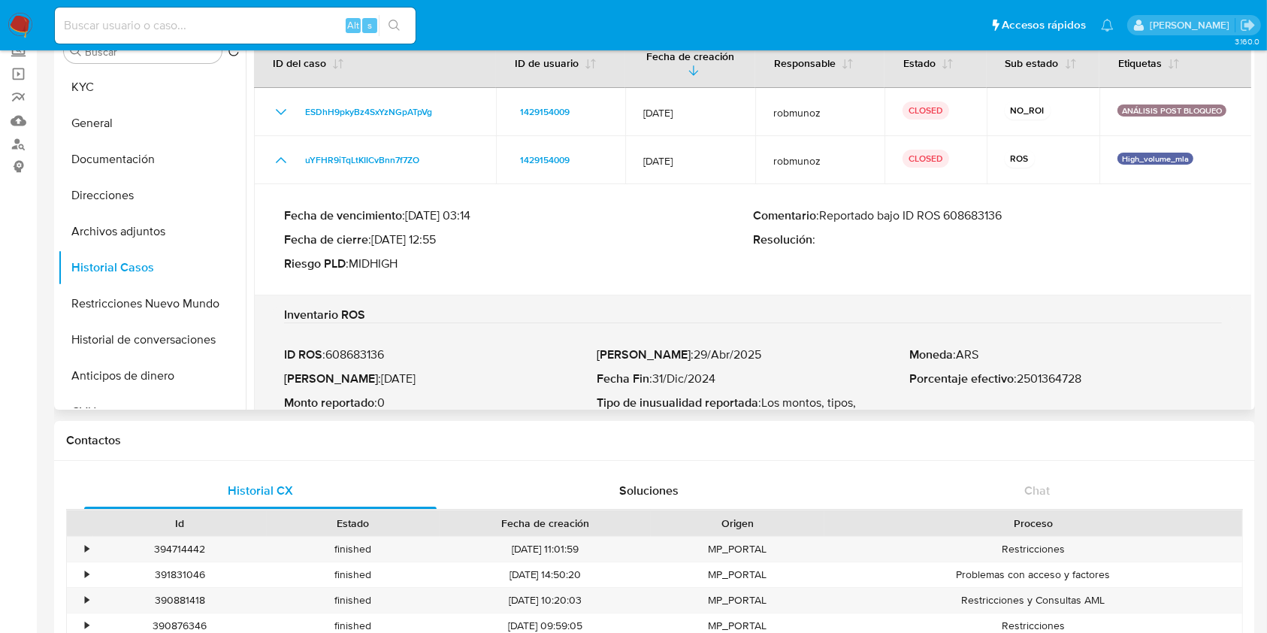
scroll to position [67, 0]
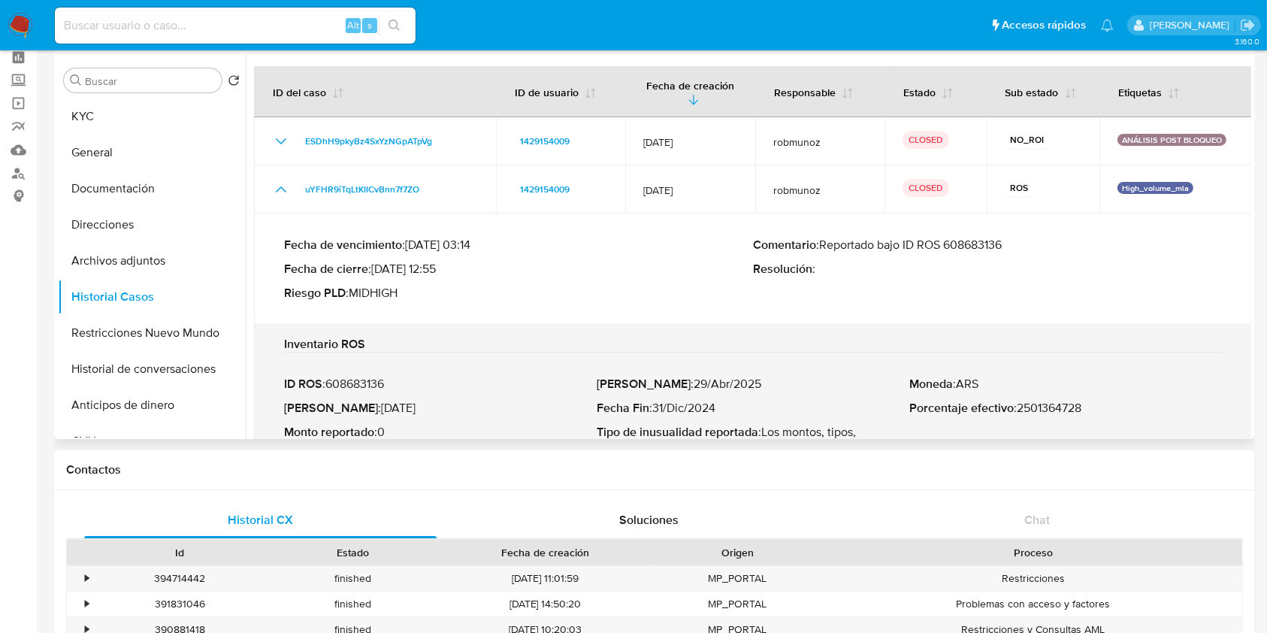
click at [416, 402] on p "Fecha ROS : 28/May/2025" at bounding box center [440, 407] width 313 height 15
drag, startPoint x: 416, startPoint y: 402, endPoint x: 359, endPoint y: 407, distance: 56.6
click at [359, 407] on p "Fecha ROS : 28/May/2025" at bounding box center [440, 407] width 313 height 15
click at [89, 258] on button "Archivos adjuntos" at bounding box center [146, 261] width 176 height 36
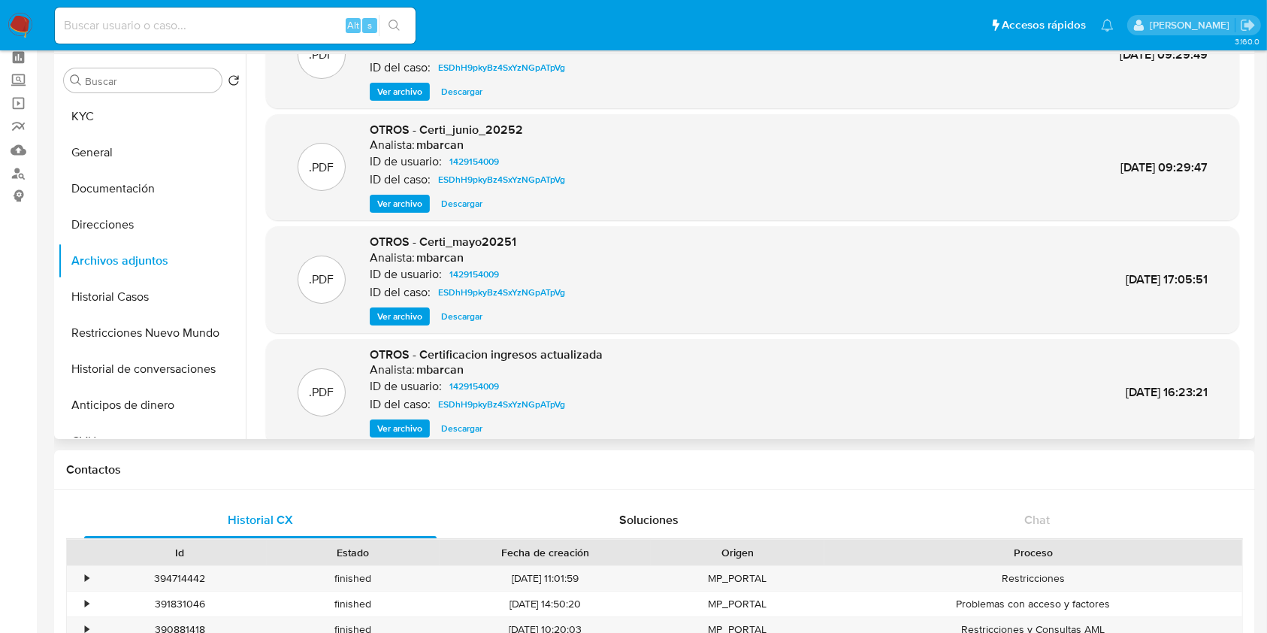
scroll to position [126, 0]
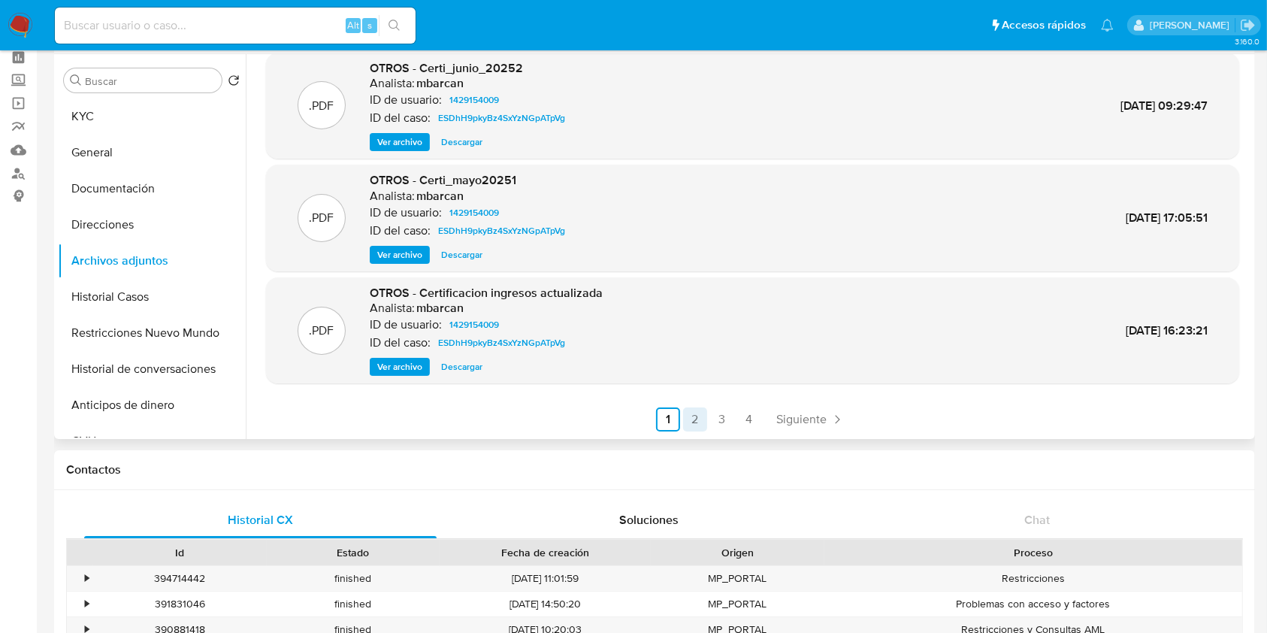
click at [693, 416] on link "2" at bounding box center [695, 419] width 24 height 24
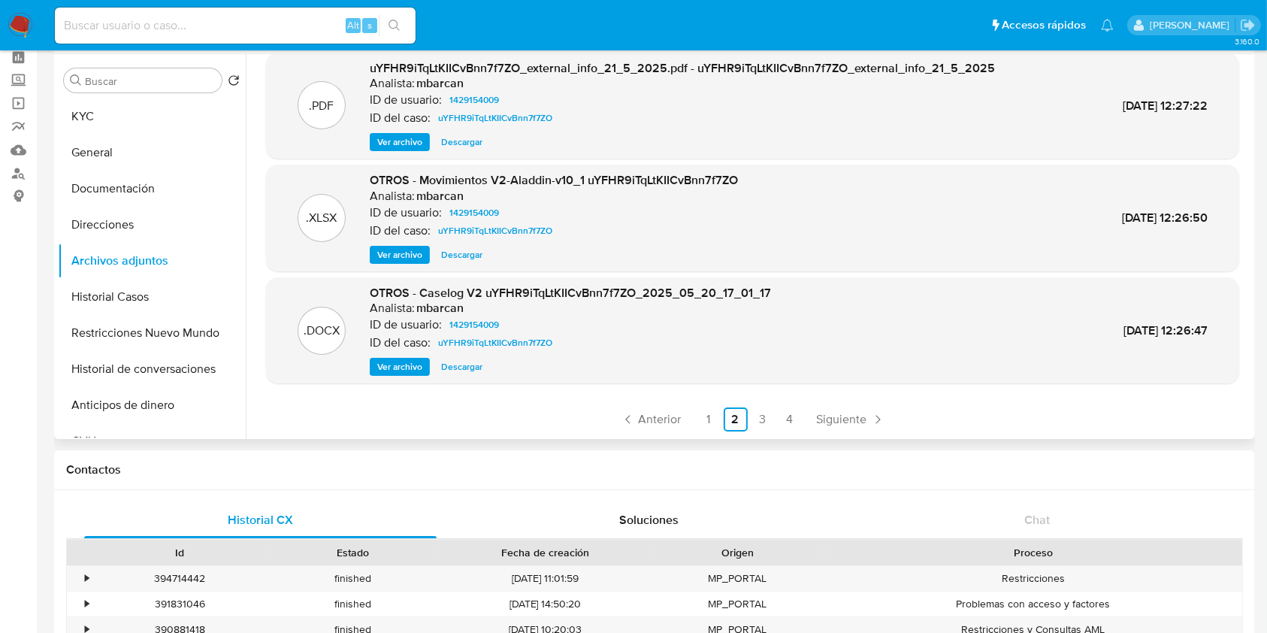
click at [403, 359] on span "Ver archivo" at bounding box center [399, 366] width 45 height 15
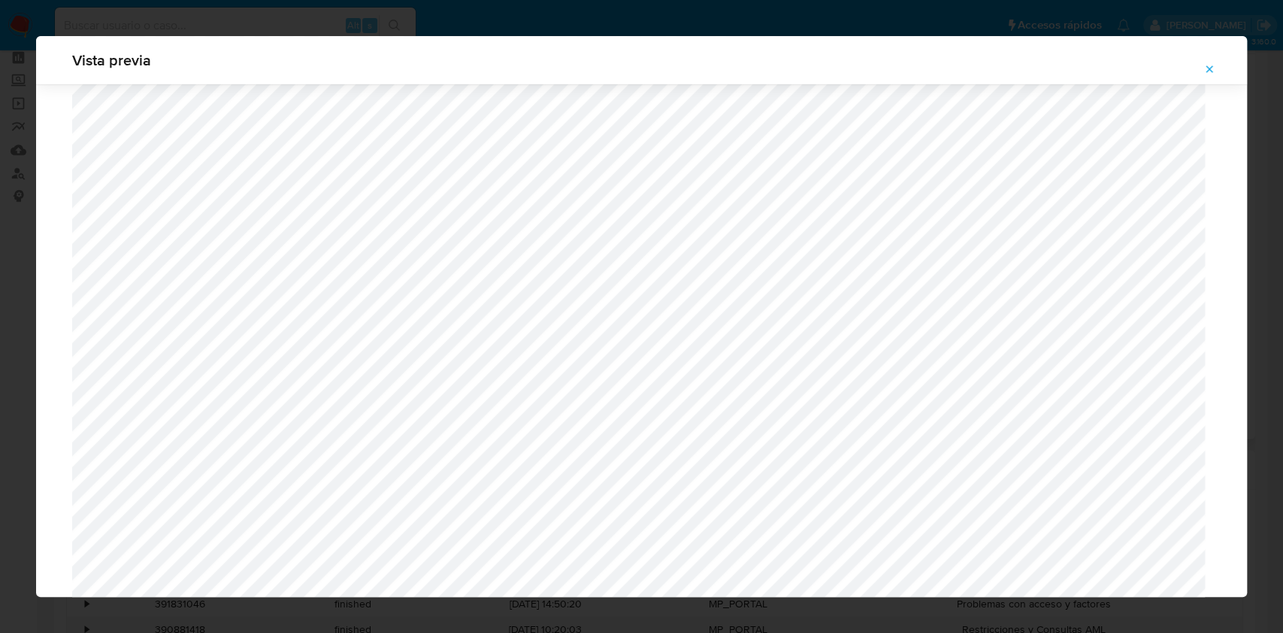
scroll to position [1369, 0]
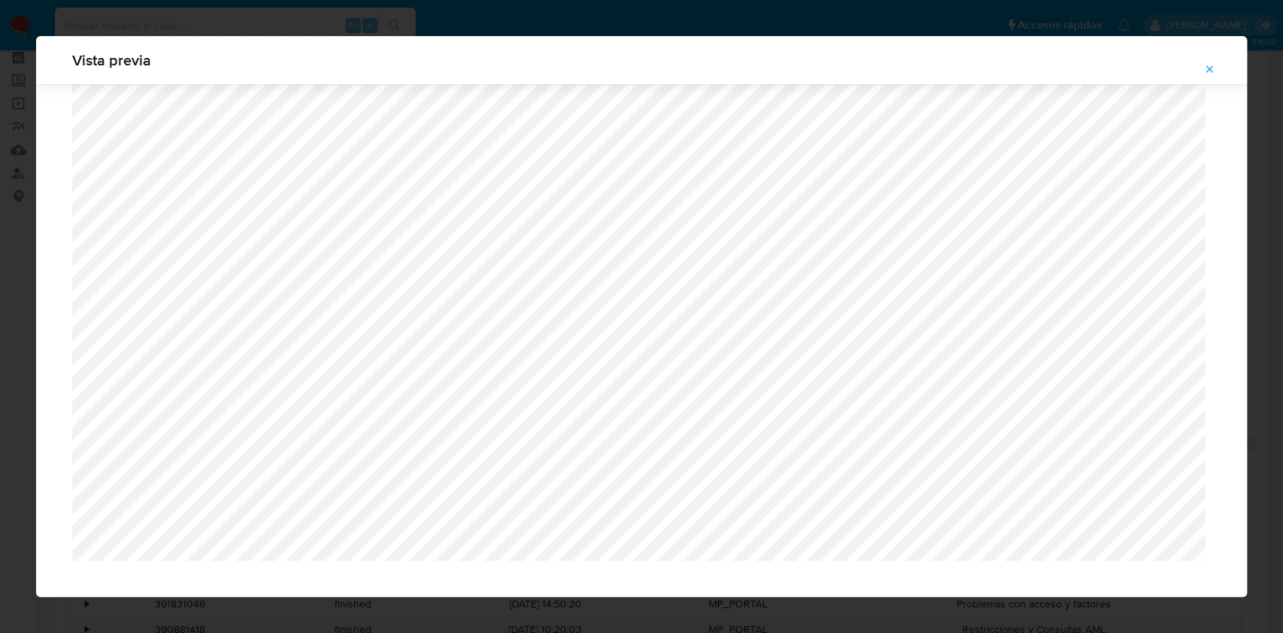
click at [1215, 69] on button "Attachment preview" at bounding box center [1208, 69] width 33 height 24
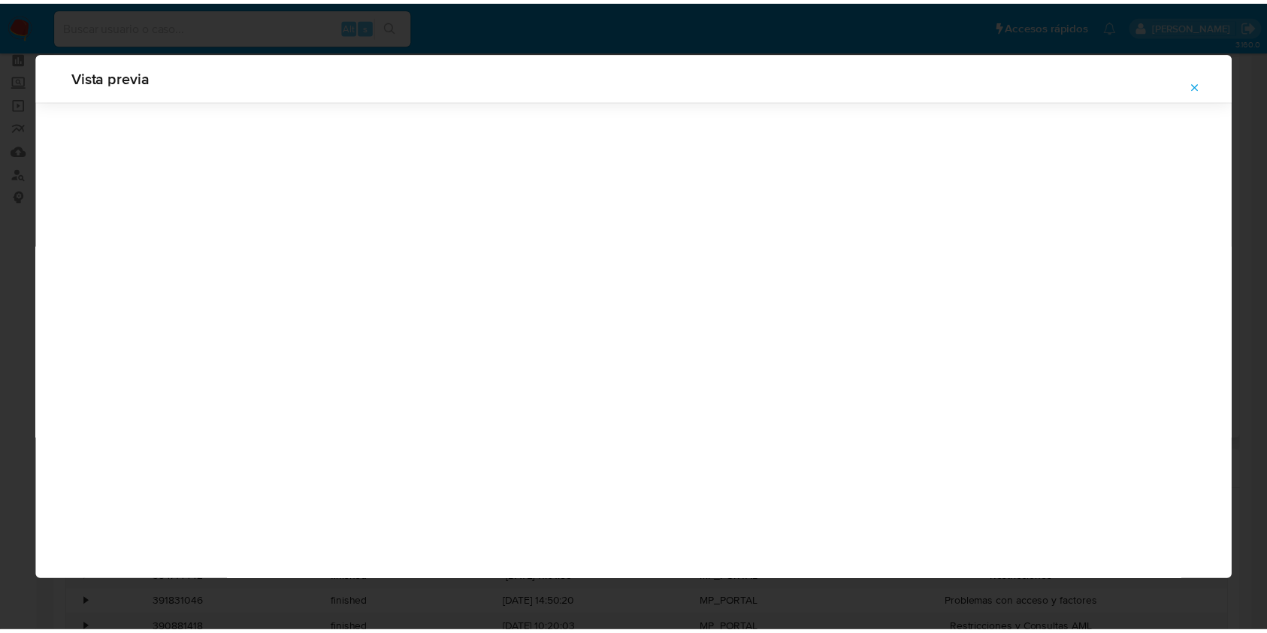
scroll to position [0, 0]
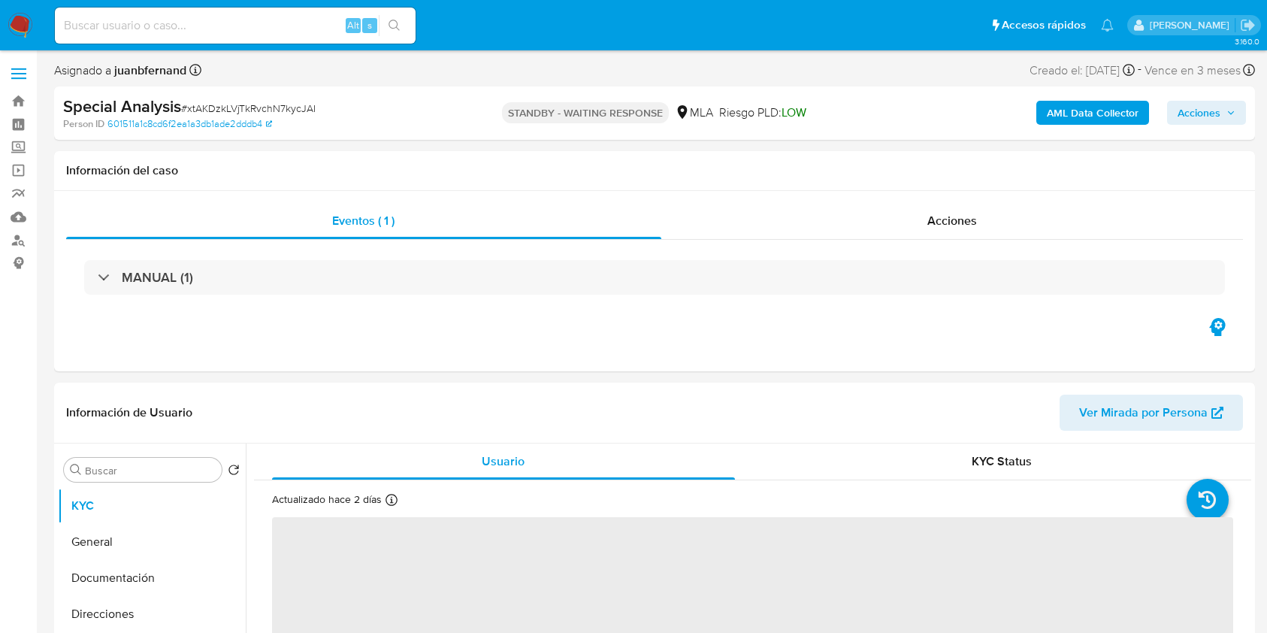
select select "10"
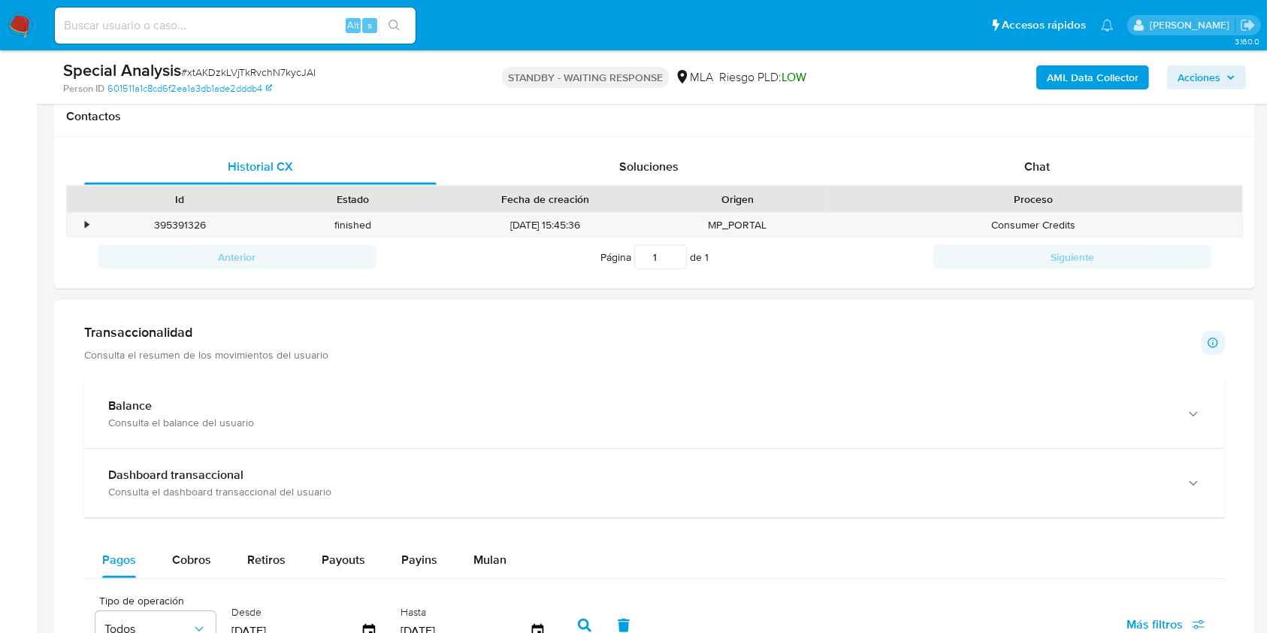
scroll to position [701, 0]
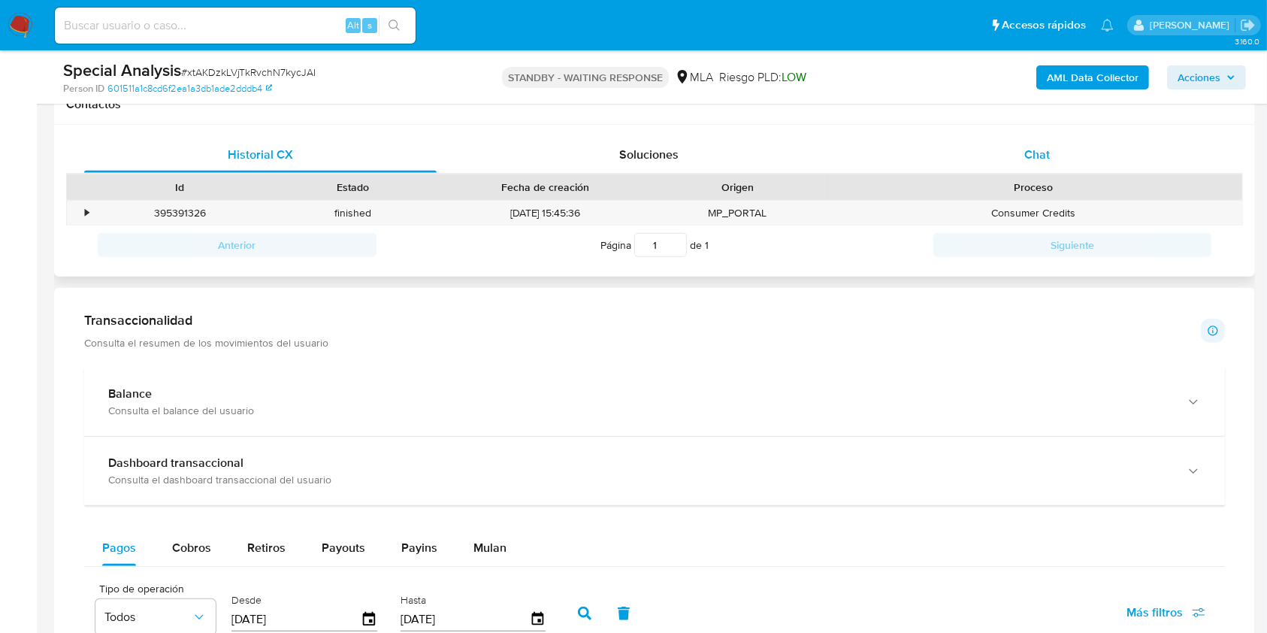
click at [1032, 159] on span "Chat" at bounding box center [1037, 154] width 26 height 17
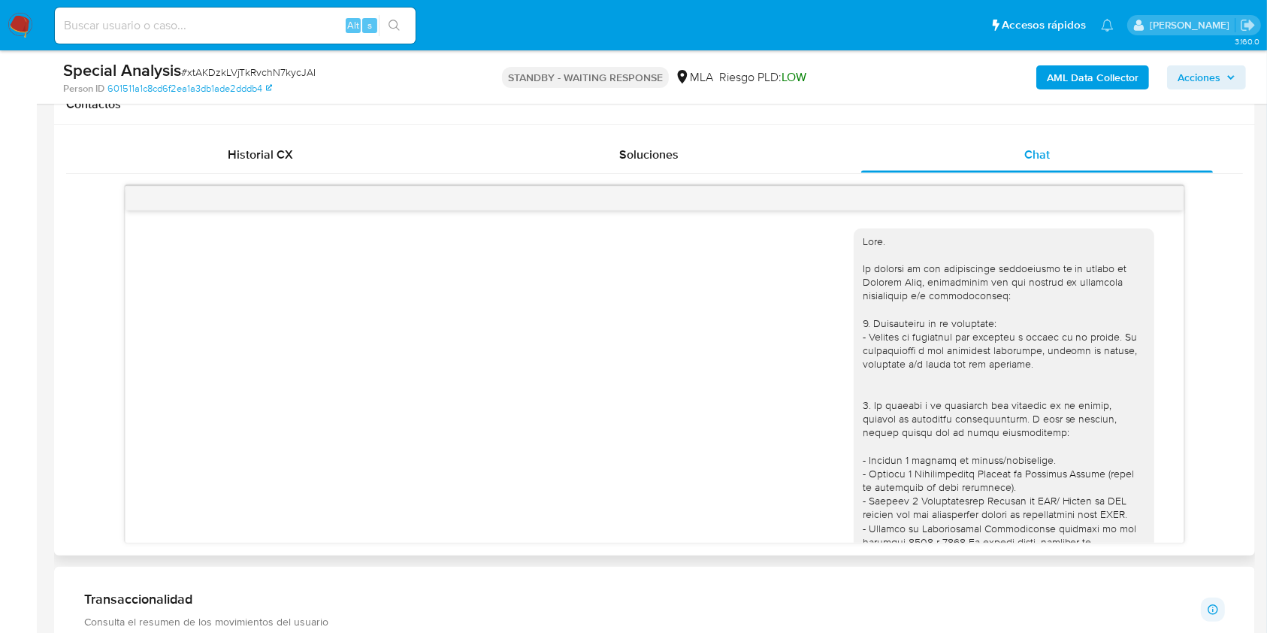
scroll to position [451, 0]
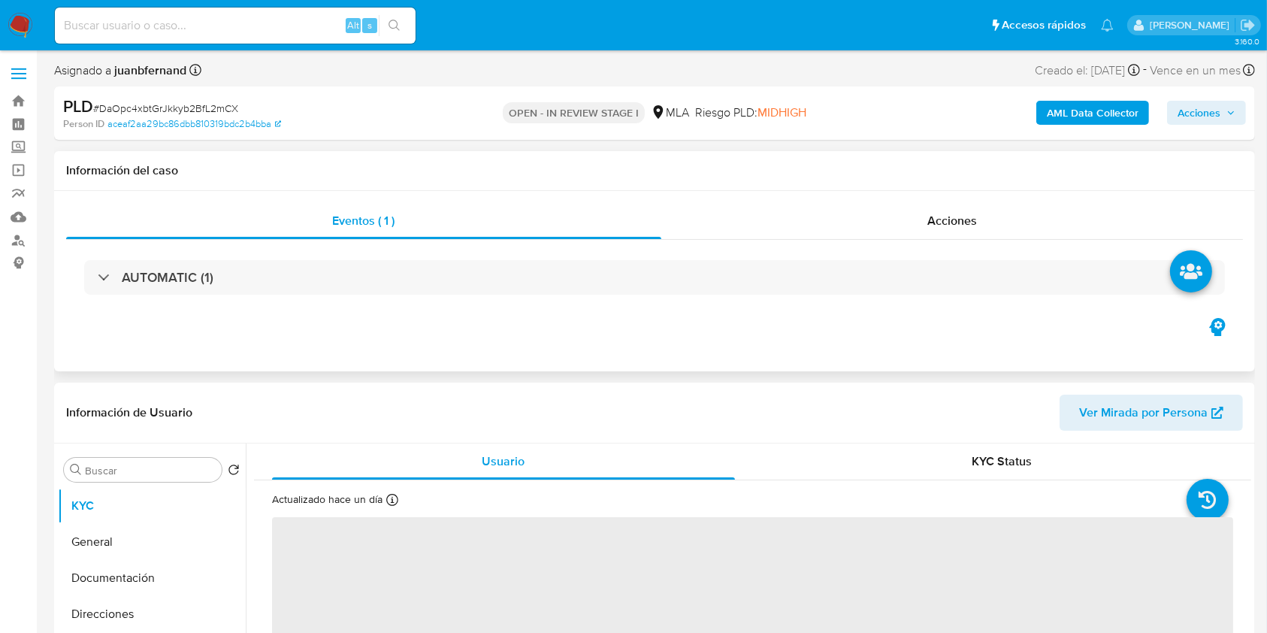
select select "10"
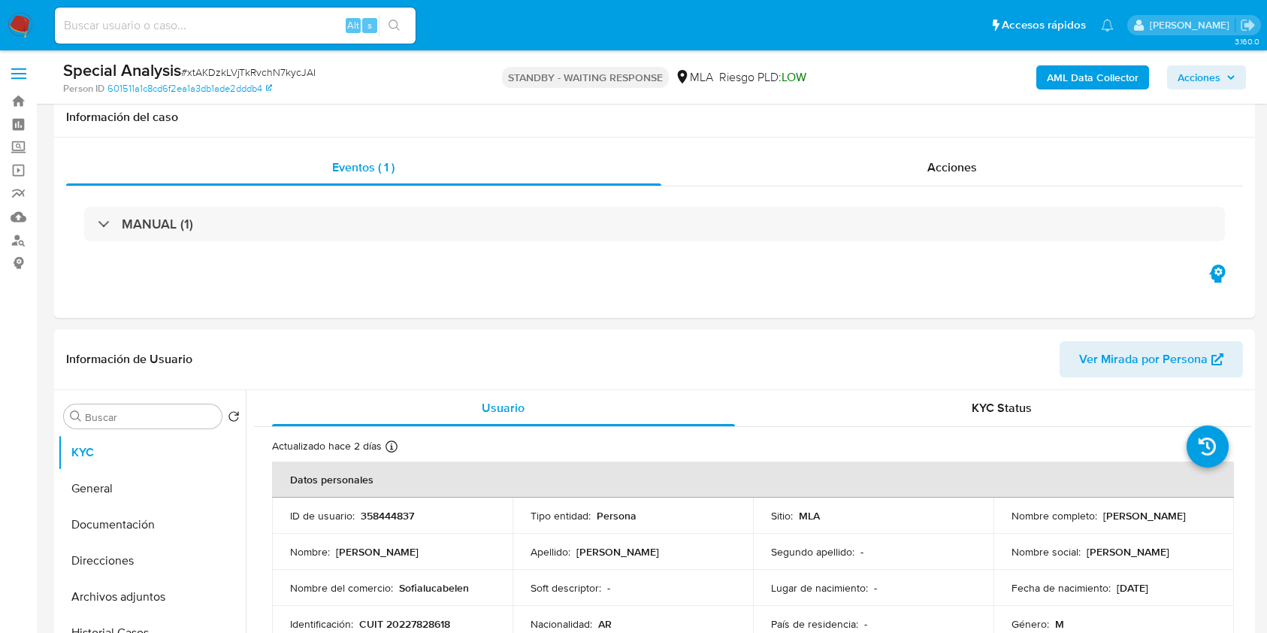
select select "10"
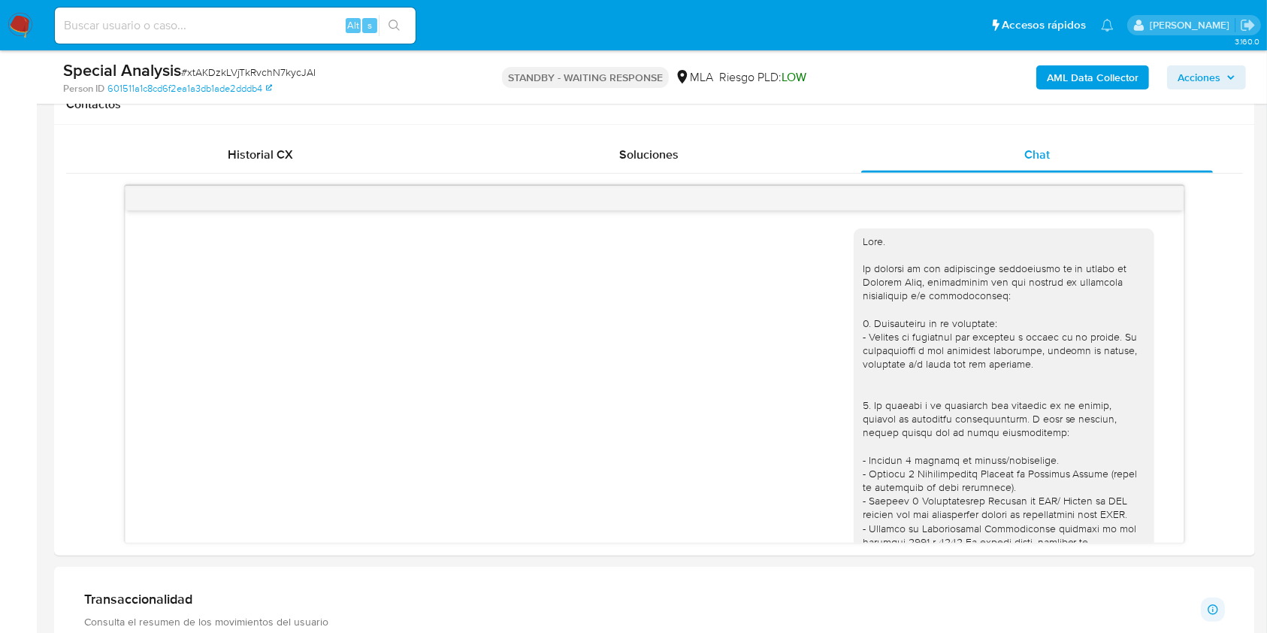
scroll to position [451, 0]
